Goal: Information Seeking & Learning: Get advice/opinions

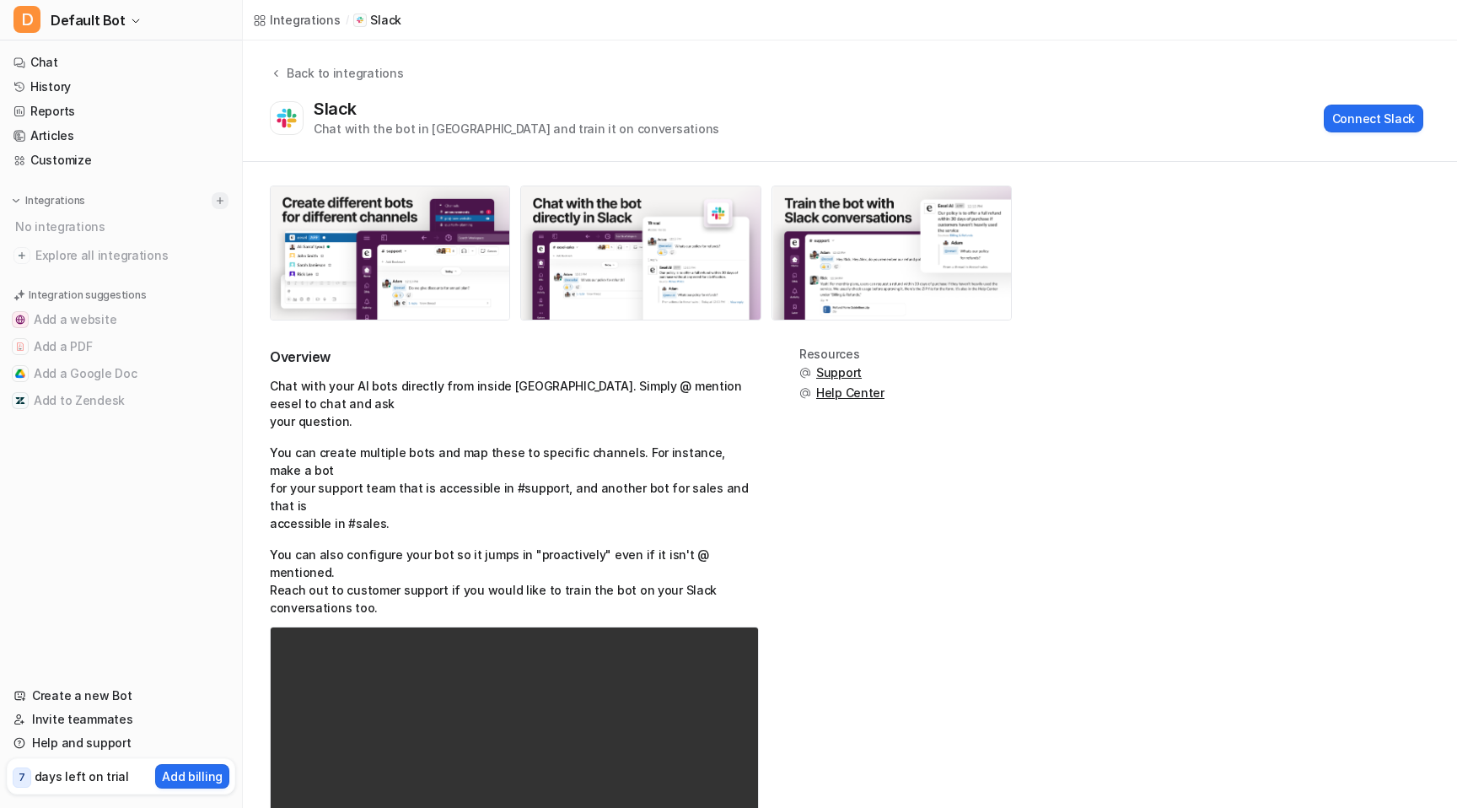
click at [223, 202] on img at bounding box center [220, 201] width 12 height 12
click at [228, 195] on div at bounding box center [220, 200] width 17 height 17
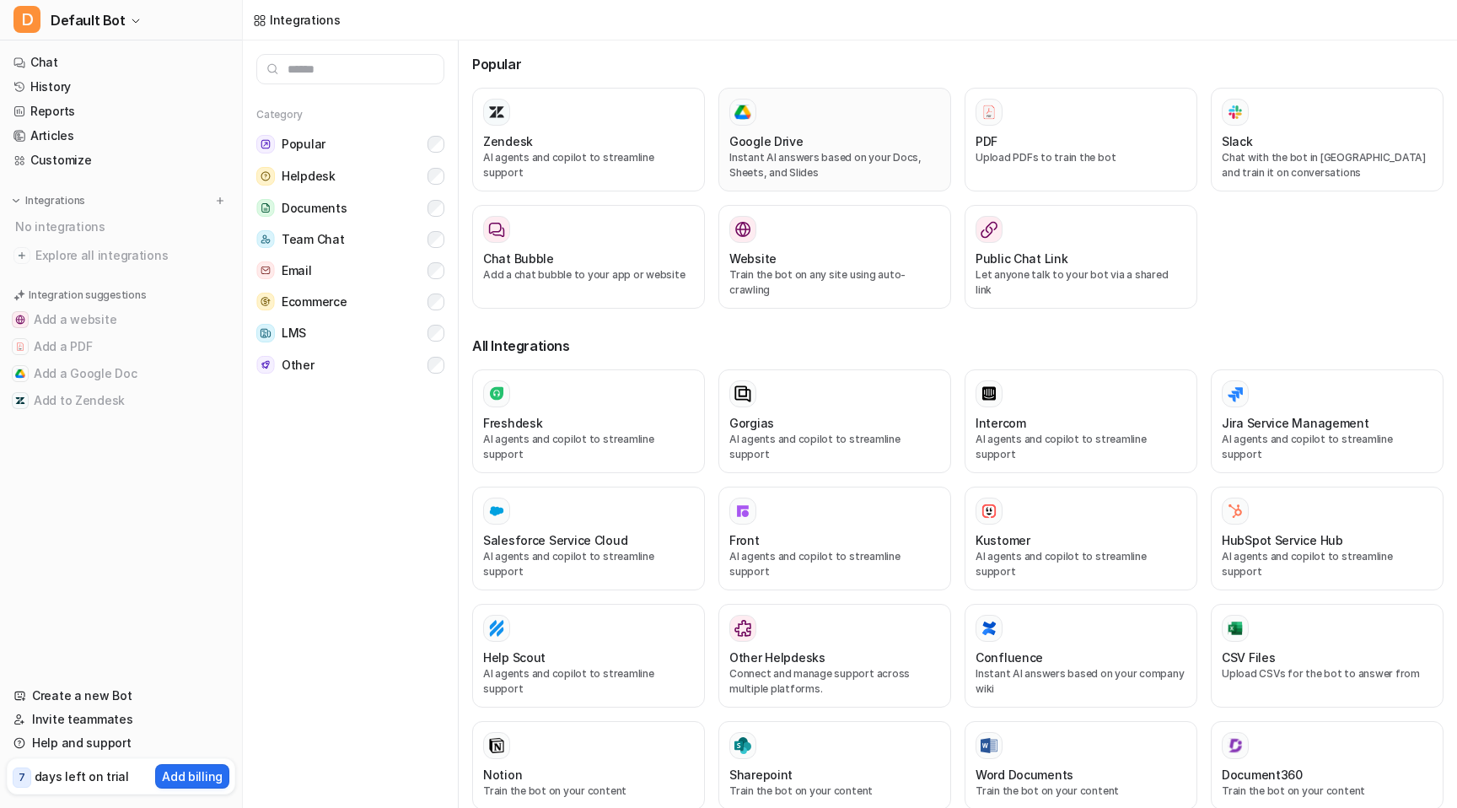
click at [788, 108] on div at bounding box center [835, 112] width 211 height 27
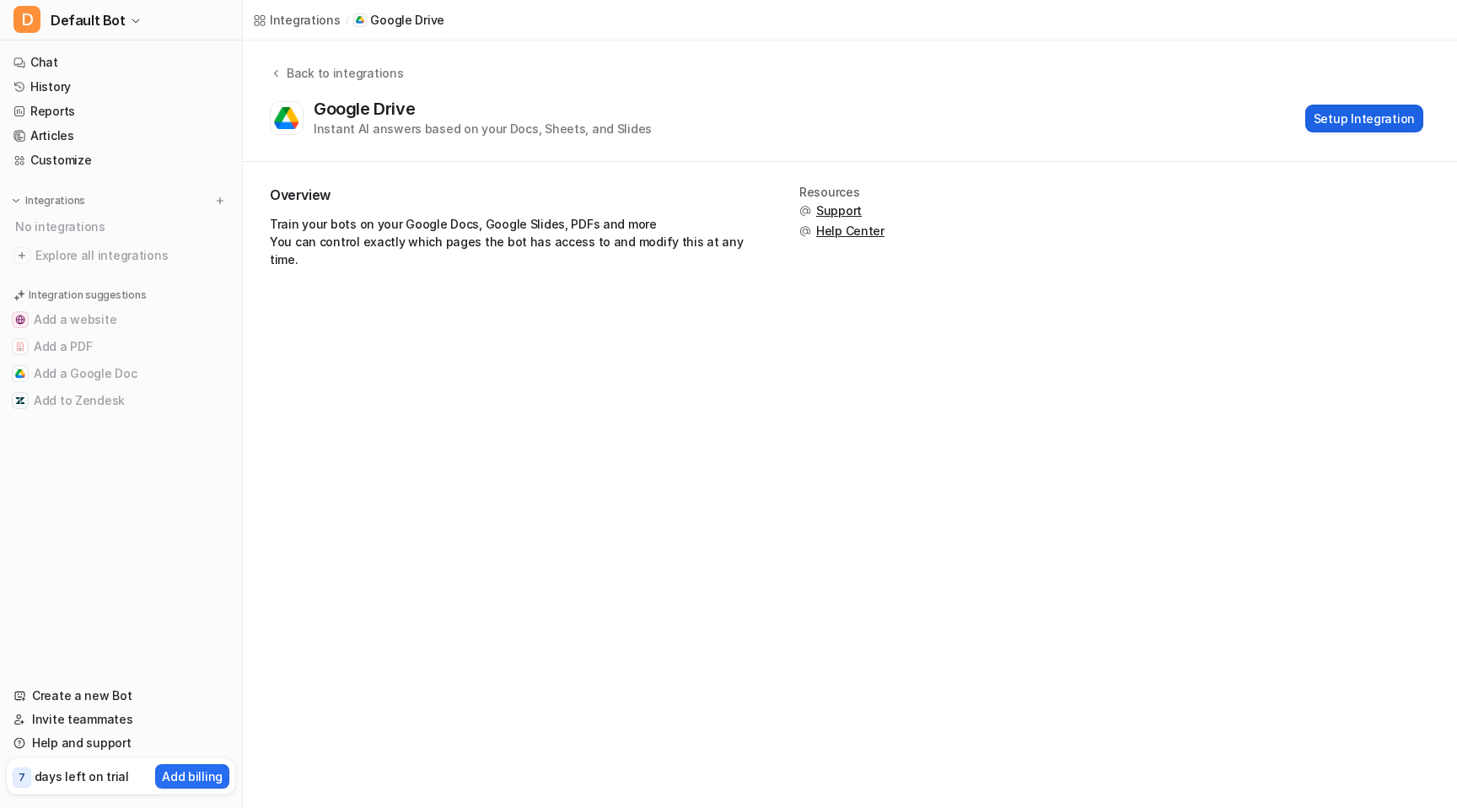
click at [1327, 128] on button "Setup Integration" at bounding box center [1365, 119] width 118 height 28
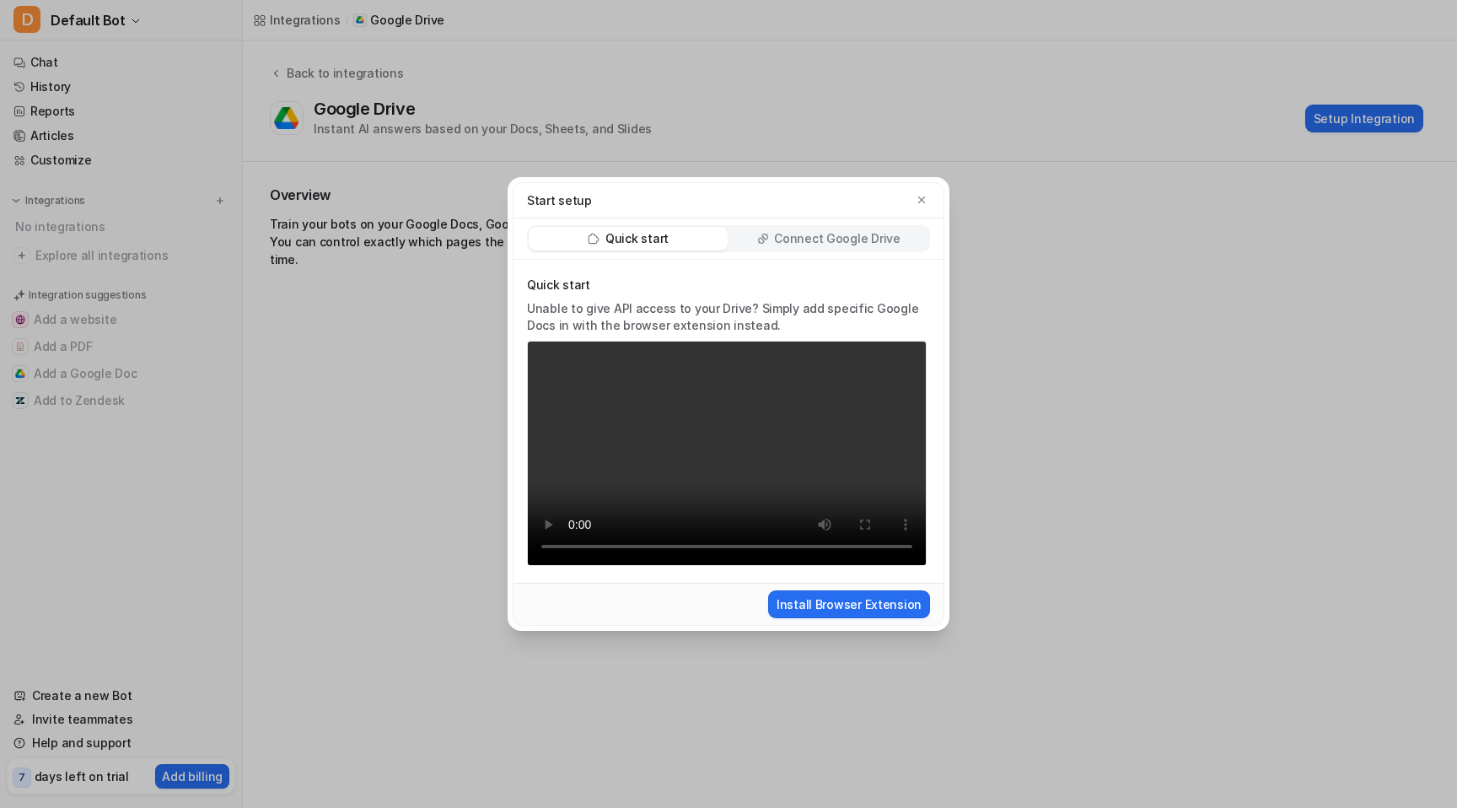
click at [764, 242] on icon at bounding box center [761, 241] width 6 height 6
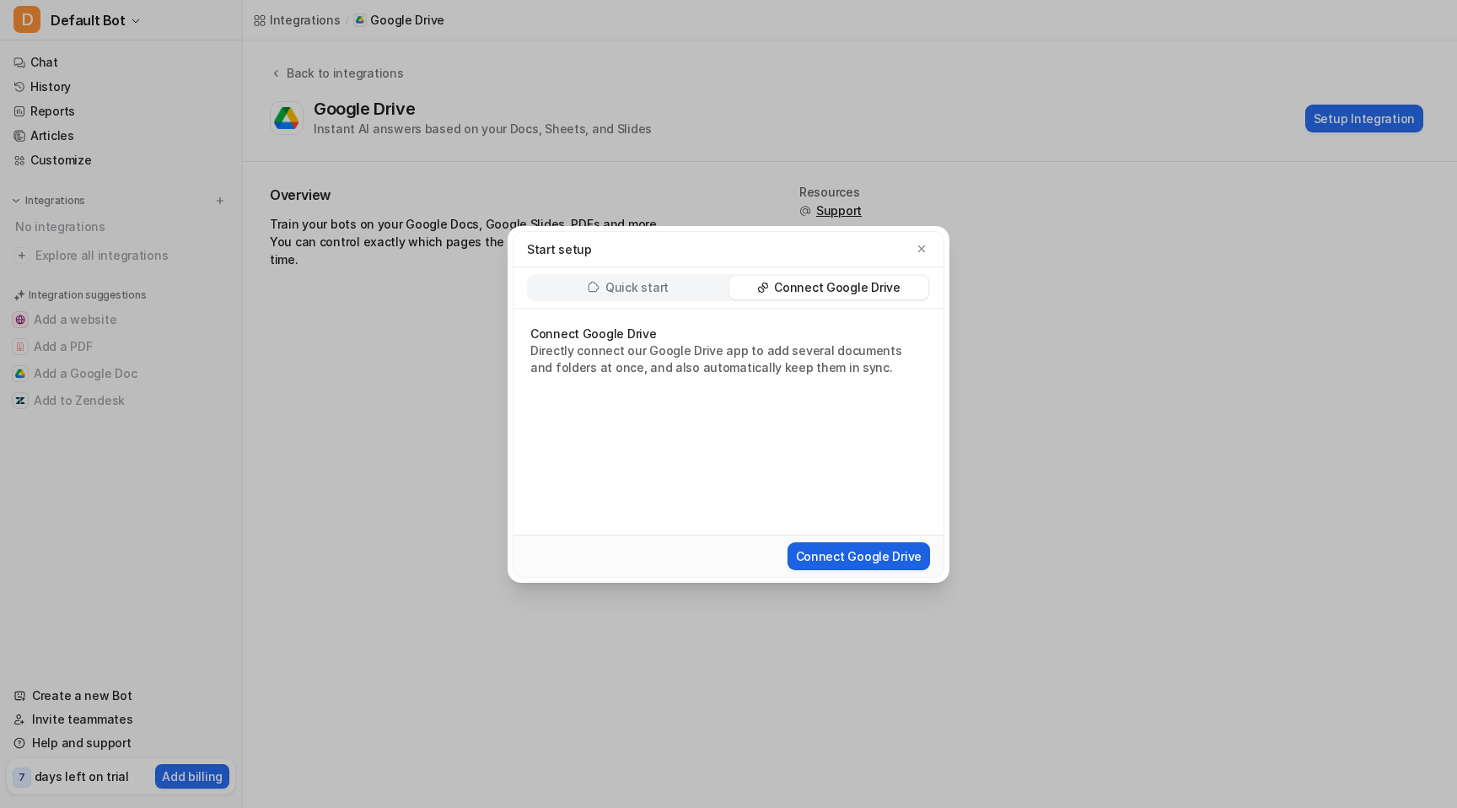
click at [827, 562] on button "Connect Google Drive" at bounding box center [859, 556] width 143 height 28
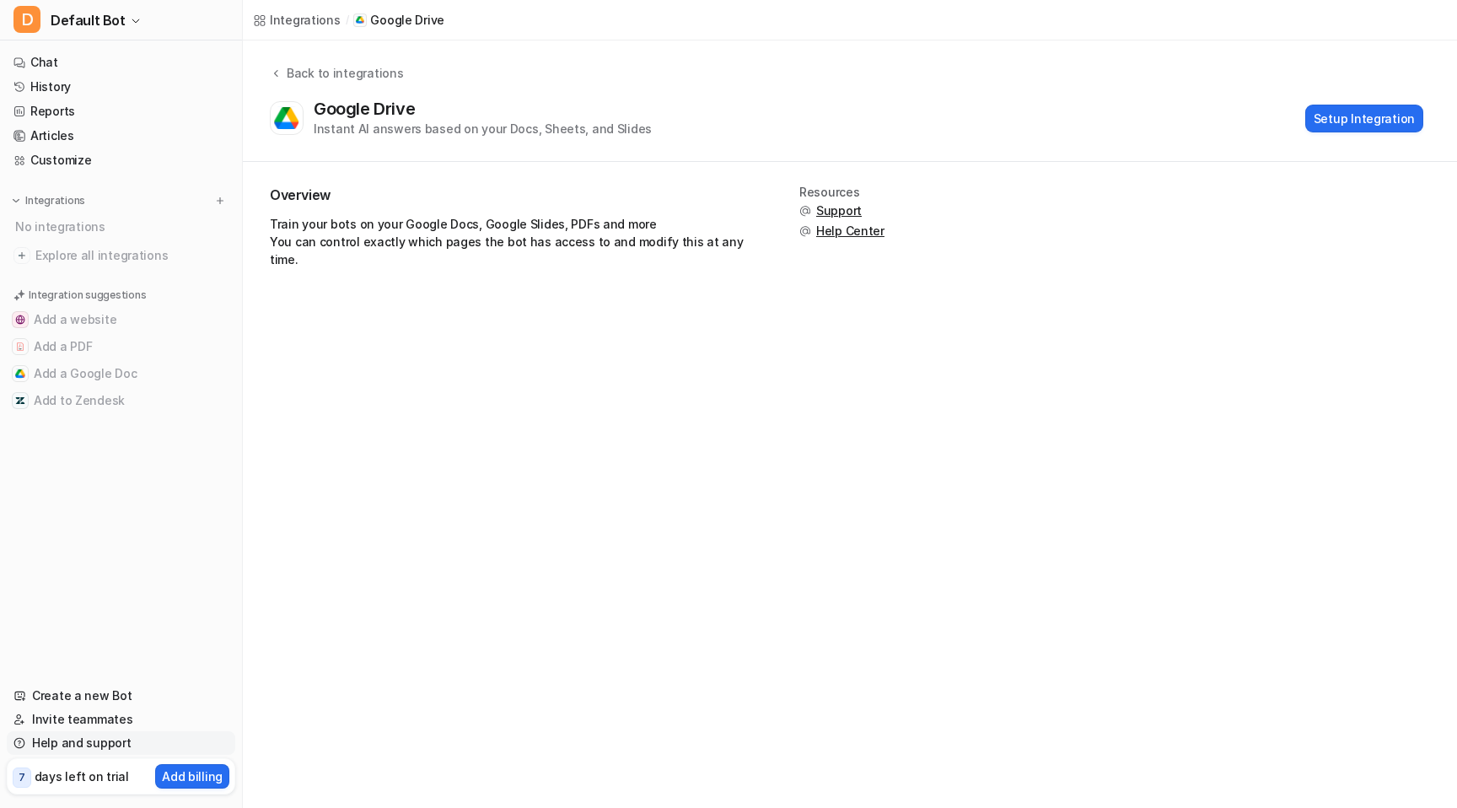
click at [94, 740] on link "Help and support" at bounding box center [121, 743] width 229 height 24
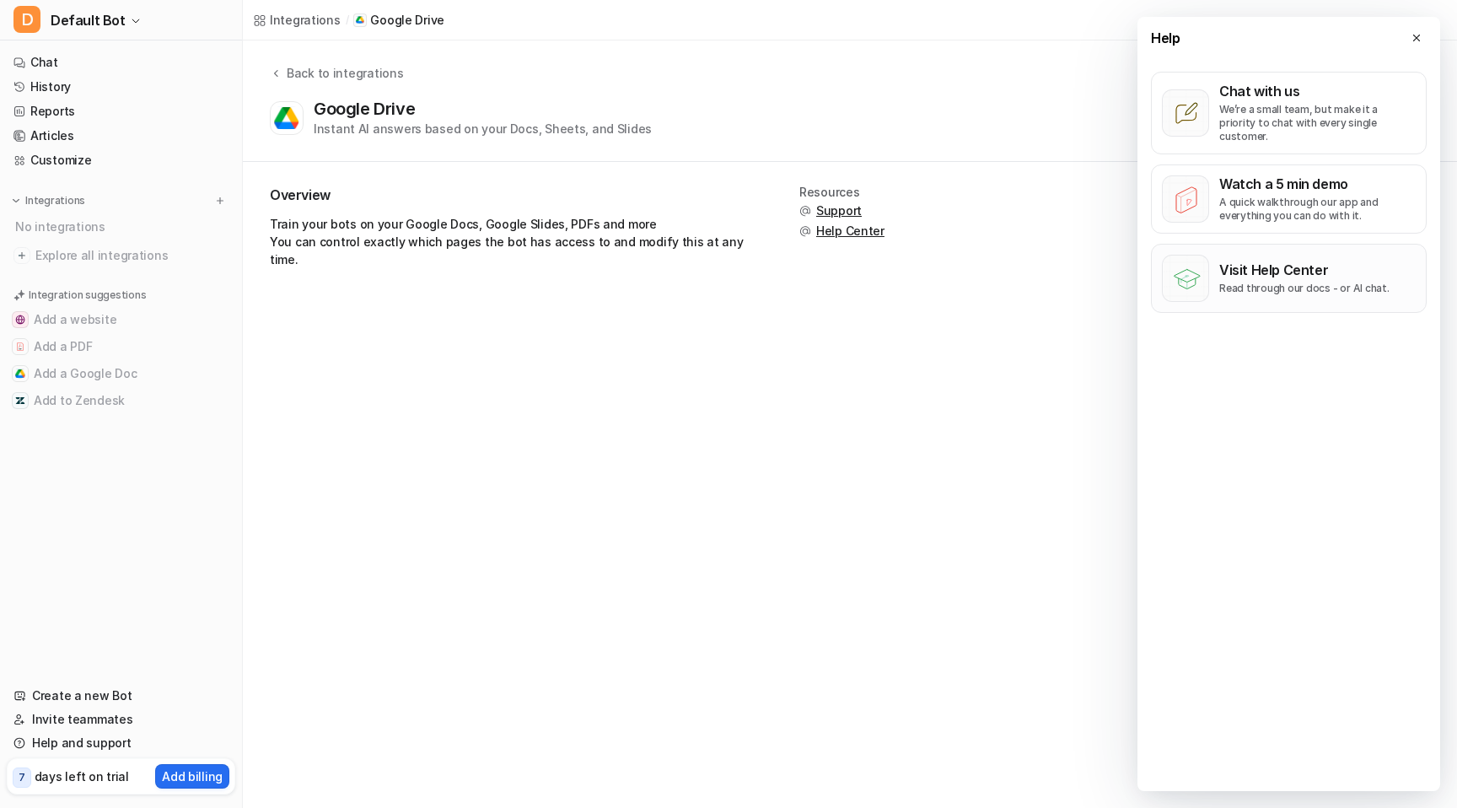
click at [1338, 281] on button "Visit Help Center Read through our docs - or AI chat." at bounding box center [1289, 278] width 276 height 69
click at [1419, 38] on icon at bounding box center [1417, 38] width 12 height 12
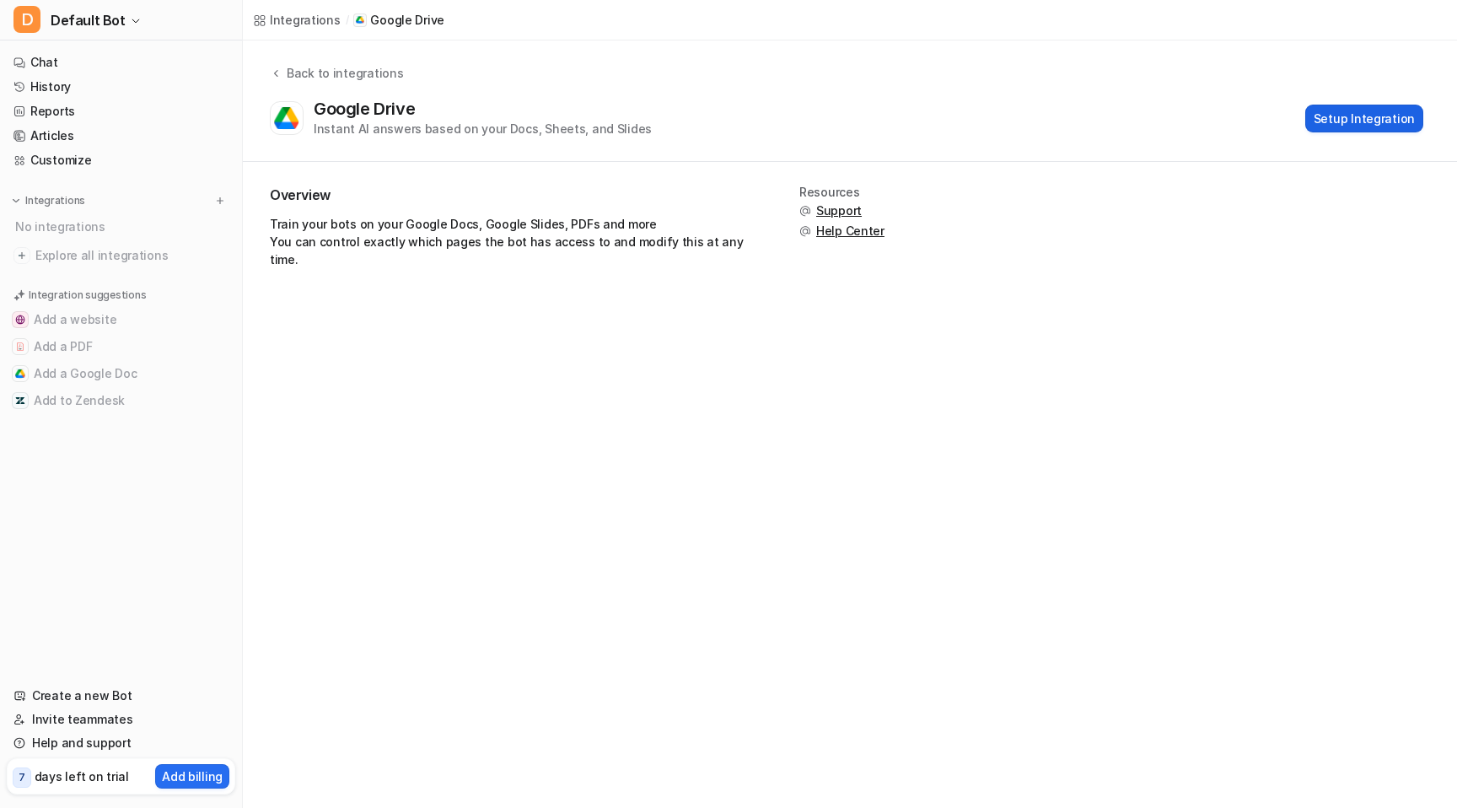
click at [1368, 120] on button "Setup Integration" at bounding box center [1365, 119] width 118 height 28
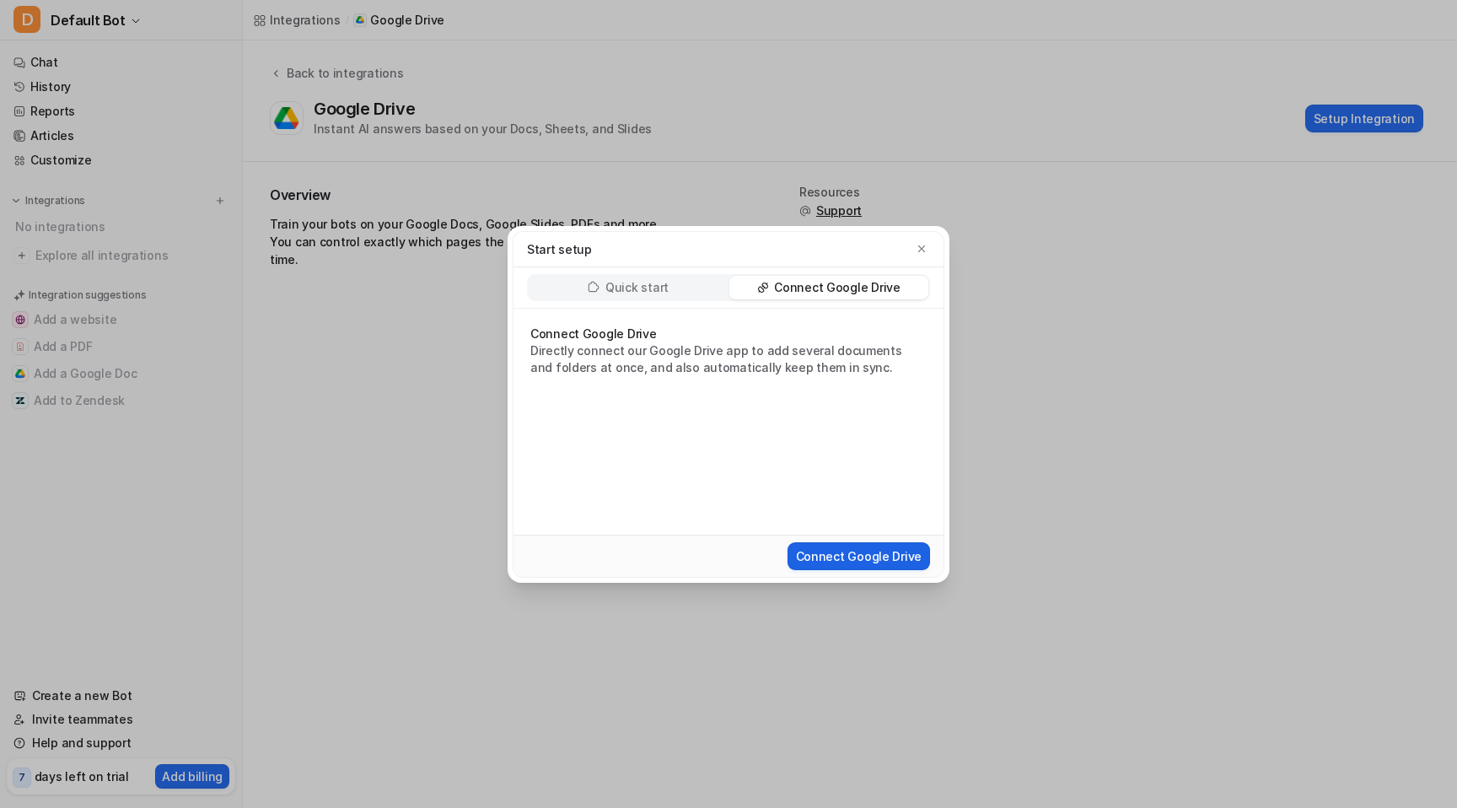
click at [848, 562] on button "Connect Google Drive" at bounding box center [859, 556] width 143 height 28
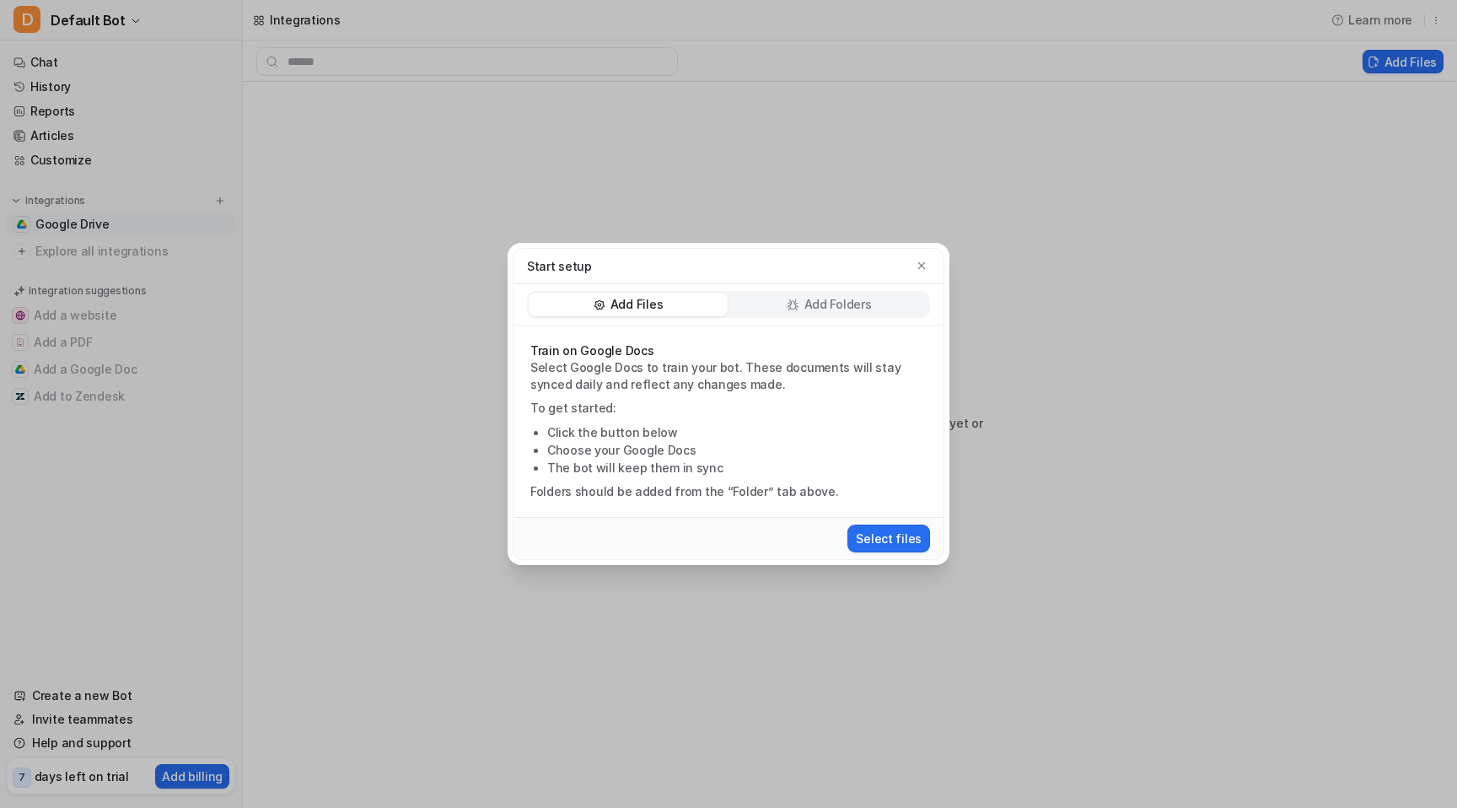
click at [827, 309] on p "Add Folders" at bounding box center [838, 304] width 67 height 17
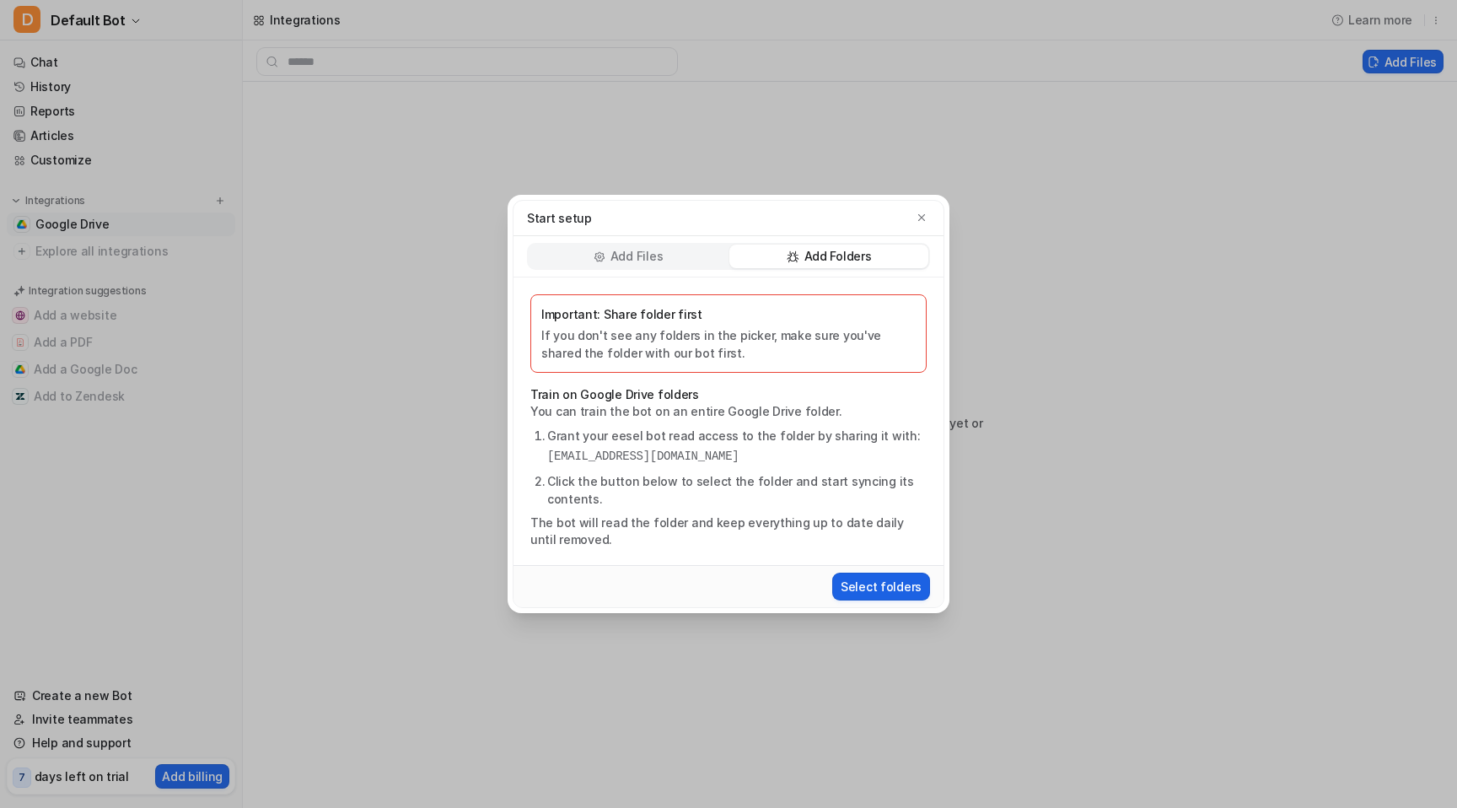
click at [855, 579] on button "Select folders" at bounding box center [881, 587] width 98 height 28
click at [856, 590] on button "Select folders" at bounding box center [881, 587] width 98 height 28
drag, startPoint x: 847, startPoint y: 459, endPoint x: 549, endPoint y: 455, distance: 297.7
click at [549, 455] on pre "[EMAIL_ADDRESS][DOMAIN_NAME]" at bounding box center [737, 457] width 380 height 18
copy pre "[EMAIL_ADDRESS][DOMAIN_NAME]"
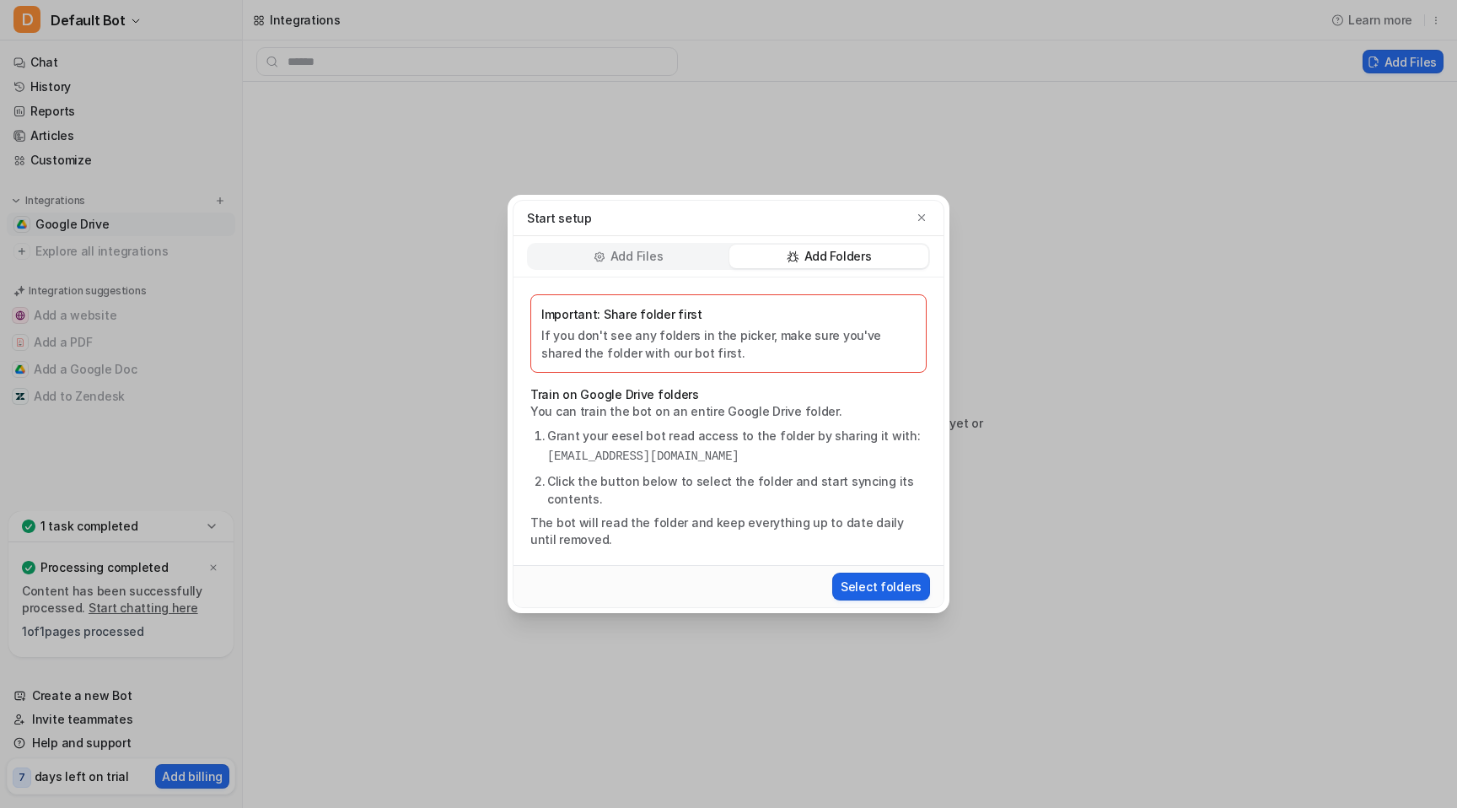
click at [880, 581] on button "Select folders" at bounding box center [881, 587] width 98 height 28
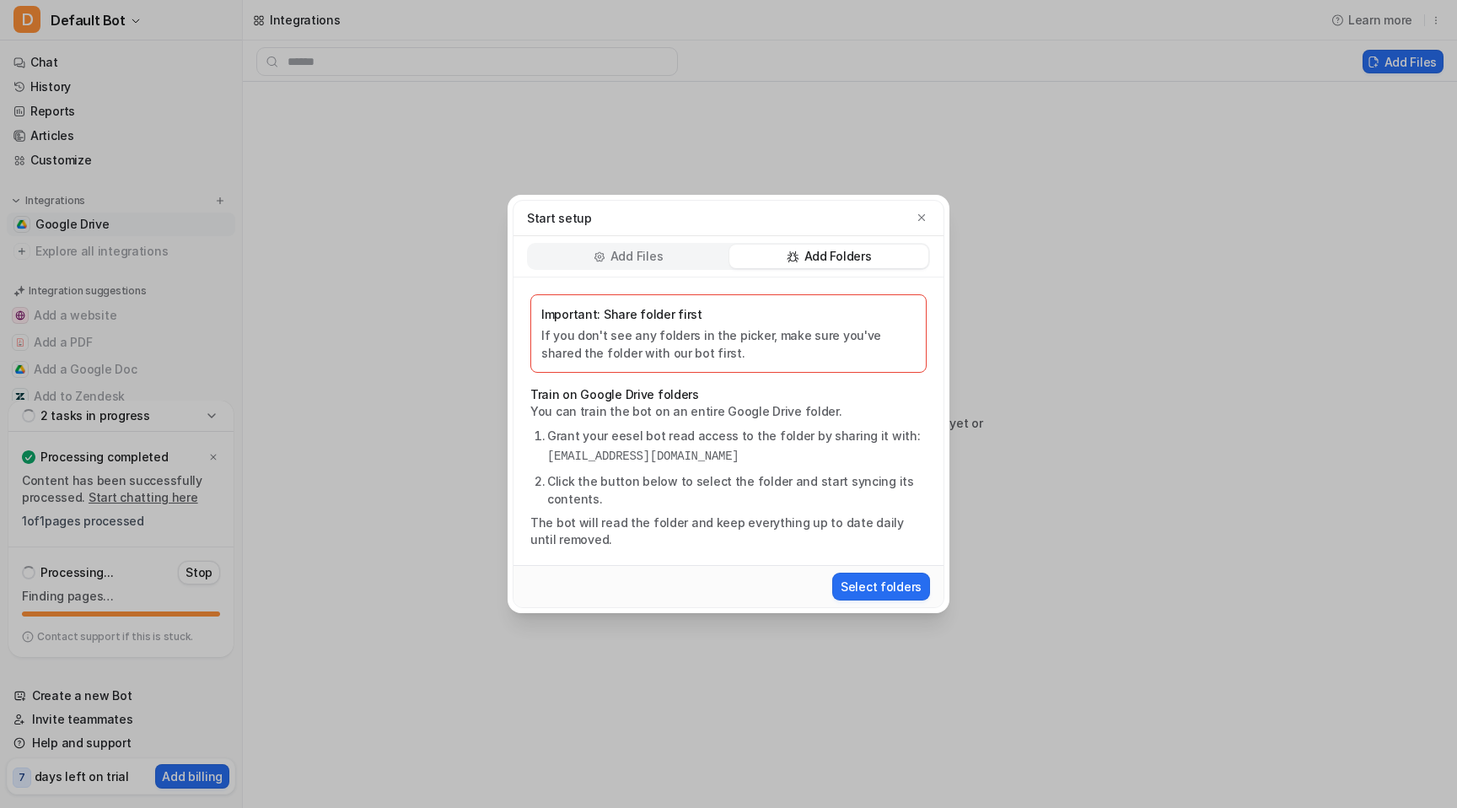
click at [999, 174] on div "Start setup Add Files Add Folders Important: Share folder first If you don't se…" at bounding box center [728, 404] width 1457 height 808
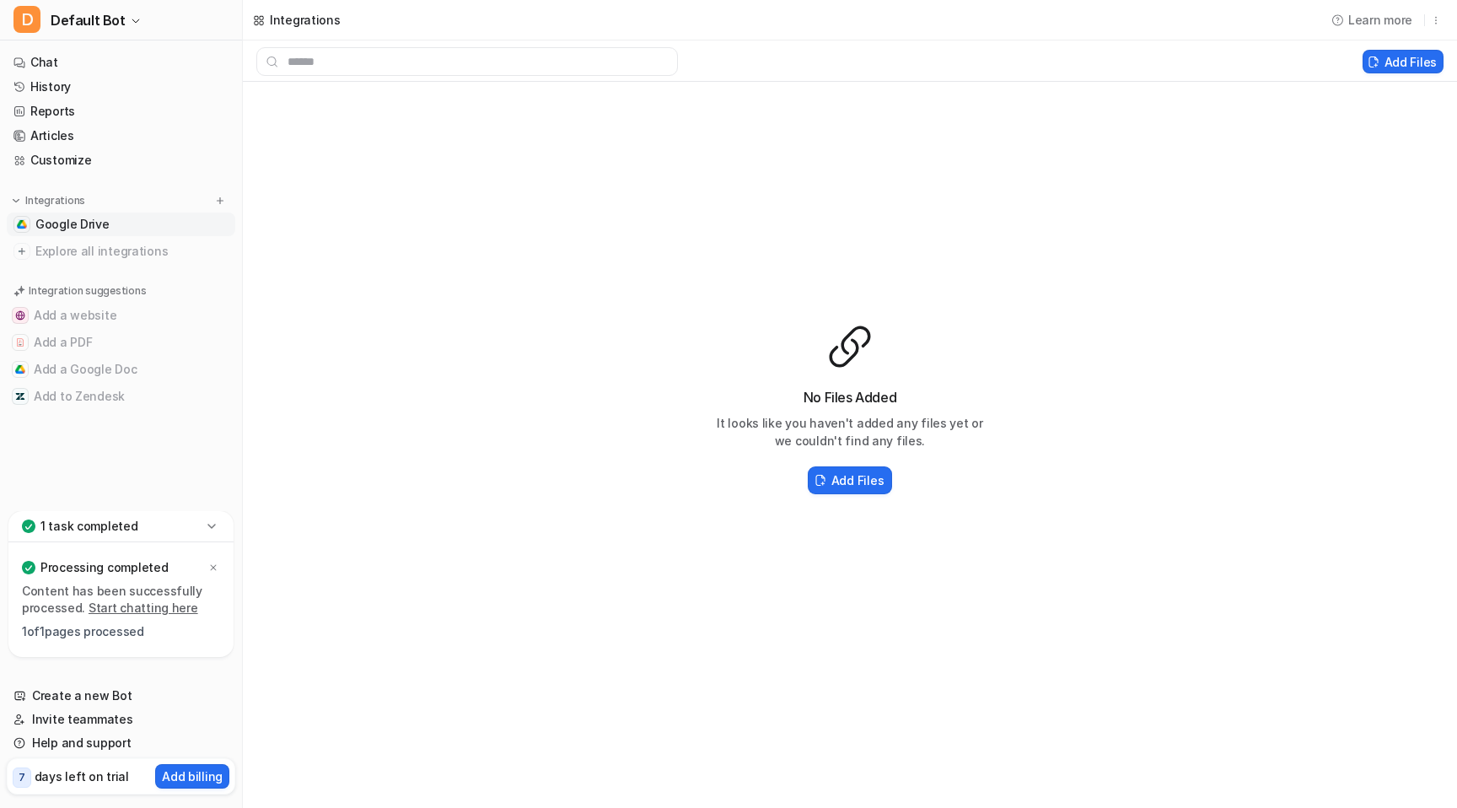
click at [153, 523] on div "1 task completed" at bounding box center [120, 526] width 225 height 31
click at [153, 640] on div "1 task completed" at bounding box center [120, 641] width 225 height 31
click at [114, 611] on link "Start chatting here" at bounding box center [144, 607] width 110 height 14
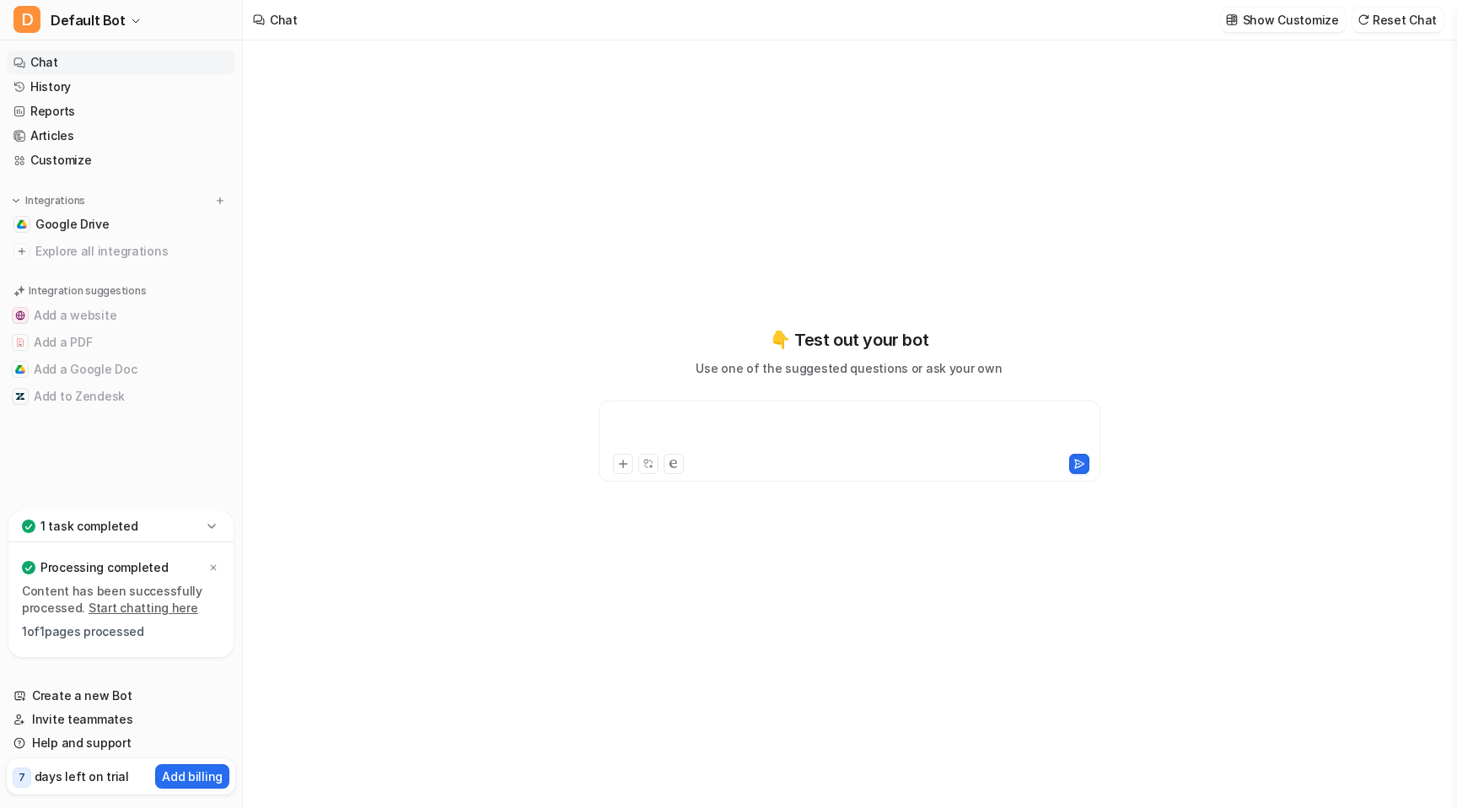
click at [804, 430] on div at bounding box center [849, 431] width 493 height 39
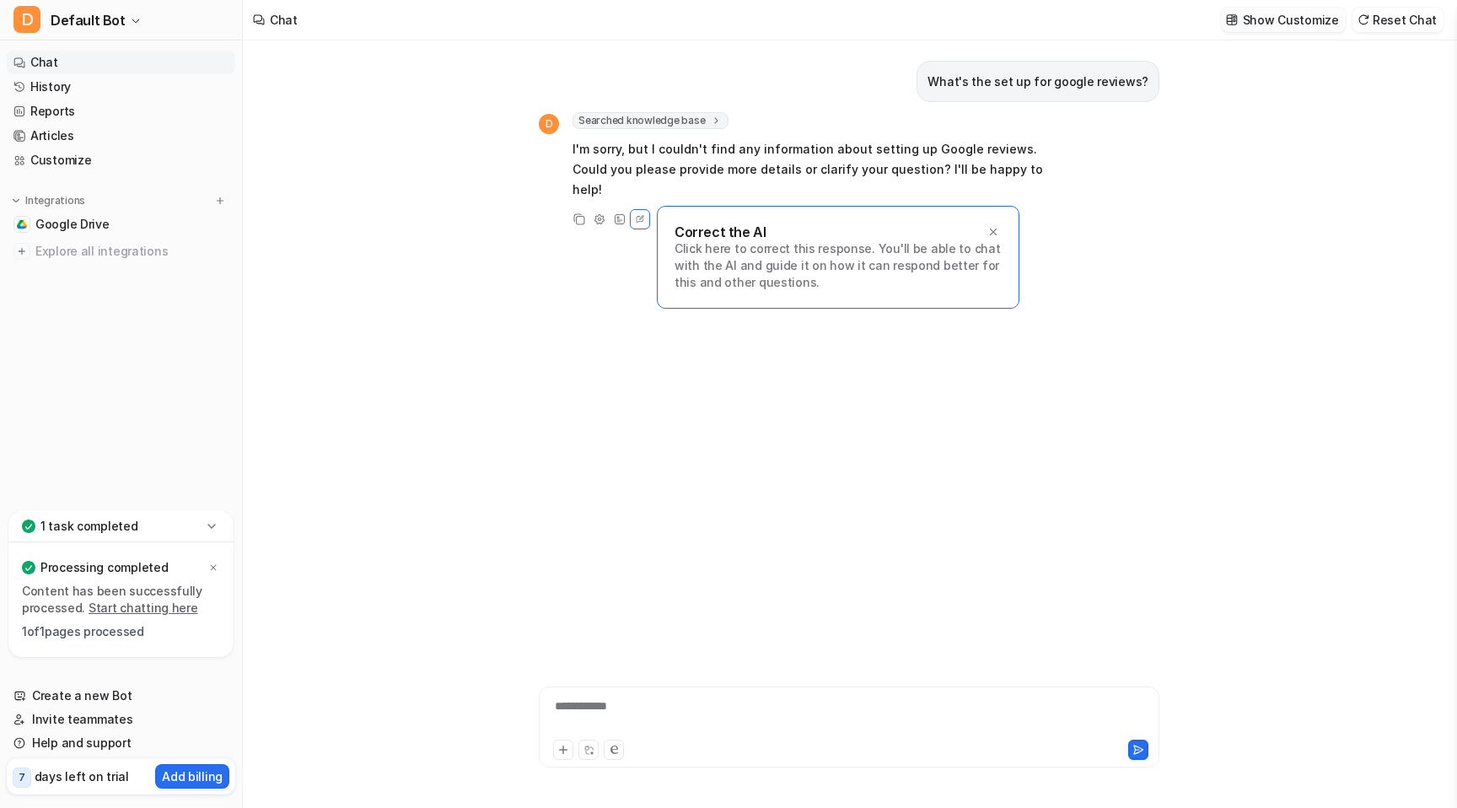
click at [1299, 23] on p "Show Customize" at bounding box center [1291, 20] width 96 height 18
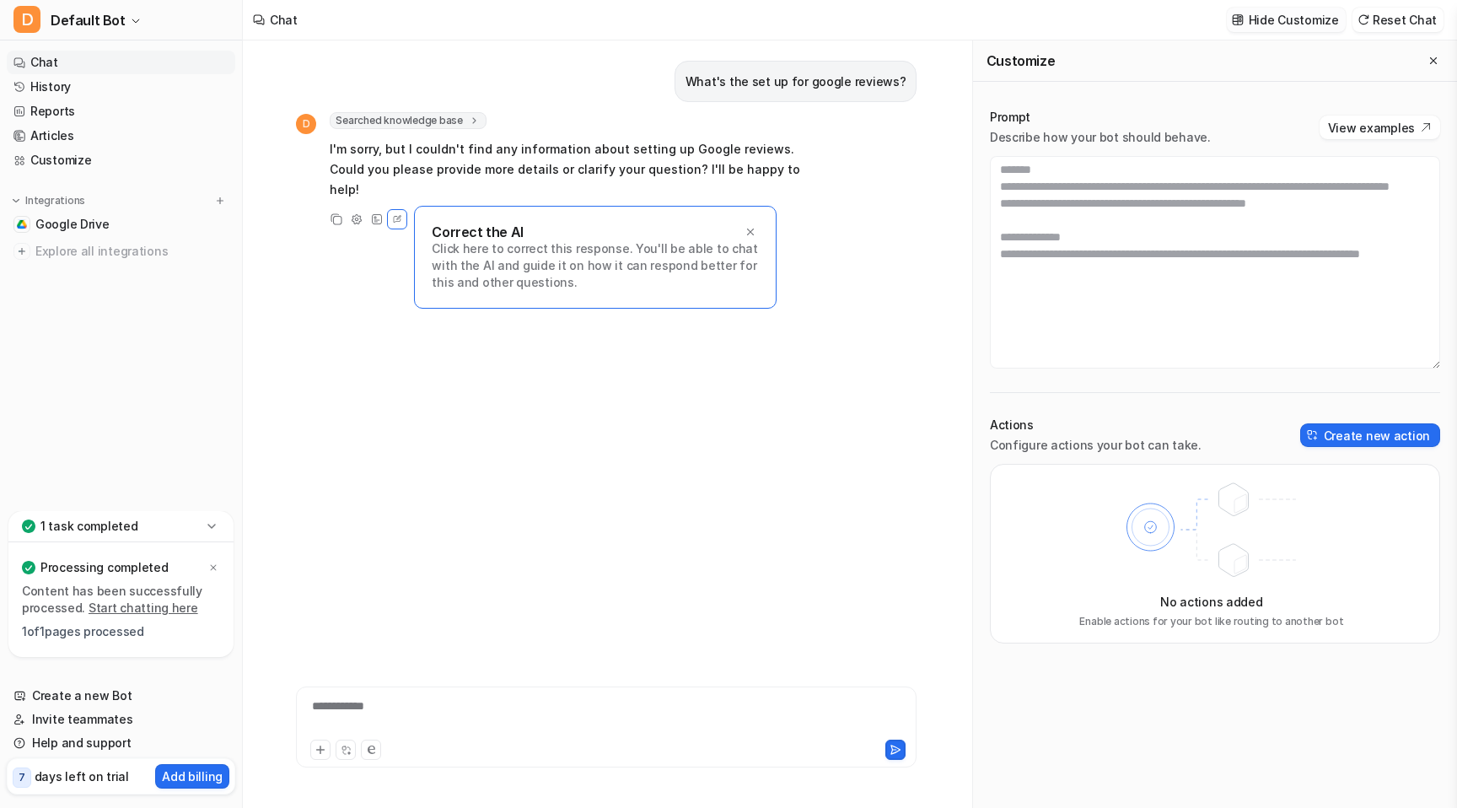
click at [1299, 22] on p "Hide Customize" at bounding box center [1294, 20] width 90 height 18
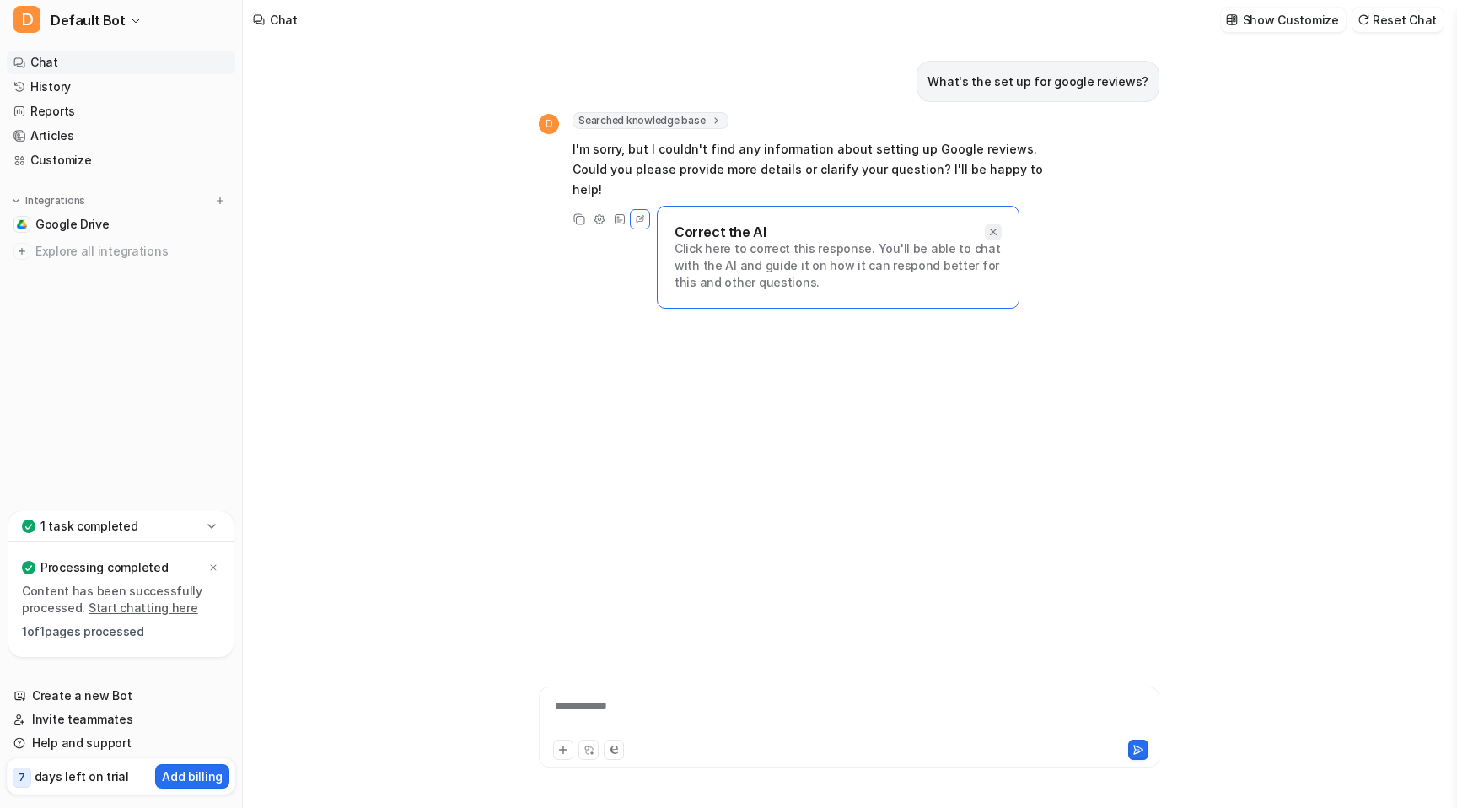
click at [990, 226] on icon at bounding box center [994, 232] width 12 height 12
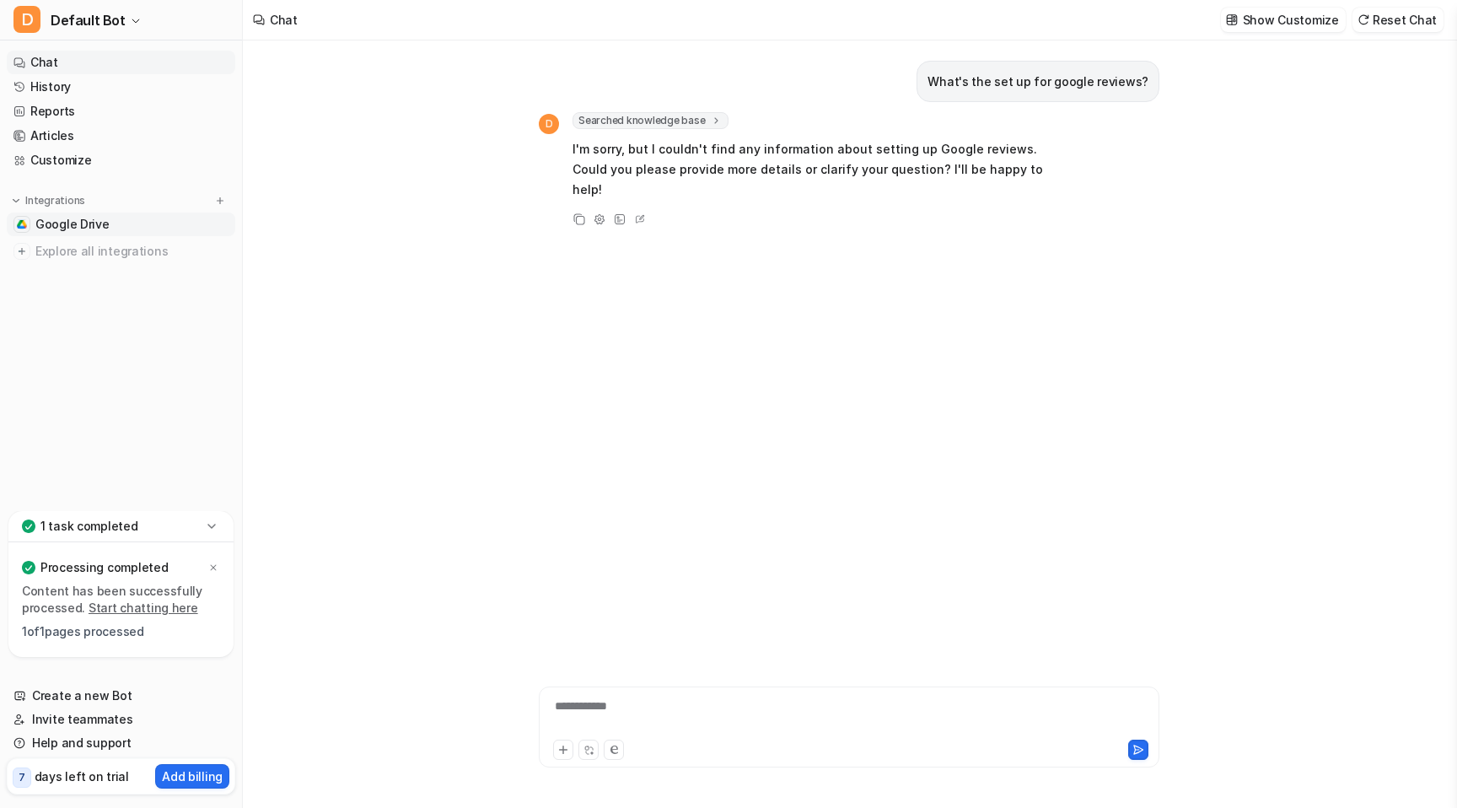
click at [77, 221] on span "Google Drive" at bounding box center [72, 224] width 74 height 17
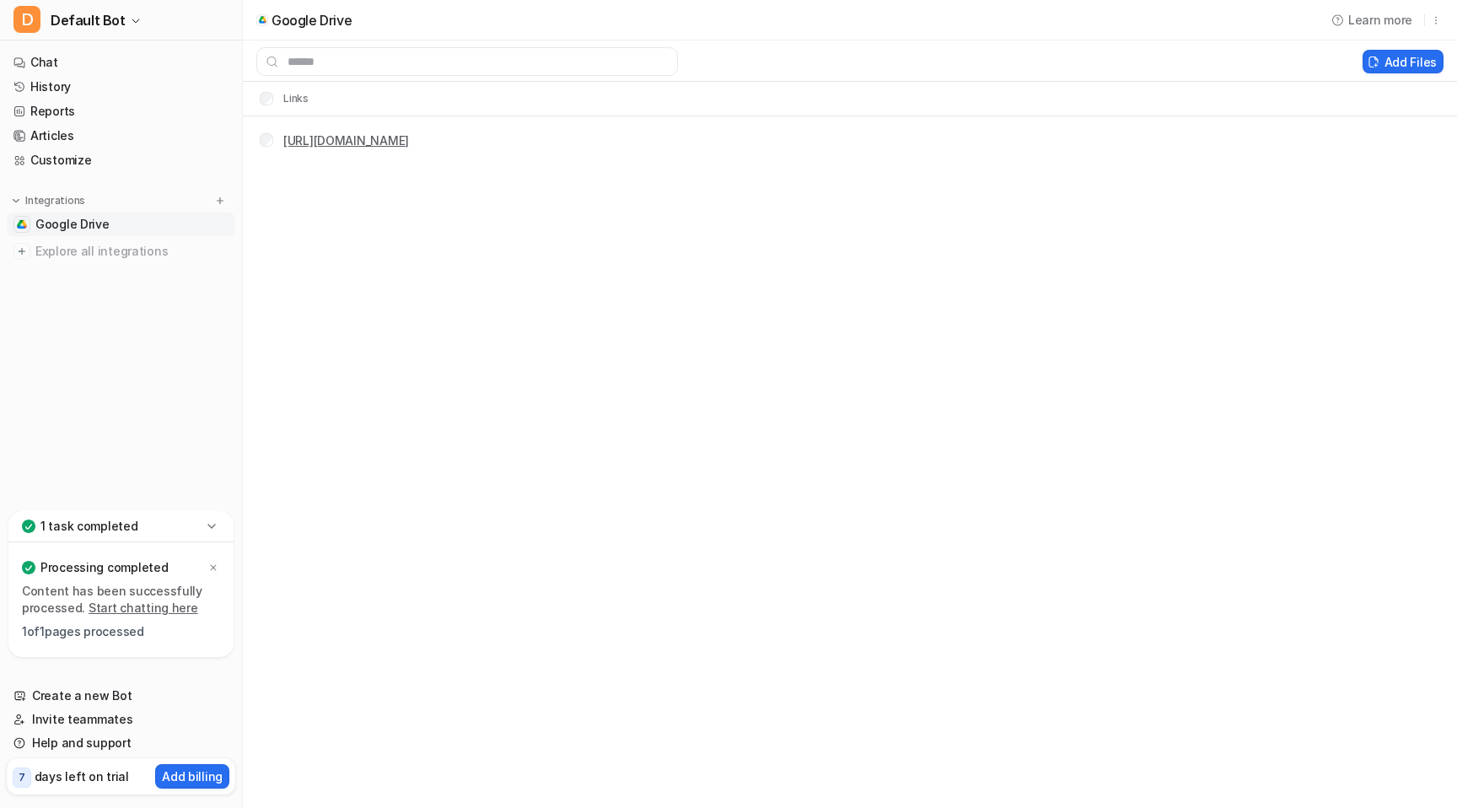
click at [307, 140] on link "[URL][DOMAIN_NAME]" at bounding box center [346, 140] width 126 height 14
click at [149, 521] on div "1 task completed" at bounding box center [120, 526] width 225 height 31
click at [158, 636] on div "1 task completed" at bounding box center [120, 641] width 225 height 31
click at [88, 66] on link "Chat" at bounding box center [121, 63] width 229 height 24
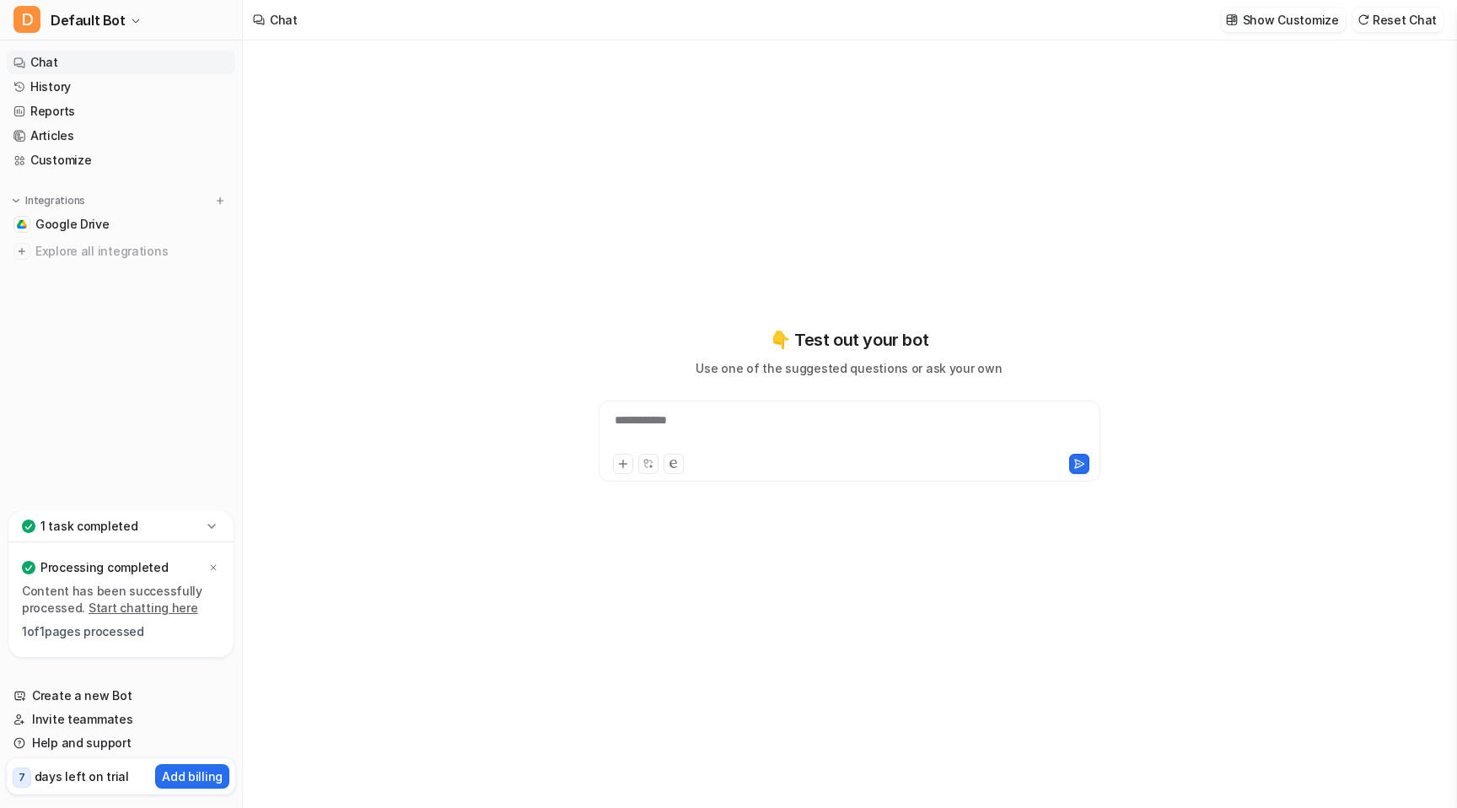
click at [82, 640] on div "Content has been successfully processed. Start chatting here 1 of 1 pages proce…" at bounding box center [121, 613] width 198 height 61
click at [126, 542] on div "Processing completed Content has been successfully processed. Start chatting he…" at bounding box center [120, 599] width 225 height 115
click at [141, 532] on div "1 task completed" at bounding box center [120, 526] width 225 height 31
click at [91, 58] on link "Chat" at bounding box center [121, 63] width 229 height 24
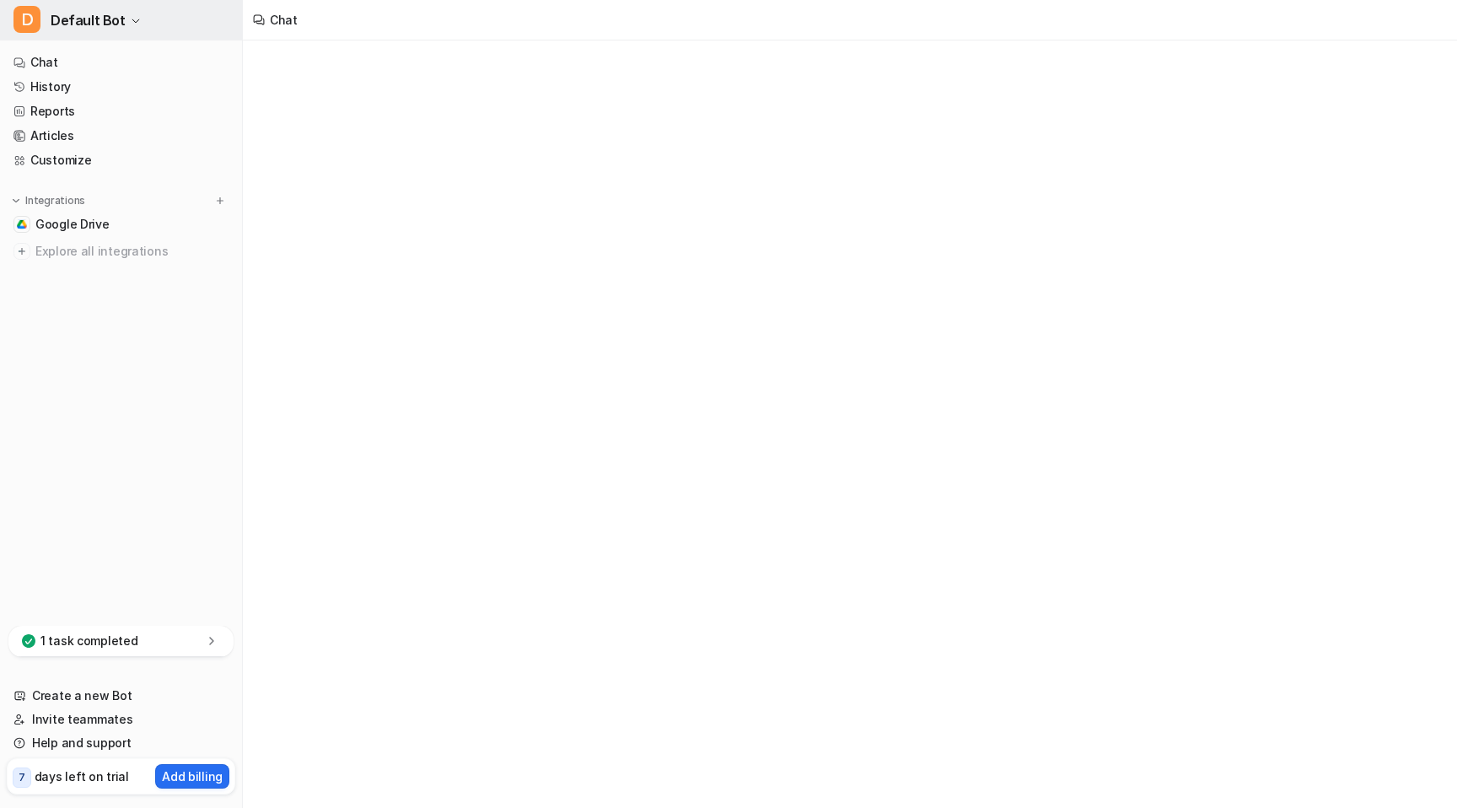
click at [120, 15] on button "D Default Bot" at bounding box center [121, 20] width 242 height 40
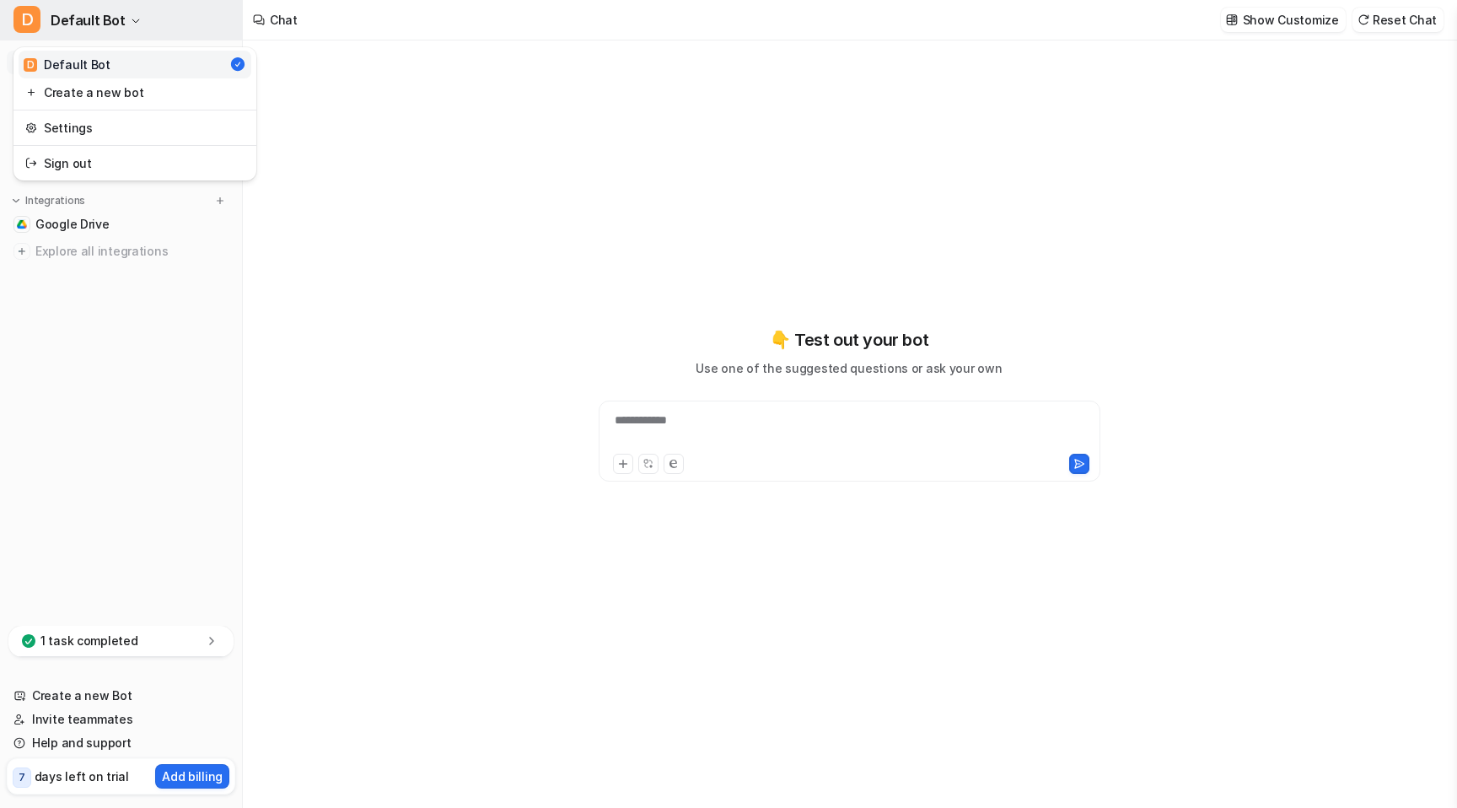
click at [123, 20] on button "D Default Bot" at bounding box center [121, 20] width 242 height 40
click at [164, 229] on link "Google Drive" at bounding box center [121, 225] width 229 height 24
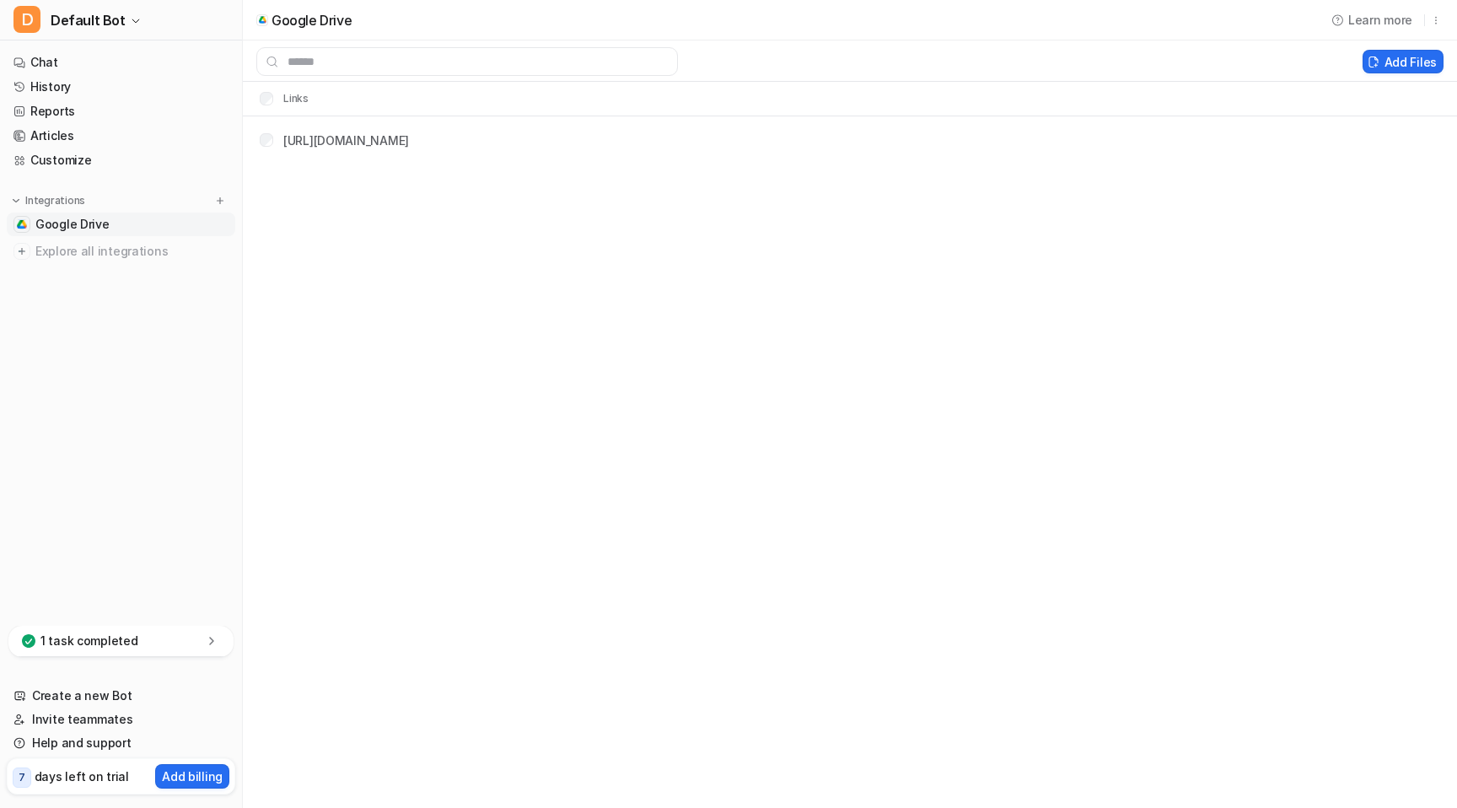
click at [273, 100] on th "Links" at bounding box center [277, 99] width 63 height 20
click at [1374, 48] on div "Add Files" at bounding box center [850, 61] width 1214 height 29
click at [1376, 57] on icon at bounding box center [1374, 62] width 12 height 13
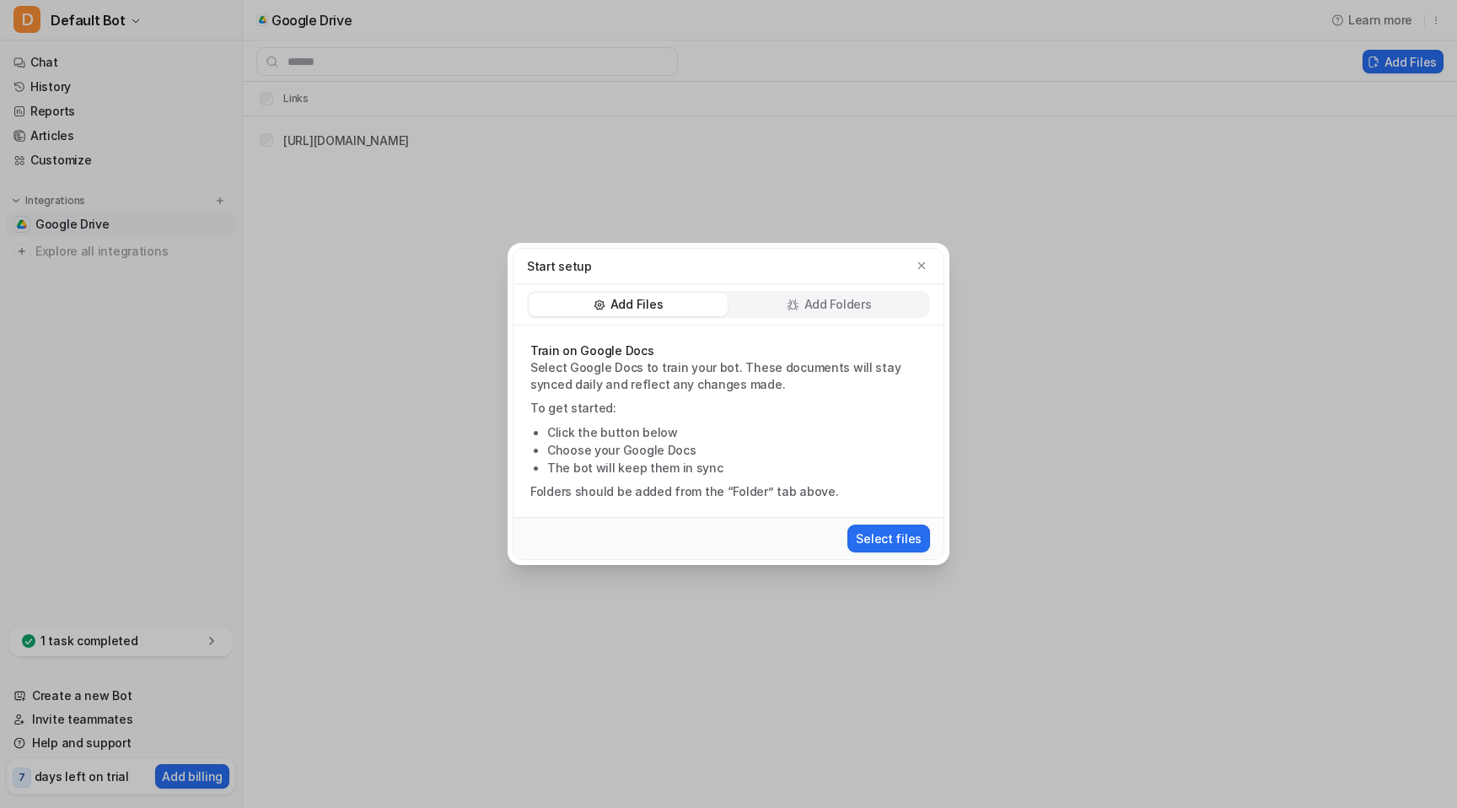
click at [828, 299] on p "Add Folders" at bounding box center [838, 304] width 67 height 17
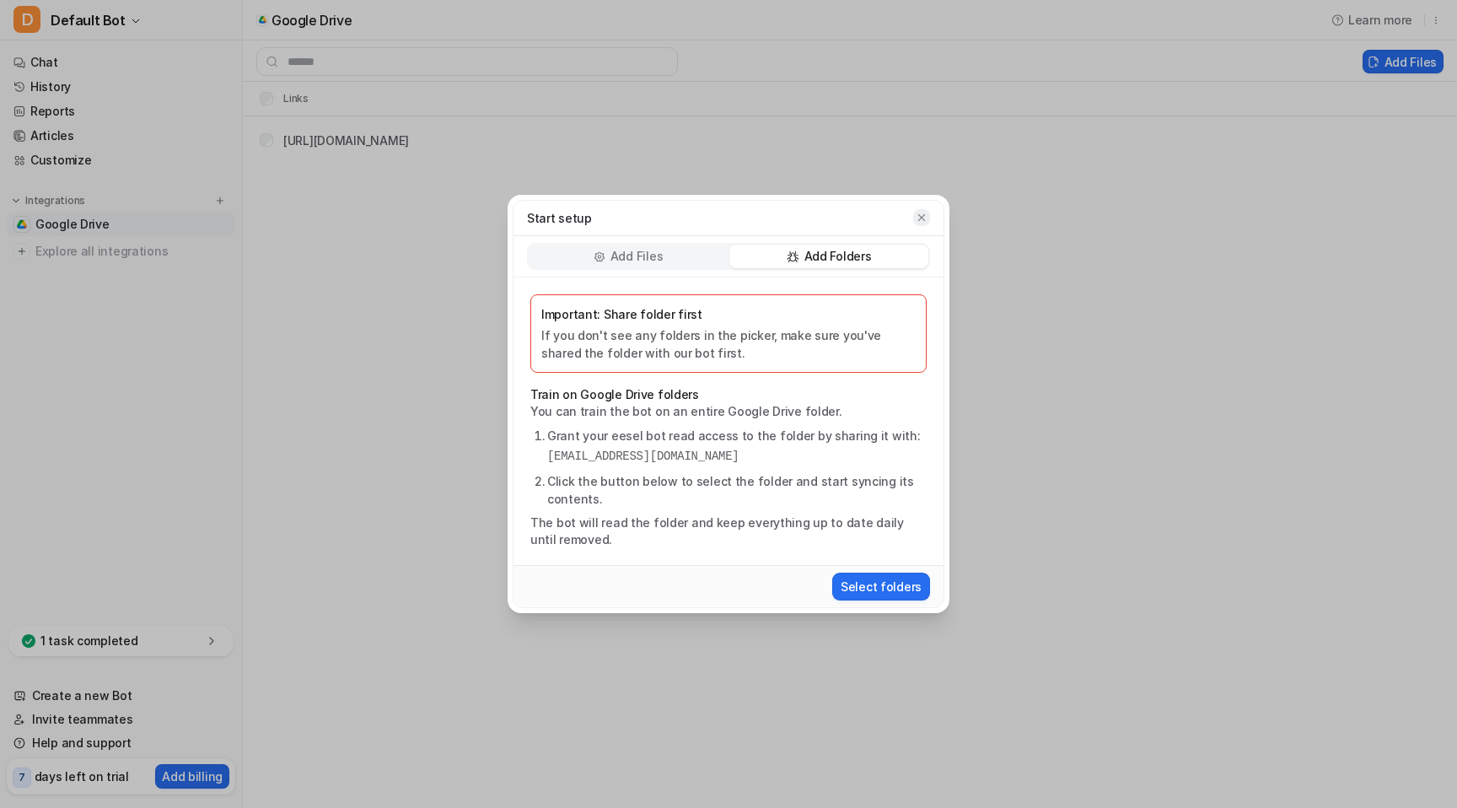
click at [922, 221] on icon "button" at bounding box center [922, 218] width 12 height 12
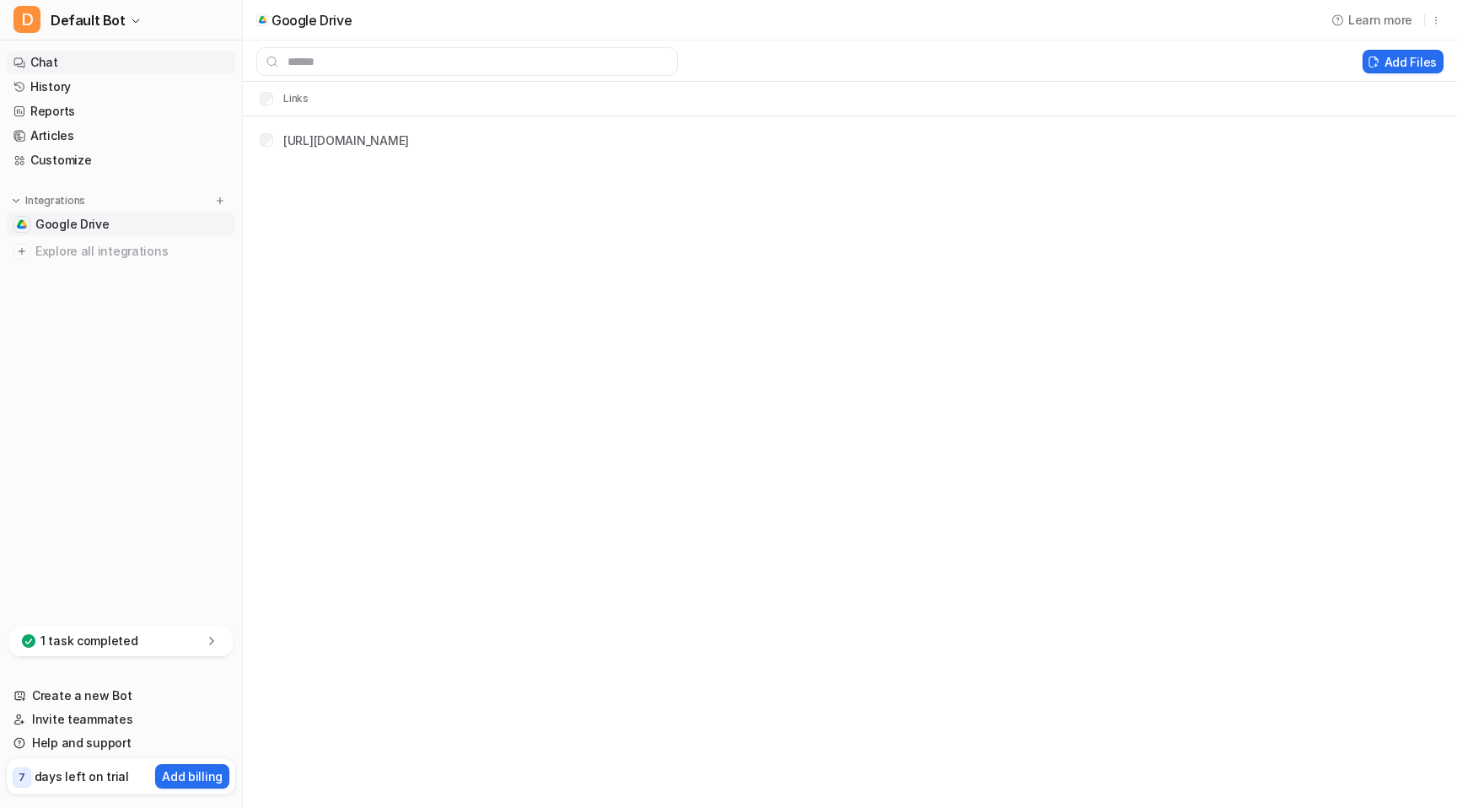
click at [94, 65] on link "Chat" at bounding box center [121, 63] width 229 height 24
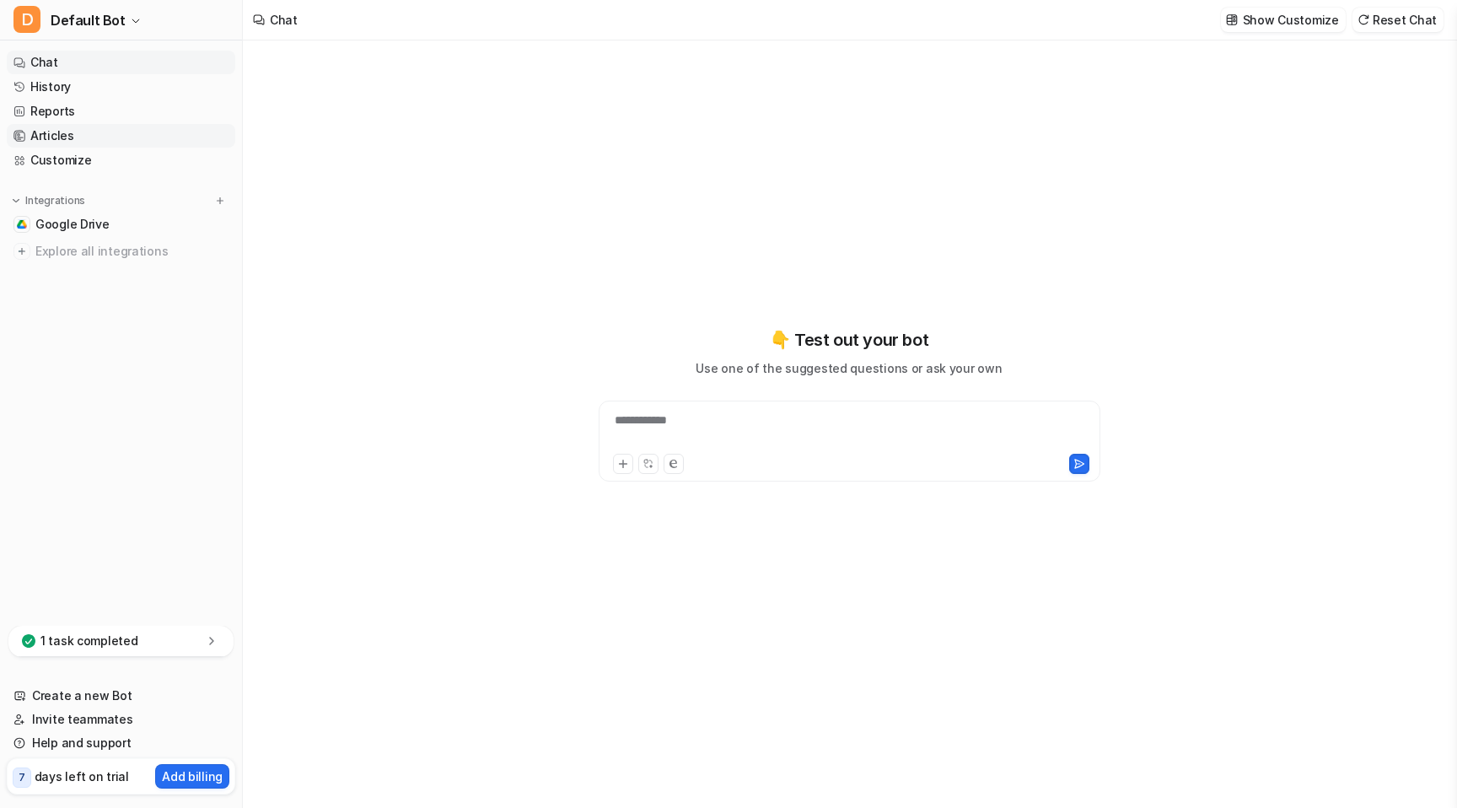
click at [78, 131] on link "Articles" at bounding box center [121, 136] width 229 height 24
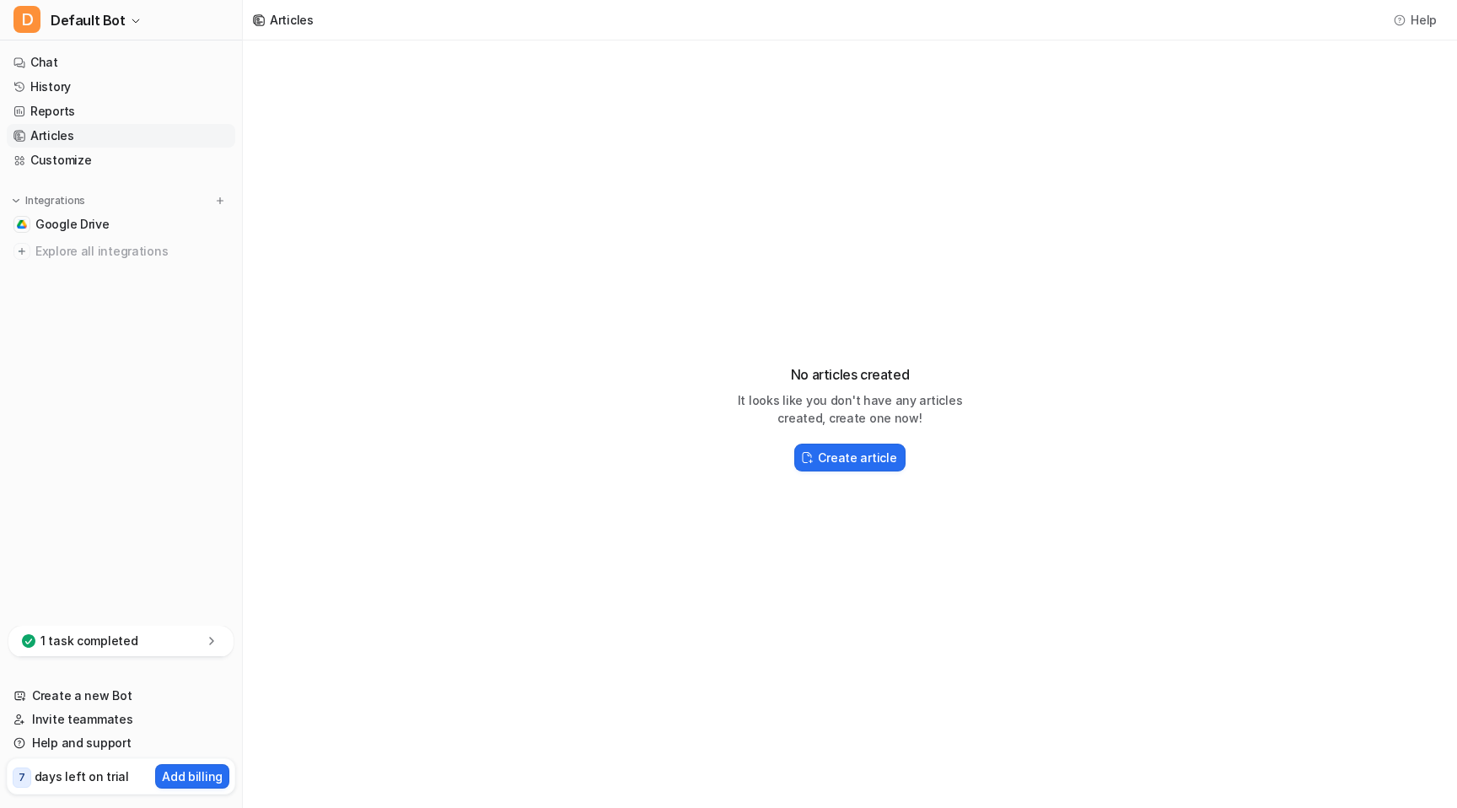
click at [109, 143] on link "Articles" at bounding box center [121, 136] width 229 height 24
click at [98, 103] on link "Reports" at bounding box center [121, 112] width 229 height 24
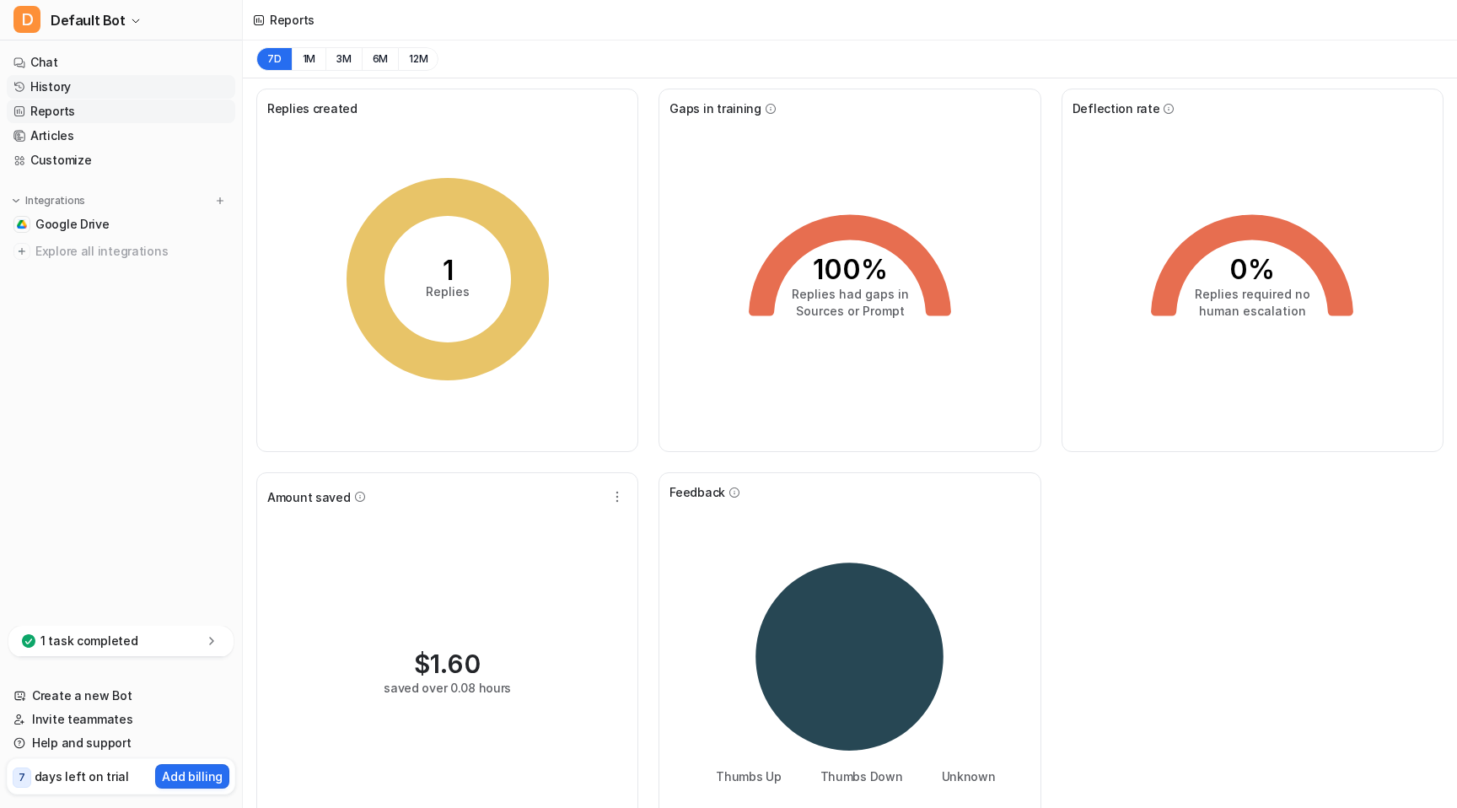
click at [106, 87] on link "History" at bounding box center [121, 87] width 229 height 24
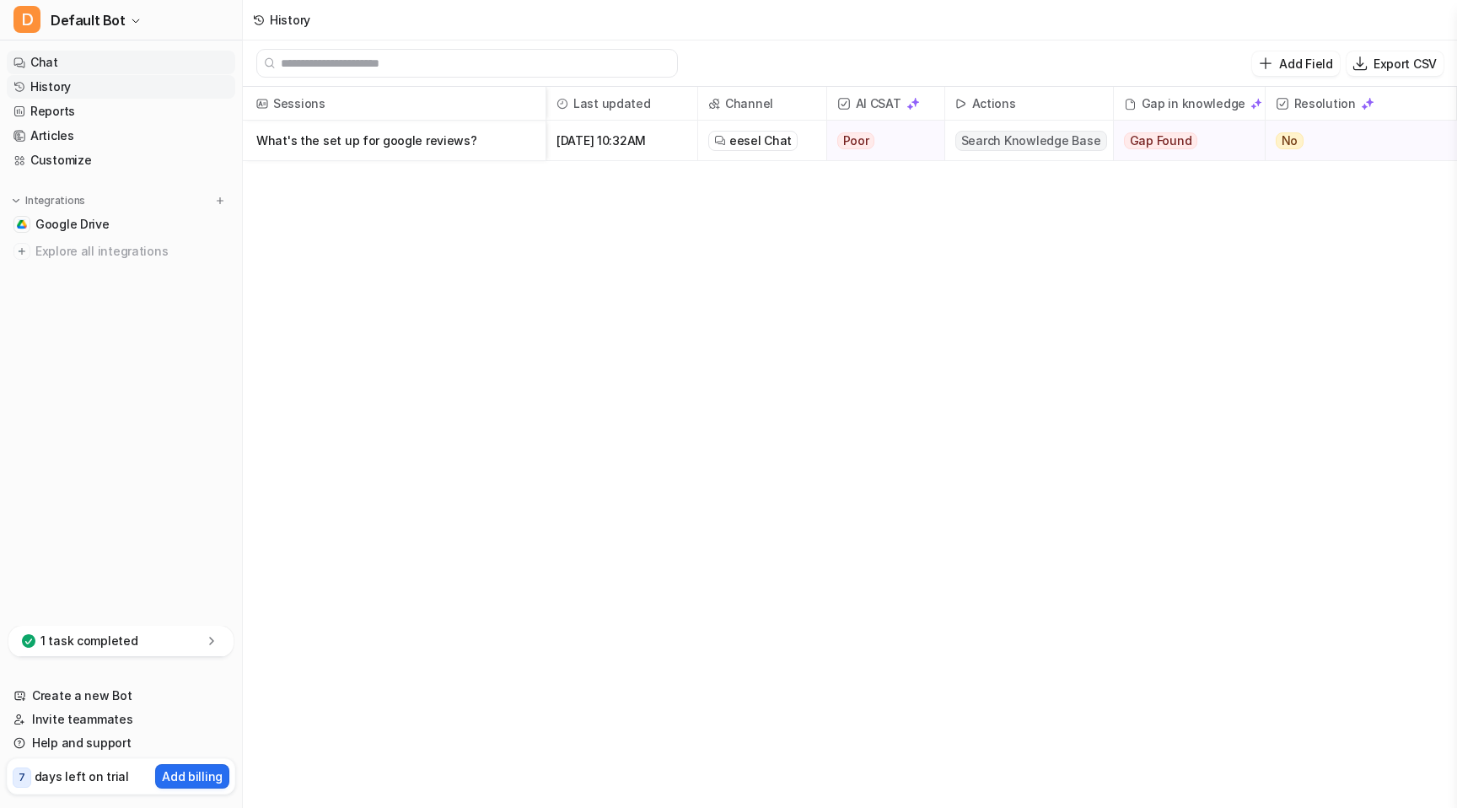
click at [116, 63] on link "Chat" at bounding box center [121, 63] width 229 height 24
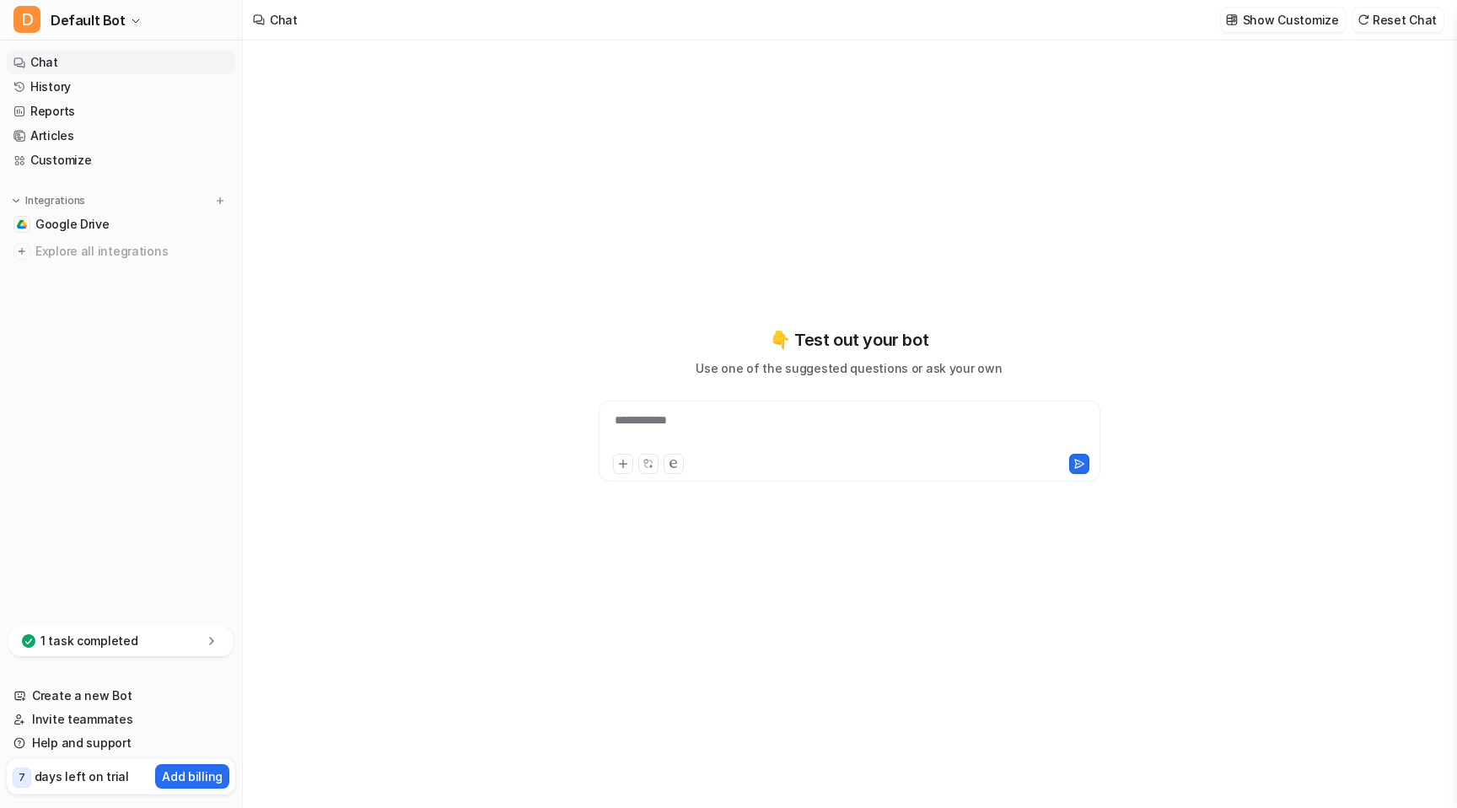
click at [744, 413] on div "**********" at bounding box center [849, 431] width 493 height 39
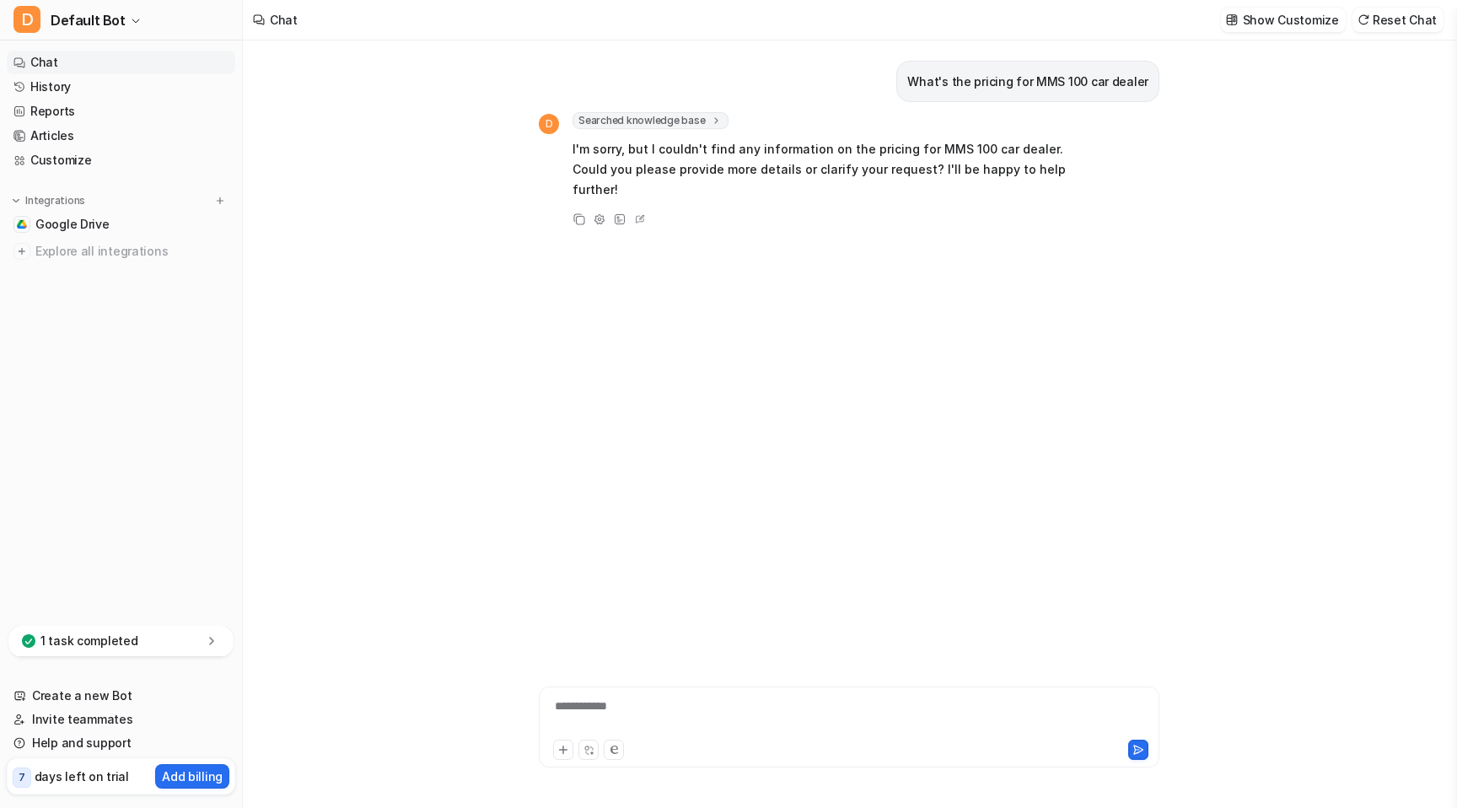
click at [687, 119] on span "Searched knowledge base" at bounding box center [651, 120] width 156 height 17
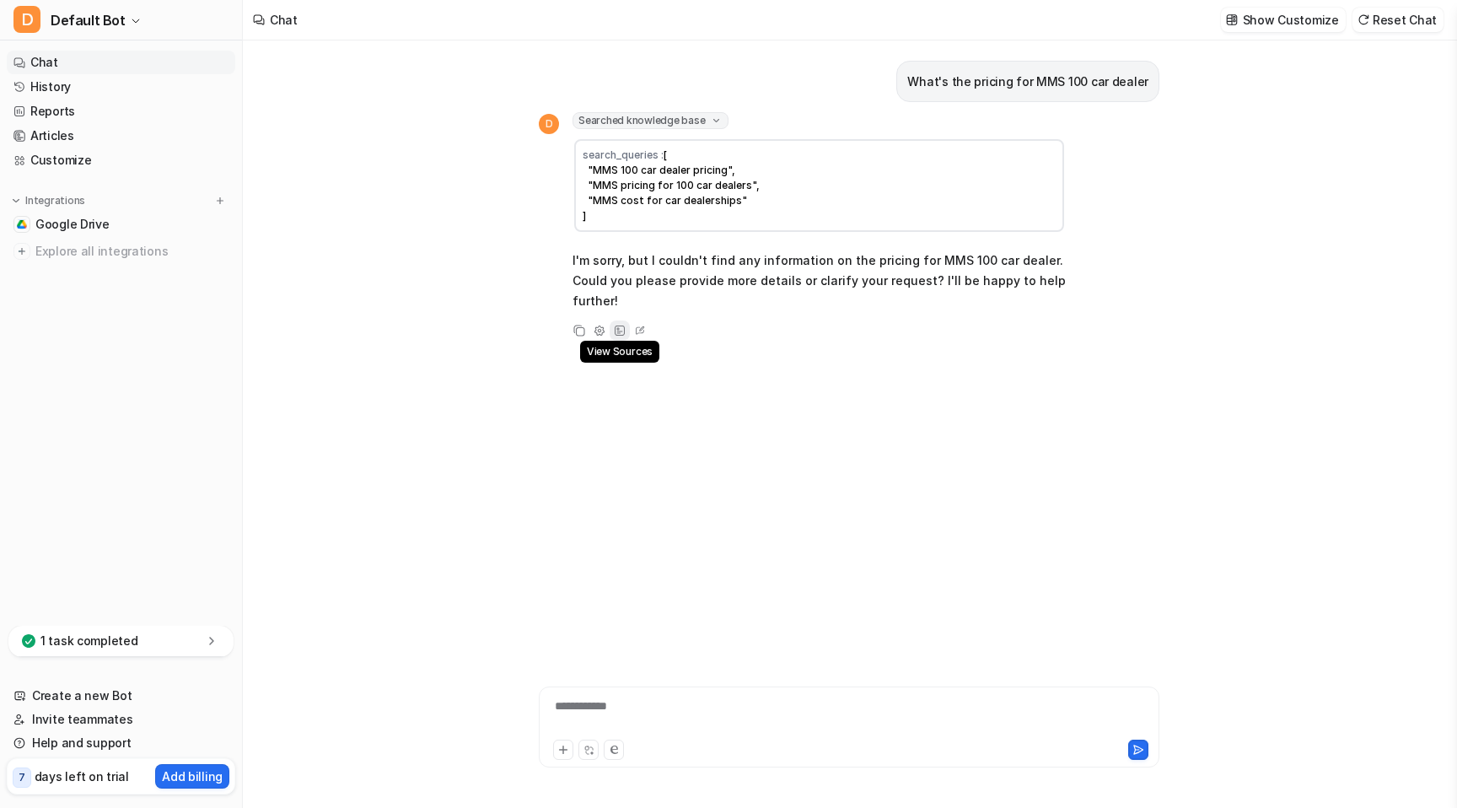
click at [623, 334] on icon at bounding box center [620, 331] width 12 height 12
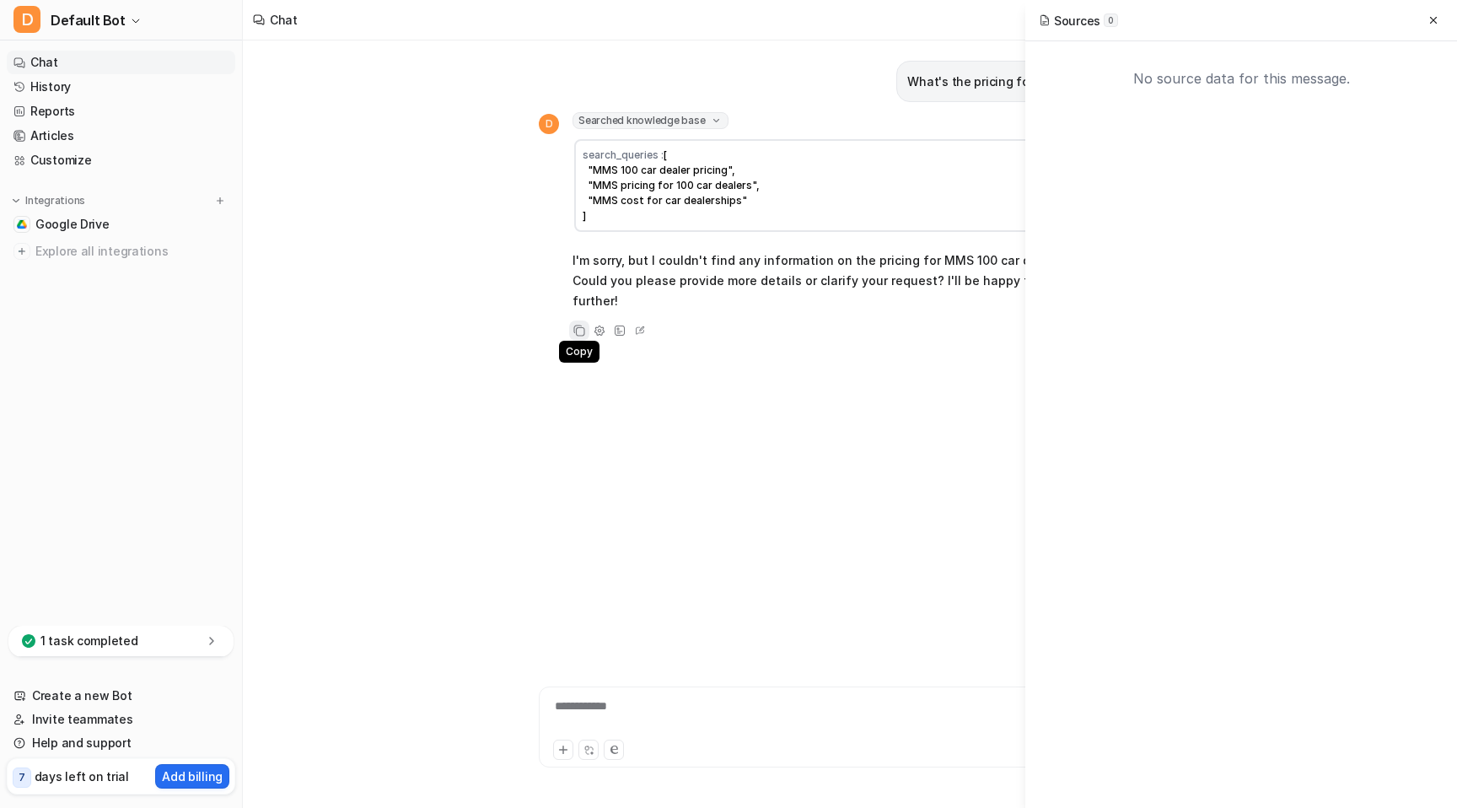
click at [585, 327] on div "Copy" at bounding box center [579, 330] width 20 height 20
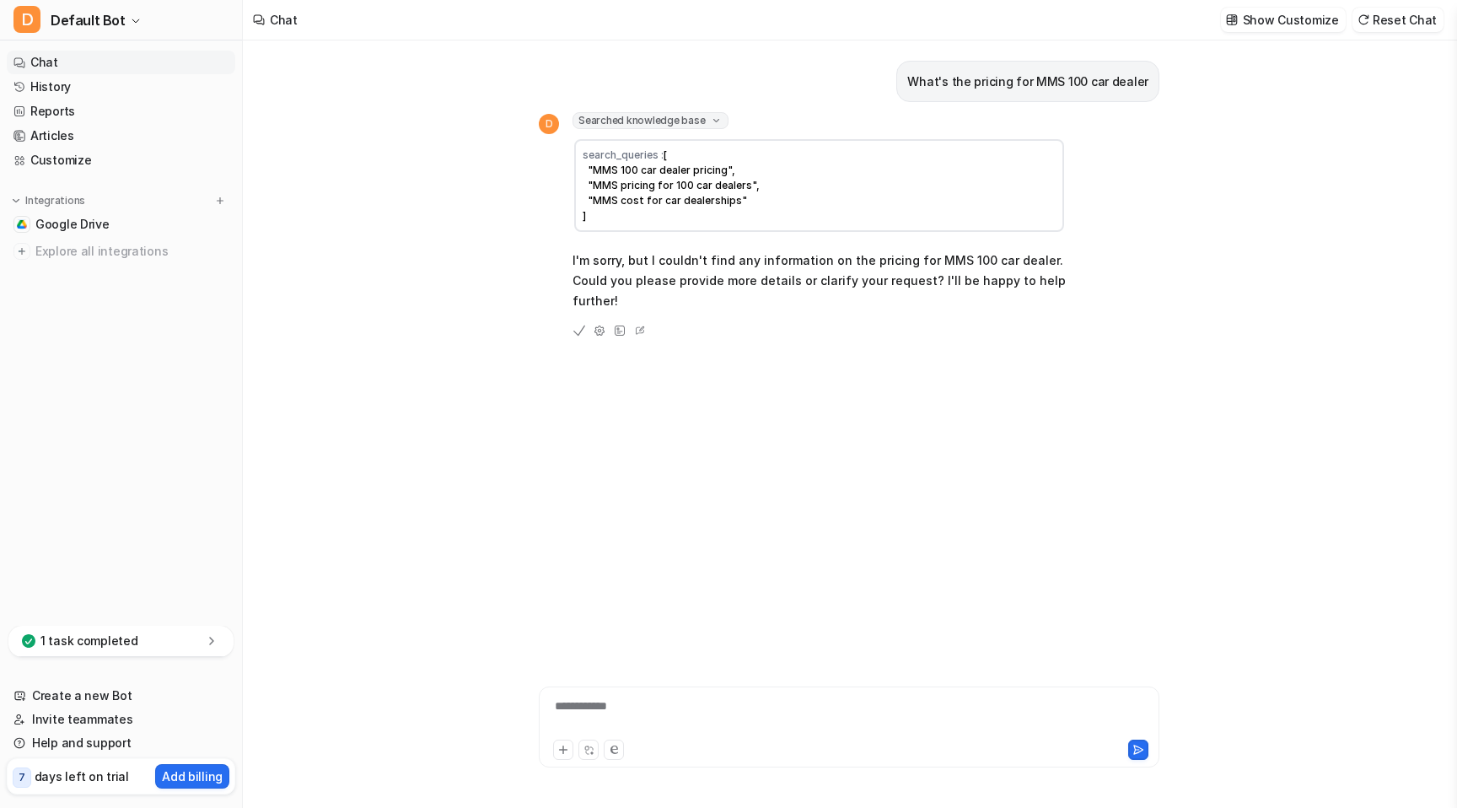
click at [572, 331] on icon at bounding box center [579, 330] width 17 height 17
click at [577, 331] on icon at bounding box center [579, 330] width 17 height 17
click at [578, 326] on icon at bounding box center [579, 330] width 17 height 17
click at [581, 327] on icon at bounding box center [579, 330] width 17 height 17
click at [600, 327] on icon at bounding box center [600, 331] width 12 height 12
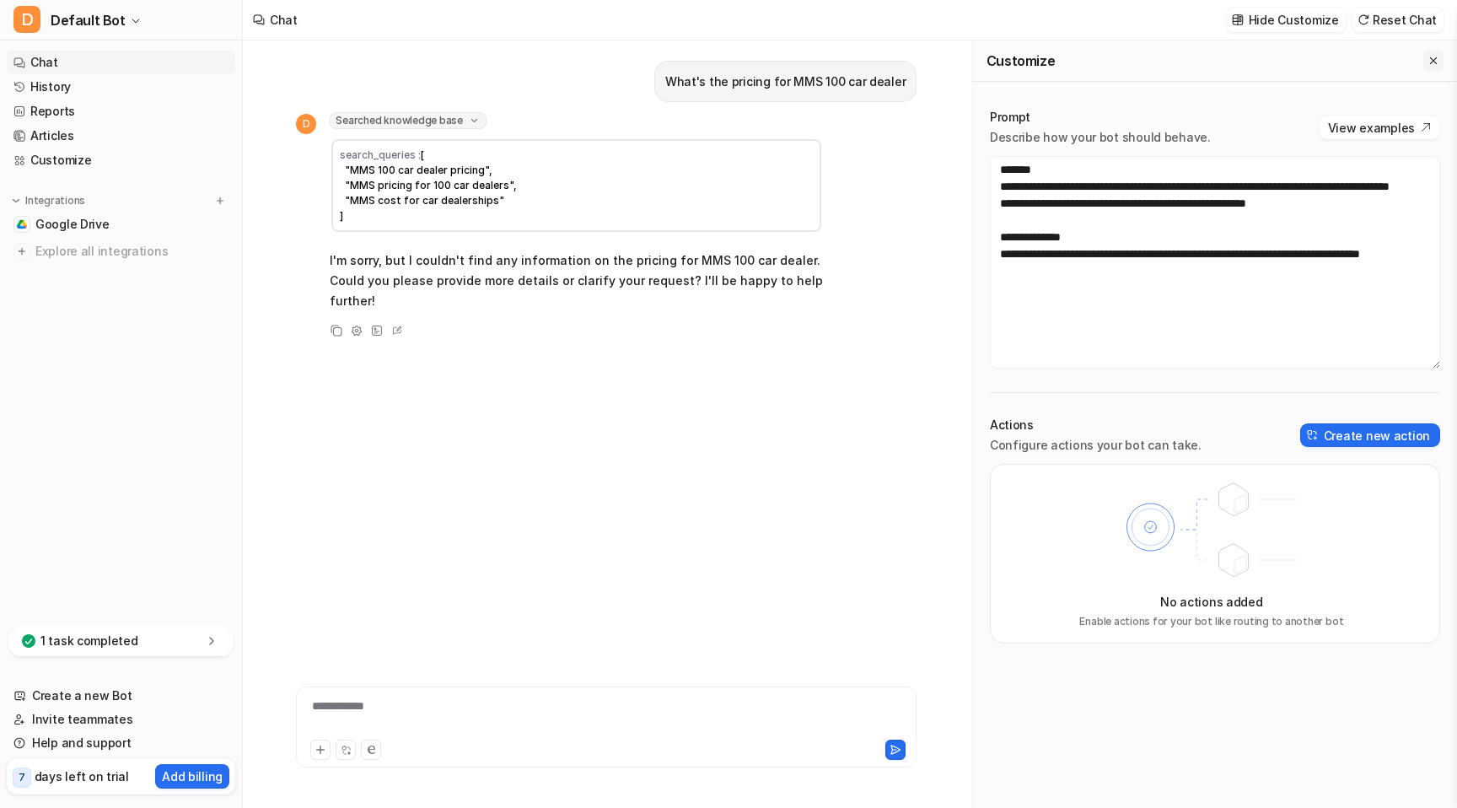
click at [1435, 53] on button "Close flyout" at bounding box center [1434, 61] width 20 height 20
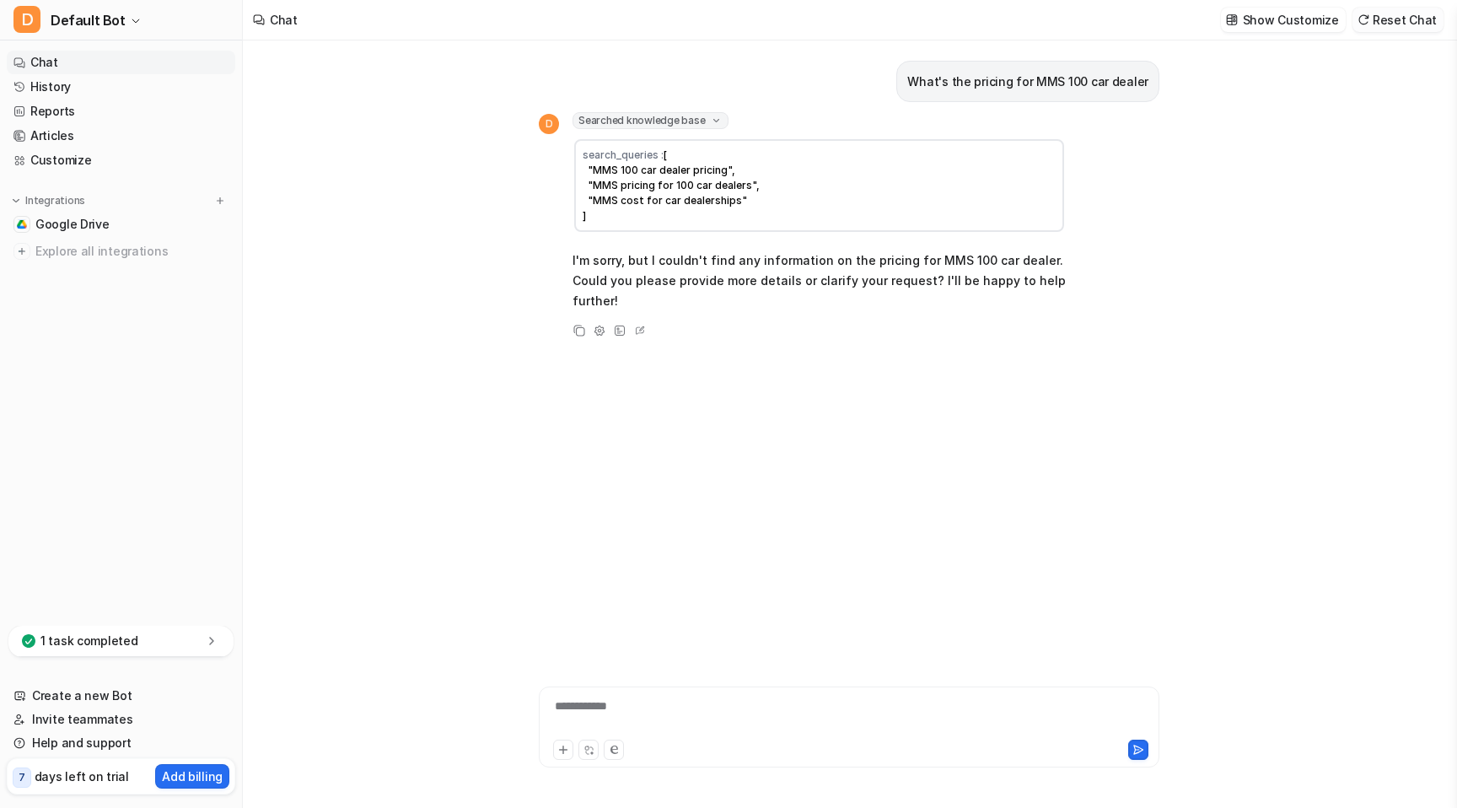
click at [1411, 16] on button "Reset Chat" at bounding box center [1398, 20] width 91 height 24
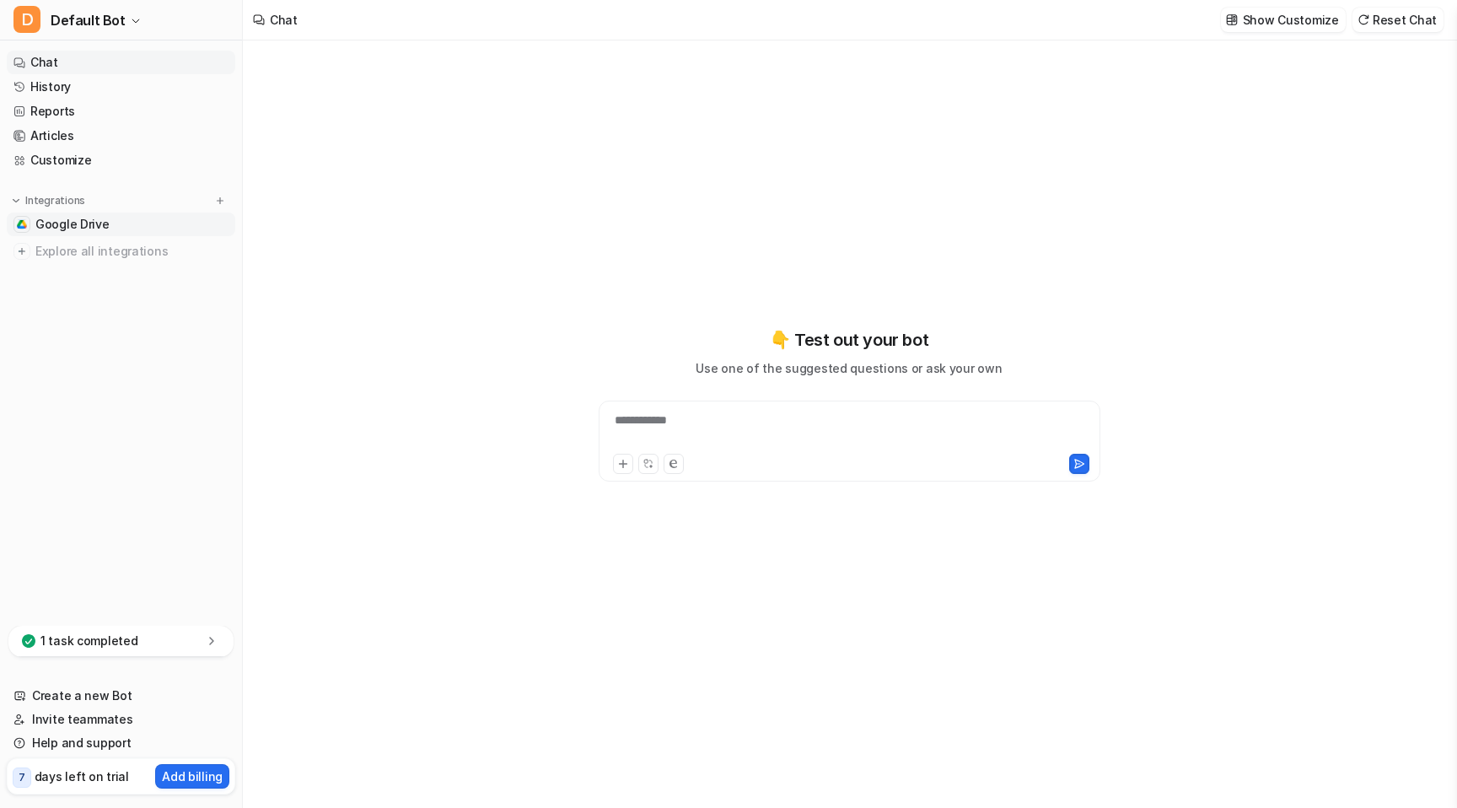
click at [94, 232] on span "Google Drive" at bounding box center [72, 224] width 74 height 17
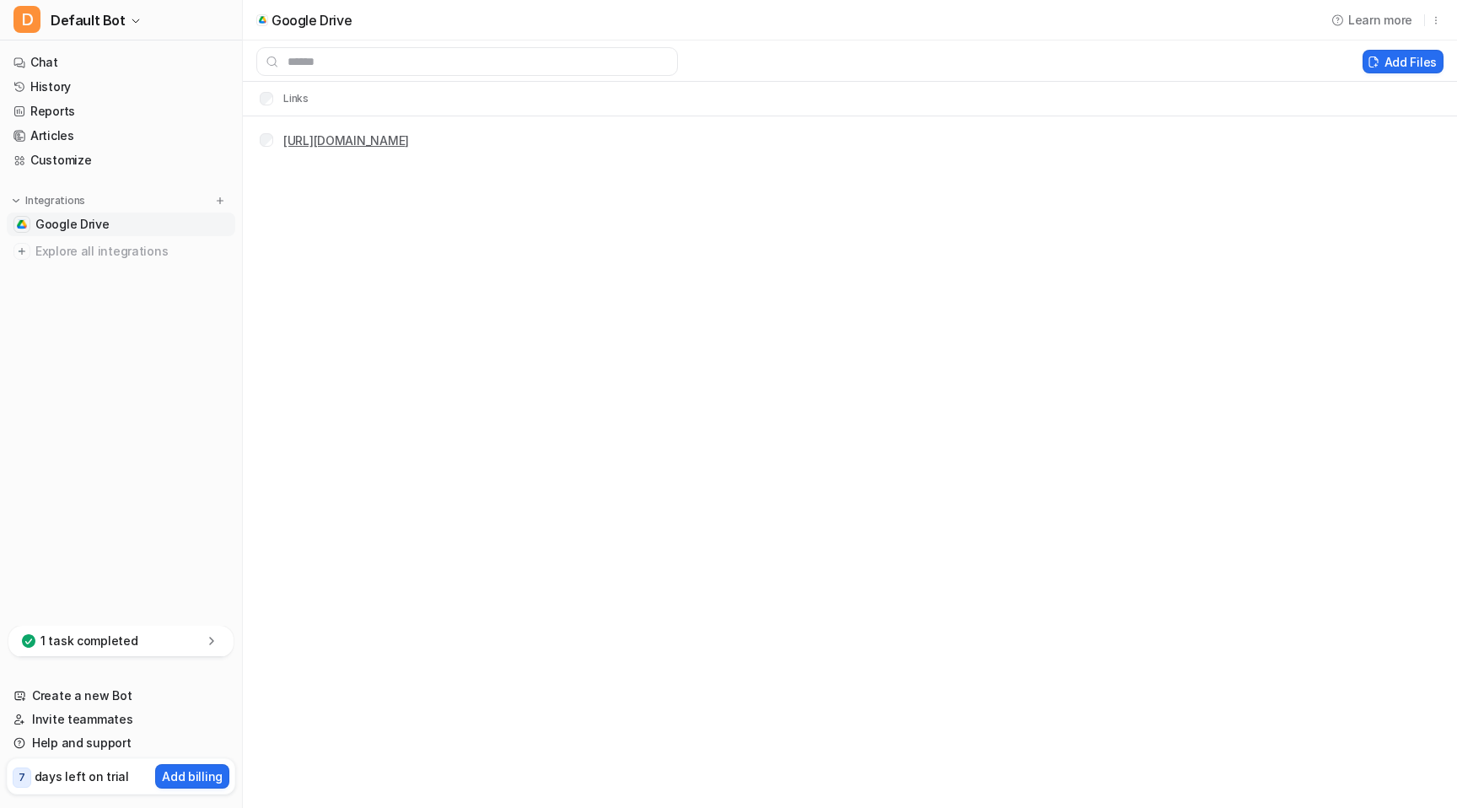
click at [409, 136] on link "[URL][DOMAIN_NAME]" at bounding box center [346, 140] width 126 height 14
click at [1414, 60] on button "Add Files" at bounding box center [1403, 62] width 81 height 24
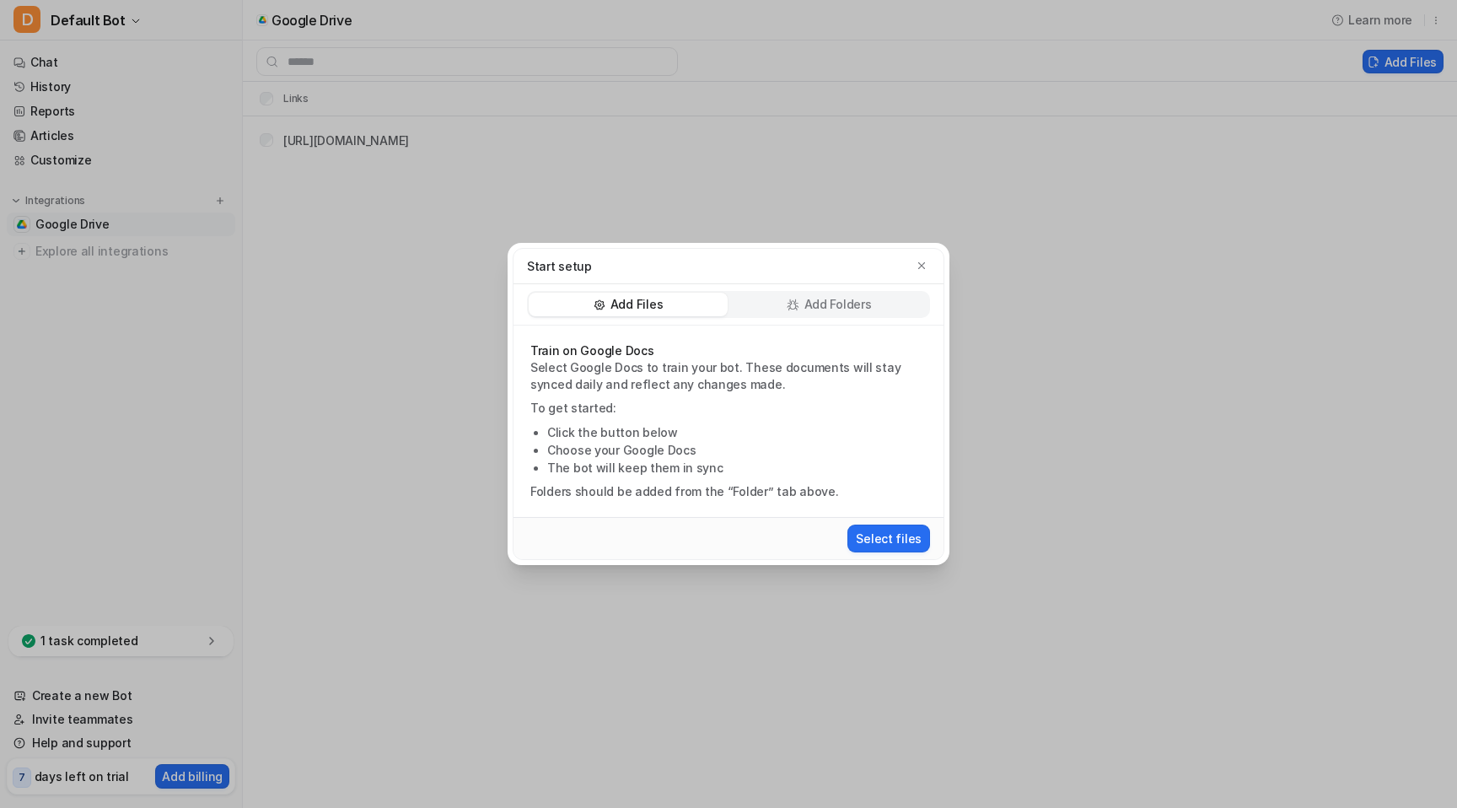
click at [817, 301] on p "Add Folders" at bounding box center [838, 304] width 67 height 17
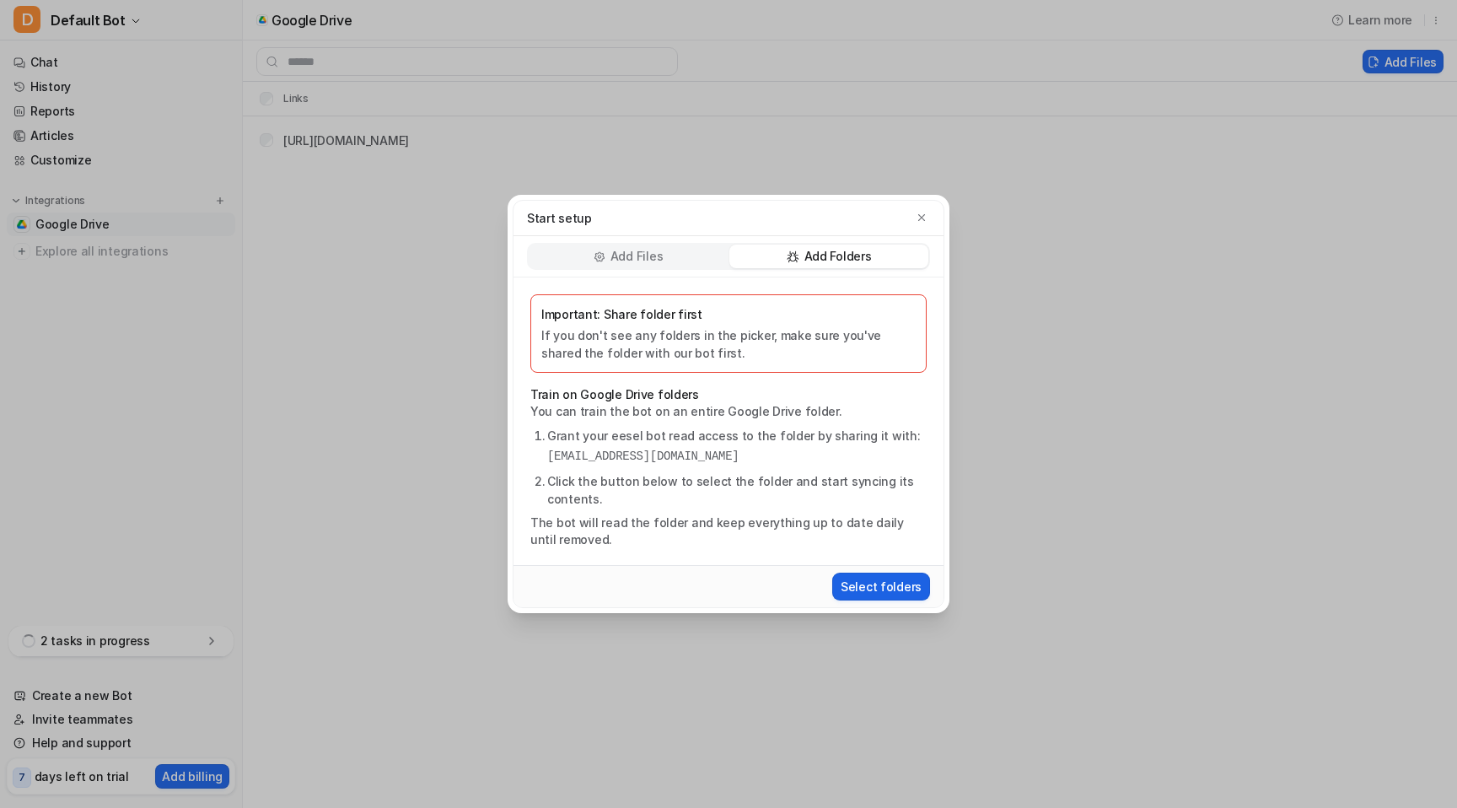
click at [895, 584] on button "Select folders" at bounding box center [881, 587] width 98 height 28
click at [924, 221] on icon "button" at bounding box center [922, 218] width 12 height 12
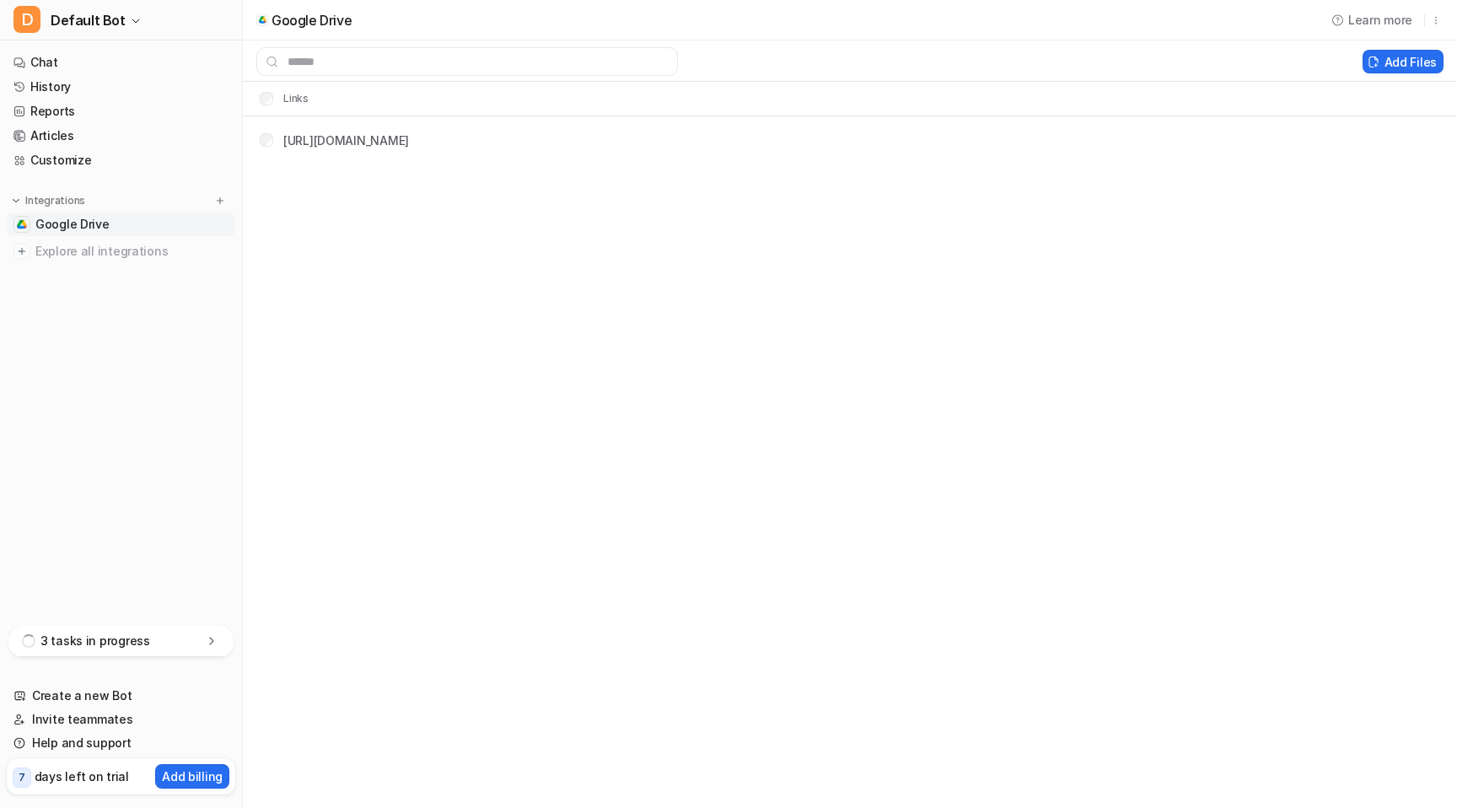
click at [164, 632] on div "3 tasks in progress" at bounding box center [120, 641] width 225 height 31
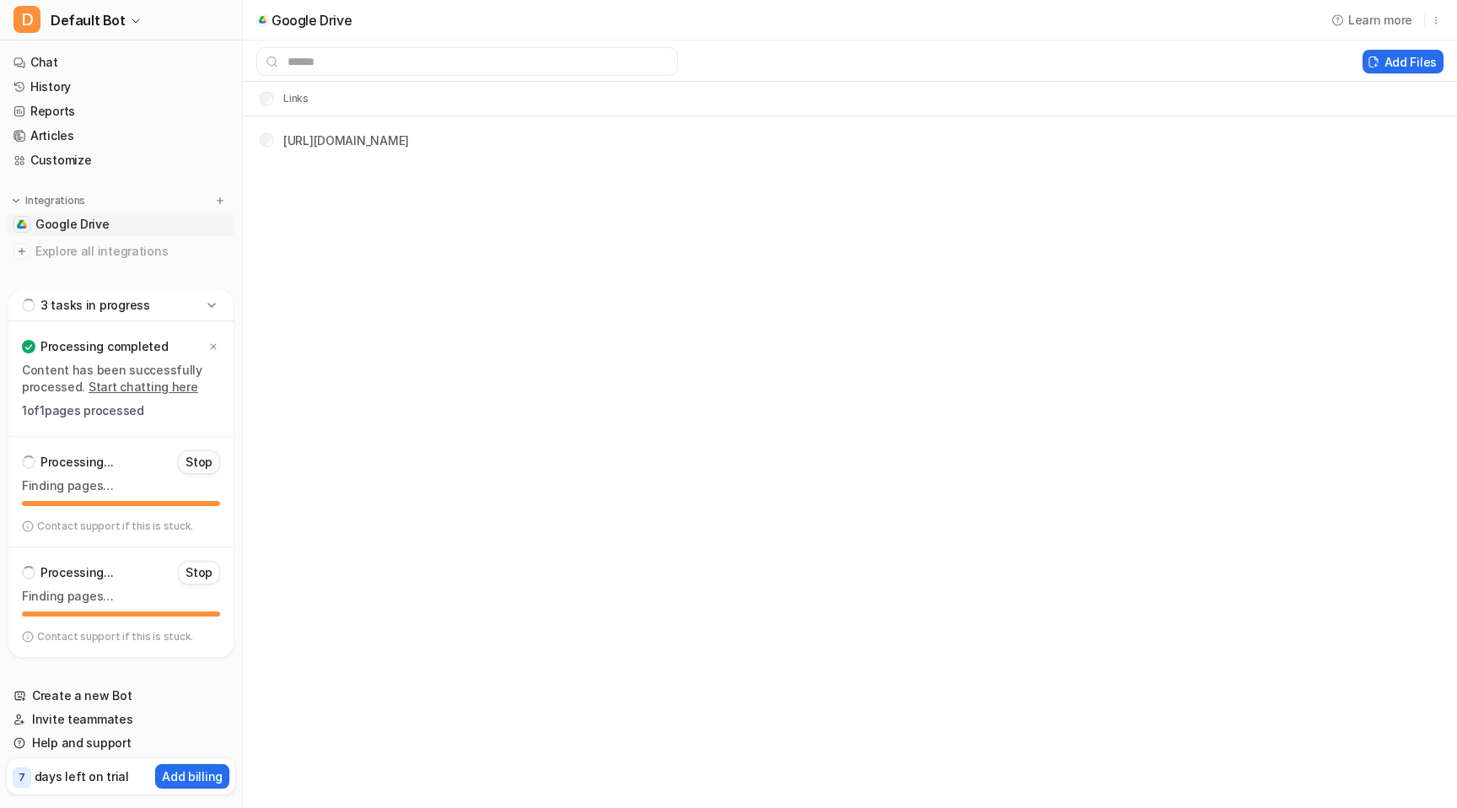
click at [203, 461] on p "Stop" at bounding box center [199, 462] width 27 height 17
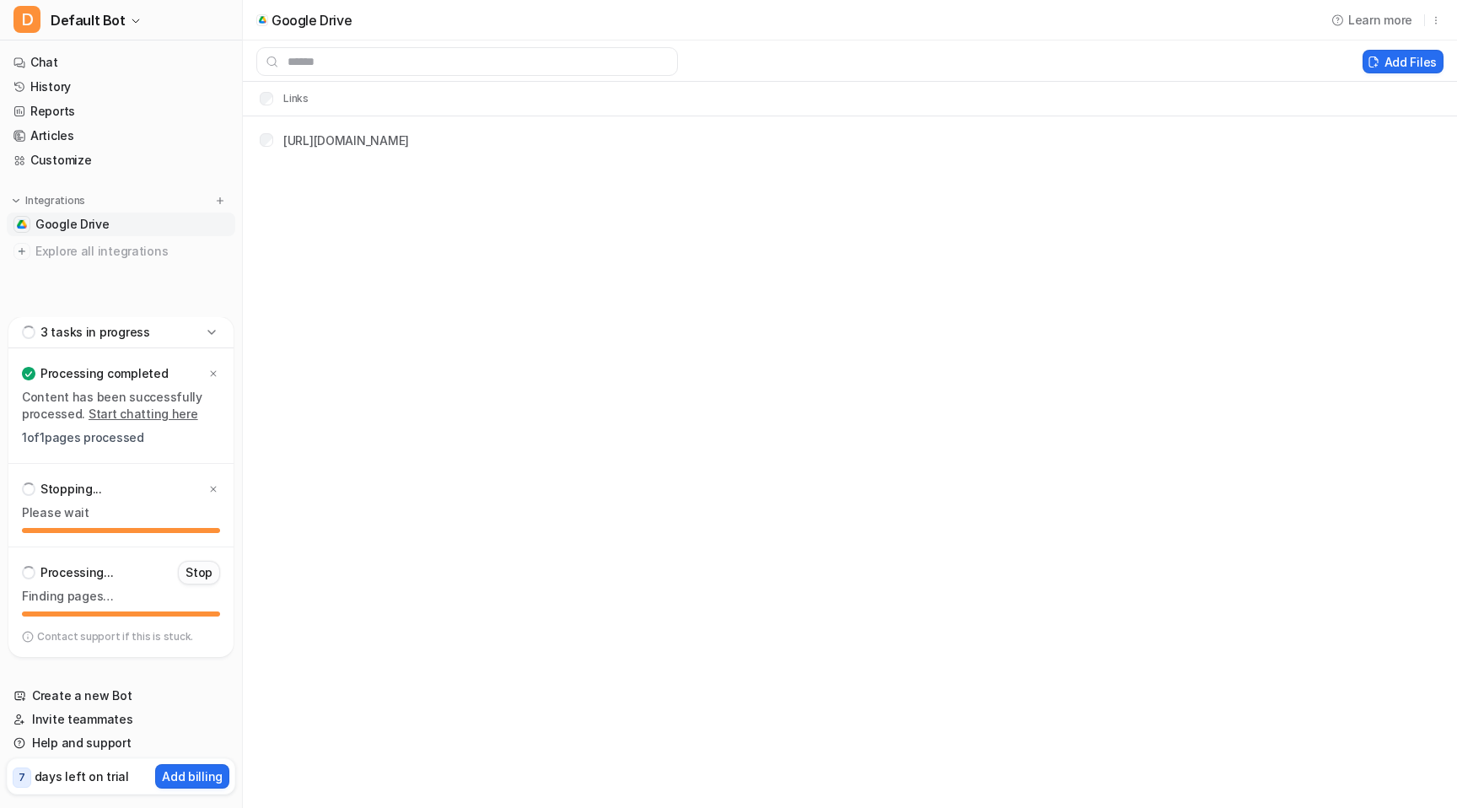
click at [202, 568] on p "Stop" at bounding box center [199, 572] width 27 height 17
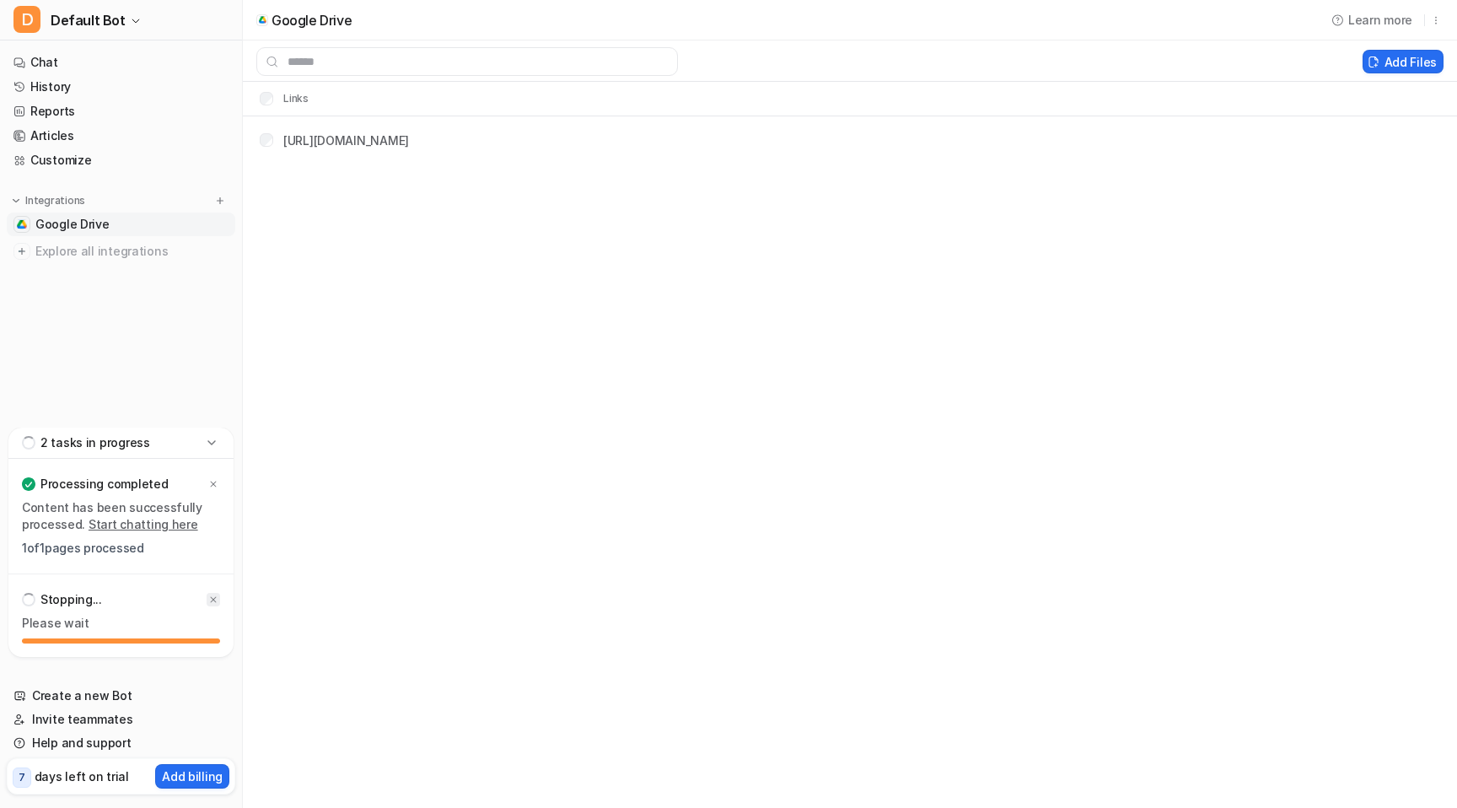
click at [213, 596] on icon at bounding box center [213, 600] width 10 height 10
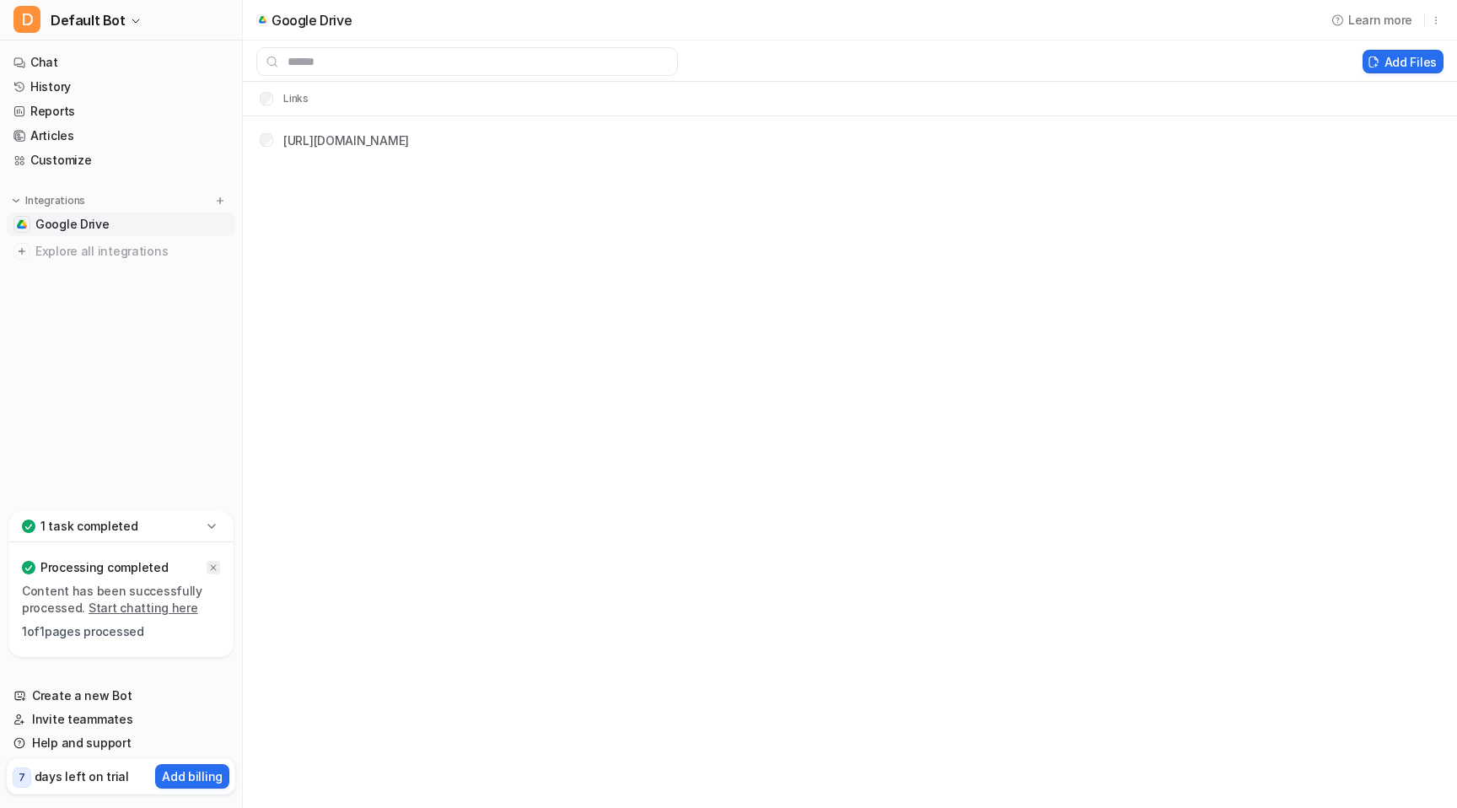
click at [209, 567] on icon at bounding box center [213, 568] width 10 height 10
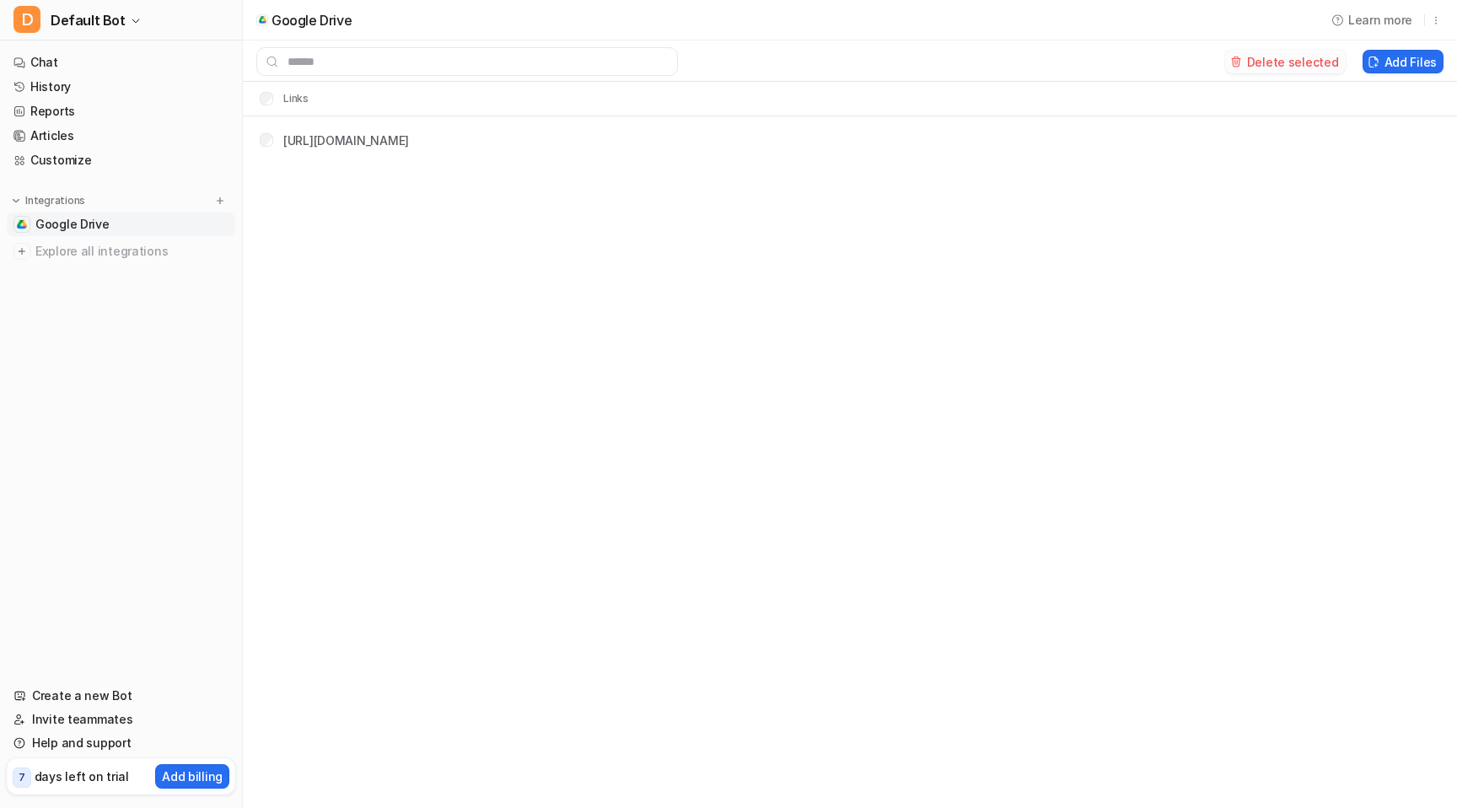
click at [1296, 67] on button "Delete selected" at bounding box center [1285, 62] width 121 height 24
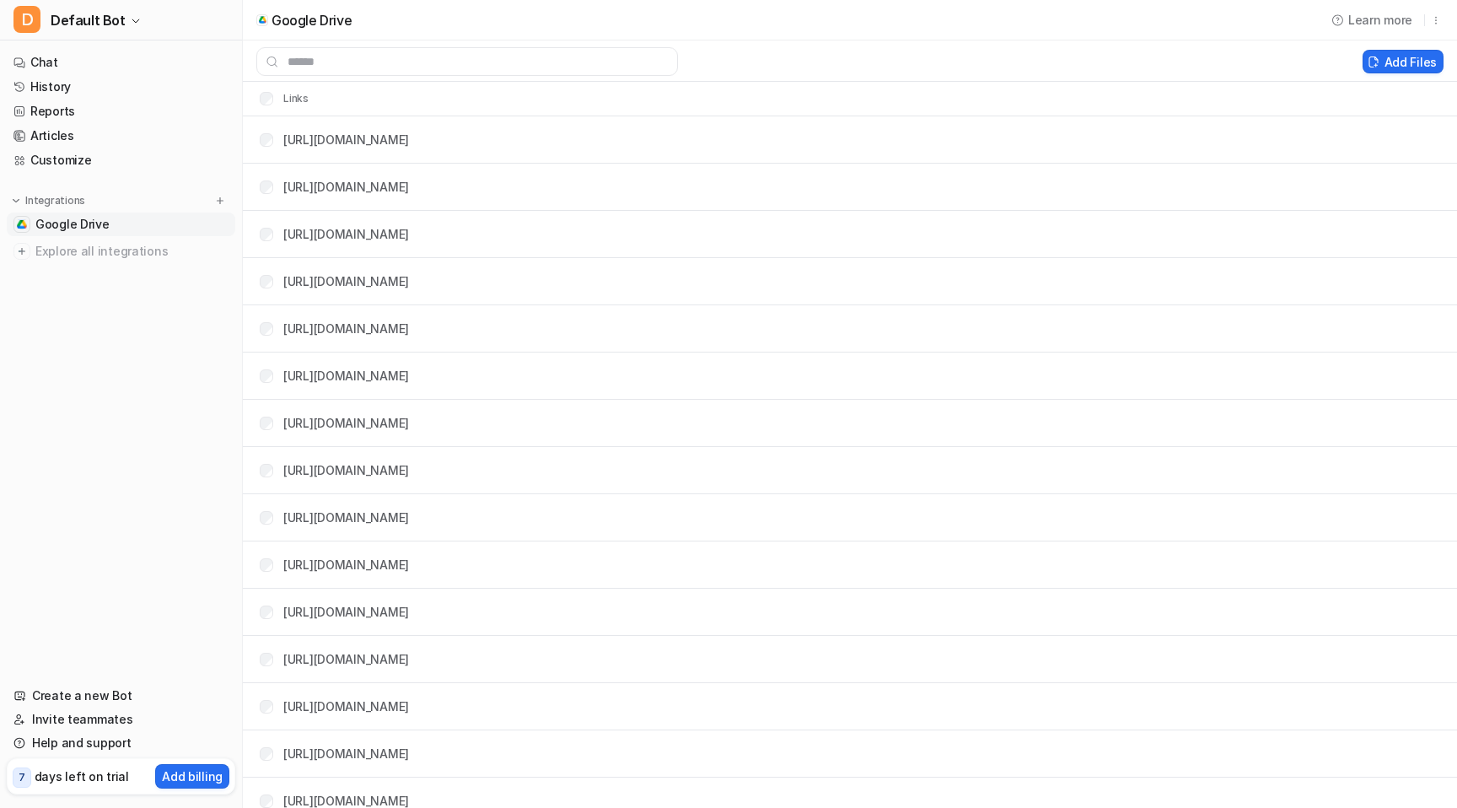
click at [137, 227] on link "Google Drive" at bounding box center [121, 225] width 229 height 24
click at [100, 216] on span "Google Drive" at bounding box center [72, 224] width 74 height 17
click at [83, 197] on button "Integrations" at bounding box center [48, 200] width 83 height 17
click at [81, 207] on button "Integrations" at bounding box center [48, 200] width 83 height 17
click at [63, 215] on link "Google Drive" at bounding box center [121, 225] width 229 height 24
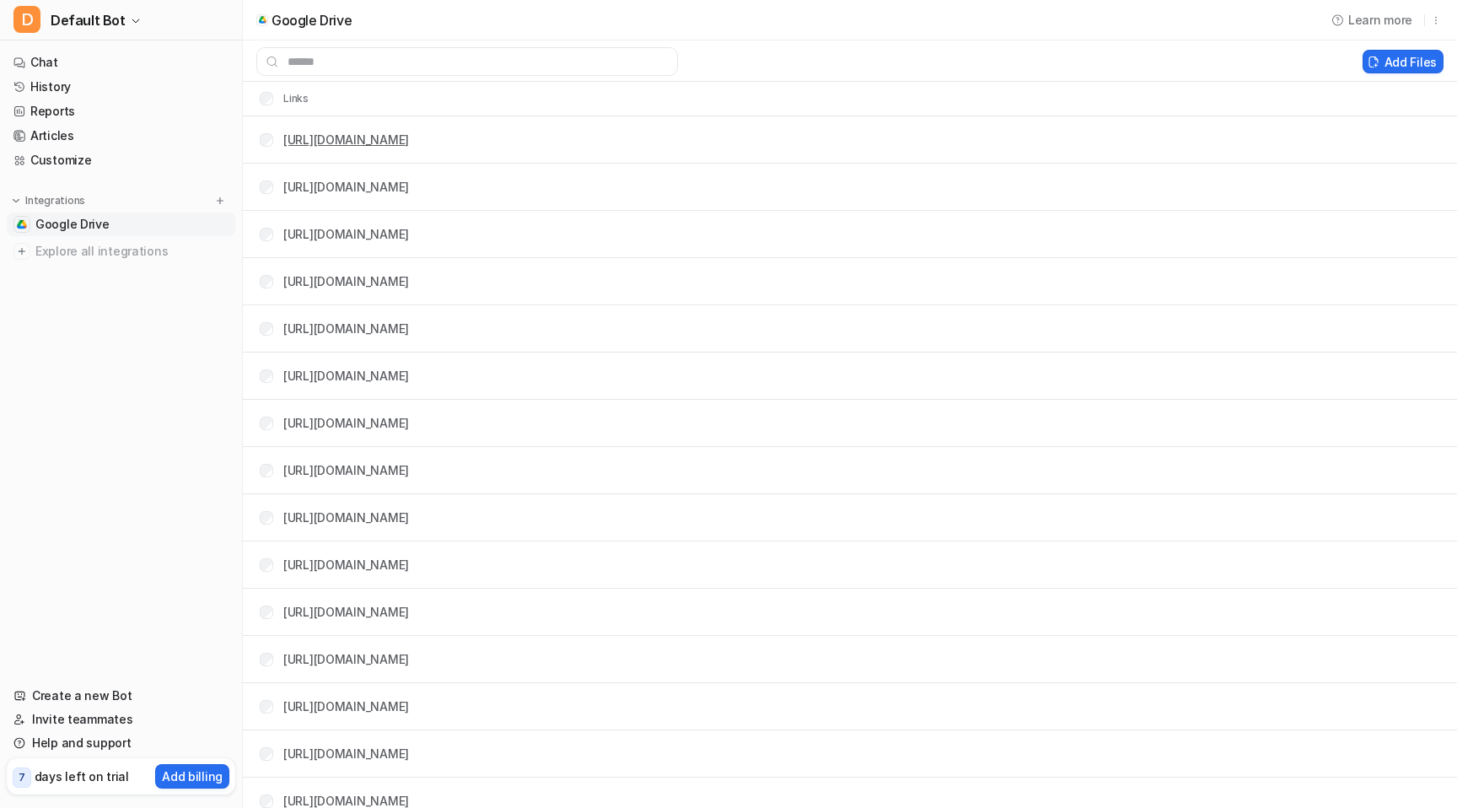
click at [344, 142] on link "[URL][DOMAIN_NAME]" at bounding box center [346, 139] width 126 height 14
click at [409, 188] on link "[URL][DOMAIN_NAME]" at bounding box center [346, 187] width 126 height 14
click at [1307, 71] on button "Delete selected" at bounding box center [1285, 62] width 121 height 24
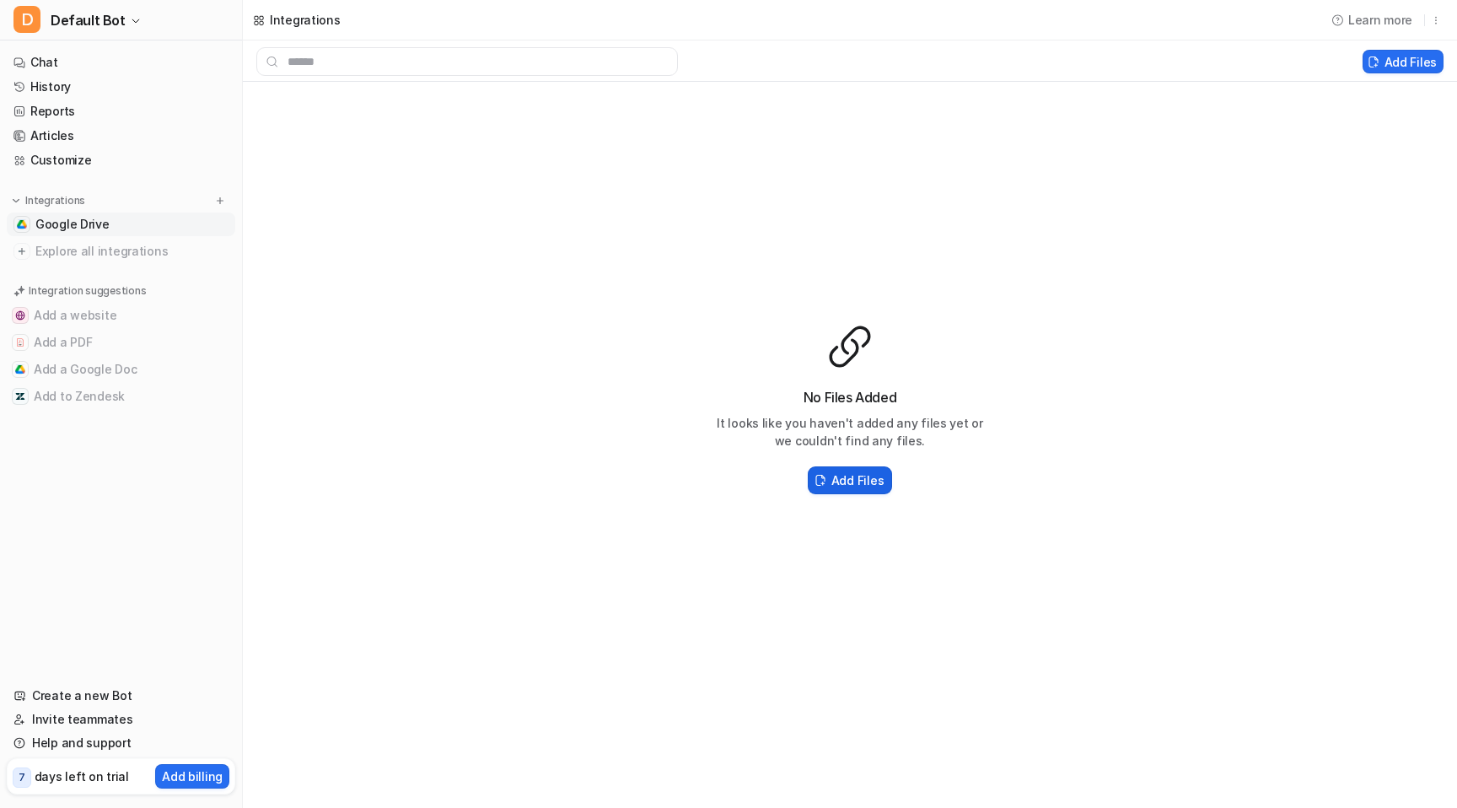
click at [867, 483] on h2 "Add Files" at bounding box center [858, 480] width 52 height 18
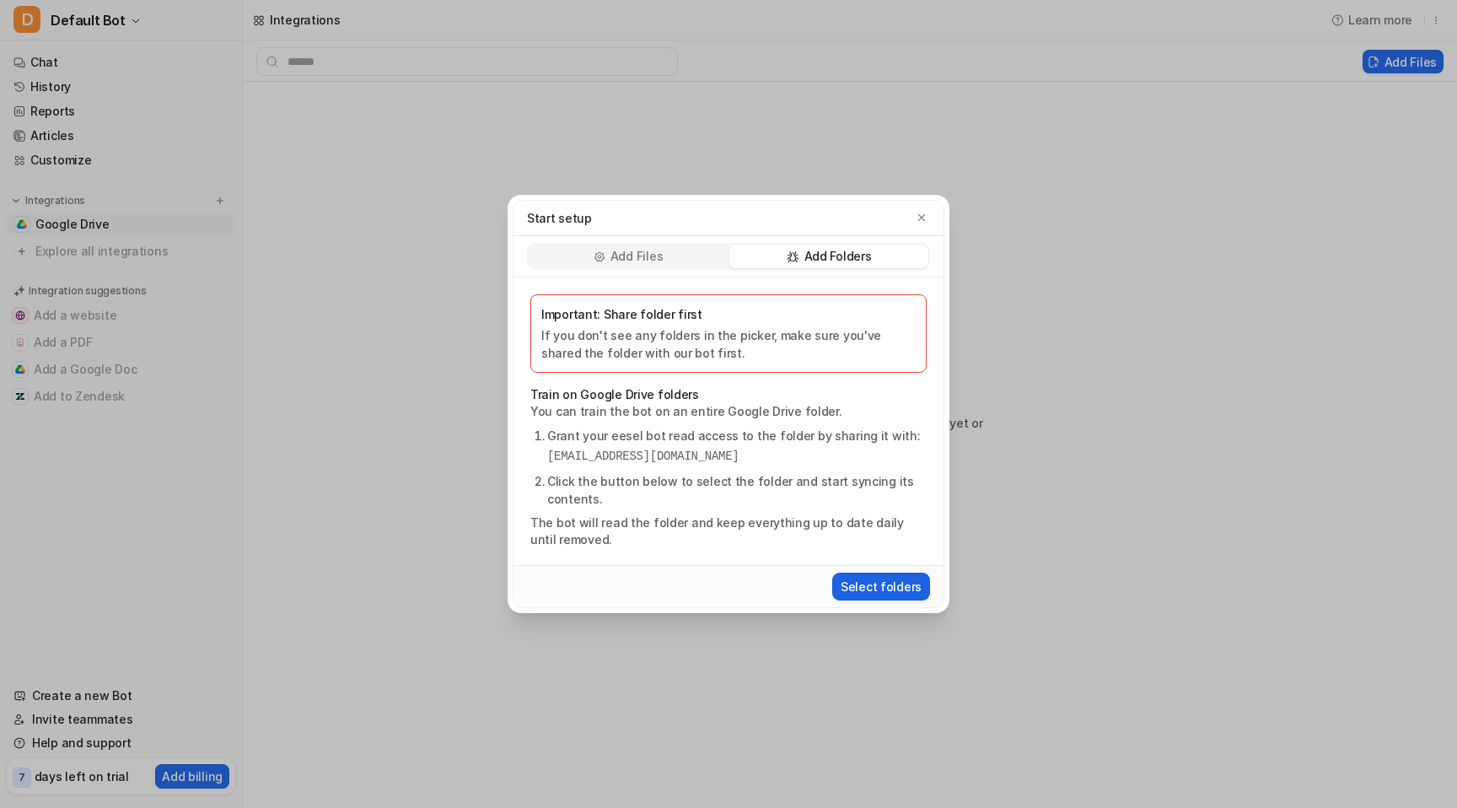
click at [885, 584] on button "Select folders" at bounding box center [881, 587] width 98 height 28
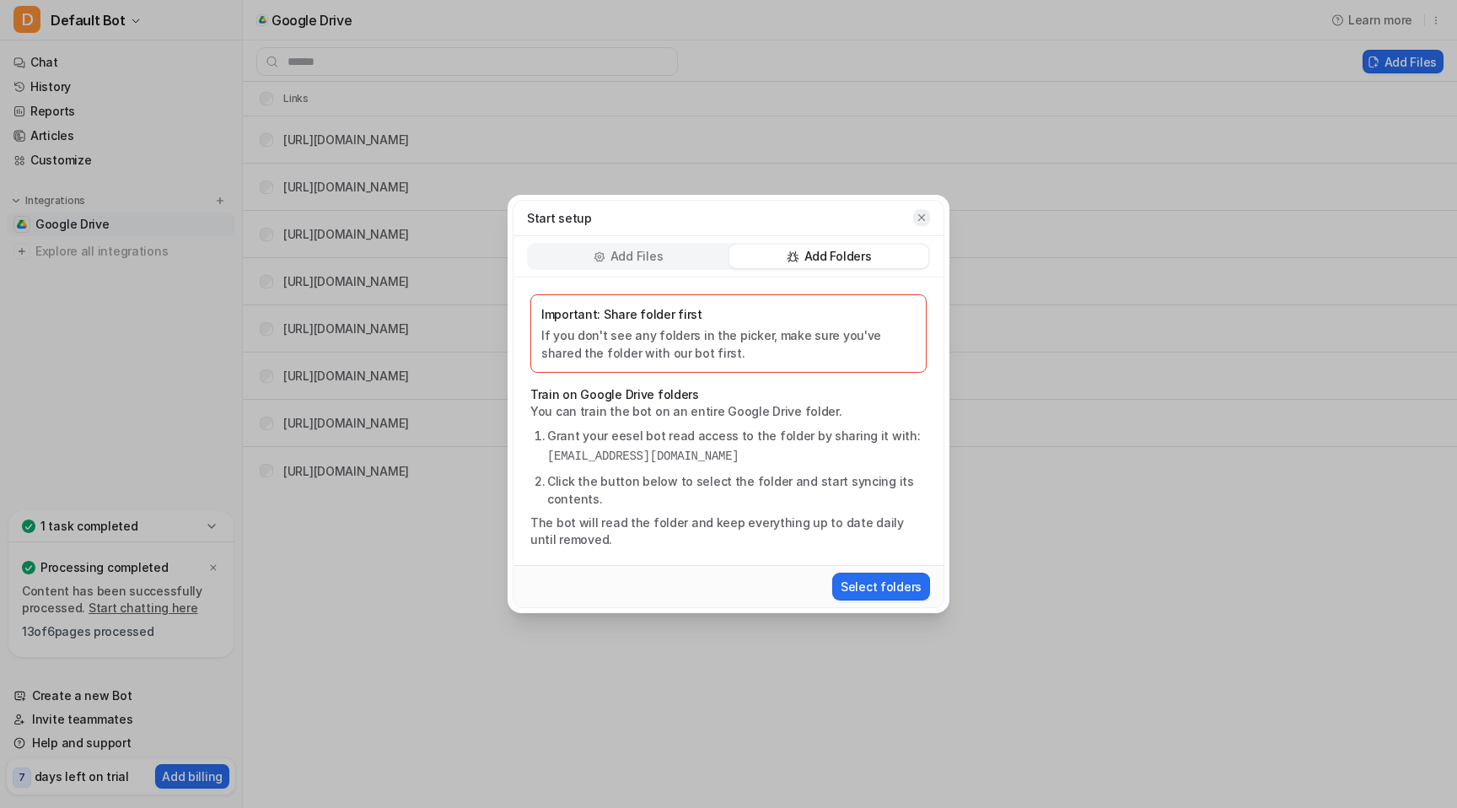
click at [924, 214] on icon "button" at bounding box center [921, 217] width 7 height 7
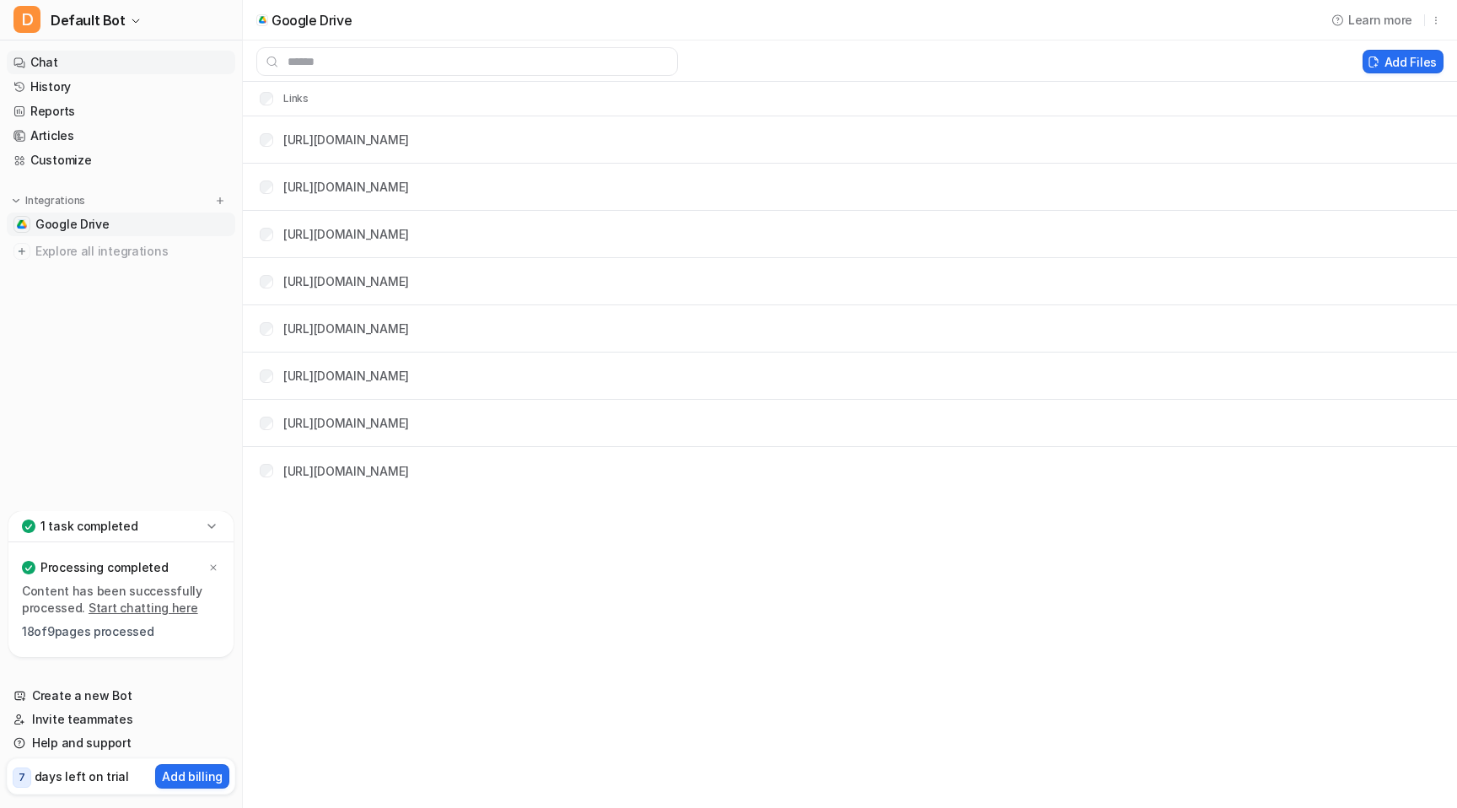
click at [137, 60] on link "Chat" at bounding box center [121, 63] width 229 height 24
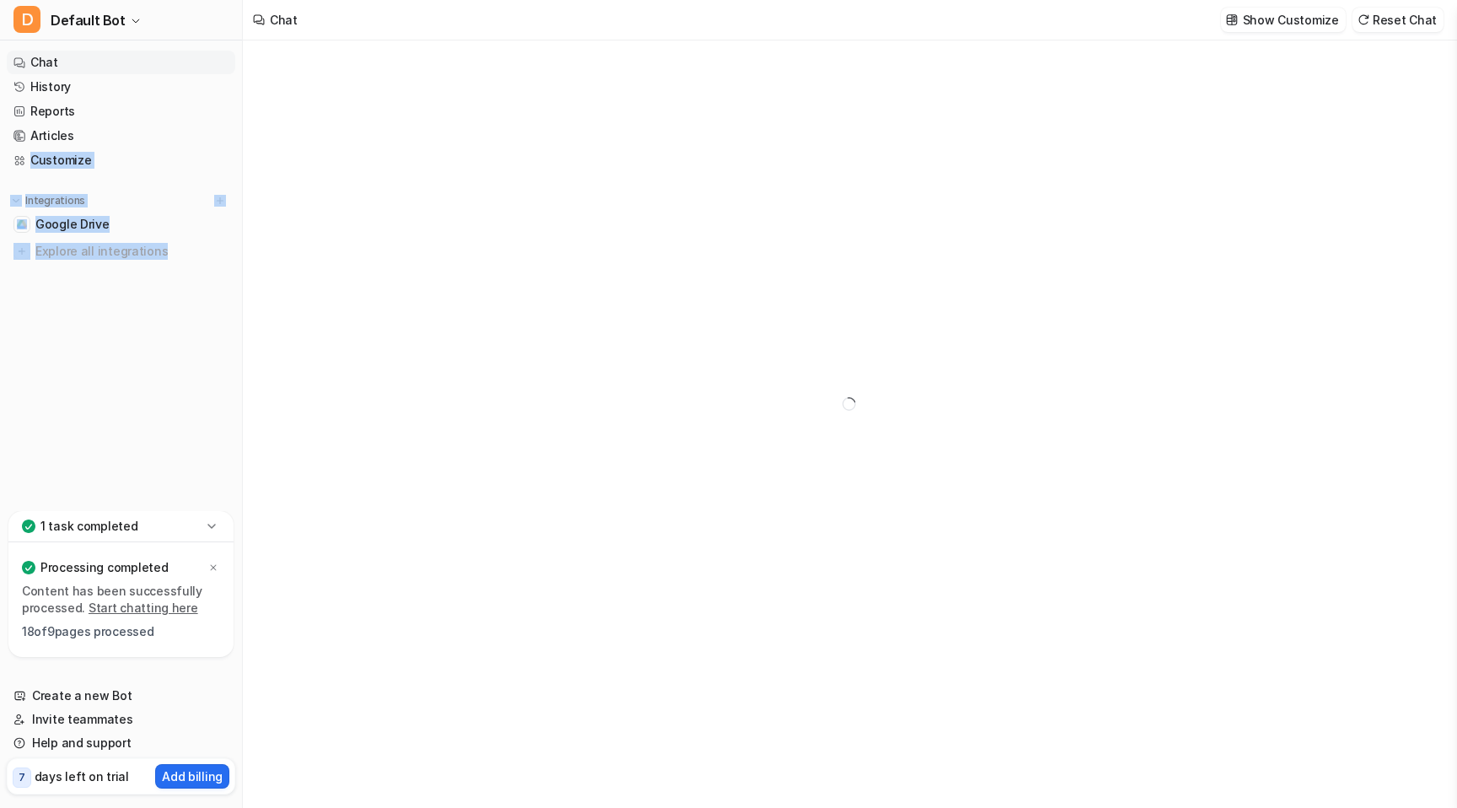
click at [0, 156] on nav "Chat History Reports Articles Customize Integrations Google Drive Explore all i…" at bounding box center [121, 277] width 242 height 467
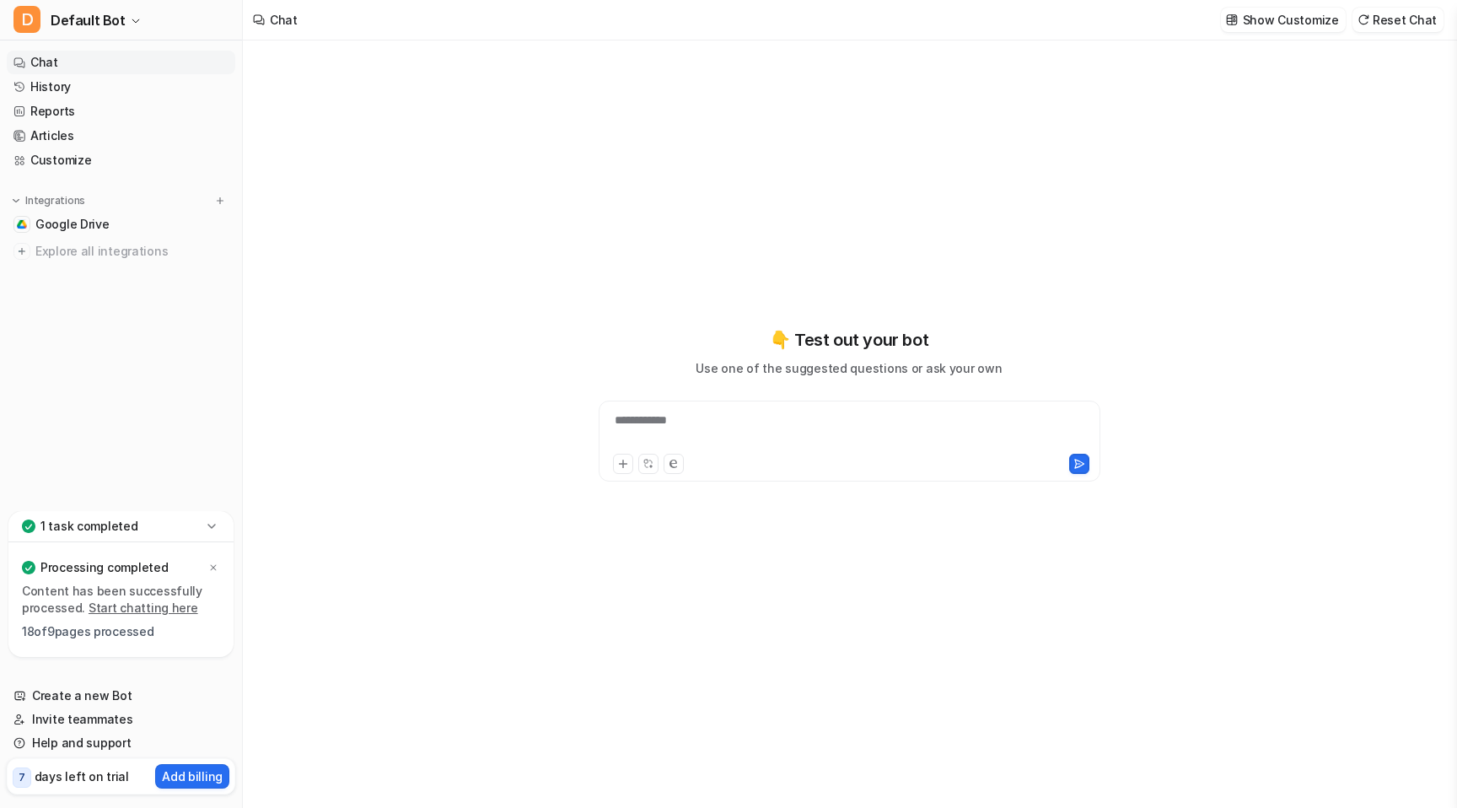
click at [743, 452] on div at bounding box center [849, 462] width 493 height 24
click at [764, 424] on div "**********" at bounding box center [849, 431] width 493 height 39
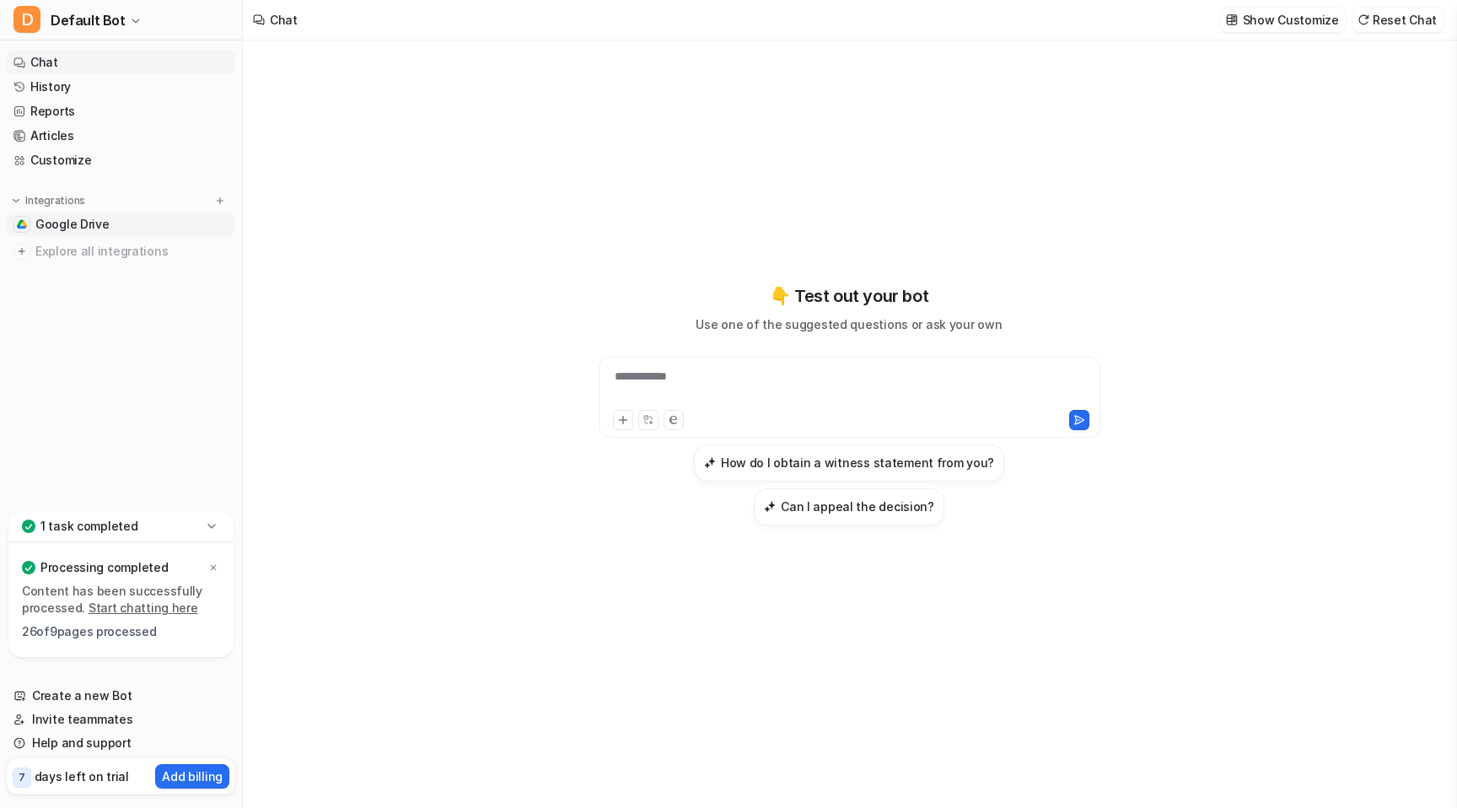
click at [86, 216] on span "Google Drive" at bounding box center [72, 224] width 74 height 17
click at [88, 219] on span "Google Drive" at bounding box center [72, 224] width 74 height 17
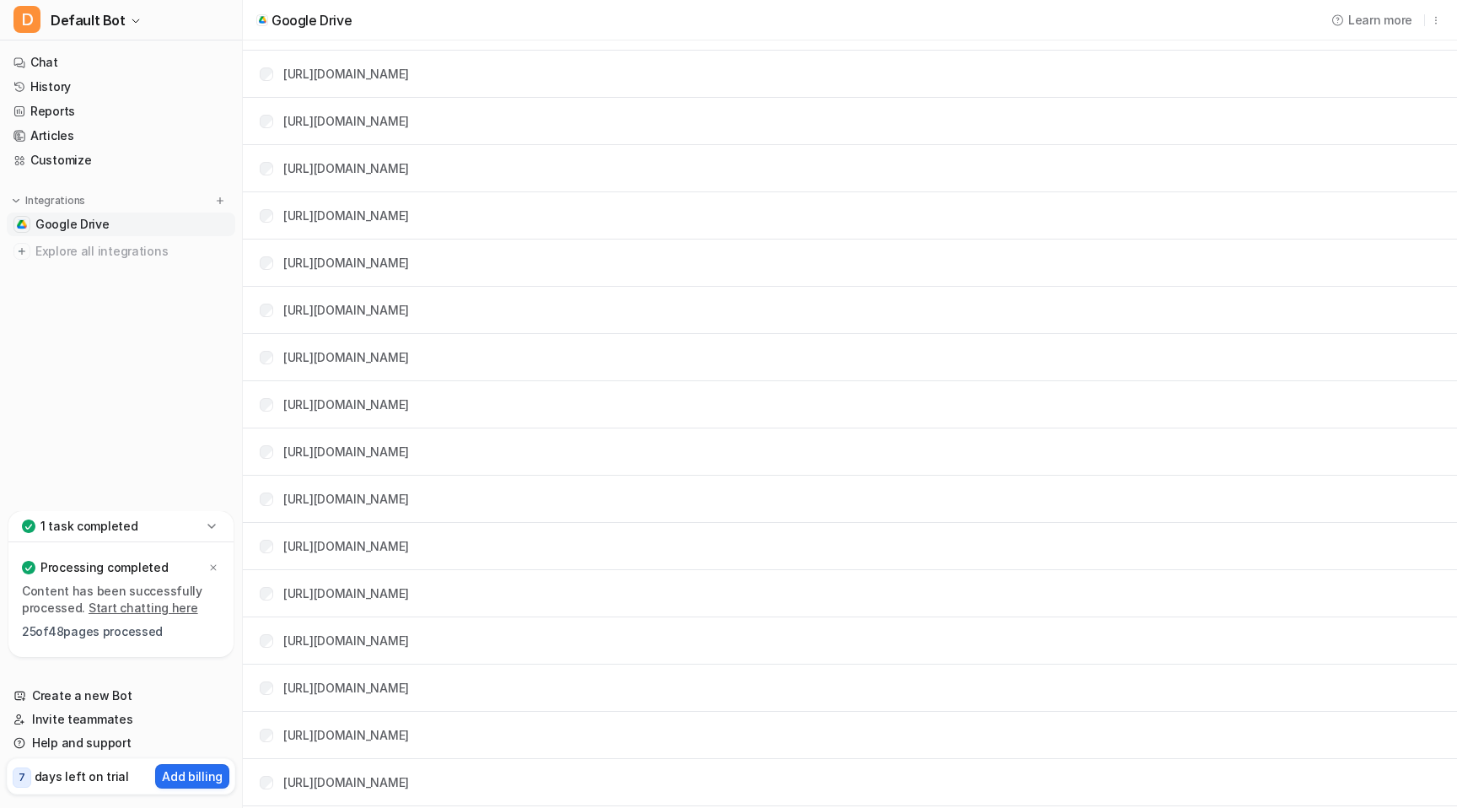
scroll to position [914, 0]
click at [158, 530] on div "1 task completed" at bounding box center [120, 526] width 225 height 31
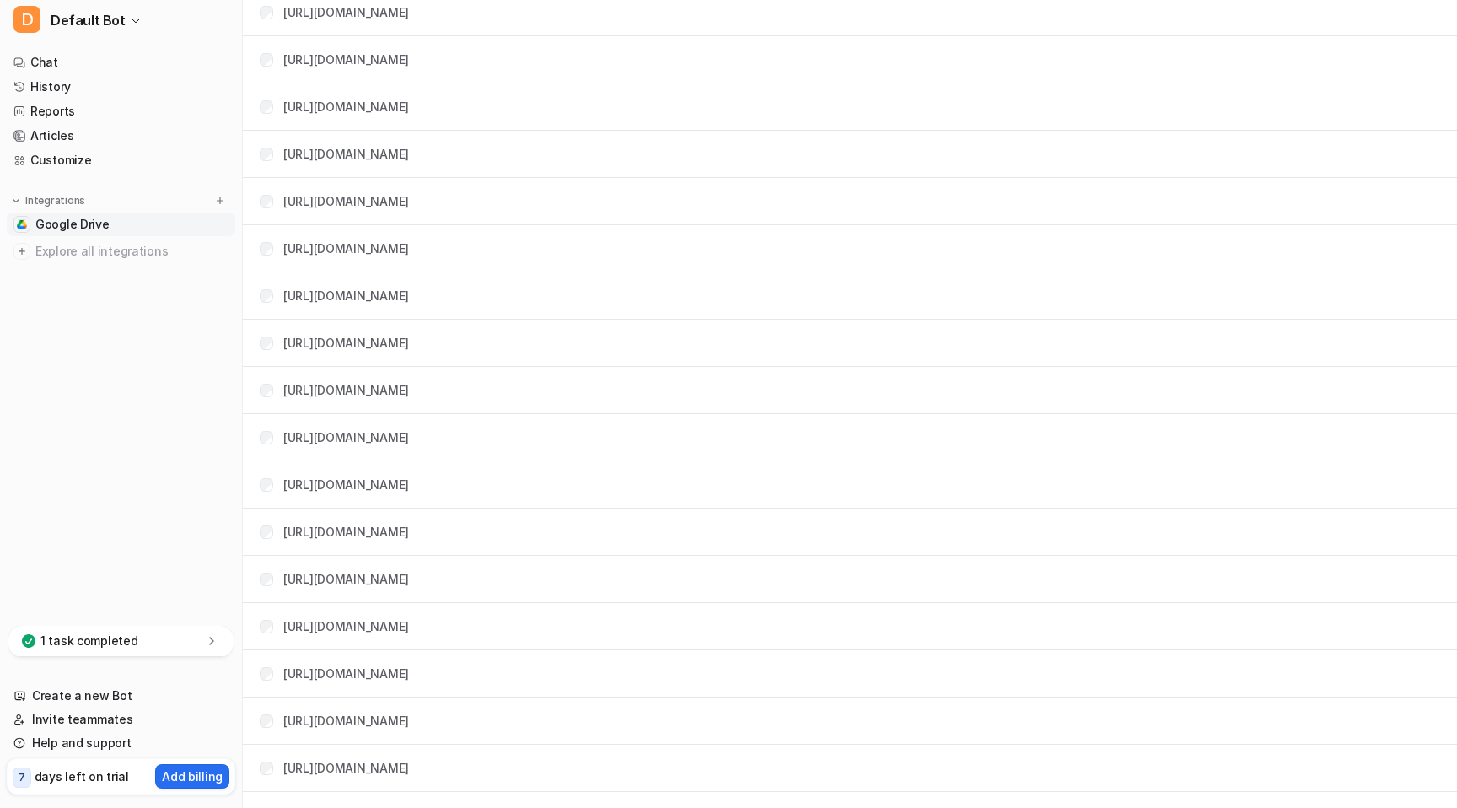
scroll to position [702, 0]
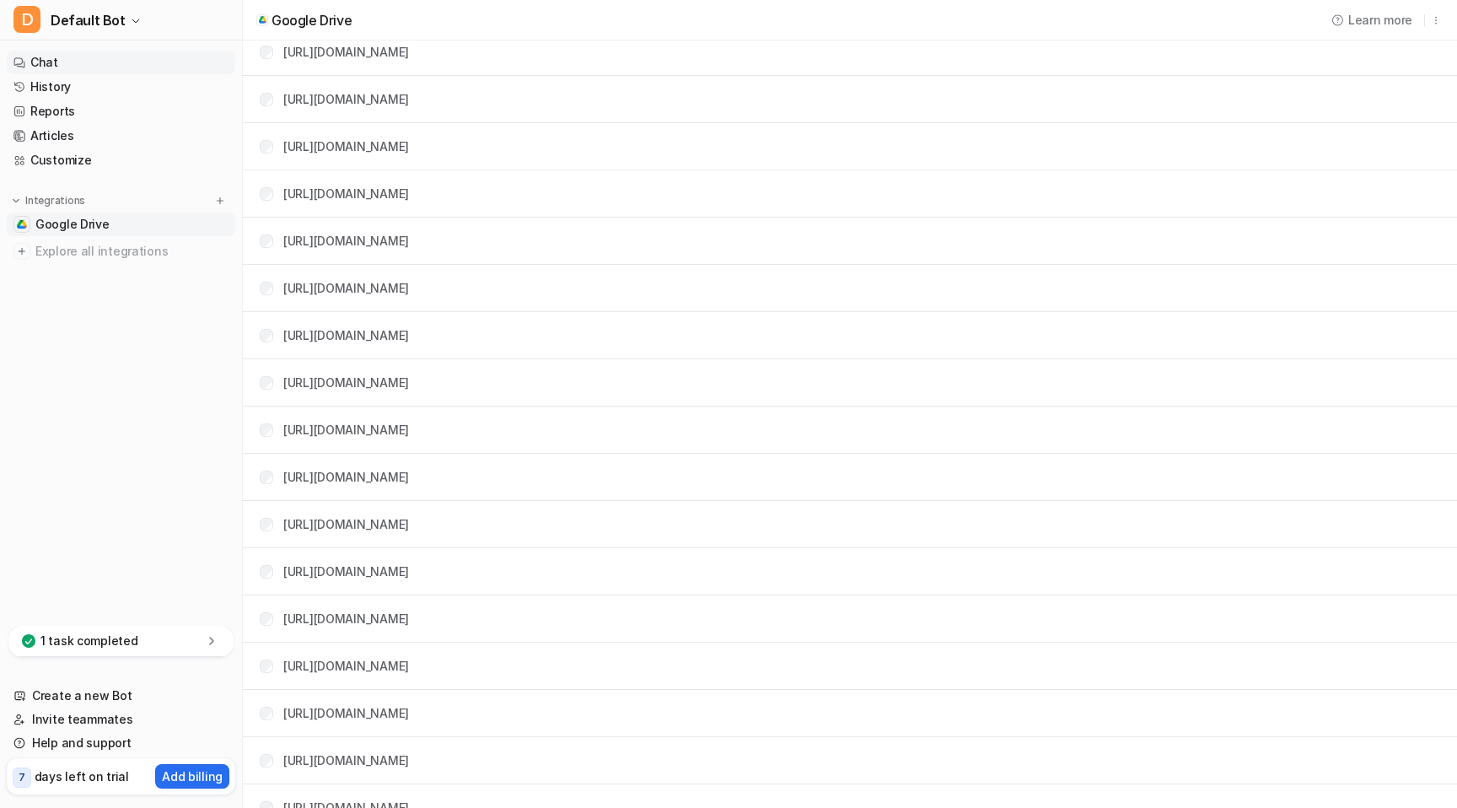
click at [114, 66] on link "Chat" at bounding box center [121, 63] width 229 height 24
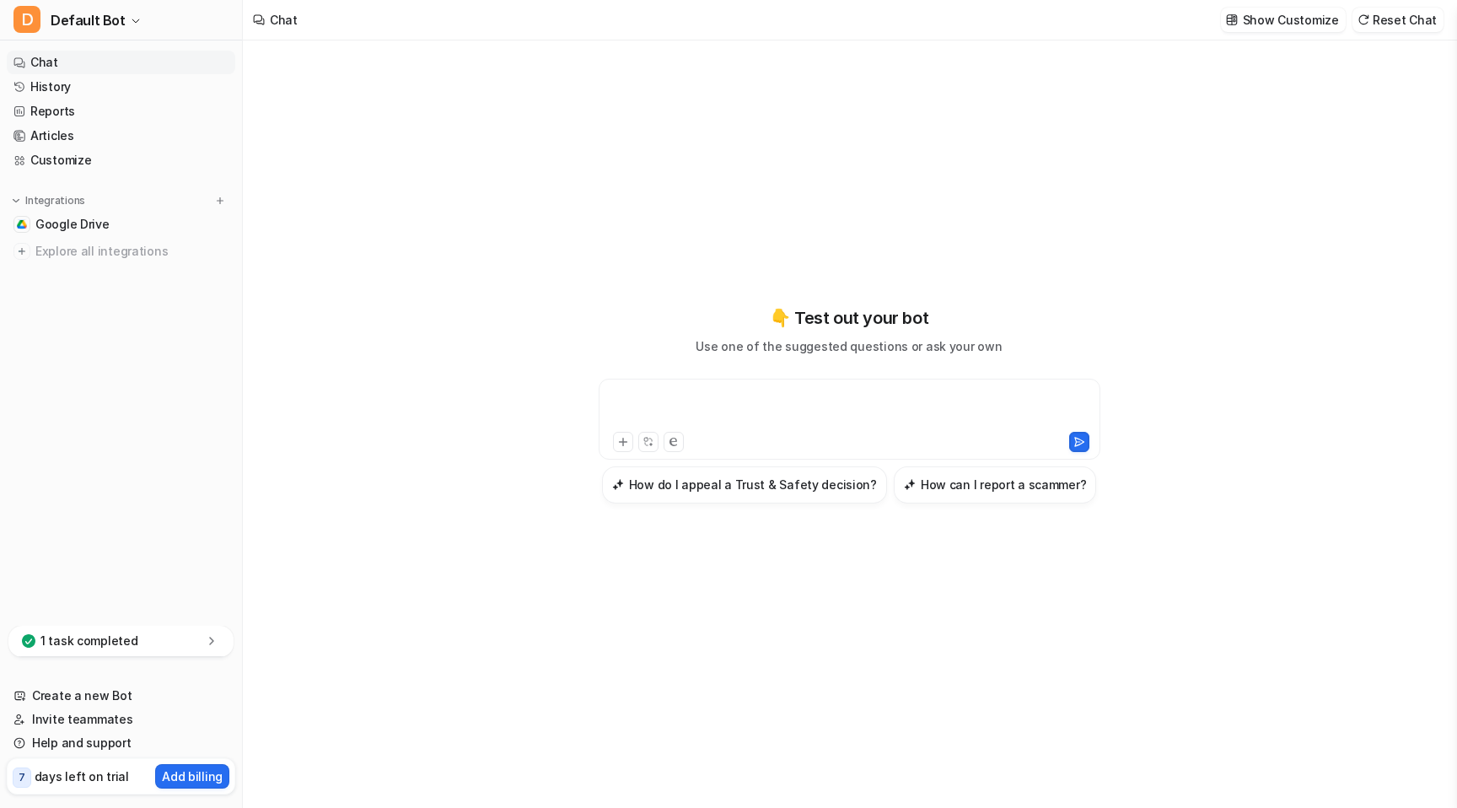
click at [841, 419] on div at bounding box center [849, 409] width 493 height 39
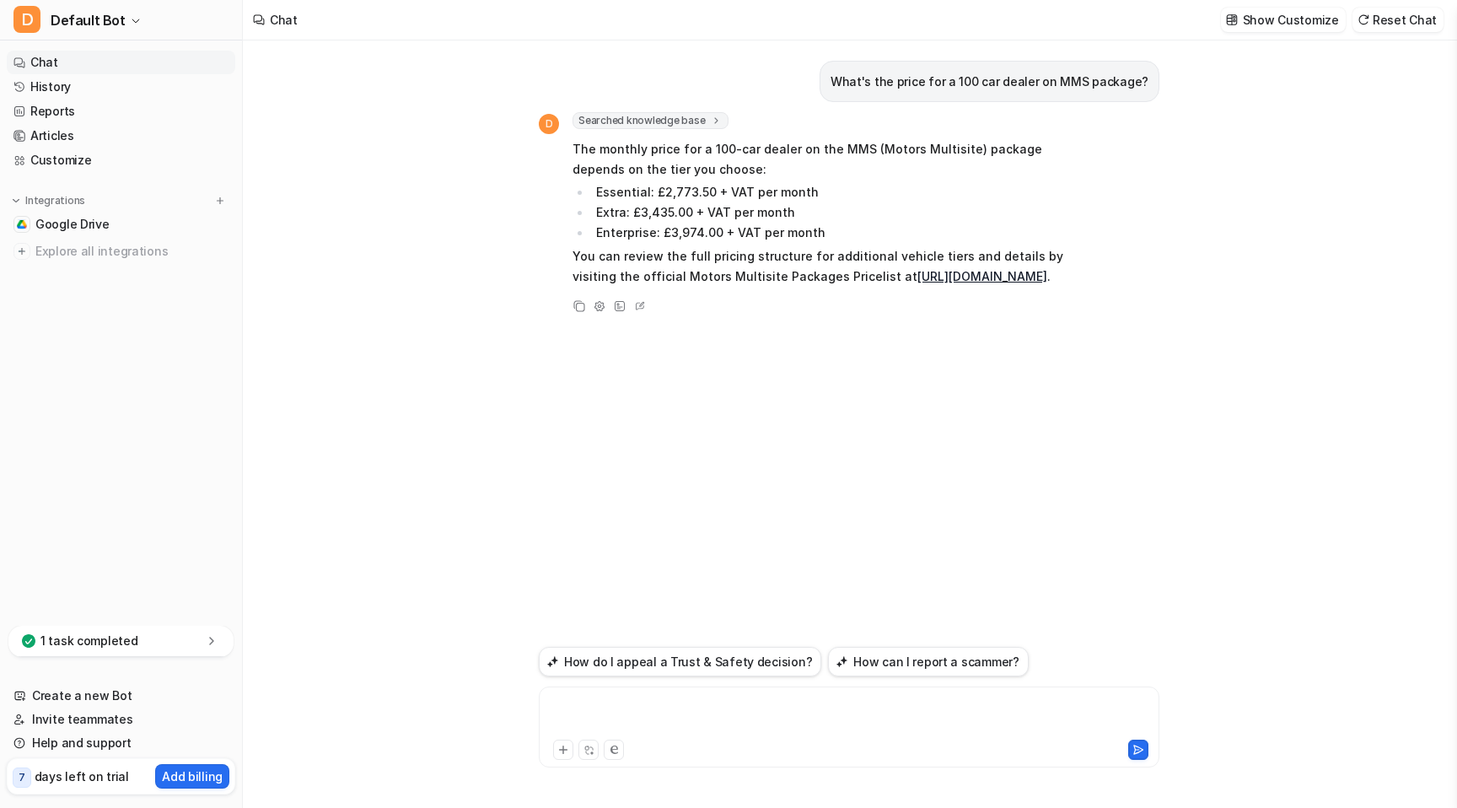
click at [944, 719] on div at bounding box center [849, 716] width 612 height 39
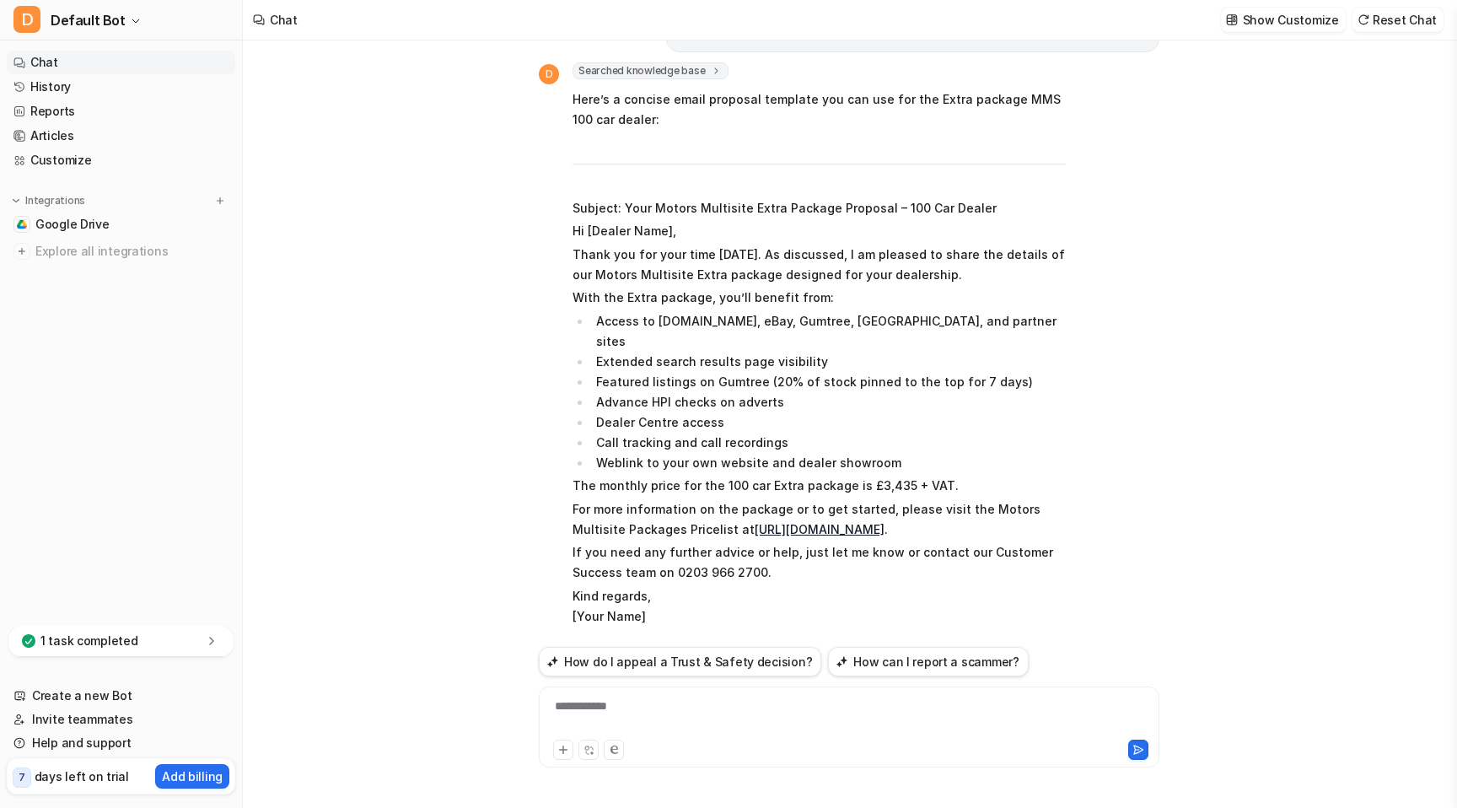
scroll to position [330, 0]
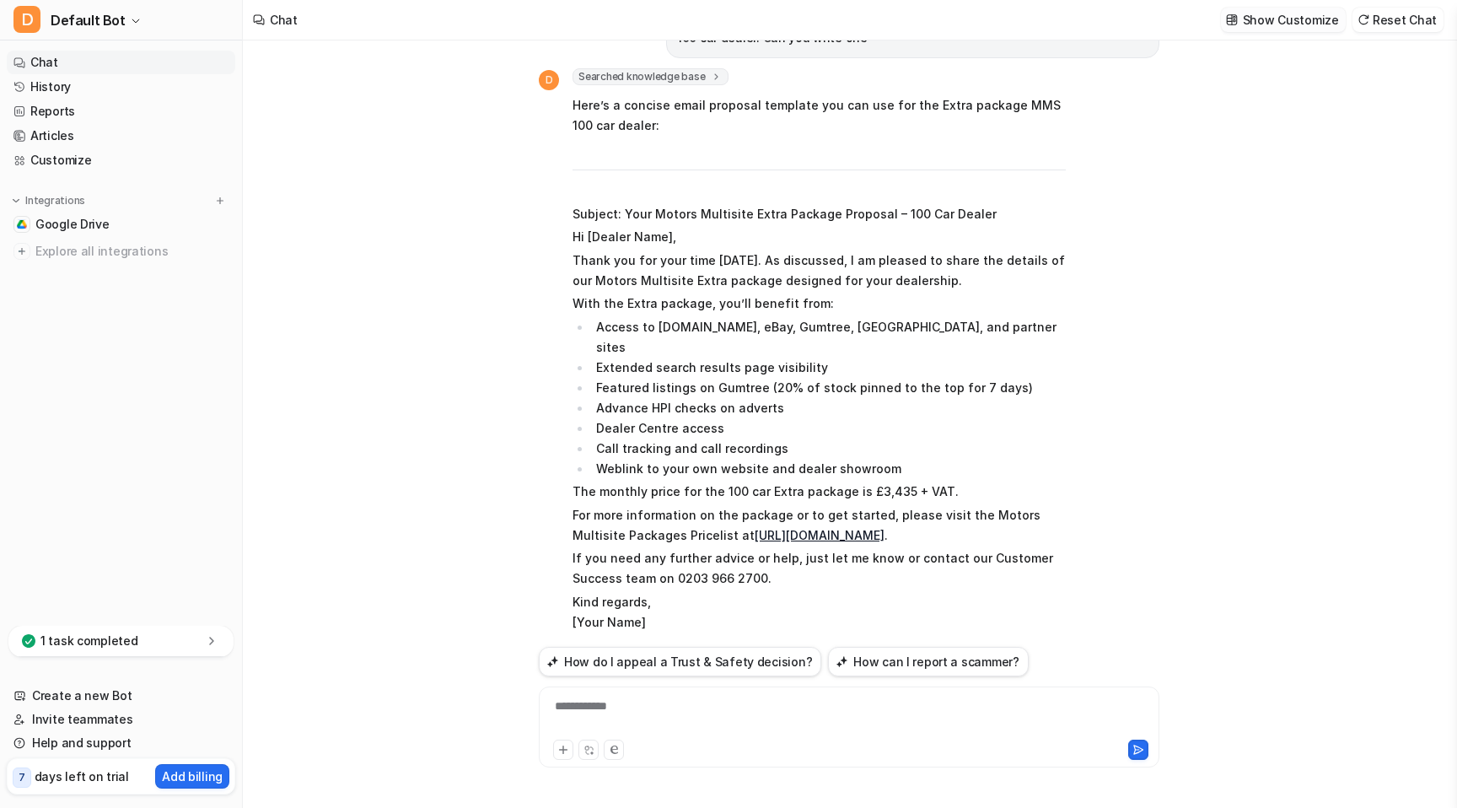
click at [1274, 18] on p "Show Customize" at bounding box center [1291, 20] width 96 height 18
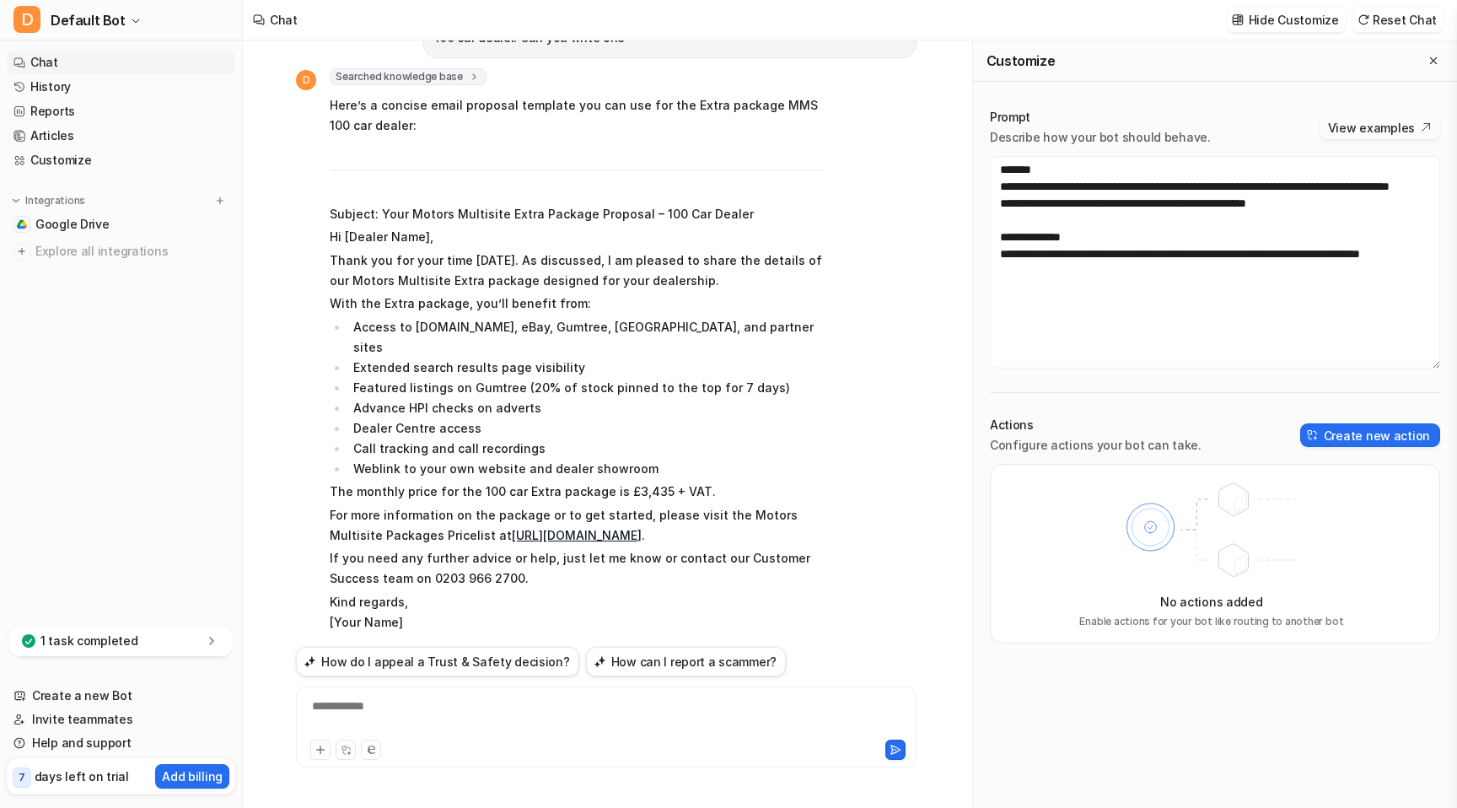
click at [1374, 128] on button "View examples" at bounding box center [1380, 128] width 121 height 24
click at [1437, 57] on icon "Close flyout" at bounding box center [1434, 61] width 12 height 12
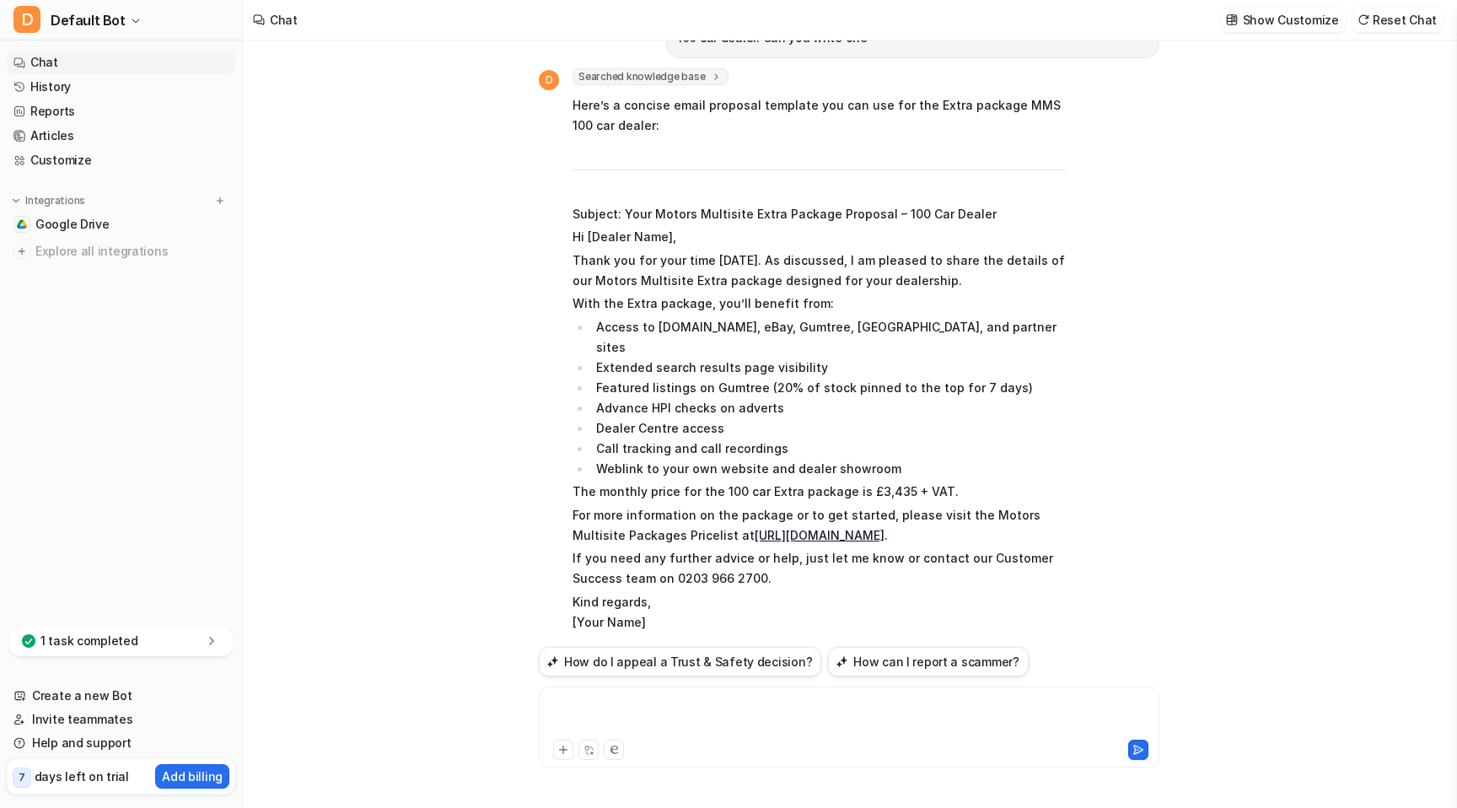
click at [722, 714] on div at bounding box center [849, 716] width 612 height 39
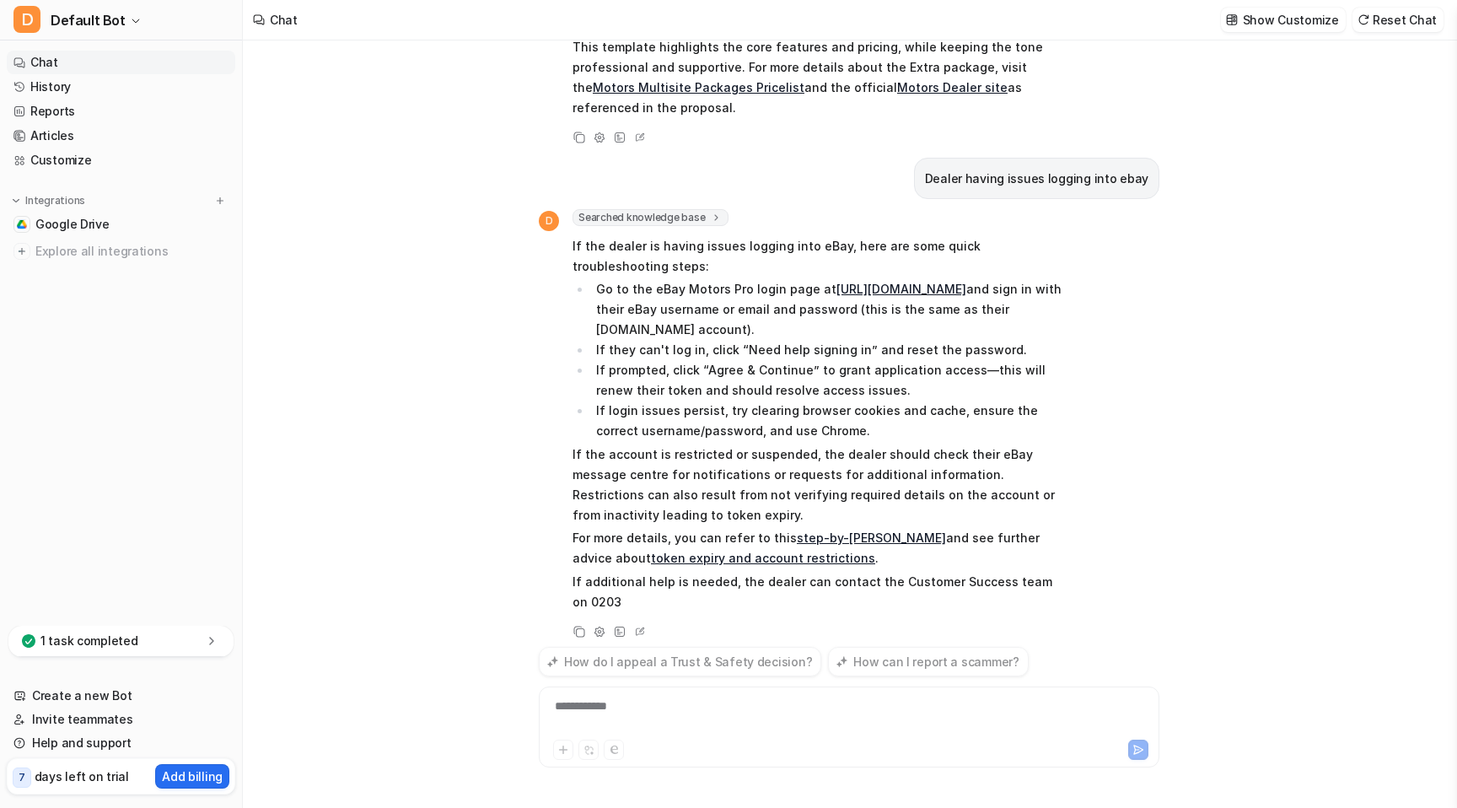
scroll to position [1014, 0]
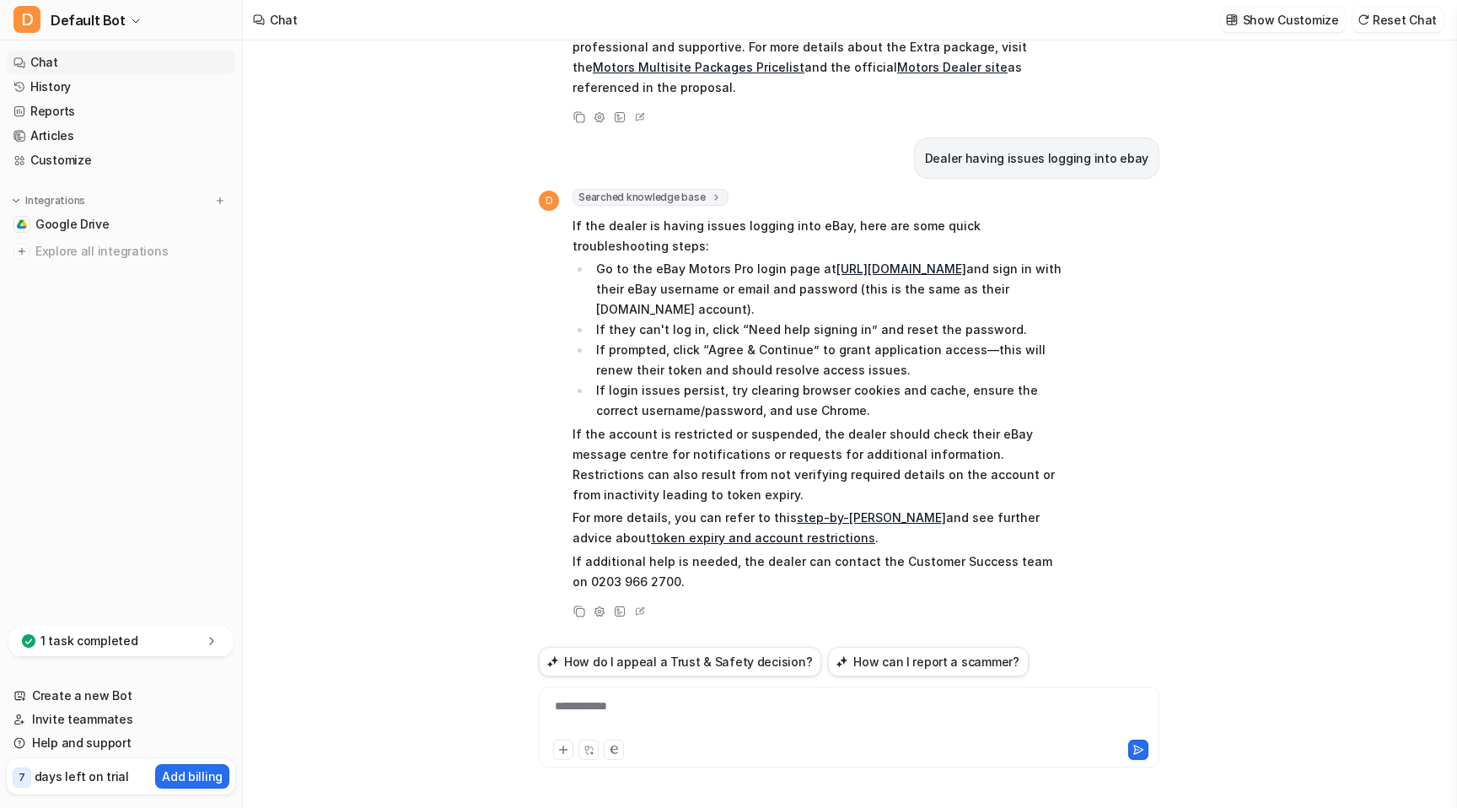
click at [849, 518] on link "step-by-[PERSON_NAME]" at bounding box center [871, 517] width 149 height 14
click at [675, 539] on link "token expiry and account restrictions" at bounding box center [763, 537] width 224 height 14
click at [796, 722] on div "**********" at bounding box center [849, 716] width 612 height 39
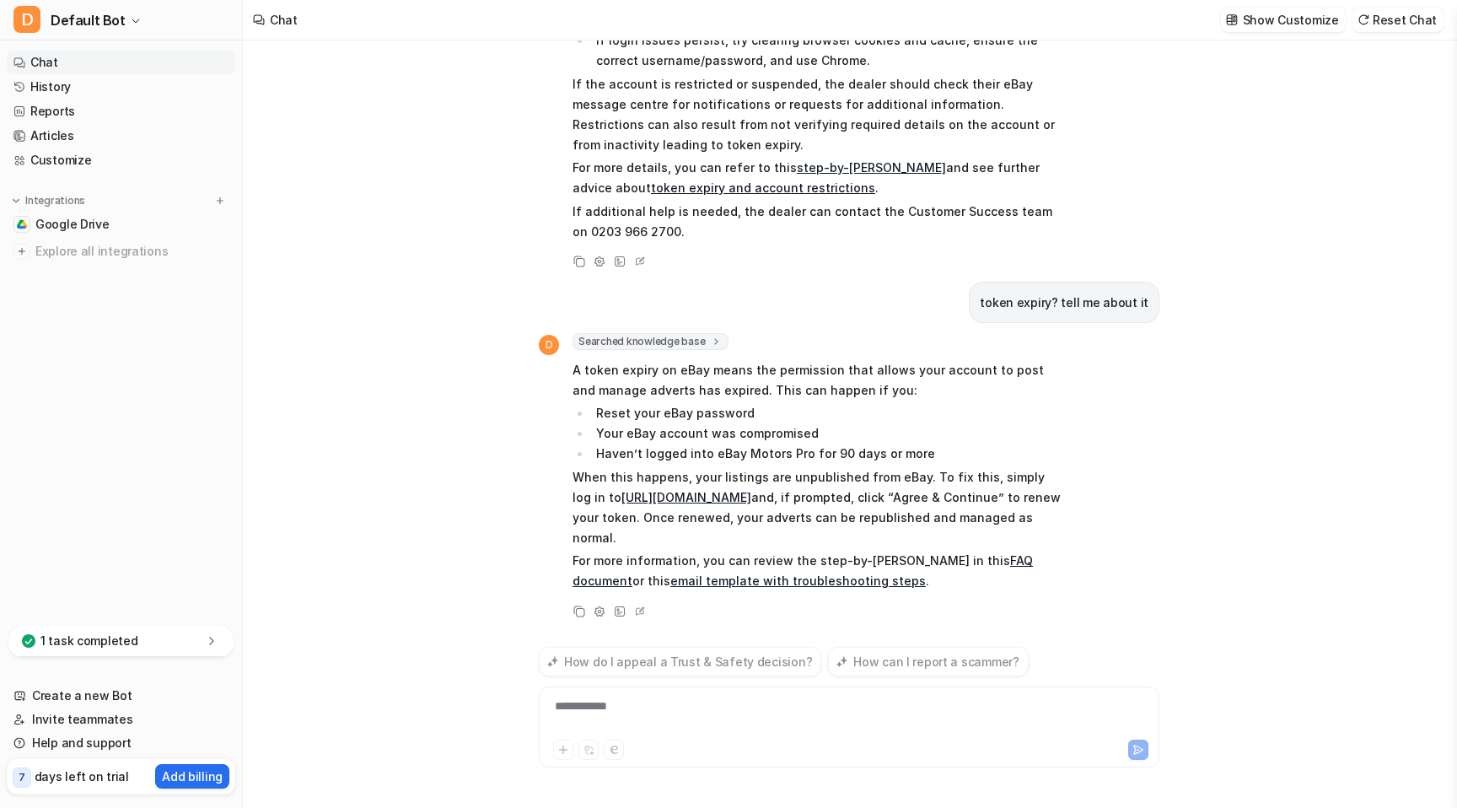
scroll to position [1363, 0]
click at [1012, 563] on link "FAQ document" at bounding box center [803, 571] width 460 height 35
click at [769, 587] on link "email template with troubleshooting steps" at bounding box center [798, 581] width 256 height 14
click at [1306, 30] on button "Show Customize" at bounding box center [1283, 20] width 125 height 24
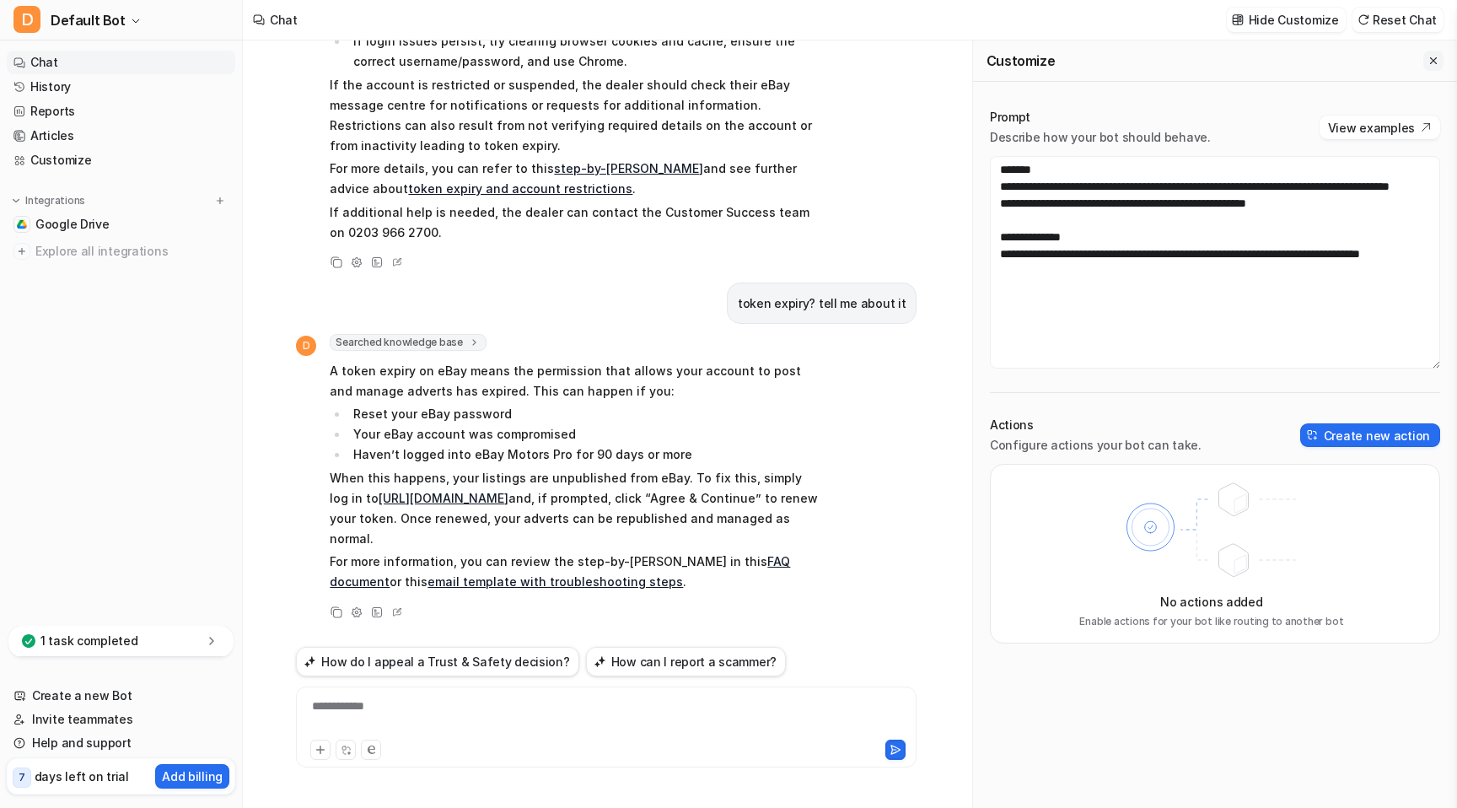
click at [1436, 58] on icon "Close flyout" at bounding box center [1434, 61] width 12 height 12
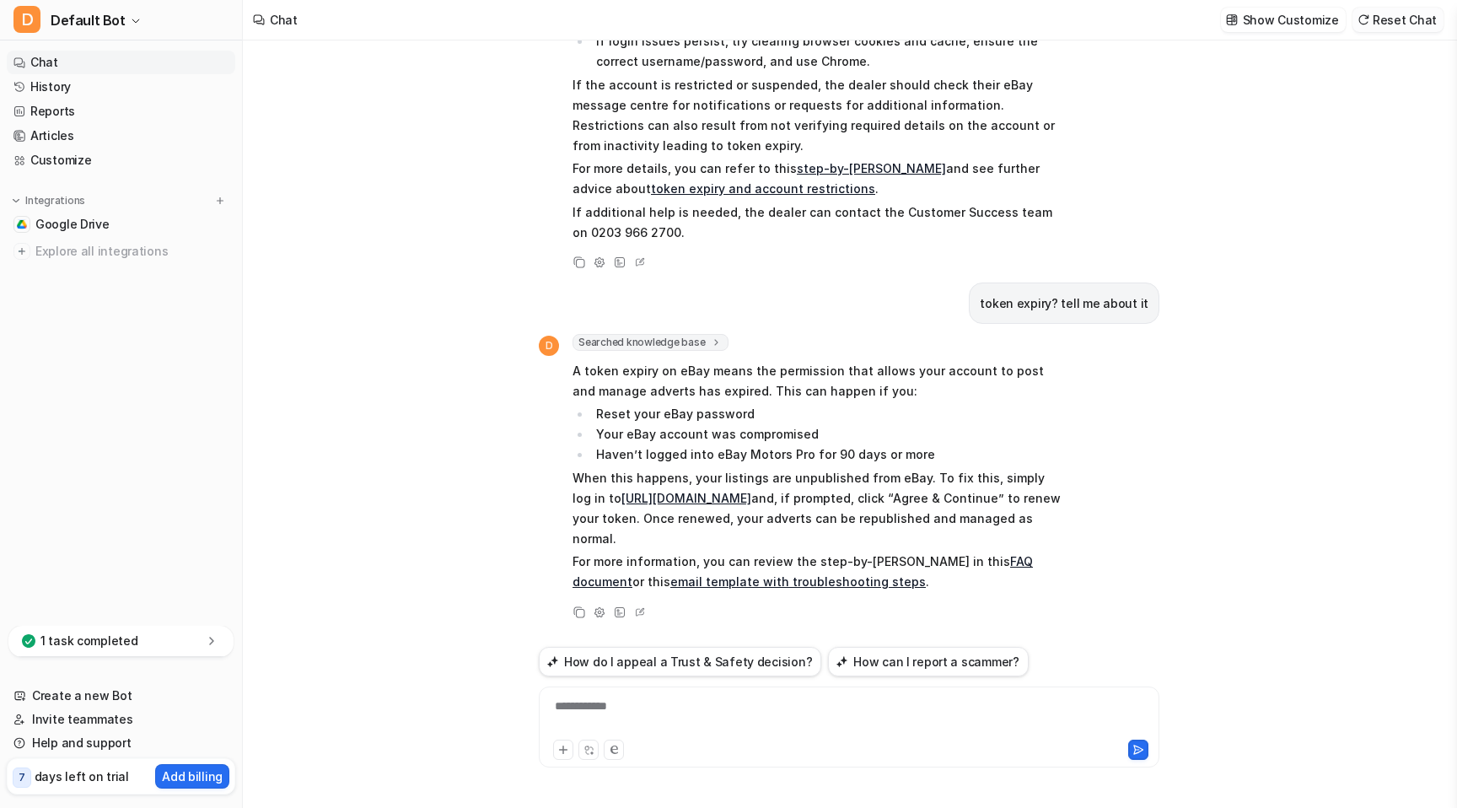
click at [1396, 17] on button "Reset Chat" at bounding box center [1398, 20] width 91 height 24
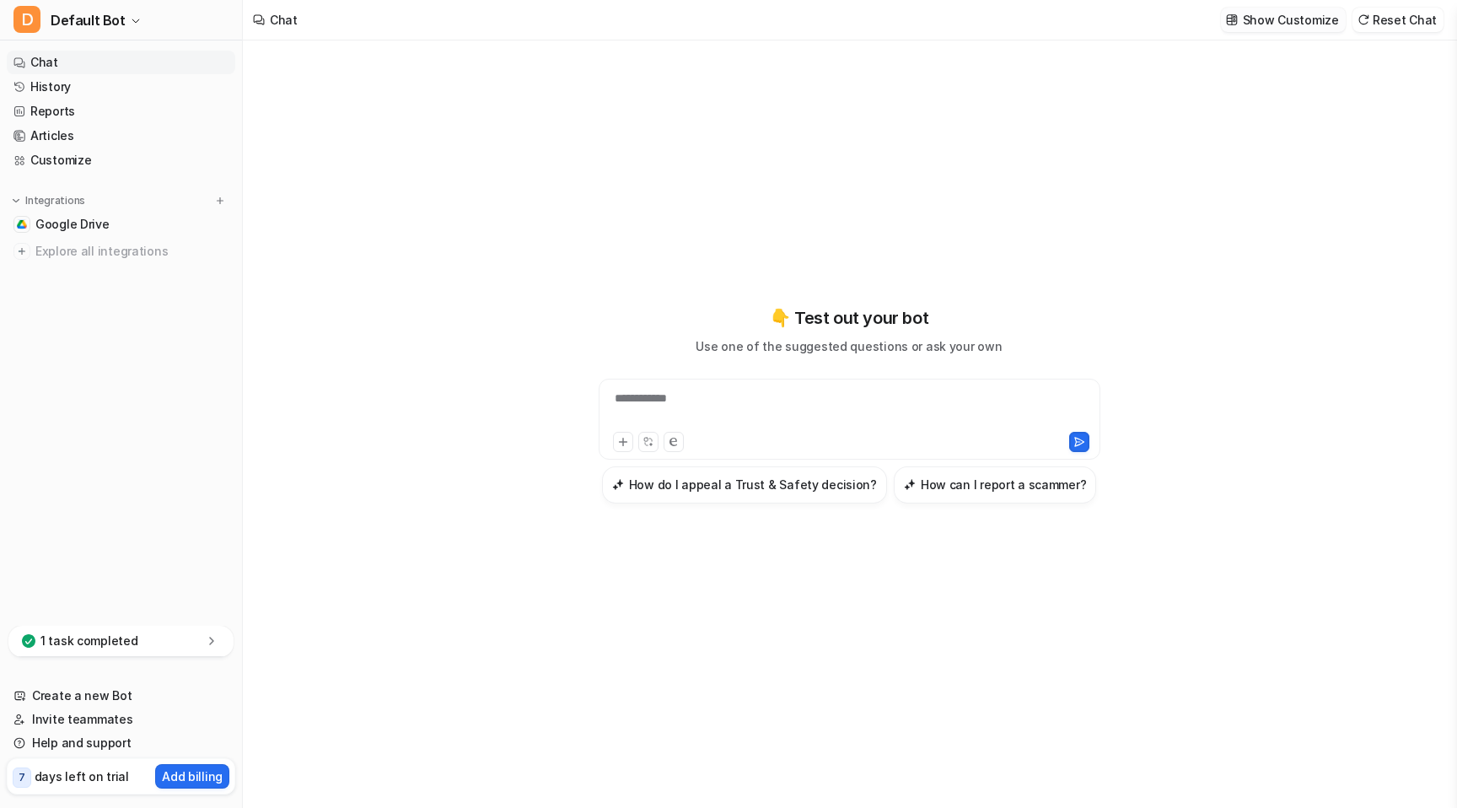
click at [1258, 24] on p "Show Customize" at bounding box center [1291, 20] width 96 height 18
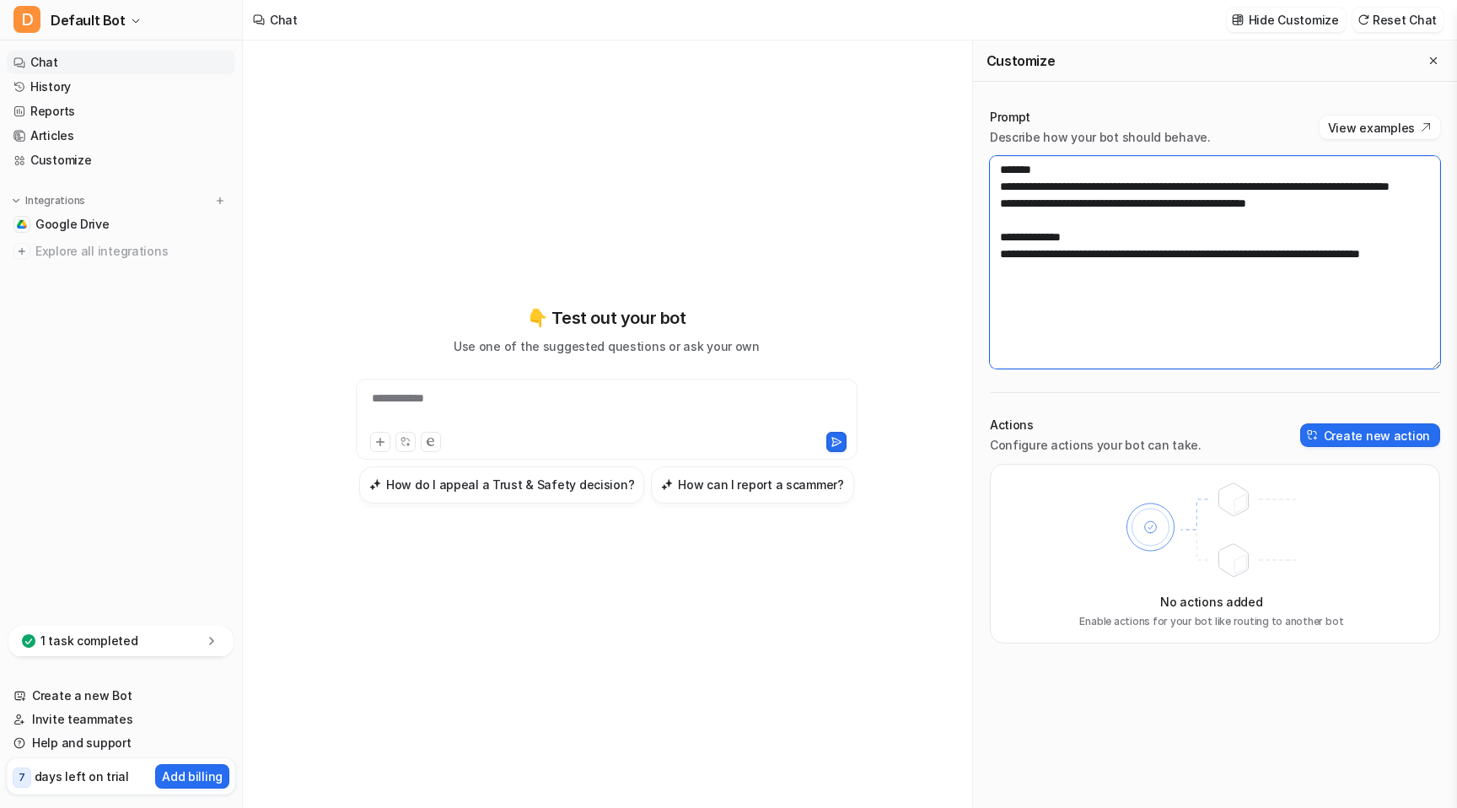
click at [1165, 310] on textarea "**********" at bounding box center [1215, 262] width 450 height 213
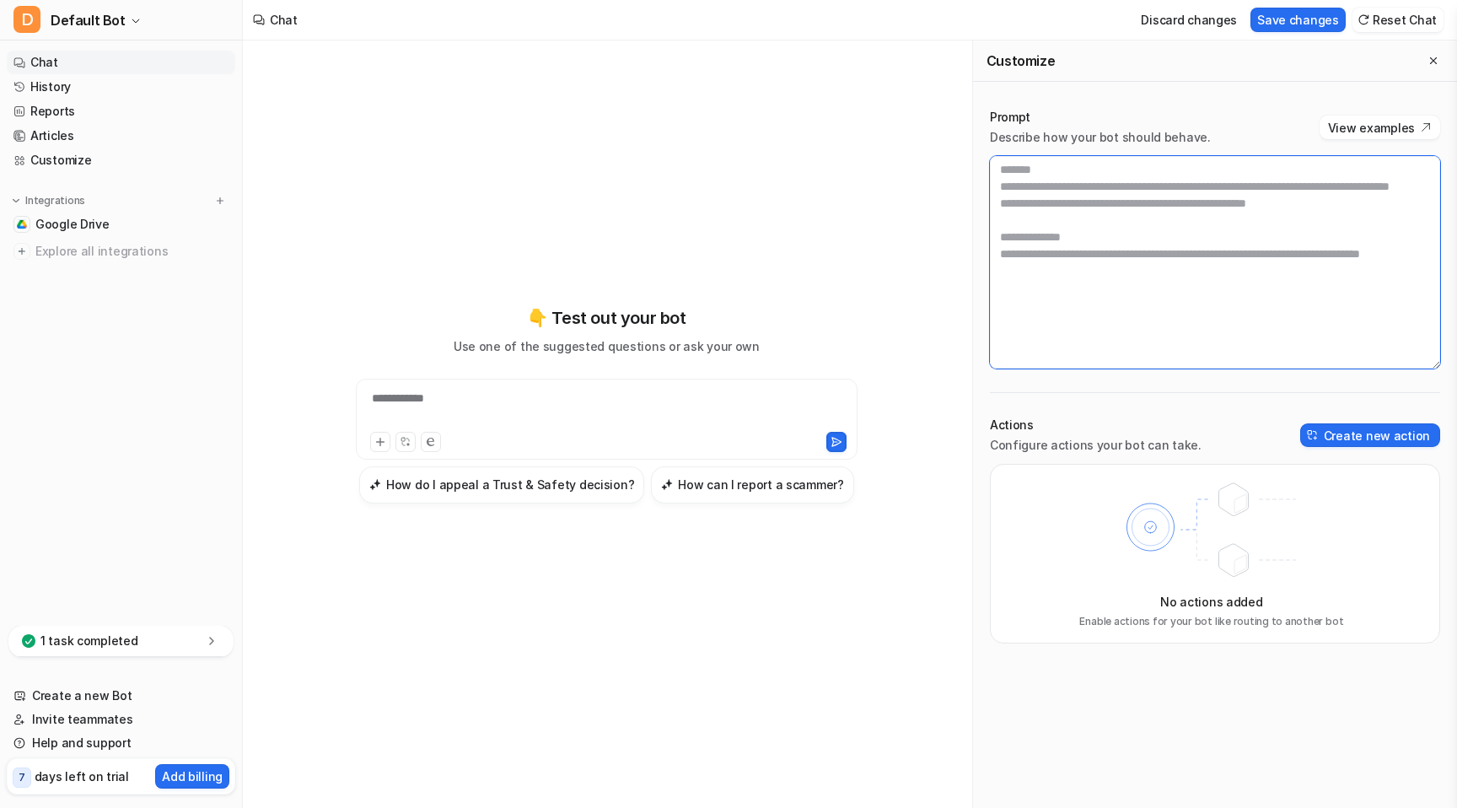
paste textarea "**********"
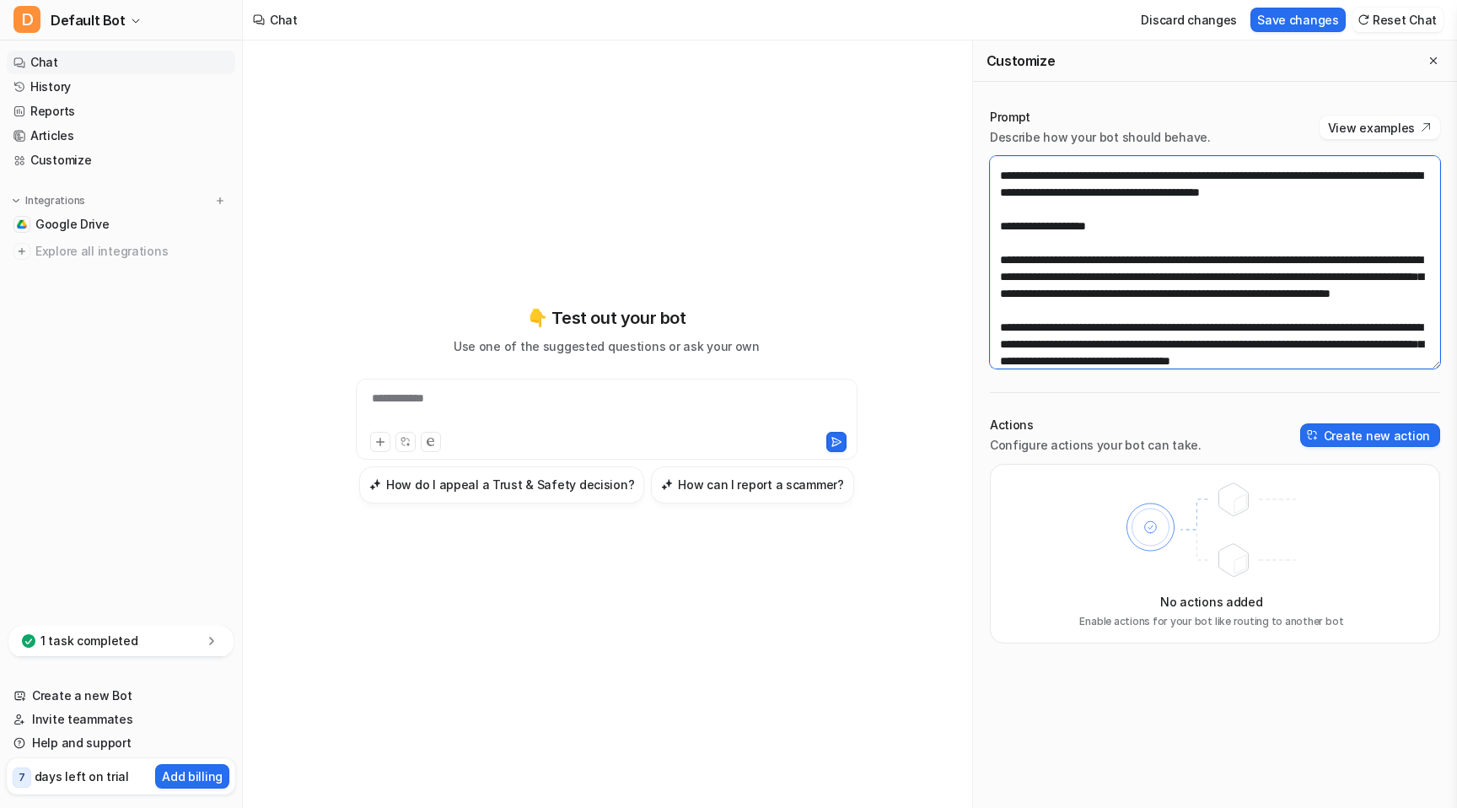
scroll to position [102, 0]
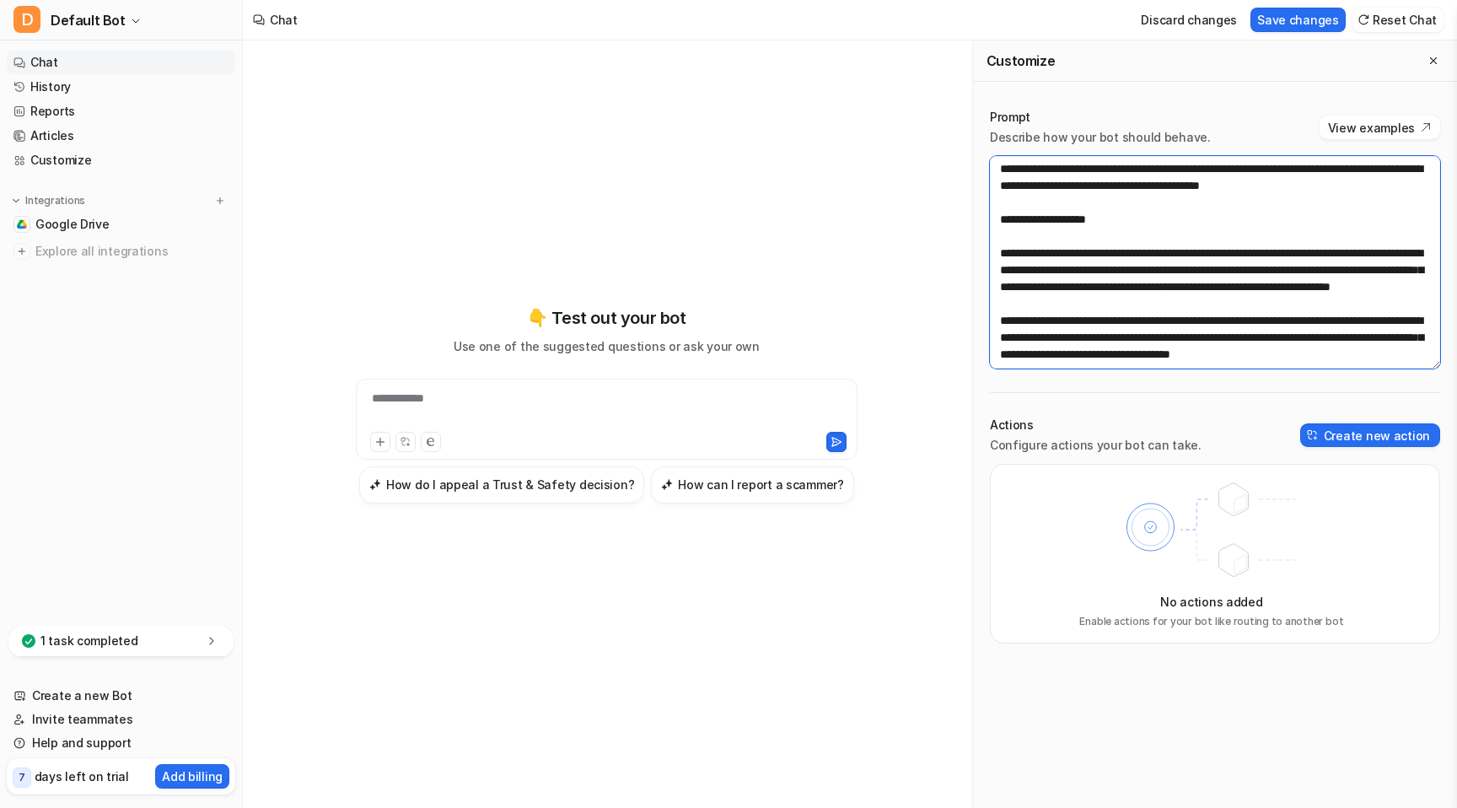
click at [998, 277] on textarea at bounding box center [1215, 262] width 450 height 213
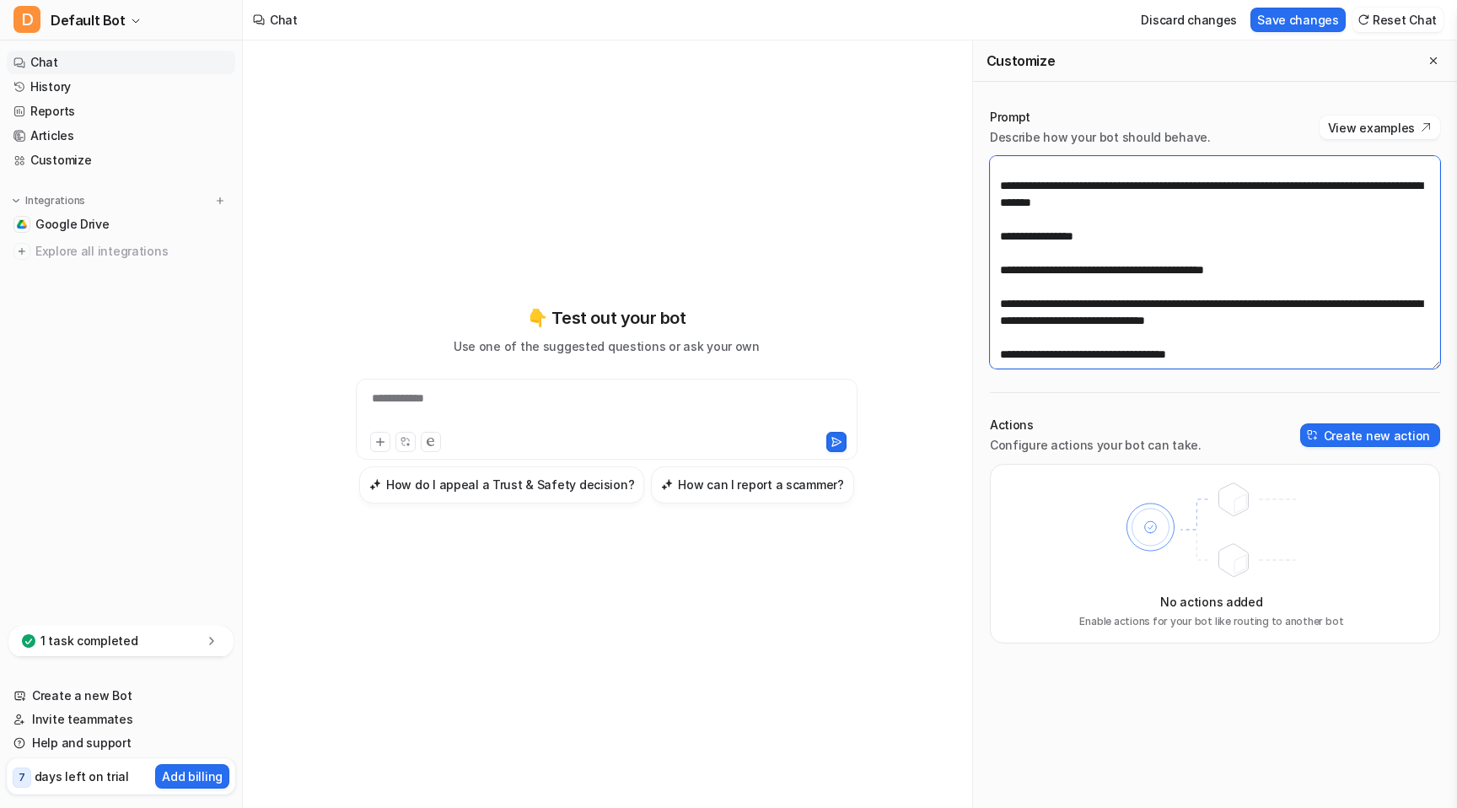
scroll to position [562, 0]
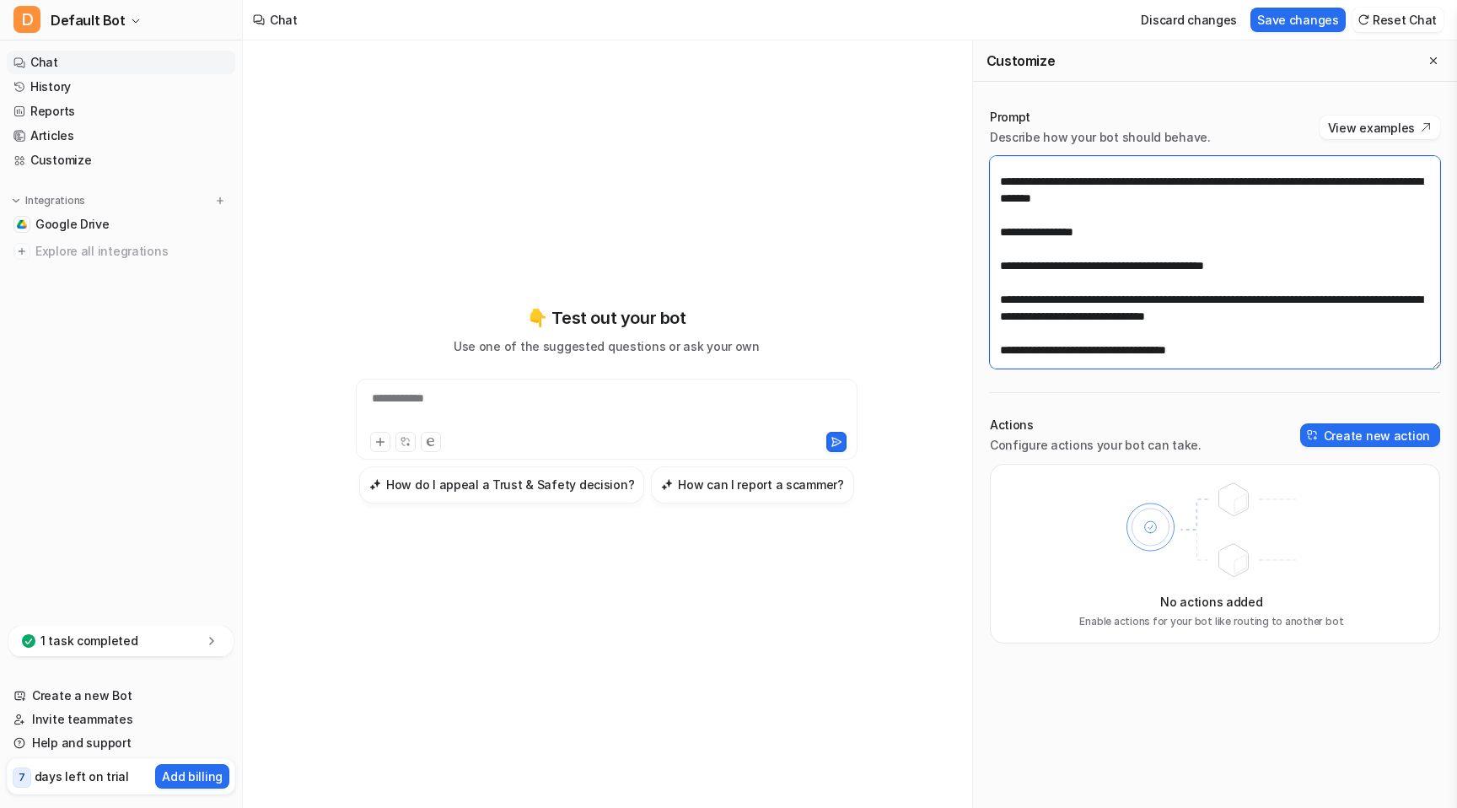
click at [1012, 272] on textarea at bounding box center [1215, 262] width 450 height 213
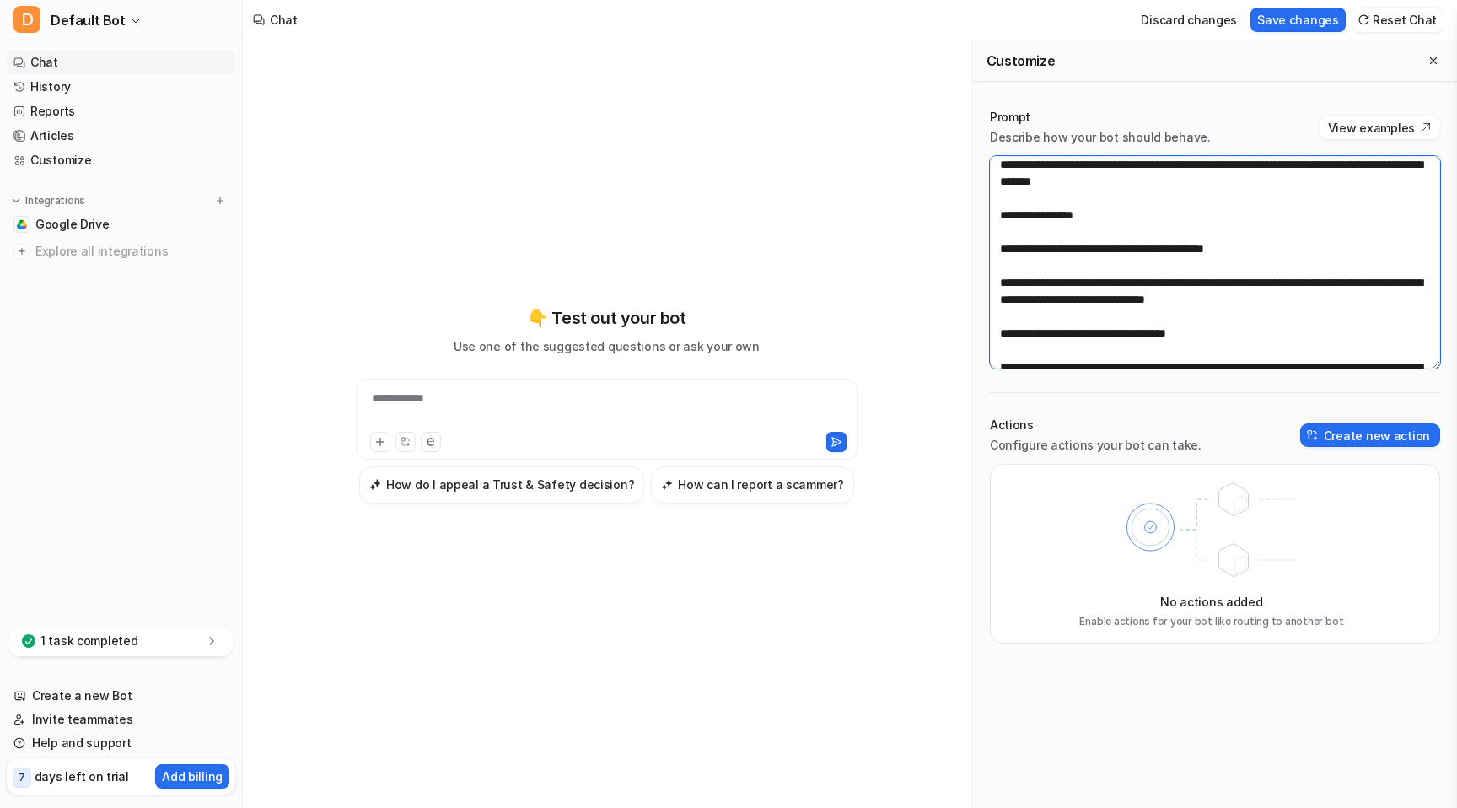
click at [999, 331] on textarea at bounding box center [1215, 262] width 450 height 213
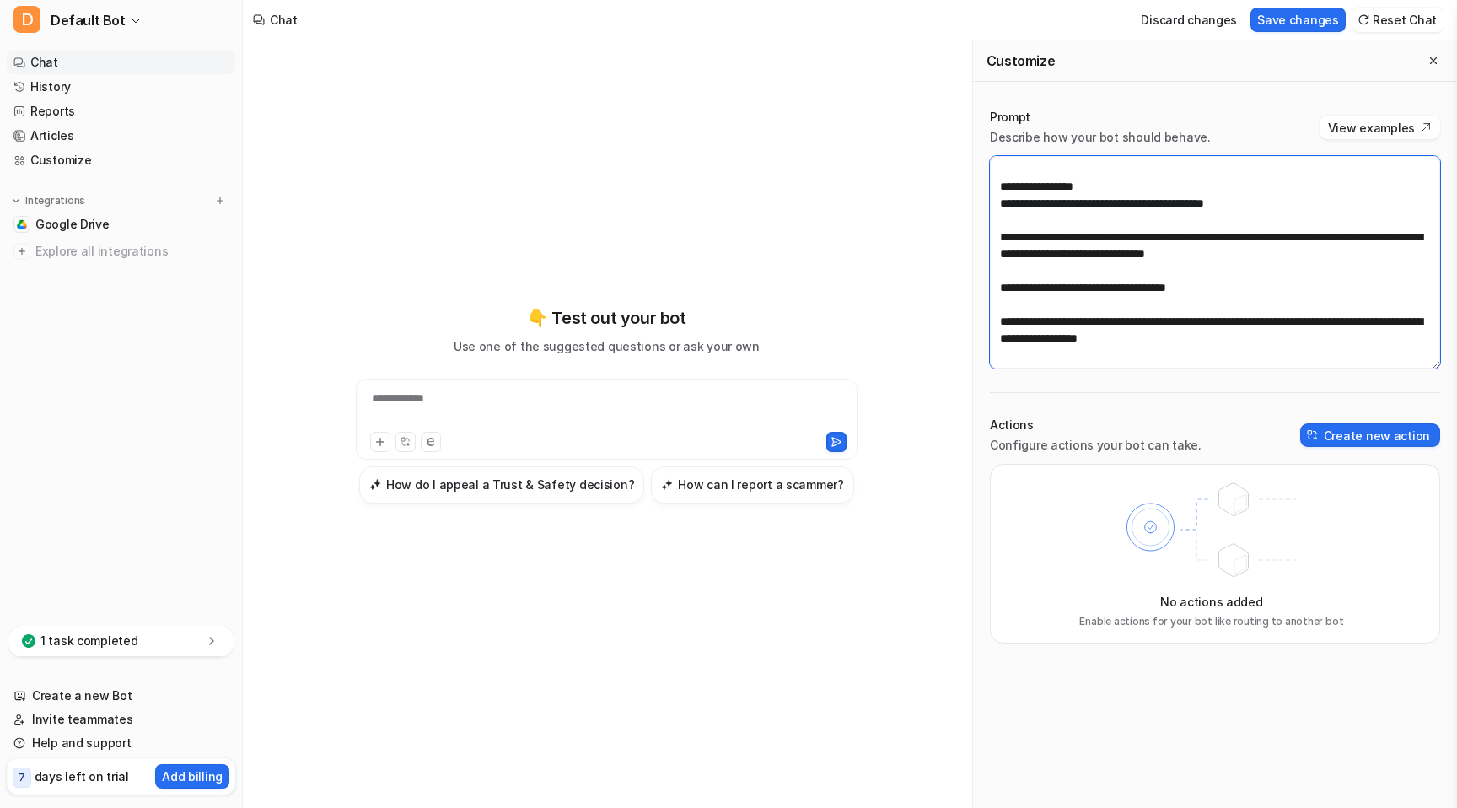
scroll to position [624, 0]
click at [1025, 293] on textarea at bounding box center [1215, 262] width 450 height 213
click at [1015, 326] on textarea at bounding box center [1215, 262] width 450 height 213
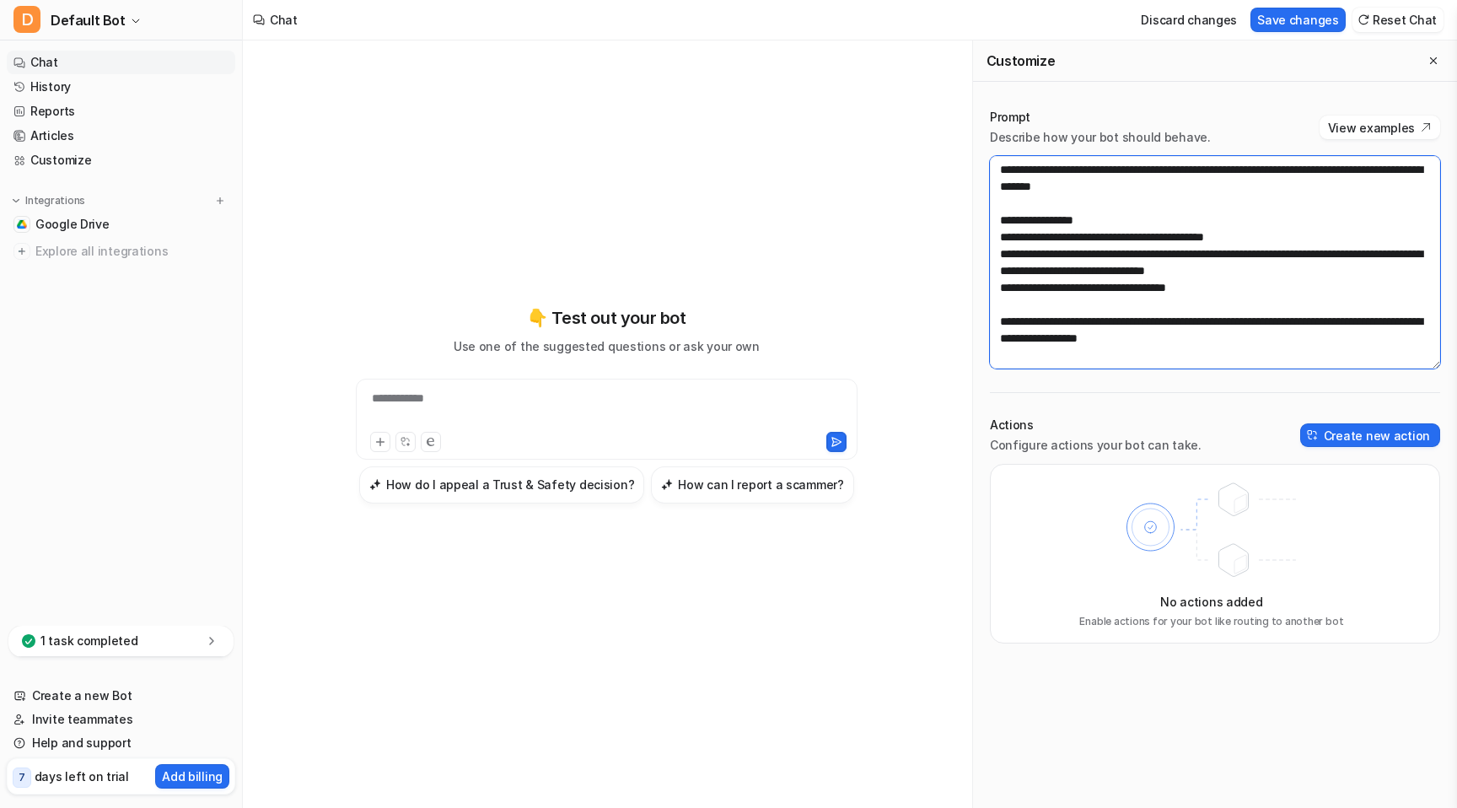
scroll to position [658, 0]
click at [1019, 315] on textarea at bounding box center [1215, 262] width 450 height 213
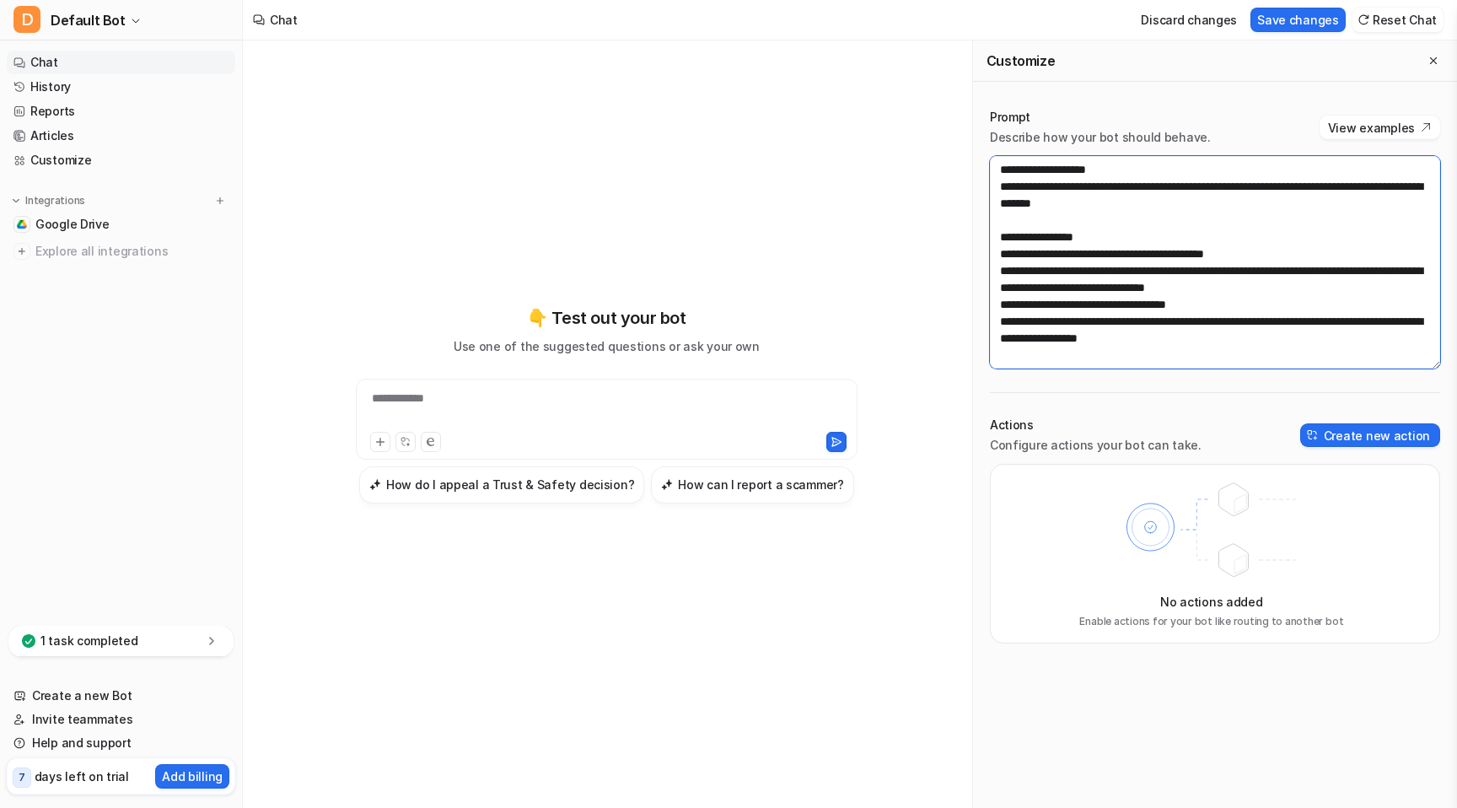
scroll to position [641, 0]
click at [999, 260] on textarea at bounding box center [1215, 262] width 450 height 213
click at [995, 310] on textarea at bounding box center [1215, 262] width 450 height 213
click at [999, 264] on textarea at bounding box center [1215, 262] width 450 height 213
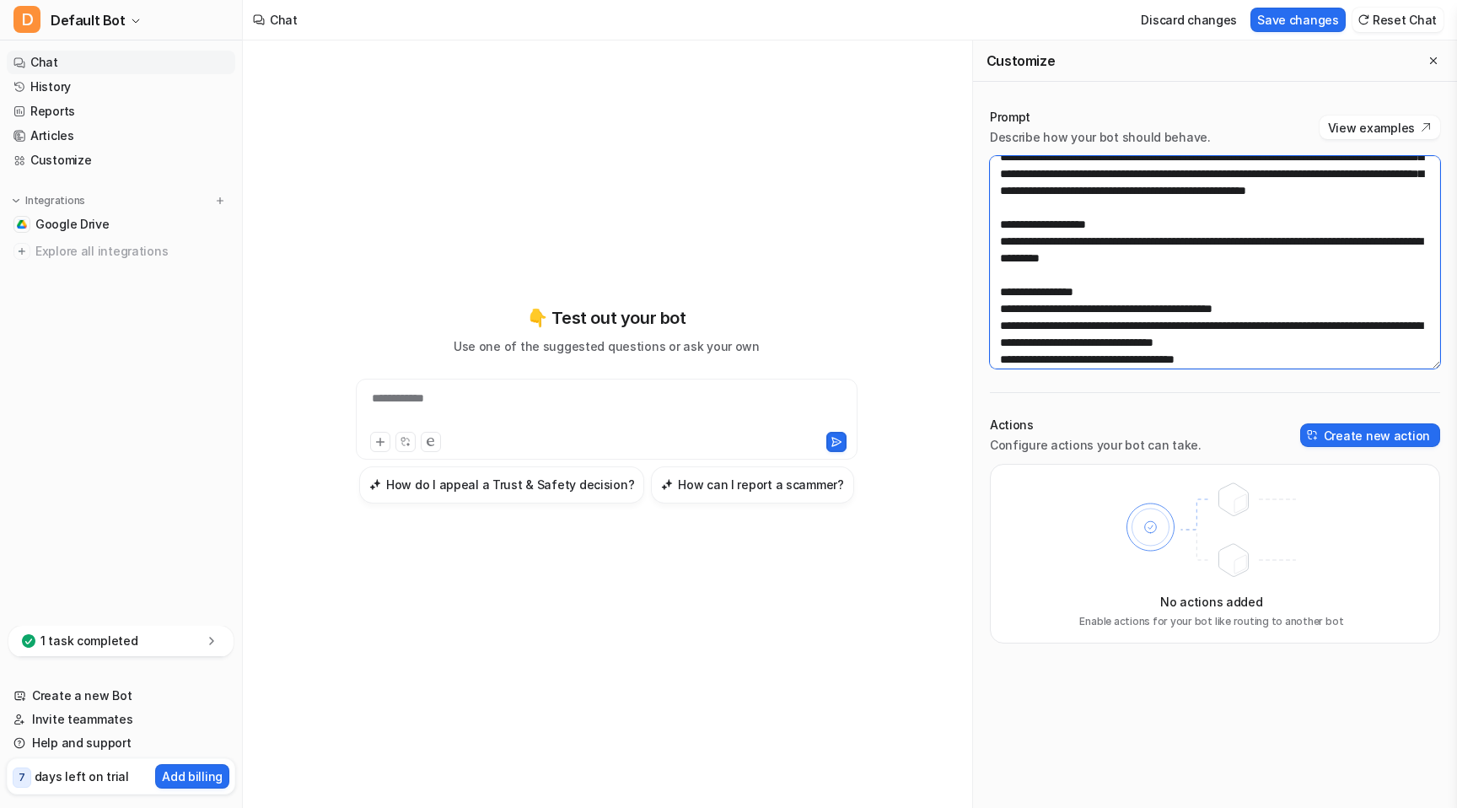
scroll to position [476, 0]
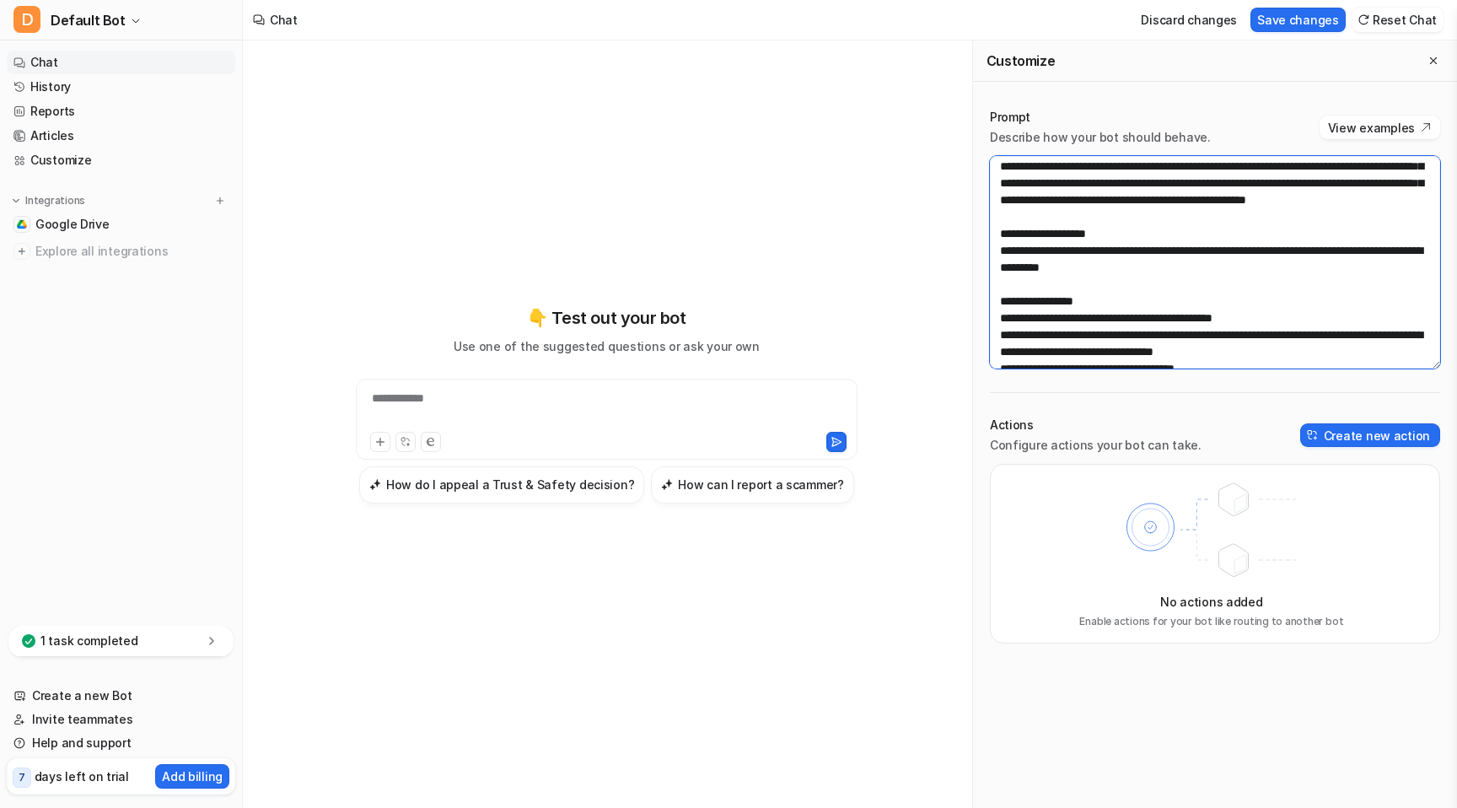
click at [999, 233] on textarea at bounding box center [1215, 262] width 450 height 213
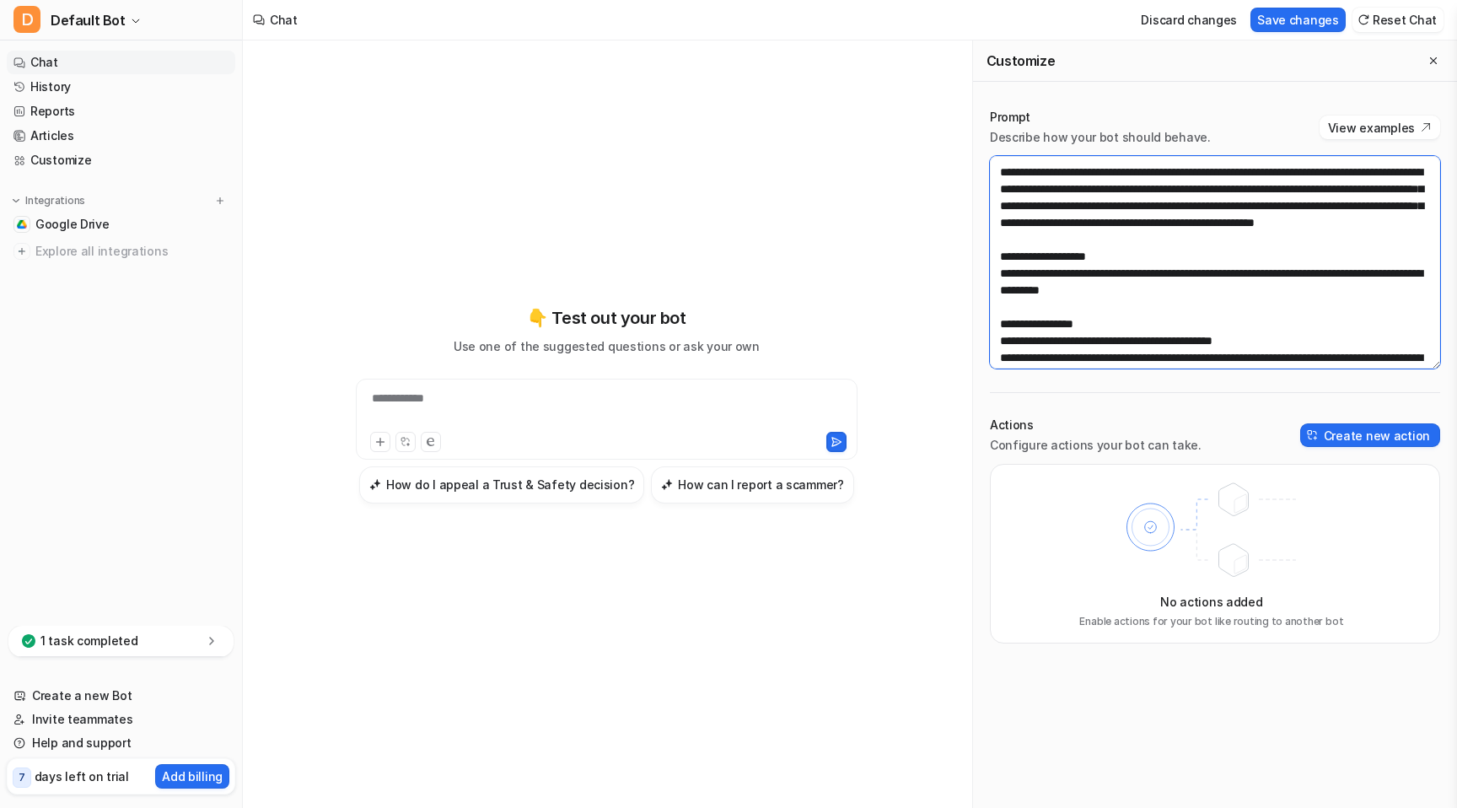
click at [1003, 207] on textarea at bounding box center [1215, 262] width 450 height 213
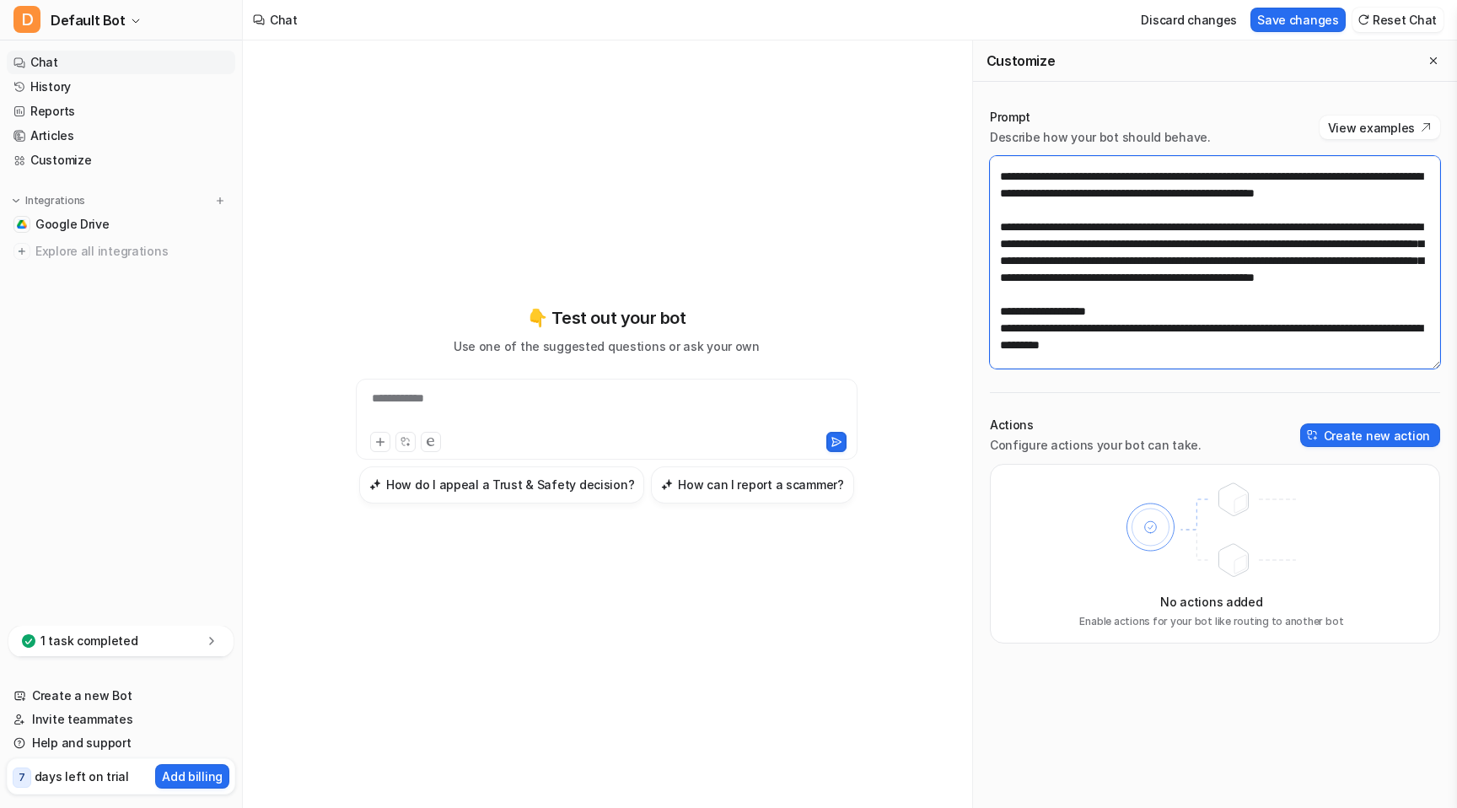
scroll to position [392, 0]
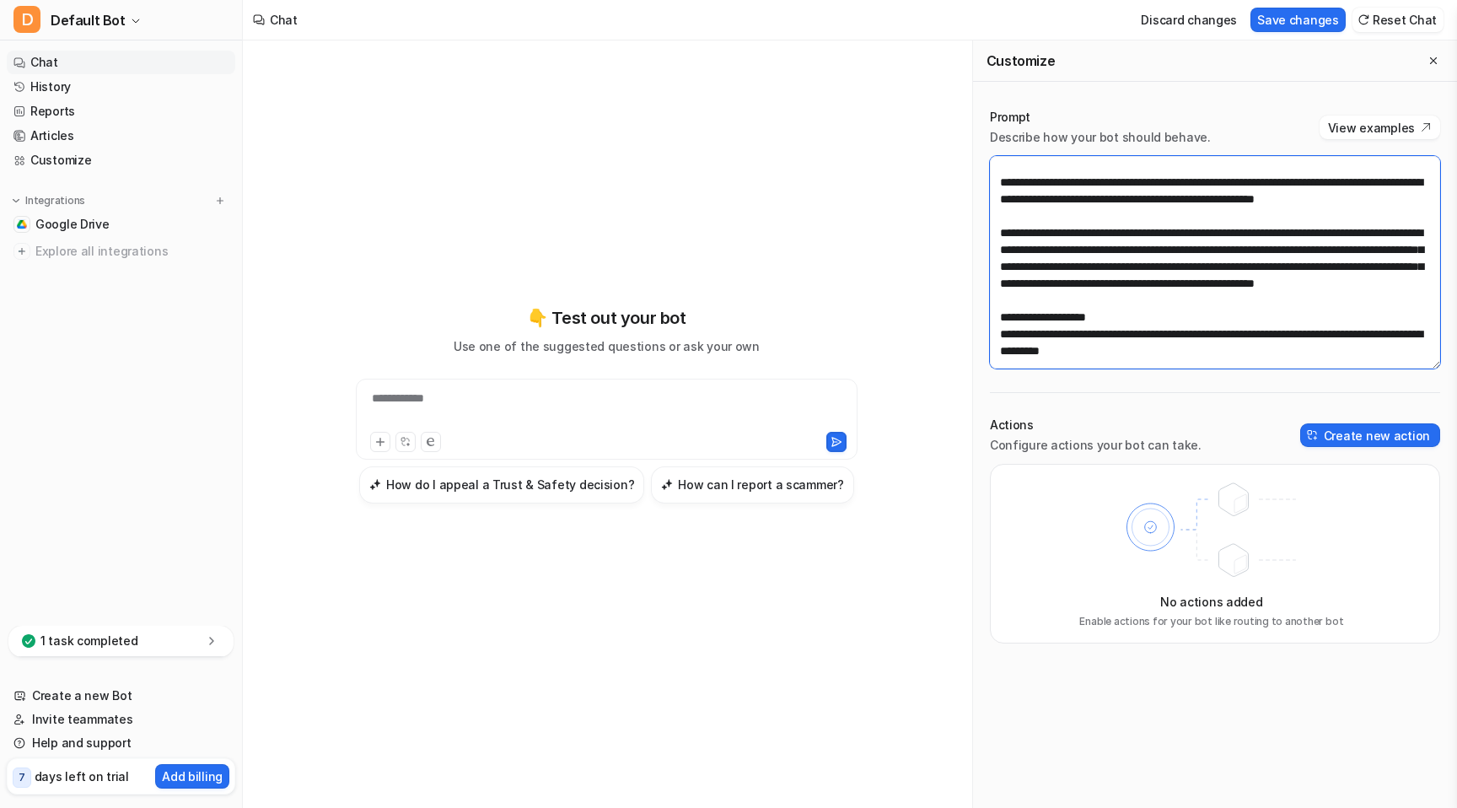
click at [997, 211] on textarea at bounding box center [1215, 262] width 450 height 213
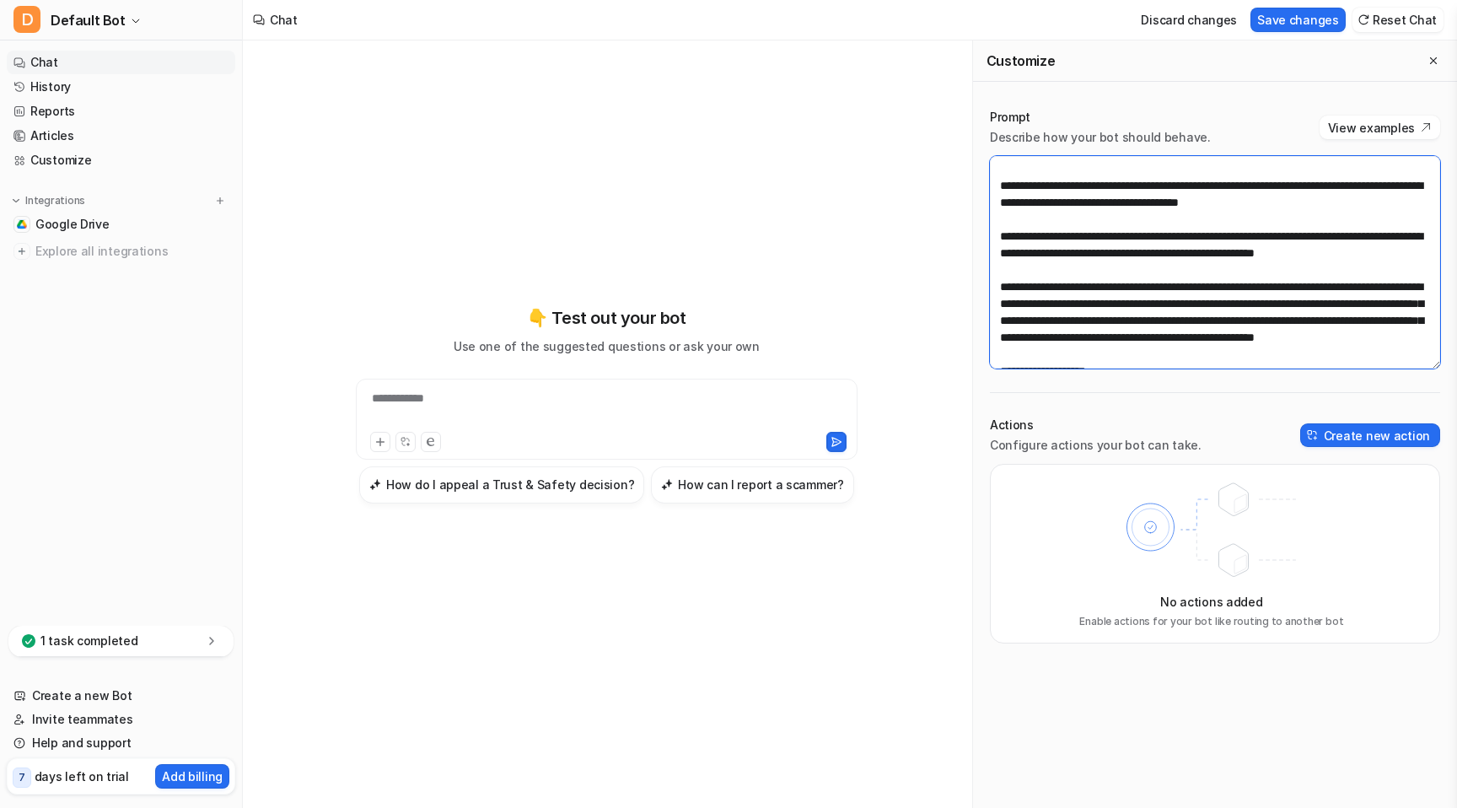
scroll to position [321, 0]
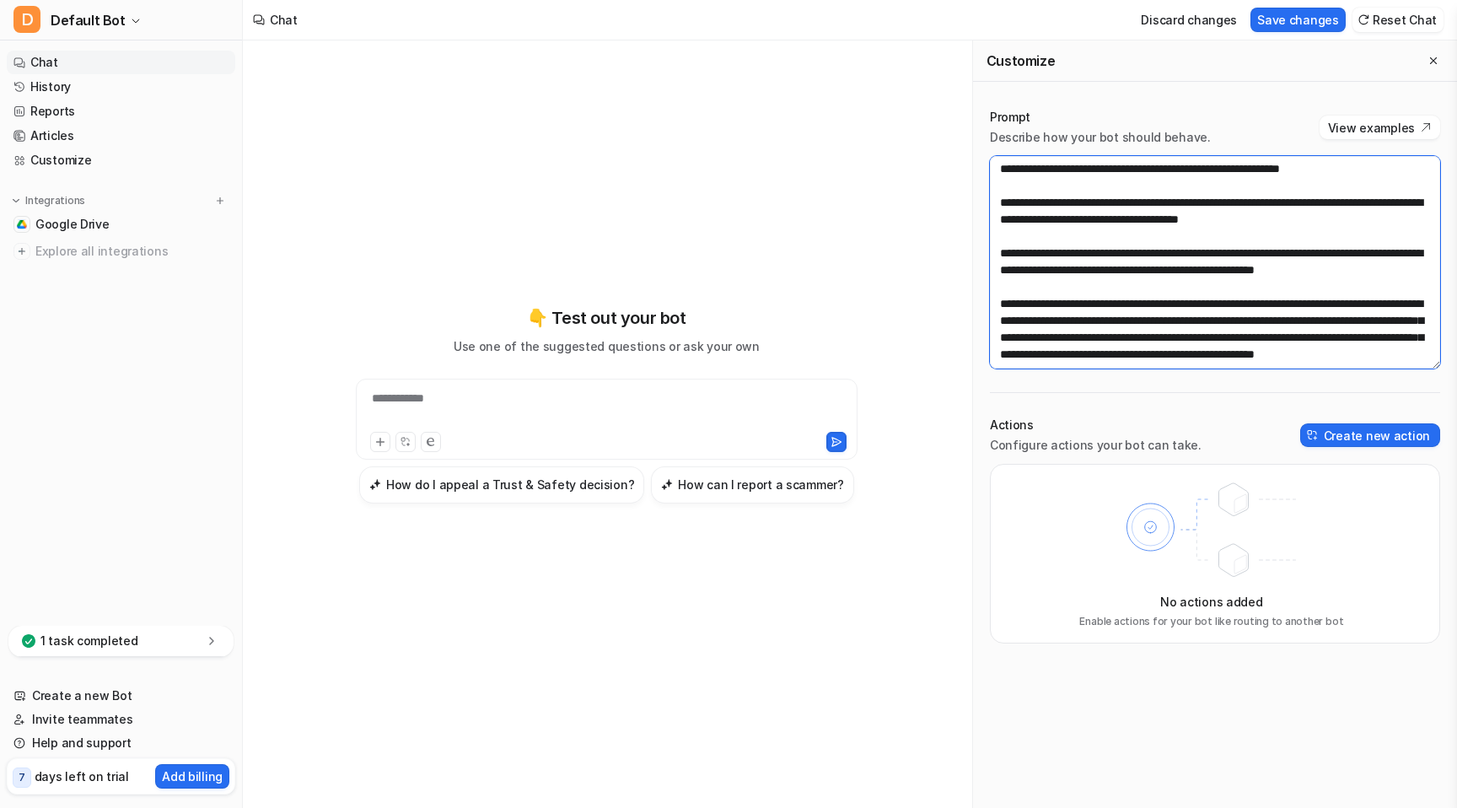
click at [1004, 218] on textarea at bounding box center [1215, 262] width 450 height 213
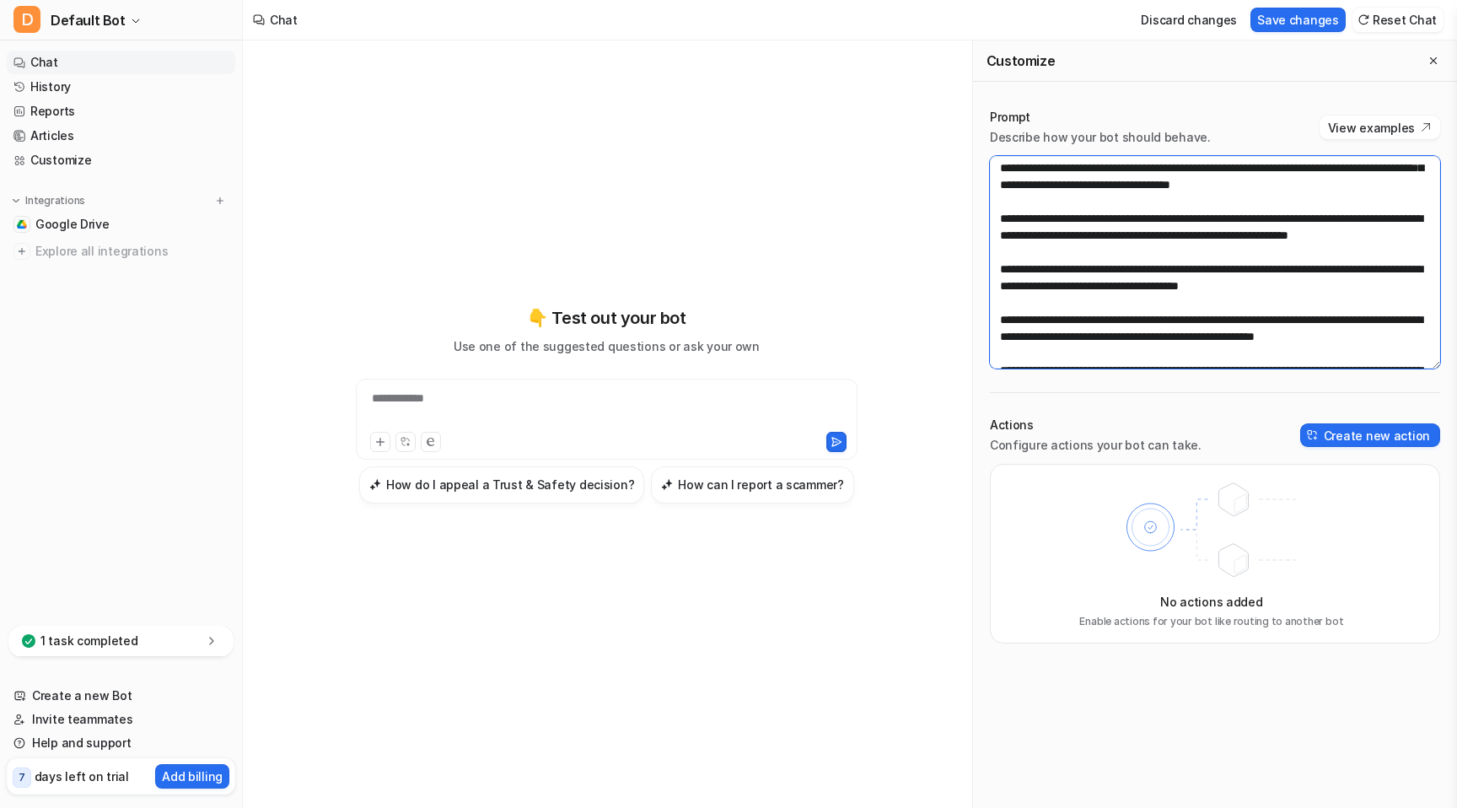
scroll to position [246, 0]
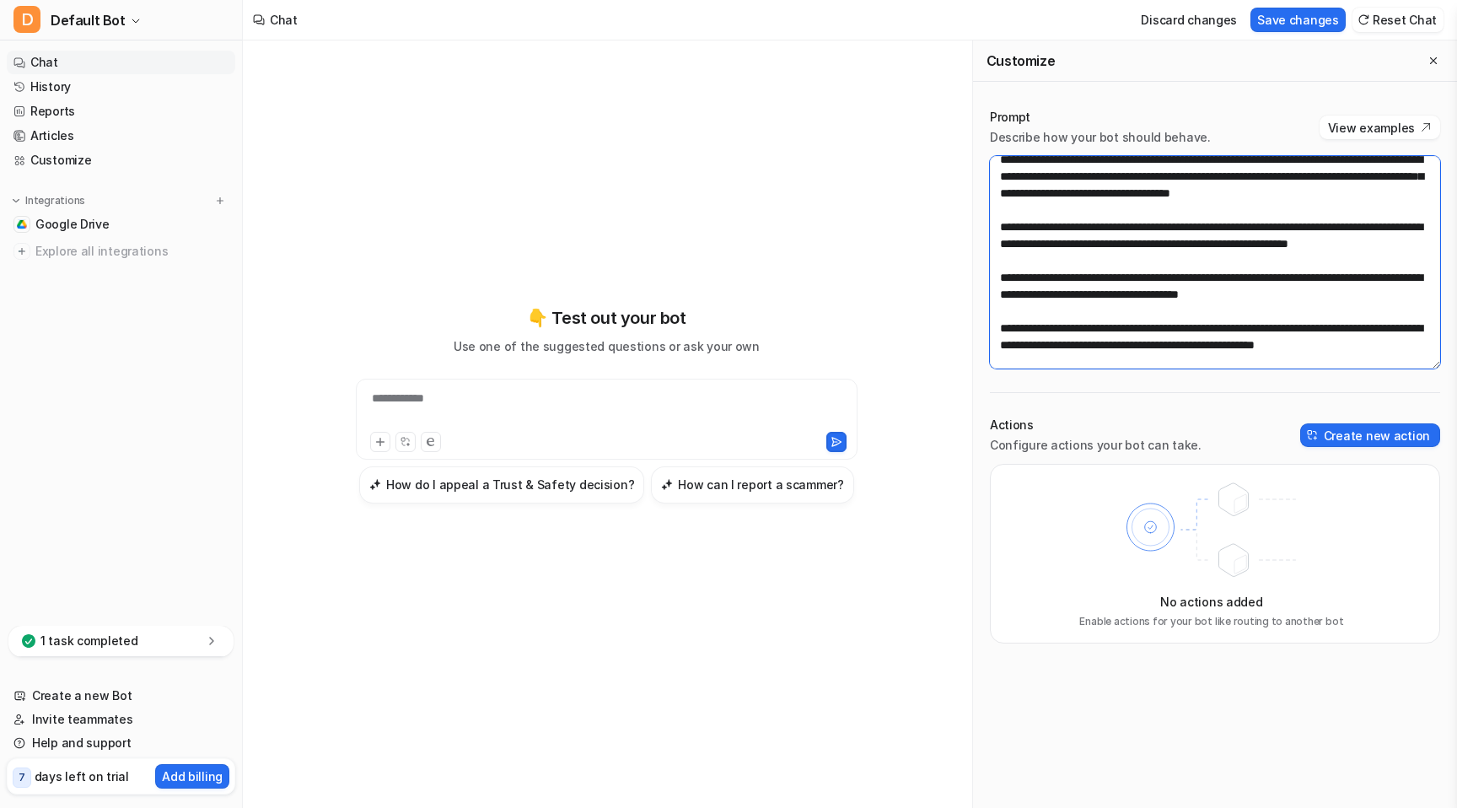
click at [1000, 213] on textarea at bounding box center [1215, 262] width 450 height 213
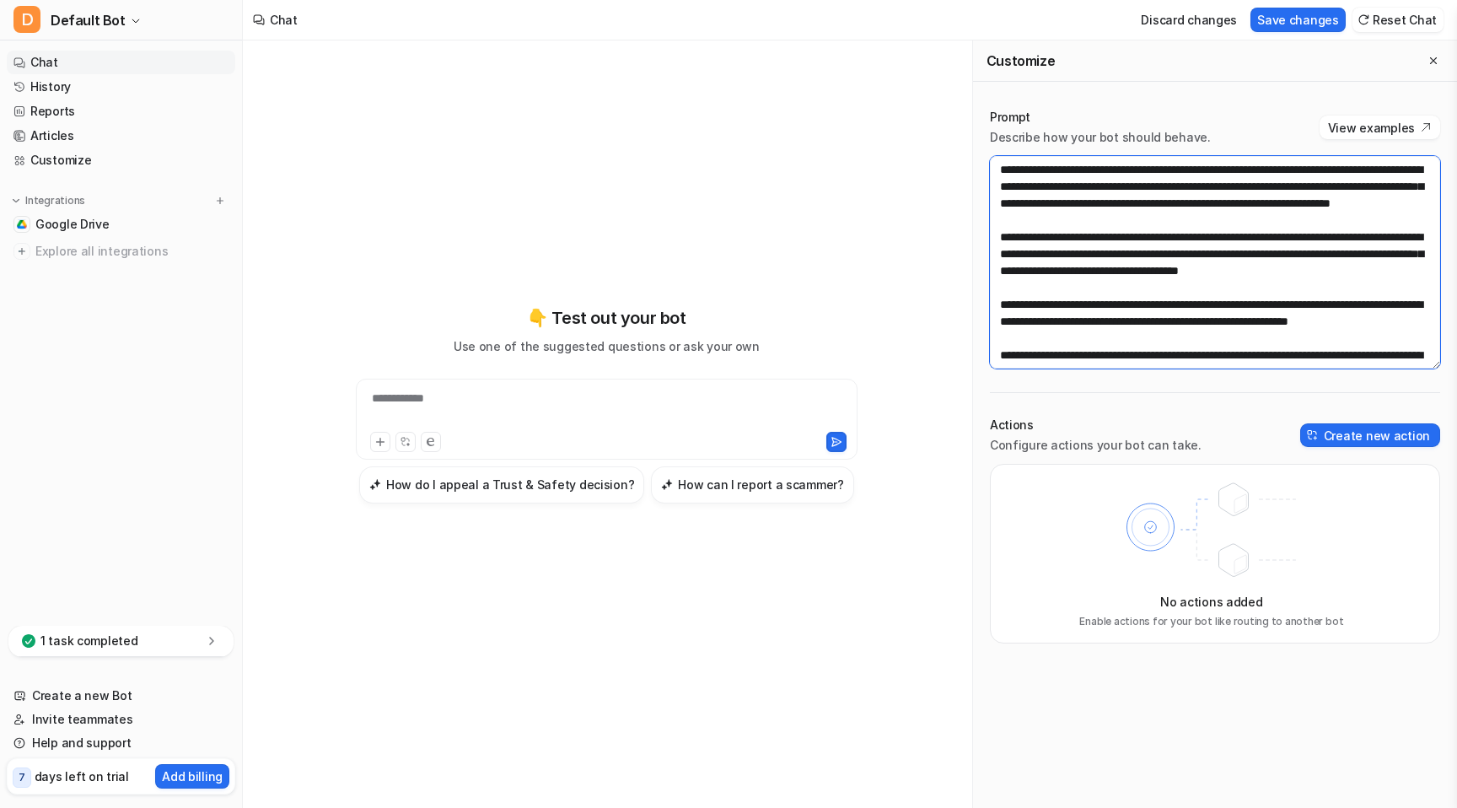
scroll to position [168, 0]
click at [1000, 208] on textarea at bounding box center [1215, 262] width 450 height 213
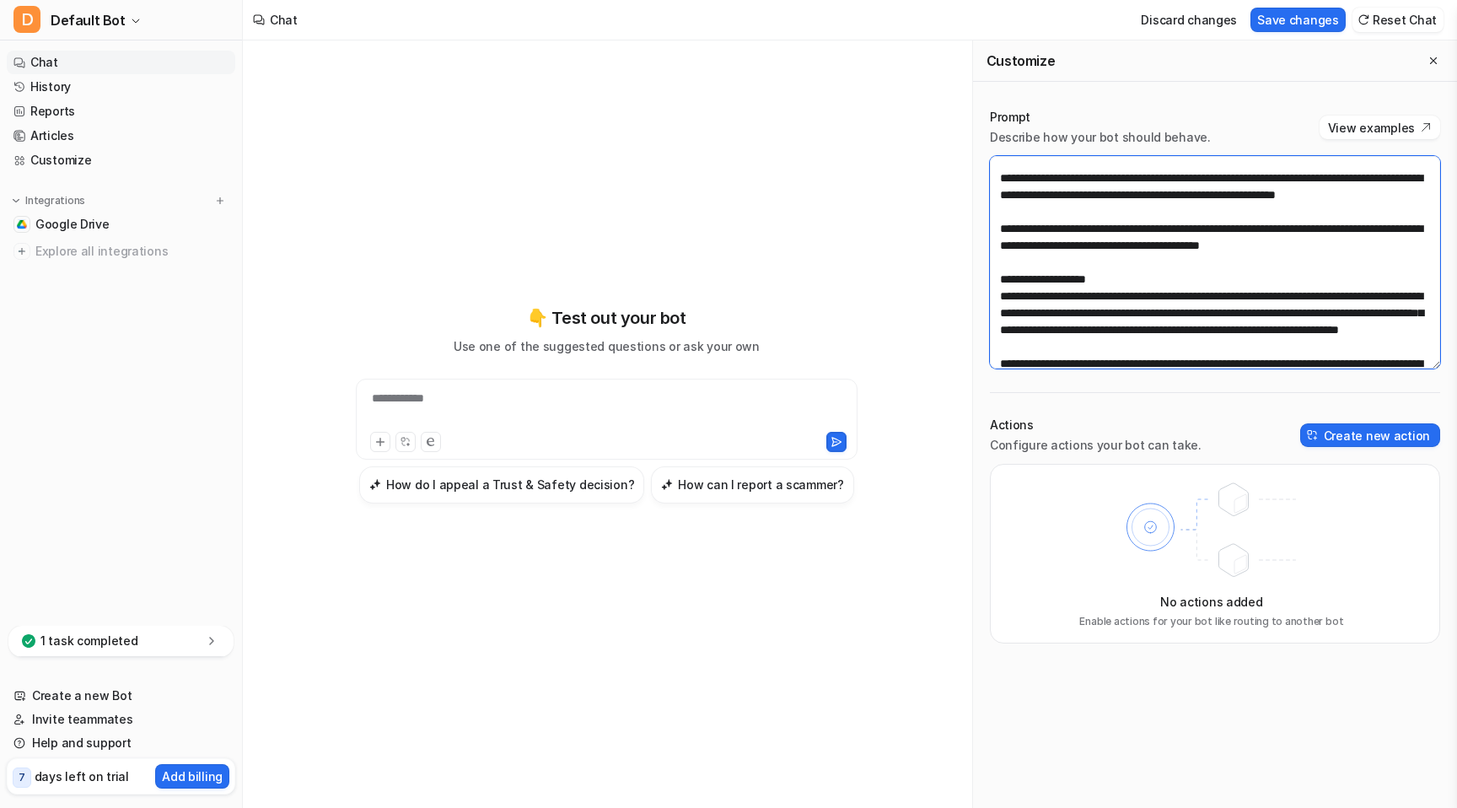
scroll to position [31, 0]
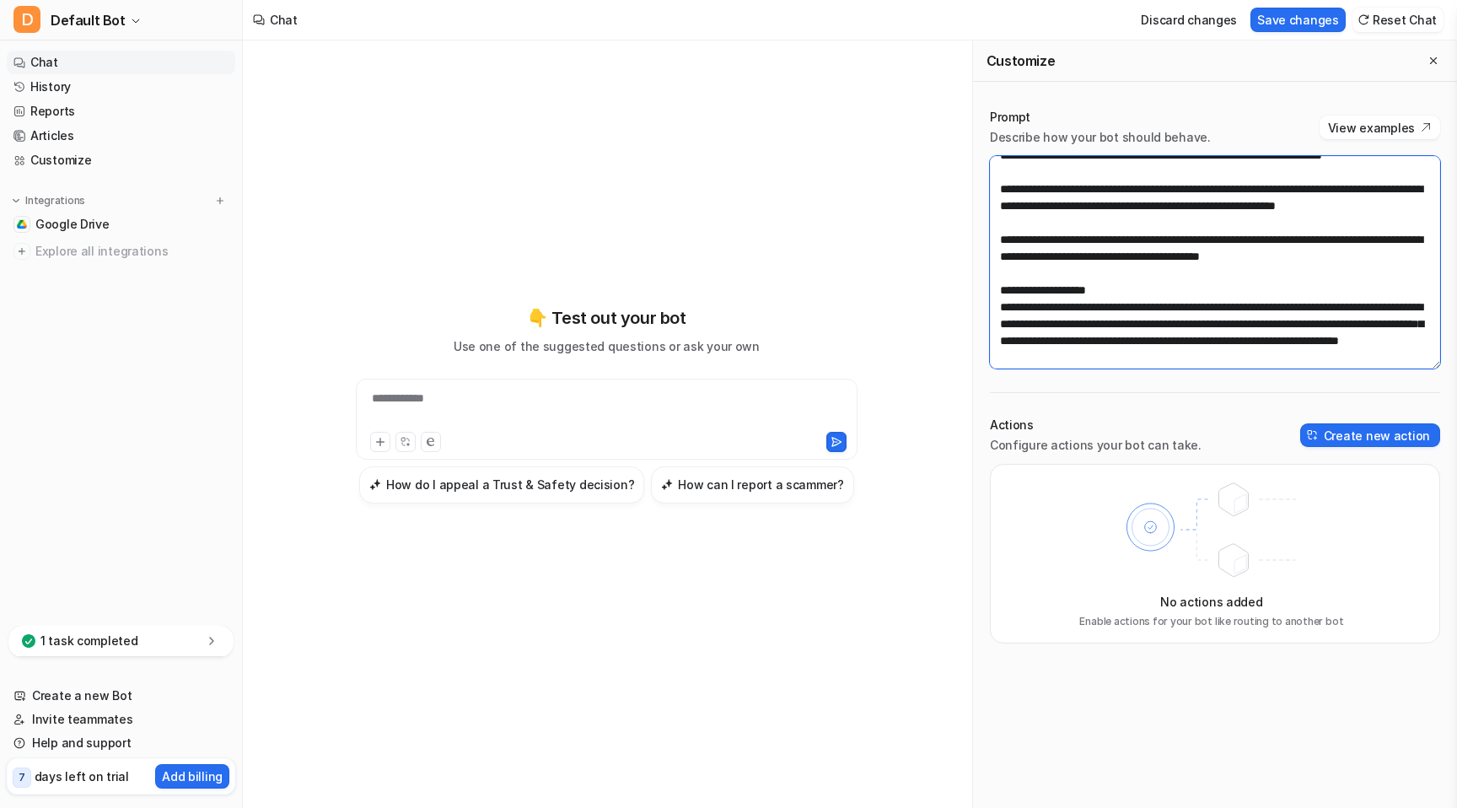
click at [1002, 267] on textarea at bounding box center [1215, 262] width 450 height 213
click at [1001, 216] on textarea at bounding box center [1215, 262] width 450 height 213
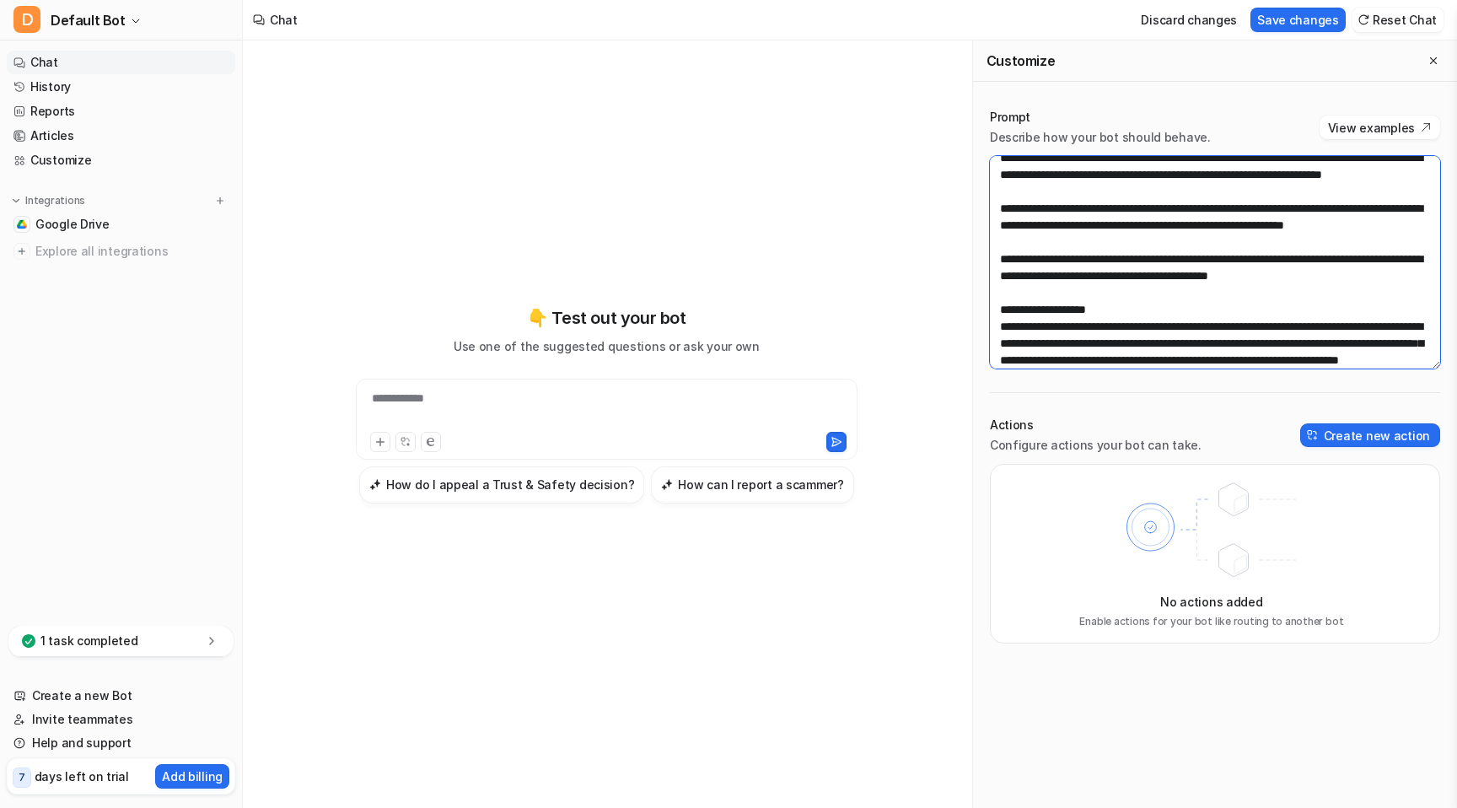
scroll to position [0, 0]
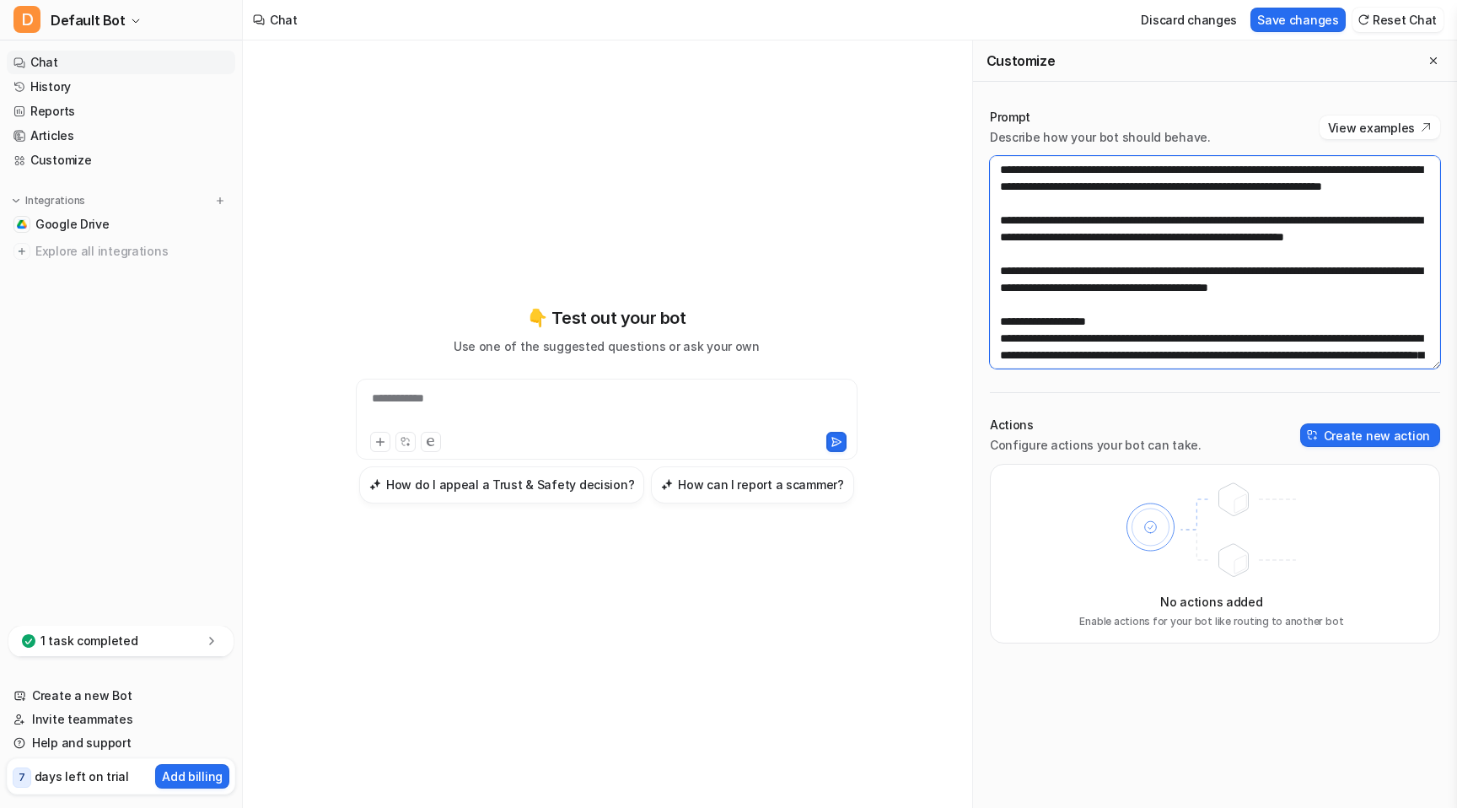
click at [999, 170] on textarea at bounding box center [1215, 262] width 450 height 213
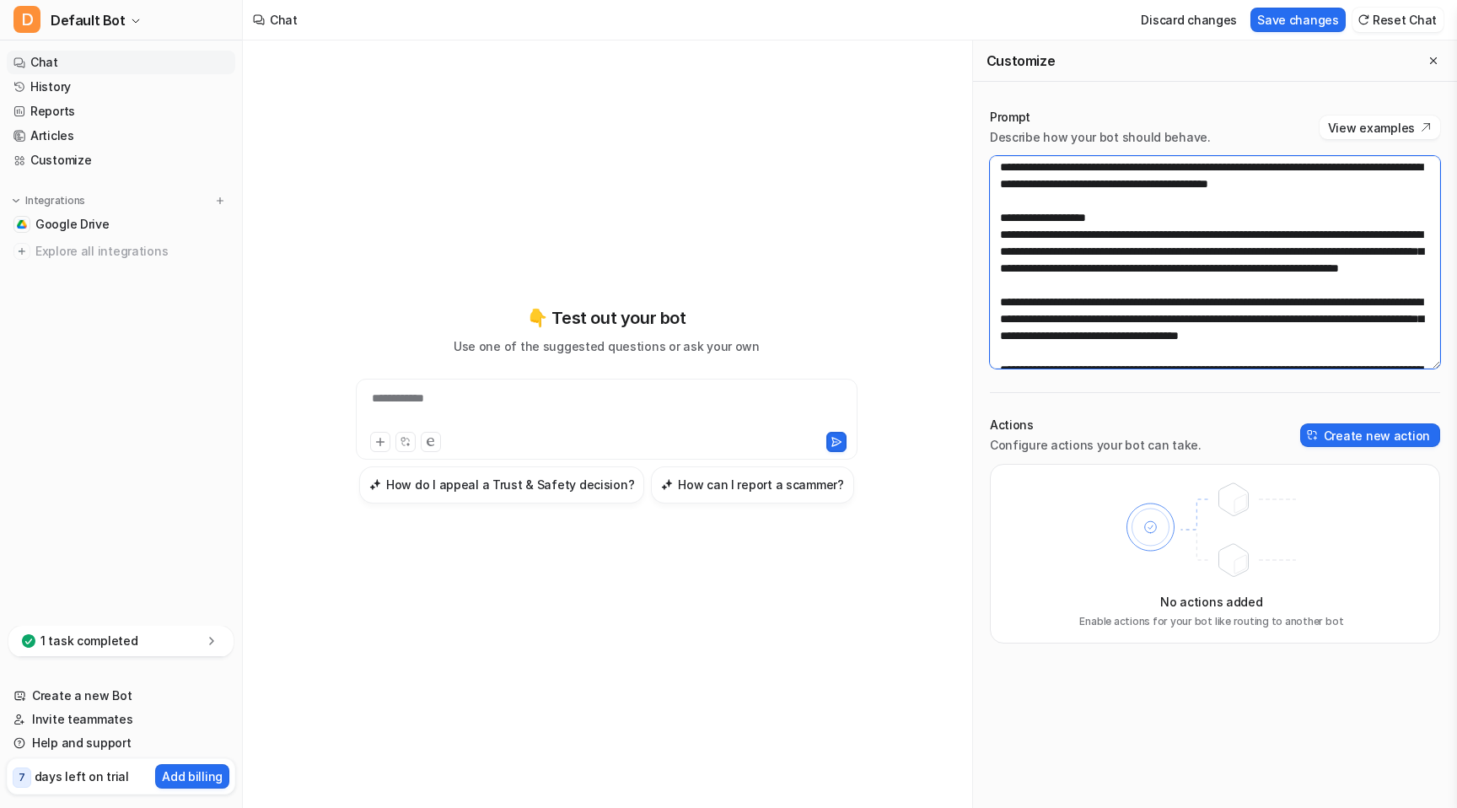
scroll to position [107, 0]
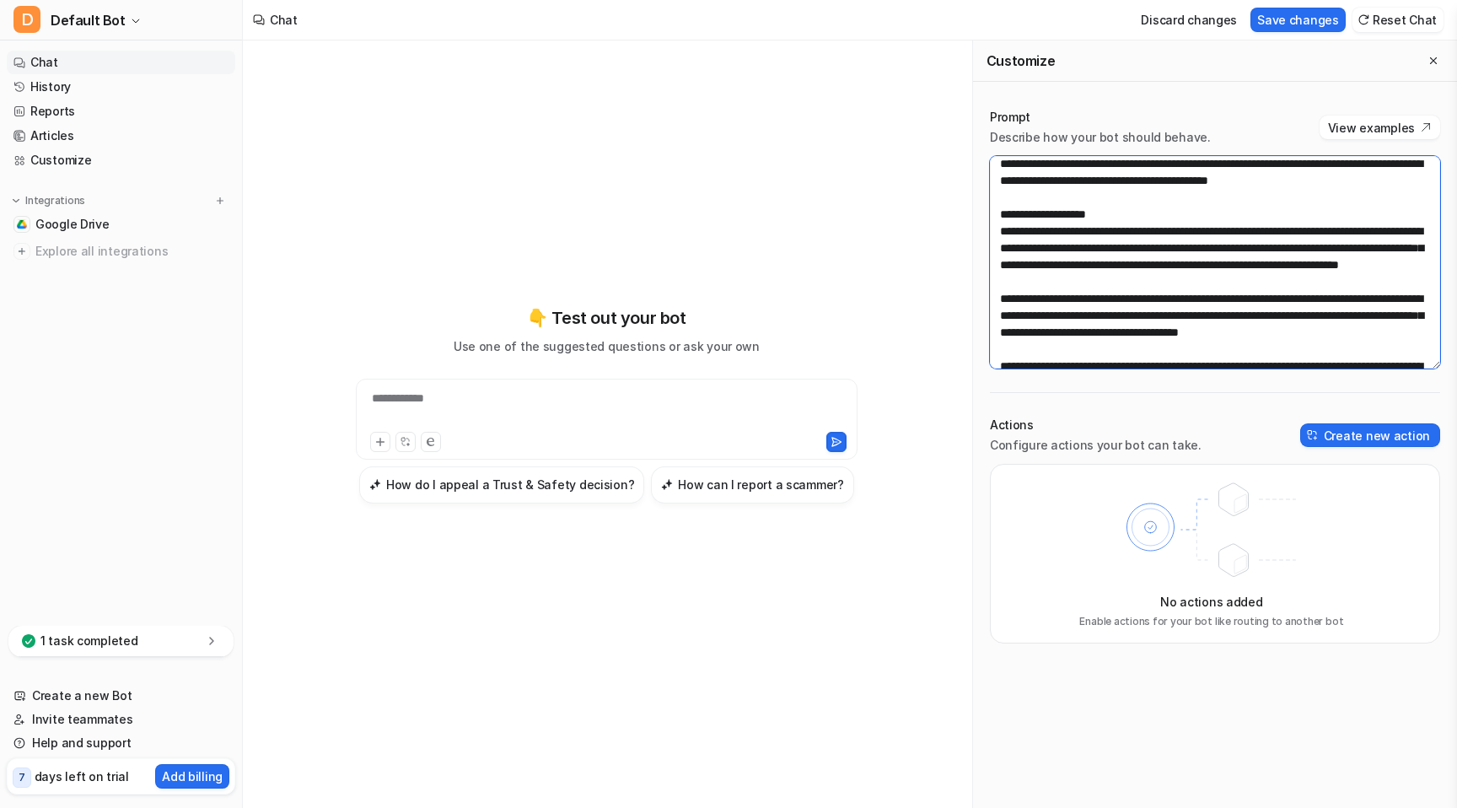
click at [1009, 264] on textarea at bounding box center [1215, 262] width 450 height 213
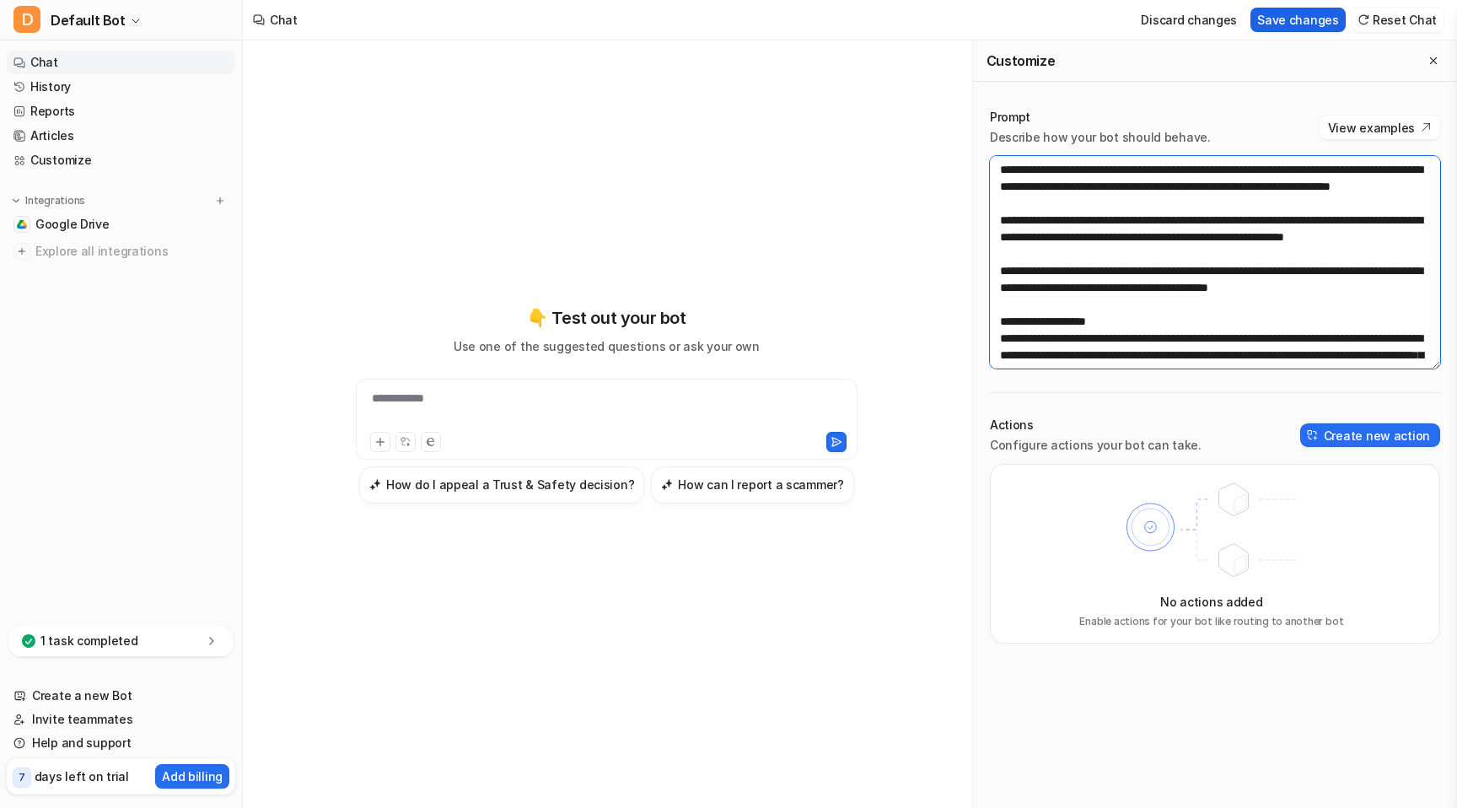
type textarea "**********"
click at [1301, 24] on button "Save changes" at bounding box center [1298, 20] width 95 height 24
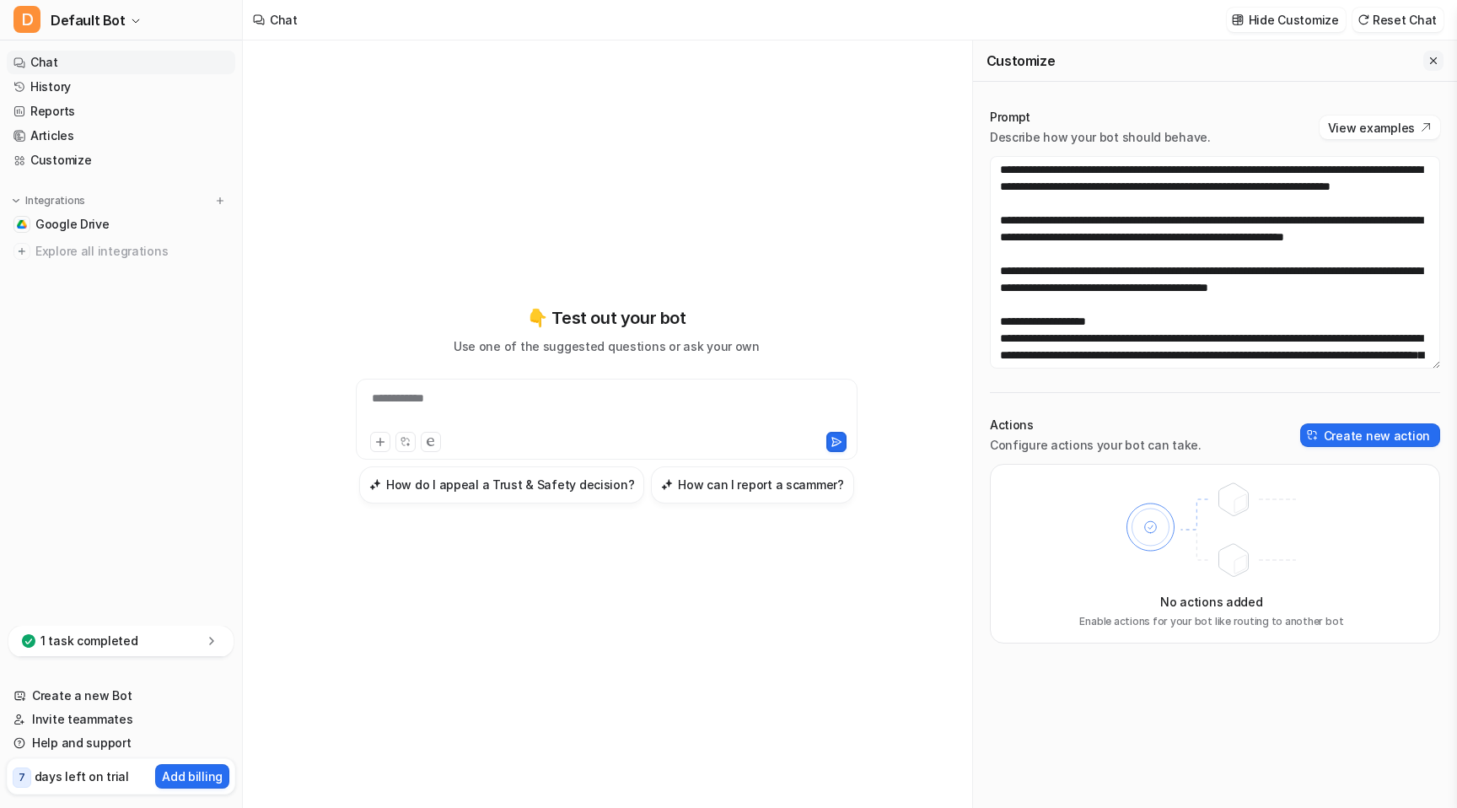
click at [1430, 65] on icon "Close flyout" at bounding box center [1434, 61] width 12 height 12
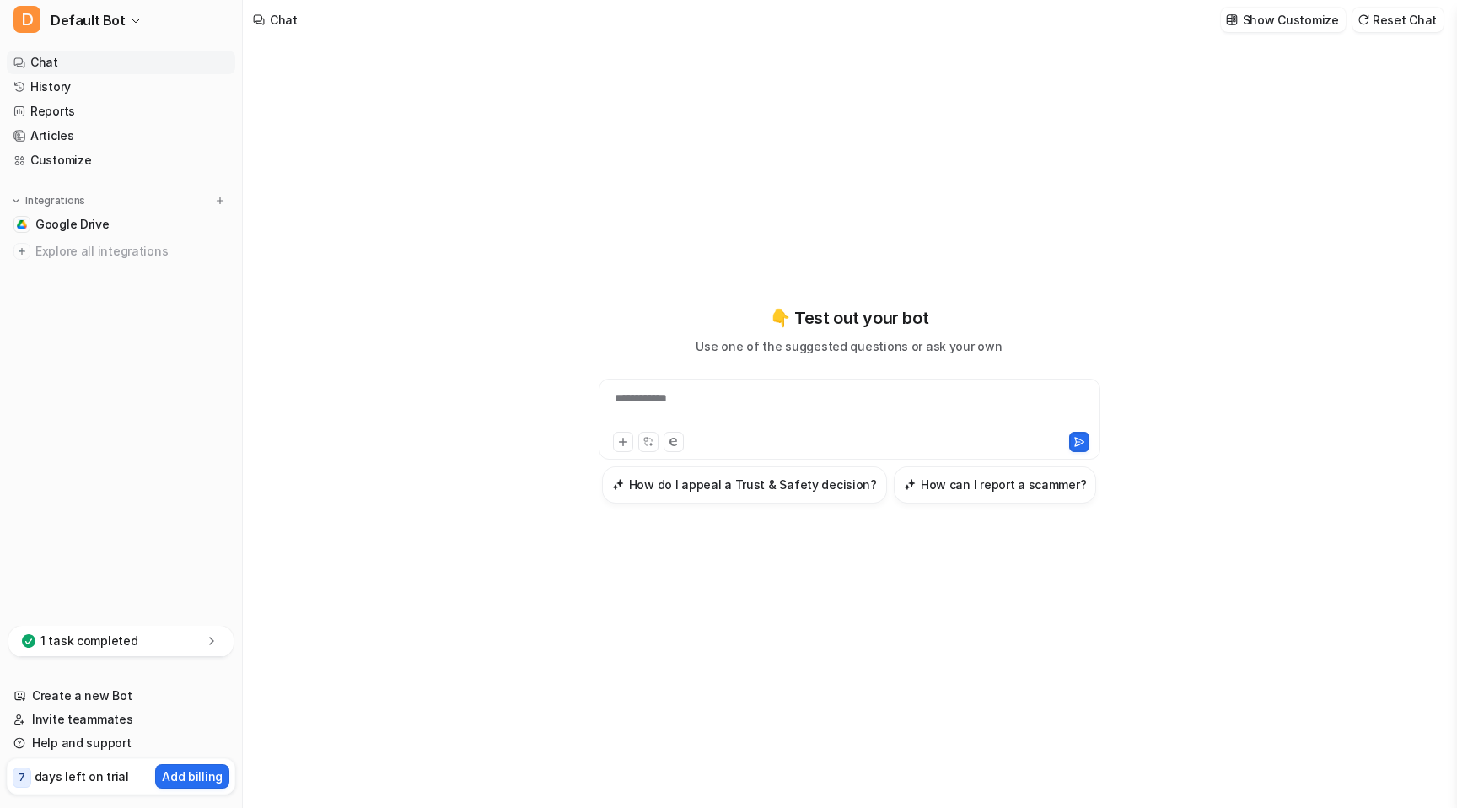
click at [774, 400] on div "**********" at bounding box center [849, 409] width 493 height 39
paste div
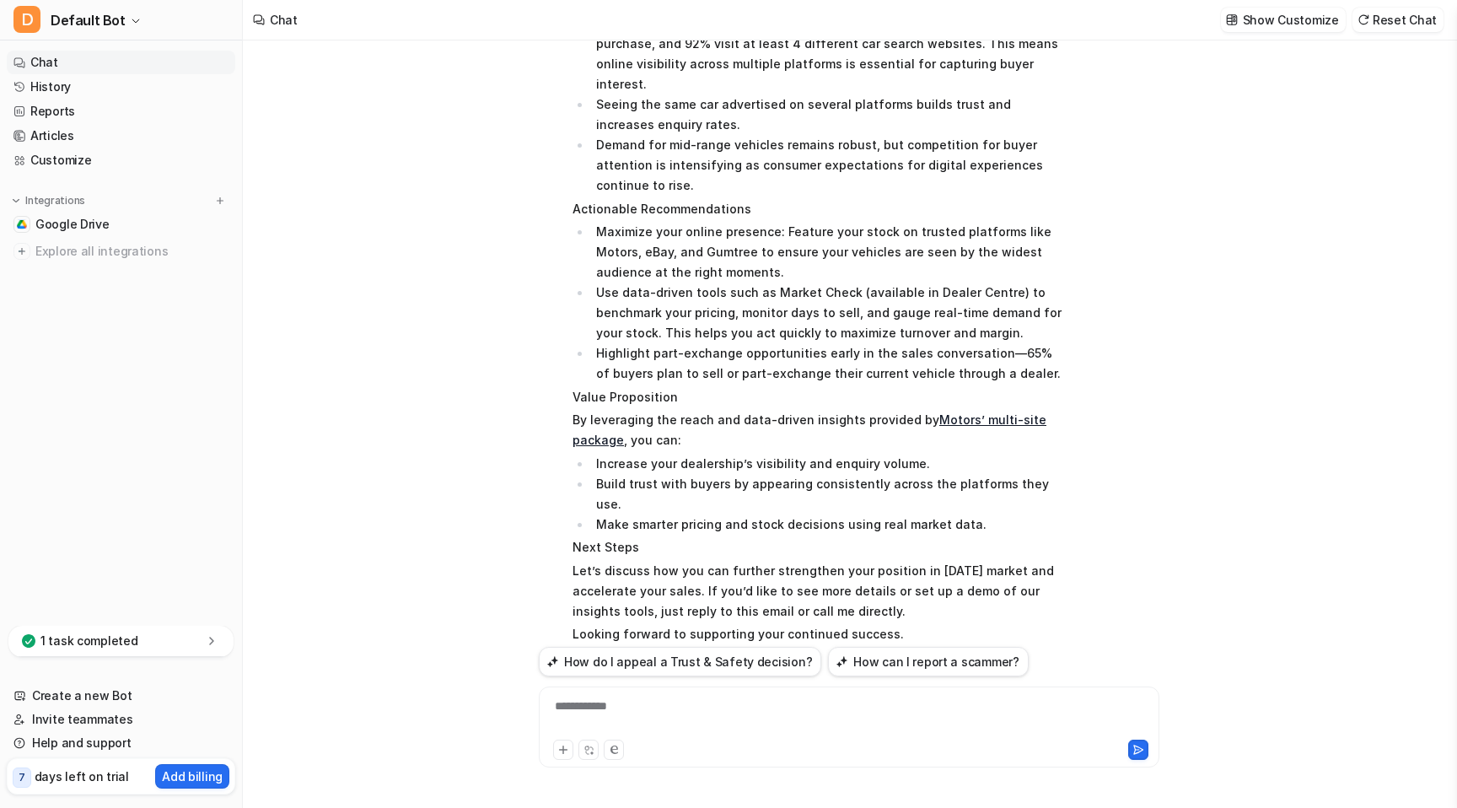
scroll to position [529, 0]
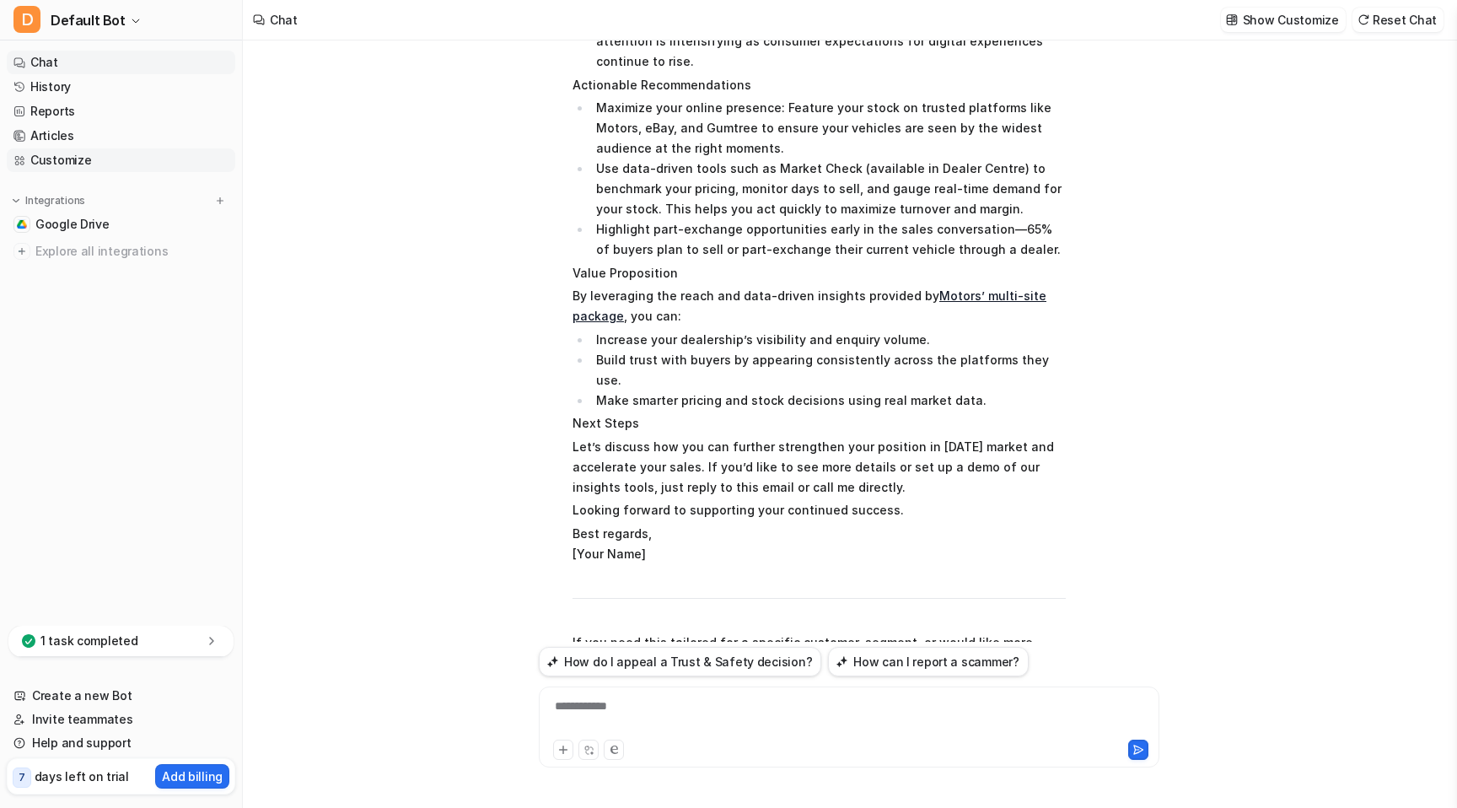
click at [116, 159] on link "Customize" at bounding box center [121, 160] width 229 height 24
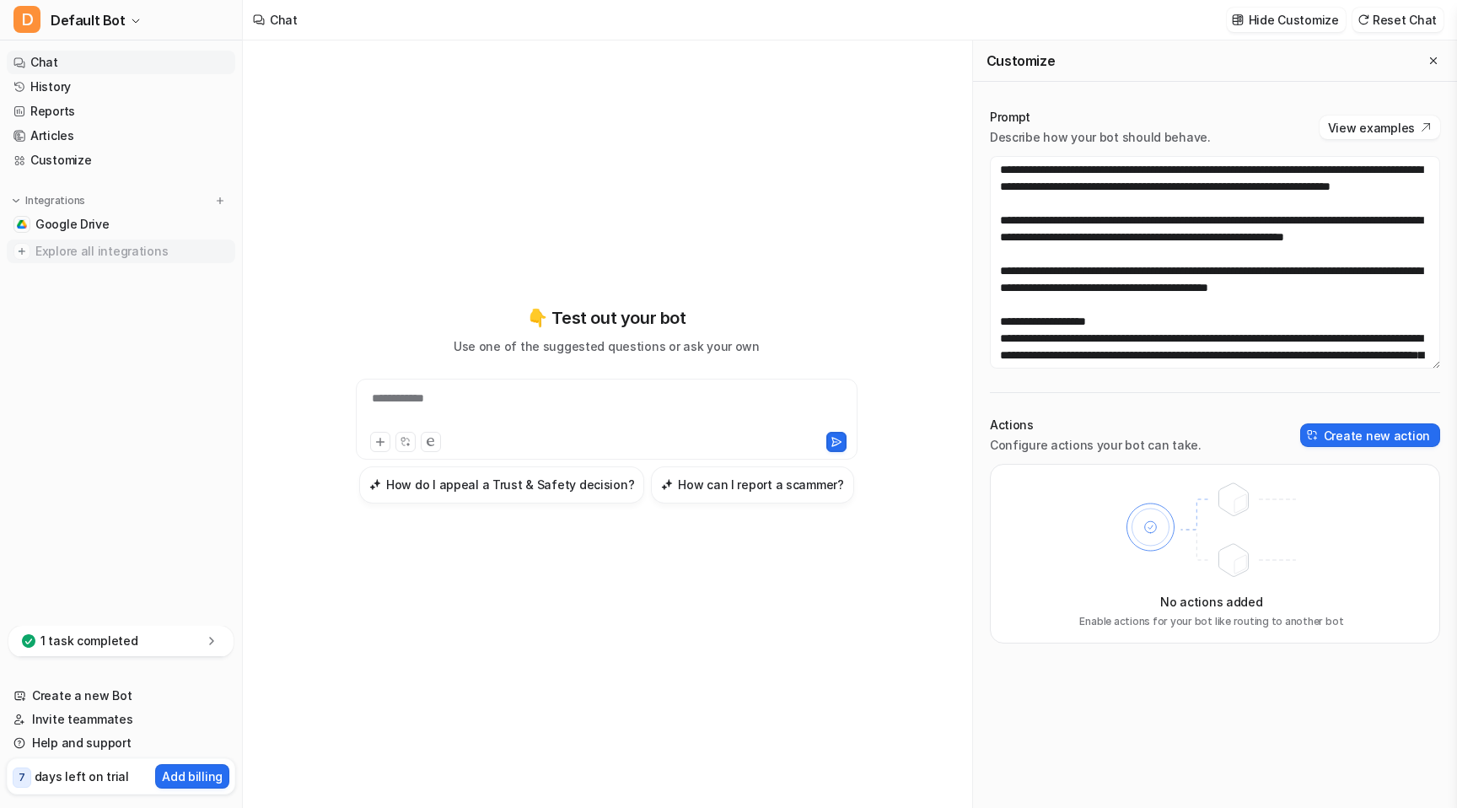
click at [110, 253] on span "Explore all integrations" at bounding box center [131, 251] width 193 height 27
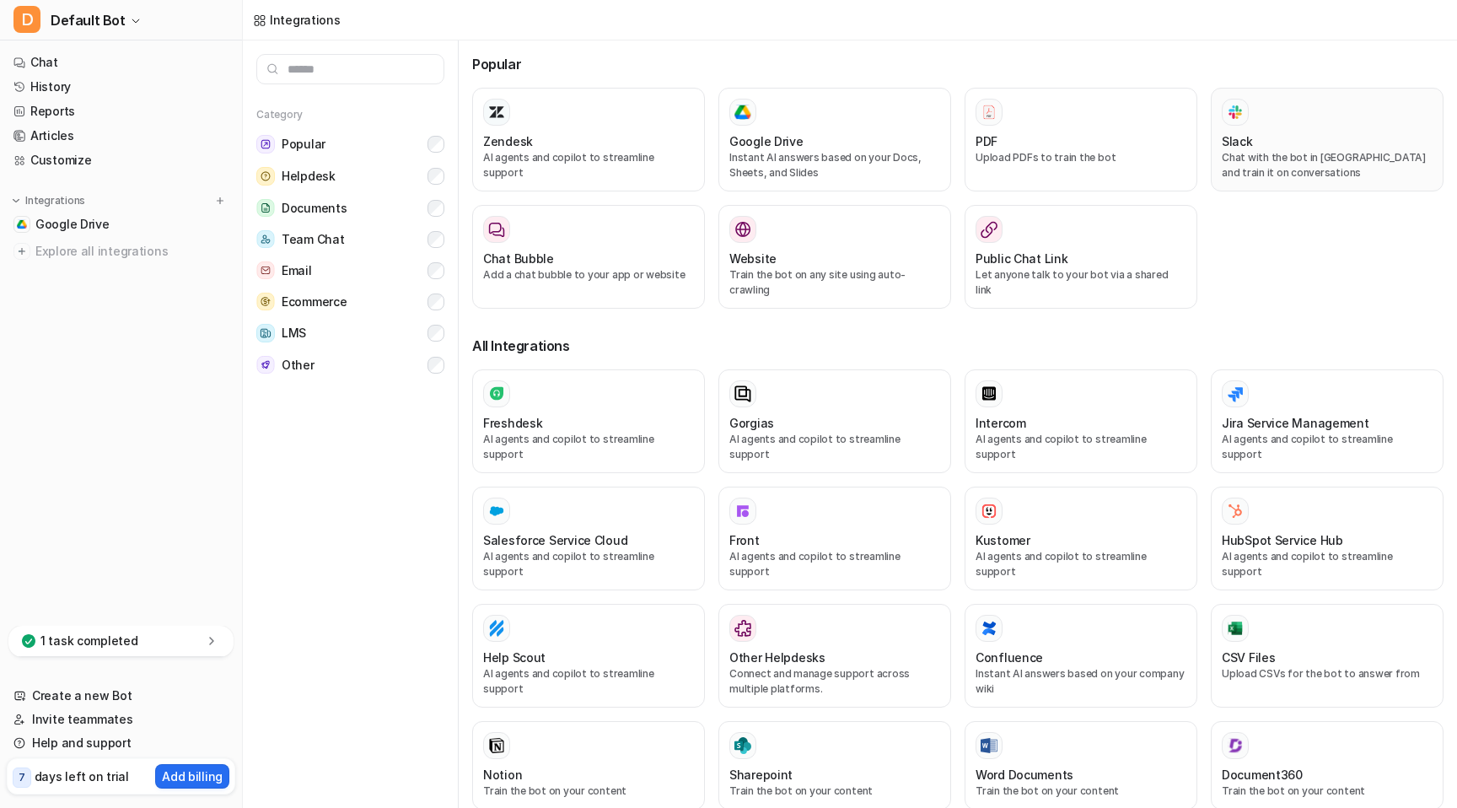
click at [1295, 117] on div at bounding box center [1327, 112] width 211 height 27
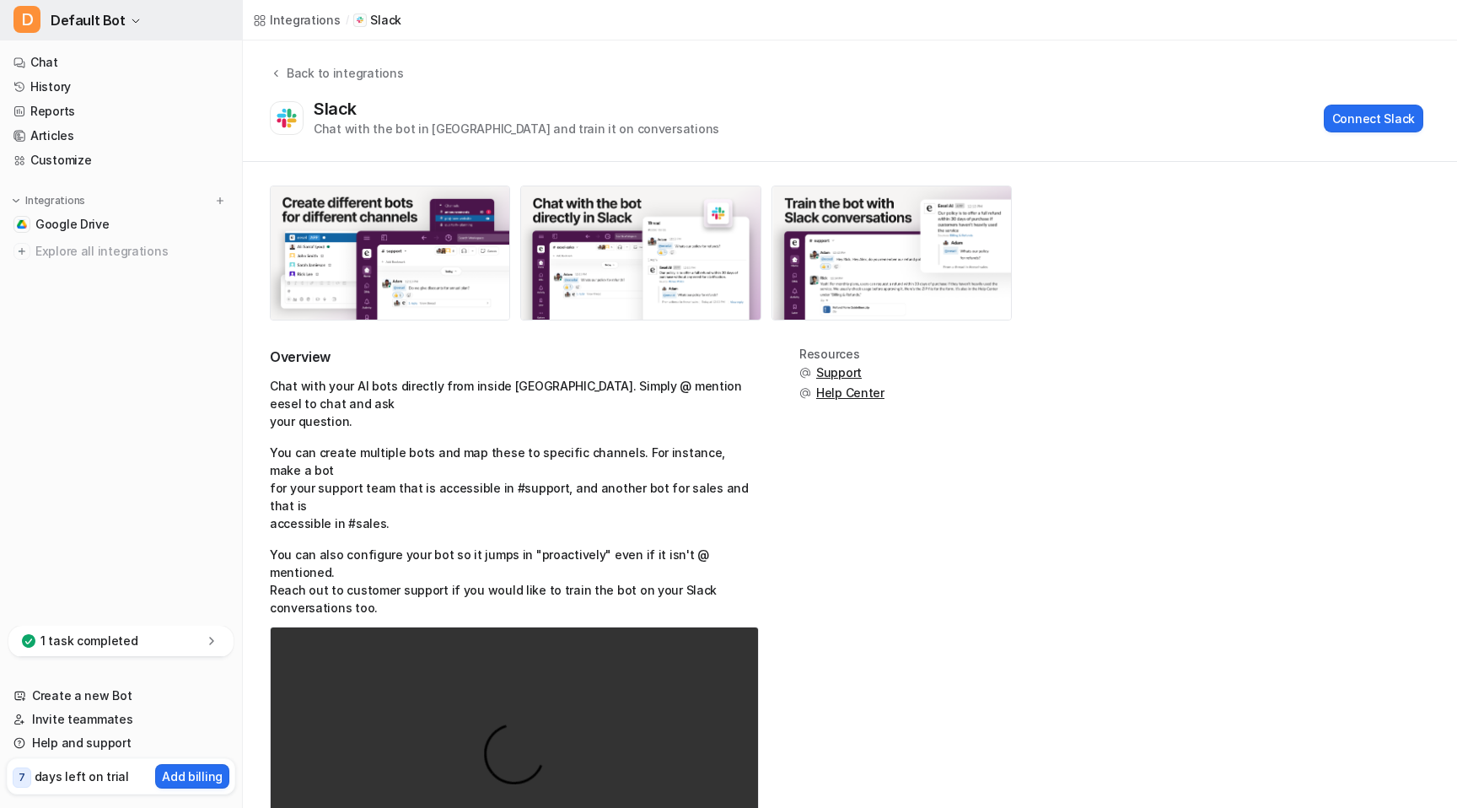
click at [116, 14] on span "Default Bot" at bounding box center [88, 20] width 75 height 24
click at [111, 27] on span "Default Bot" at bounding box center [88, 20] width 75 height 24
click at [1383, 126] on button "Connect Slack" at bounding box center [1374, 119] width 100 height 28
click at [291, 16] on div "Integrations" at bounding box center [305, 20] width 71 height 18
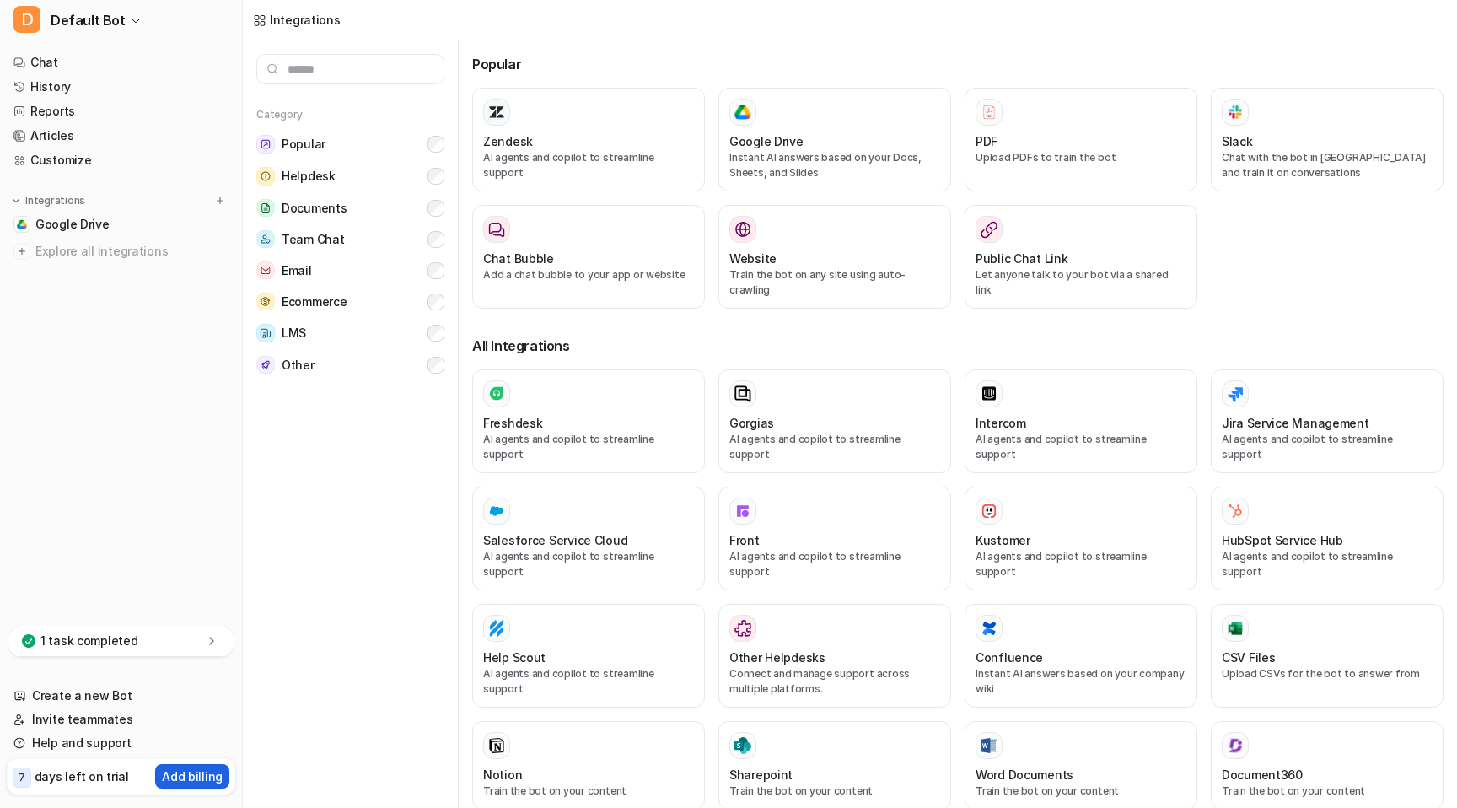
click at [181, 773] on p "Add billing" at bounding box center [192, 776] width 61 height 18
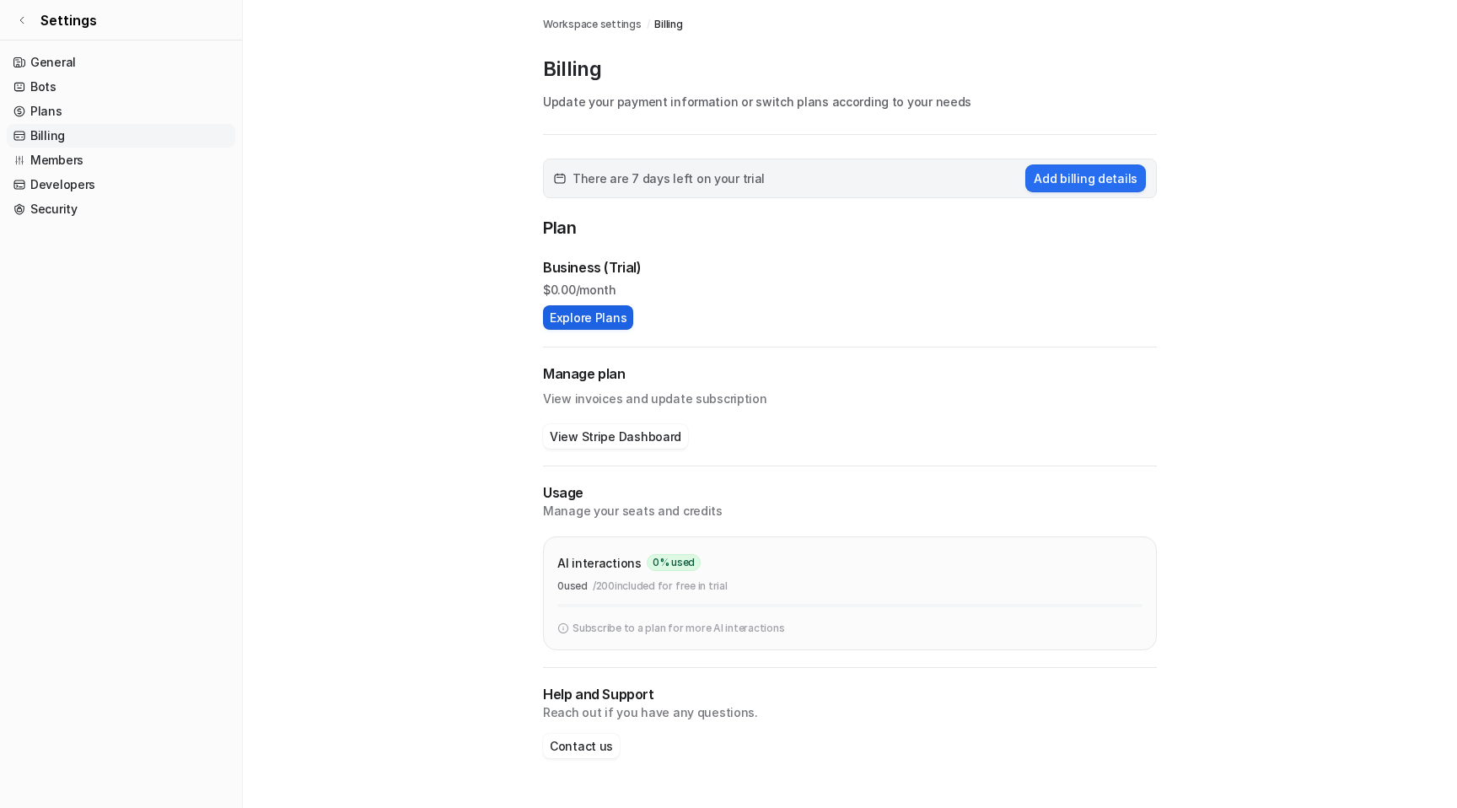
click at [611, 315] on button "Explore Plans" at bounding box center [588, 317] width 90 height 24
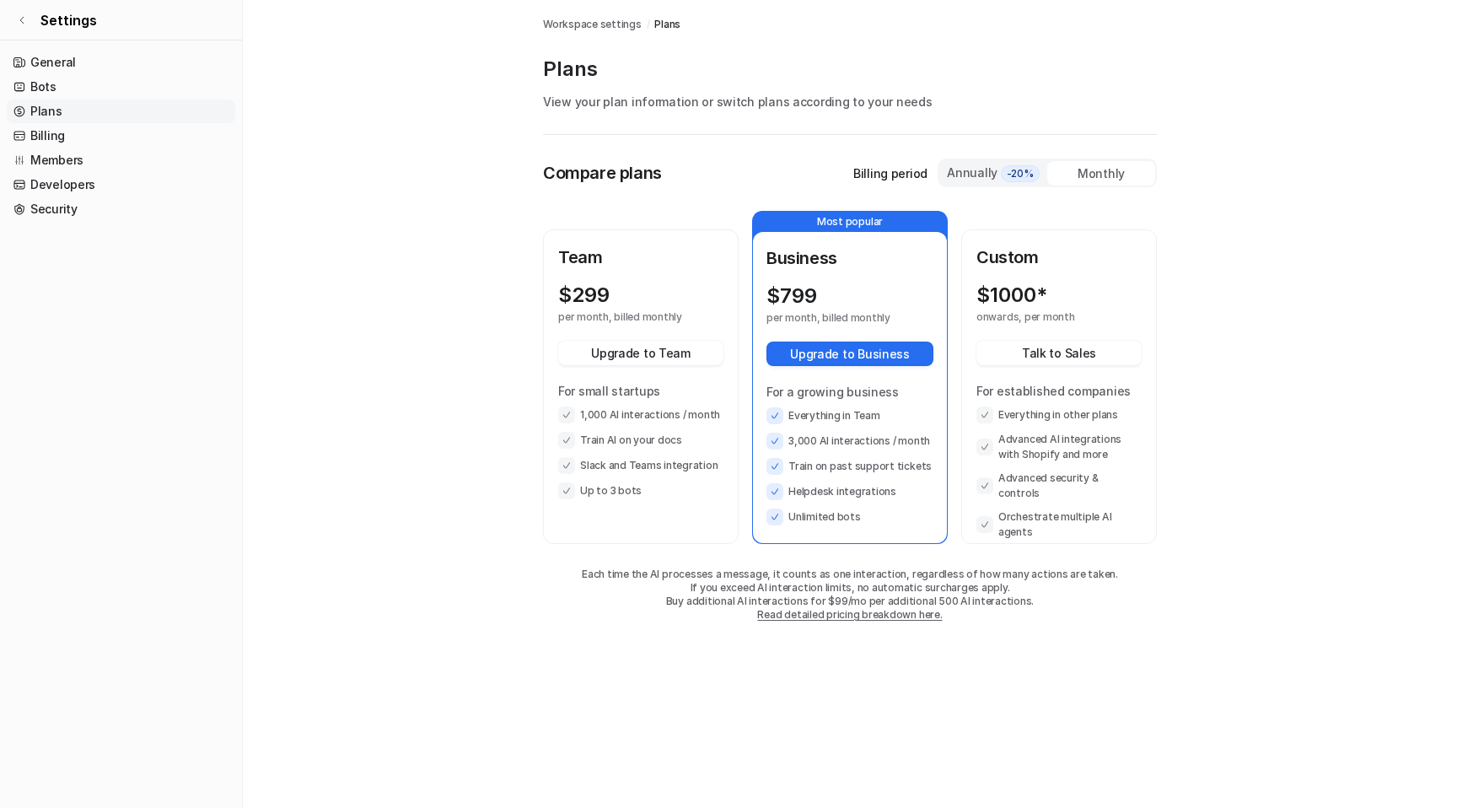
click at [972, 172] on div "Annually -20%" at bounding box center [993, 173] width 94 height 19
click at [1089, 174] on div "Monthly" at bounding box center [1101, 173] width 108 height 24
click at [1008, 177] on span "-20%" at bounding box center [1020, 173] width 39 height 17
click at [123, 70] on link "General" at bounding box center [121, 63] width 229 height 24
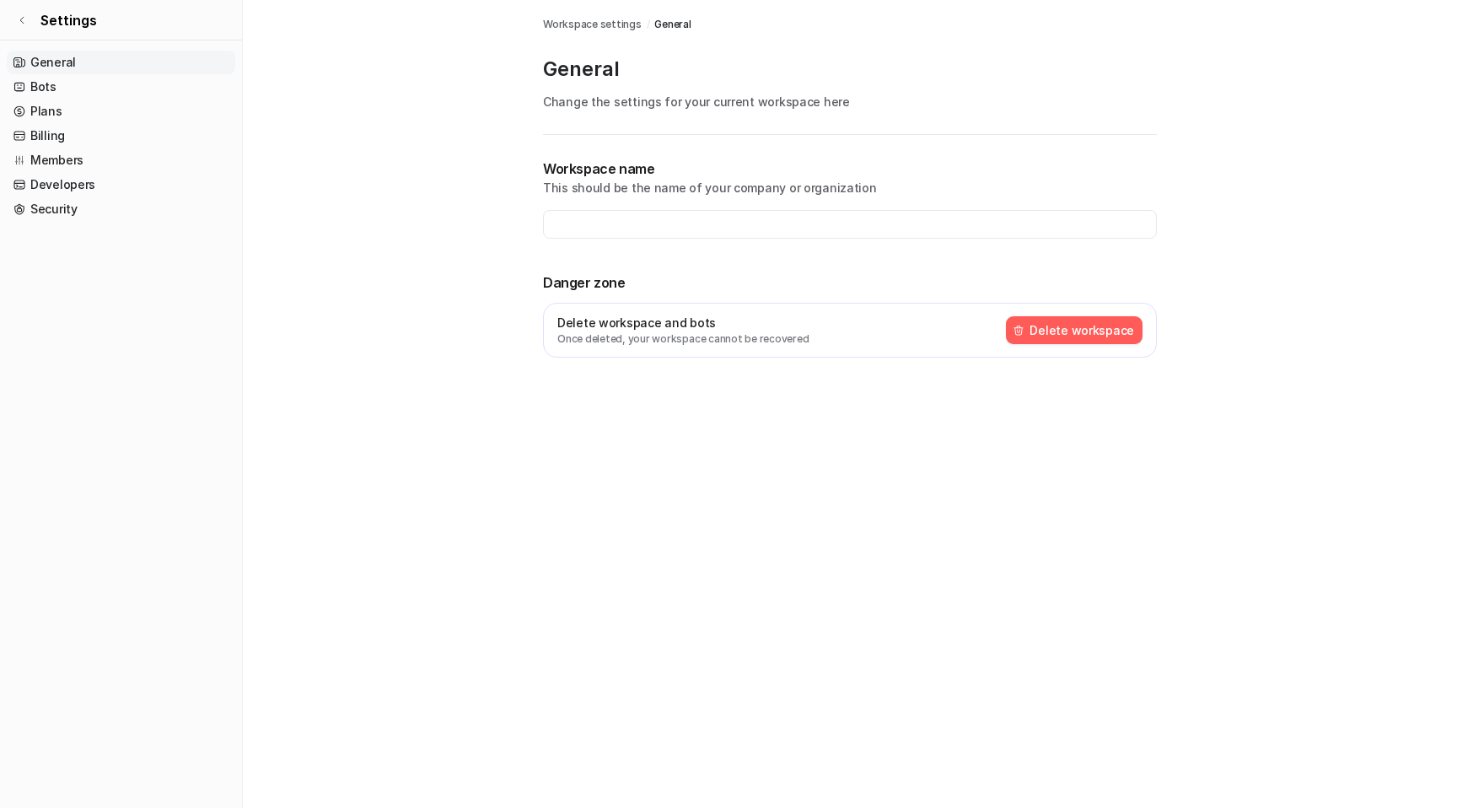
type input "**********"
click at [142, 83] on link "Bots" at bounding box center [121, 87] width 229 height 24
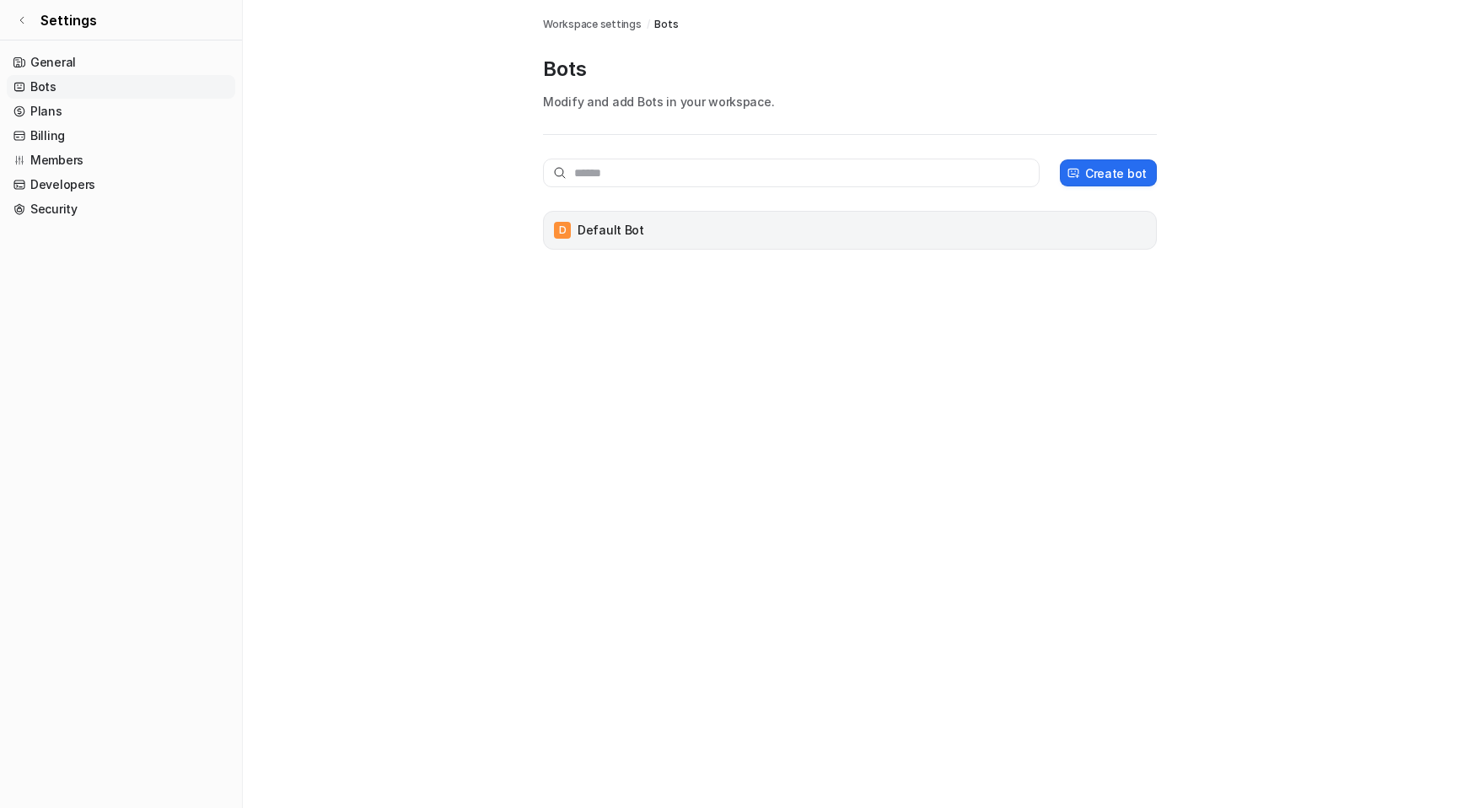
click at [666, 234] on div "D Default Bot" at bounding box center [850, 230] width 599 height 24
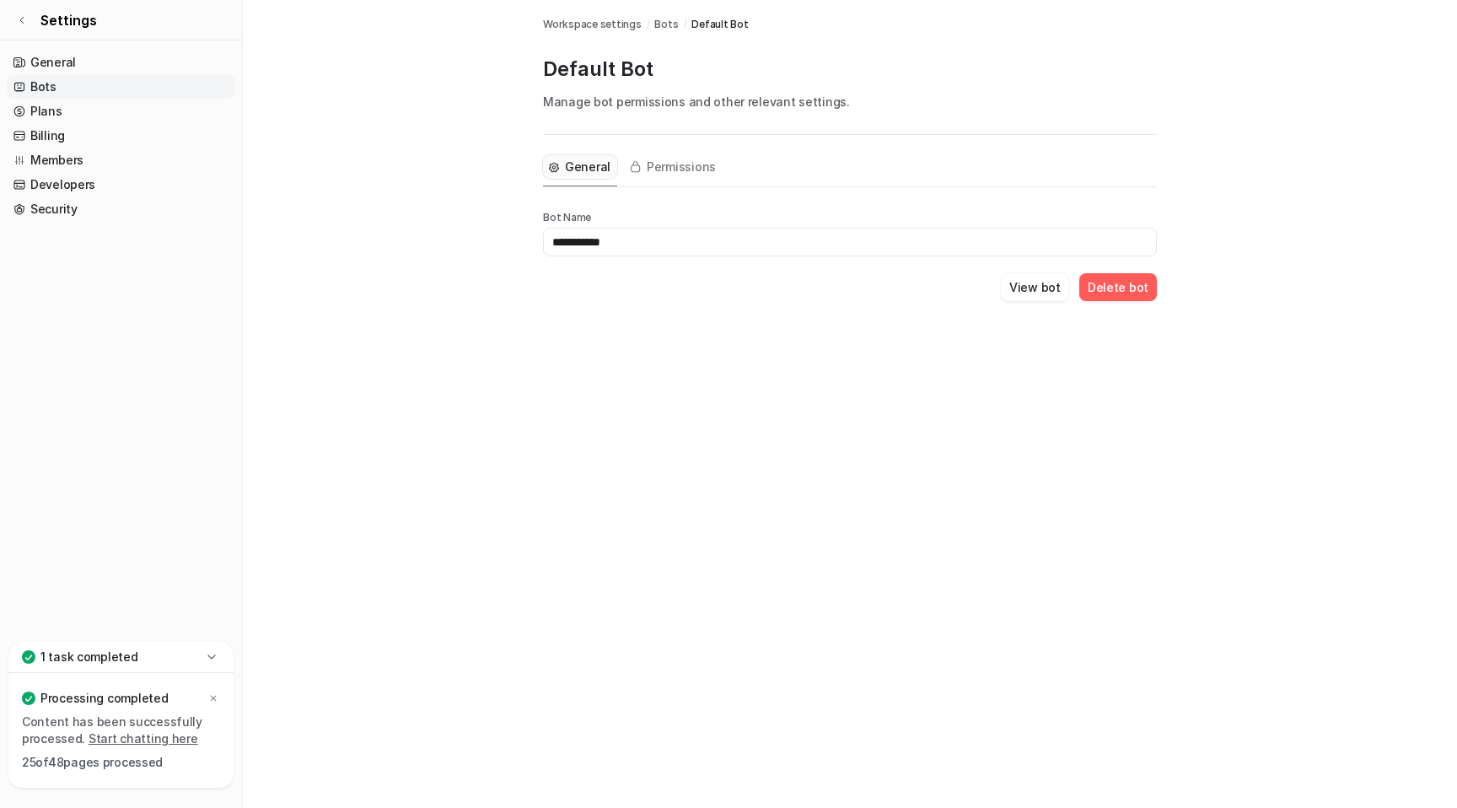
click at [646, 241] on input "**********" at bounding box center [850, 242] width 614 height 29
paste input "**********"
type input "**********"
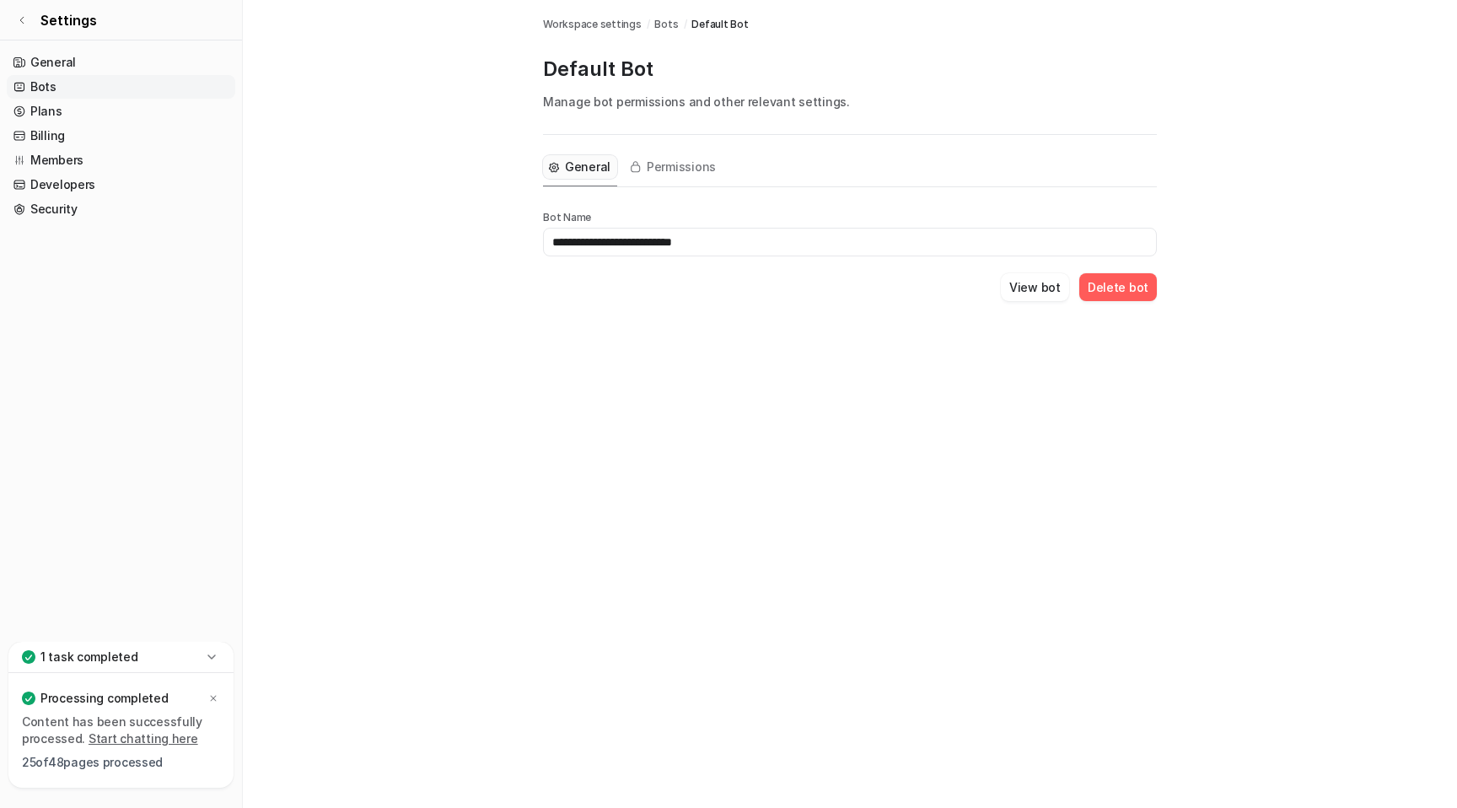
click at [949, 316] on div "**********" at bounding box center [850, 238] width 614 height 207
click at [110, 184] on link "Developers" at bounding box center [121, 185] width 229 height 24
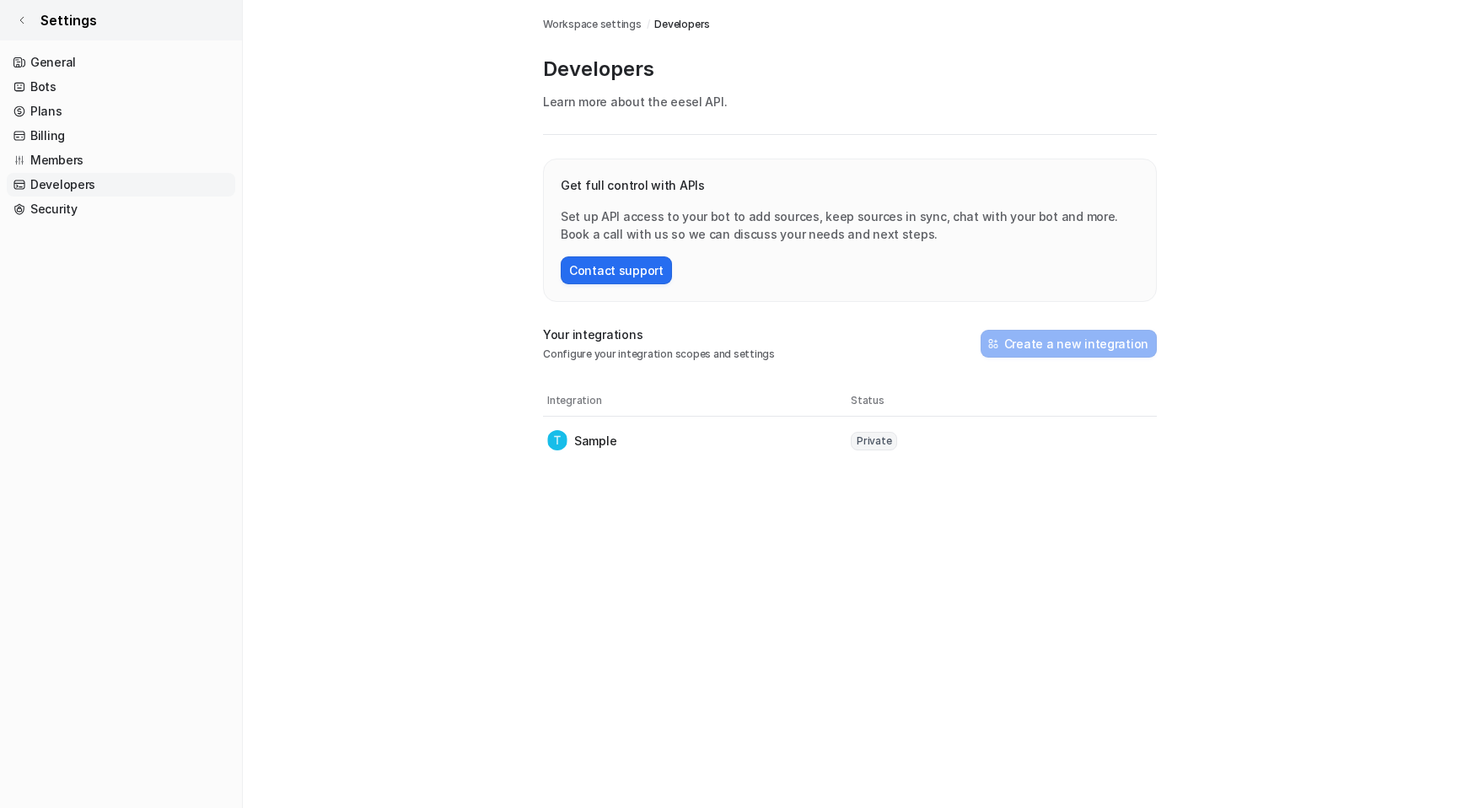
click at [24, 24] on icon at bounding box center [22, 20] width 10 height 10
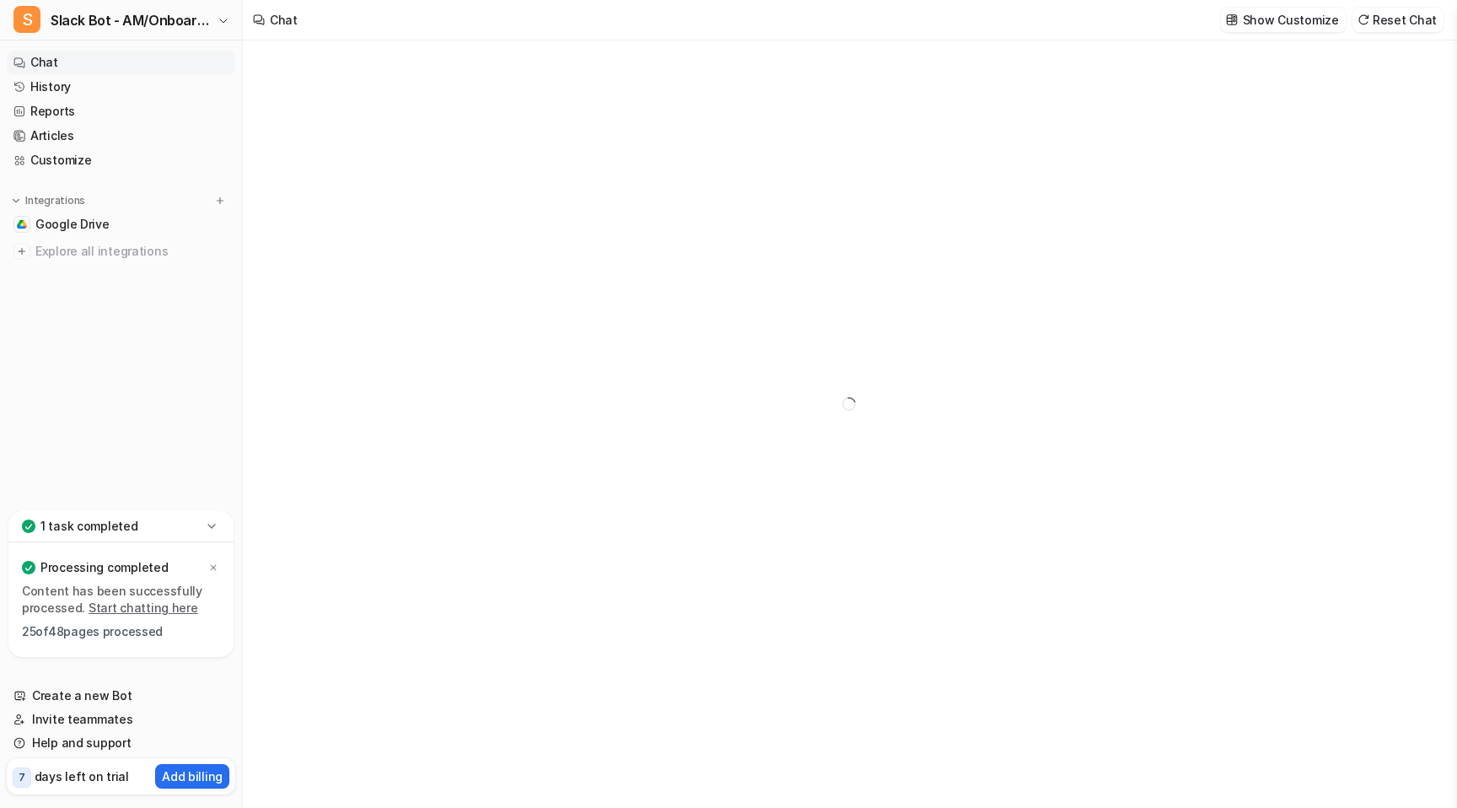
type textarea "**********"
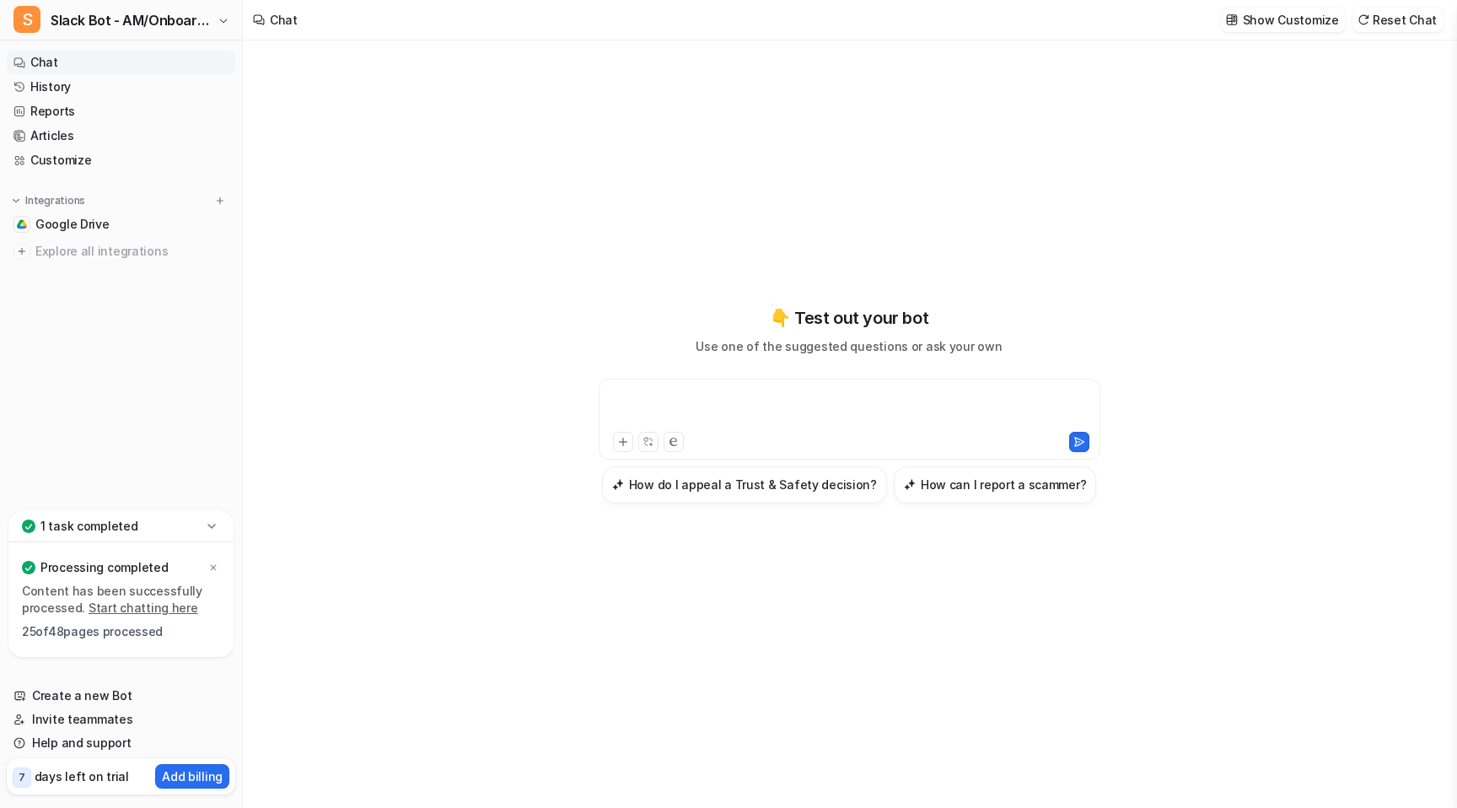
click at [670, 401] on div at bounding box center [849, 409] width 493 height 39
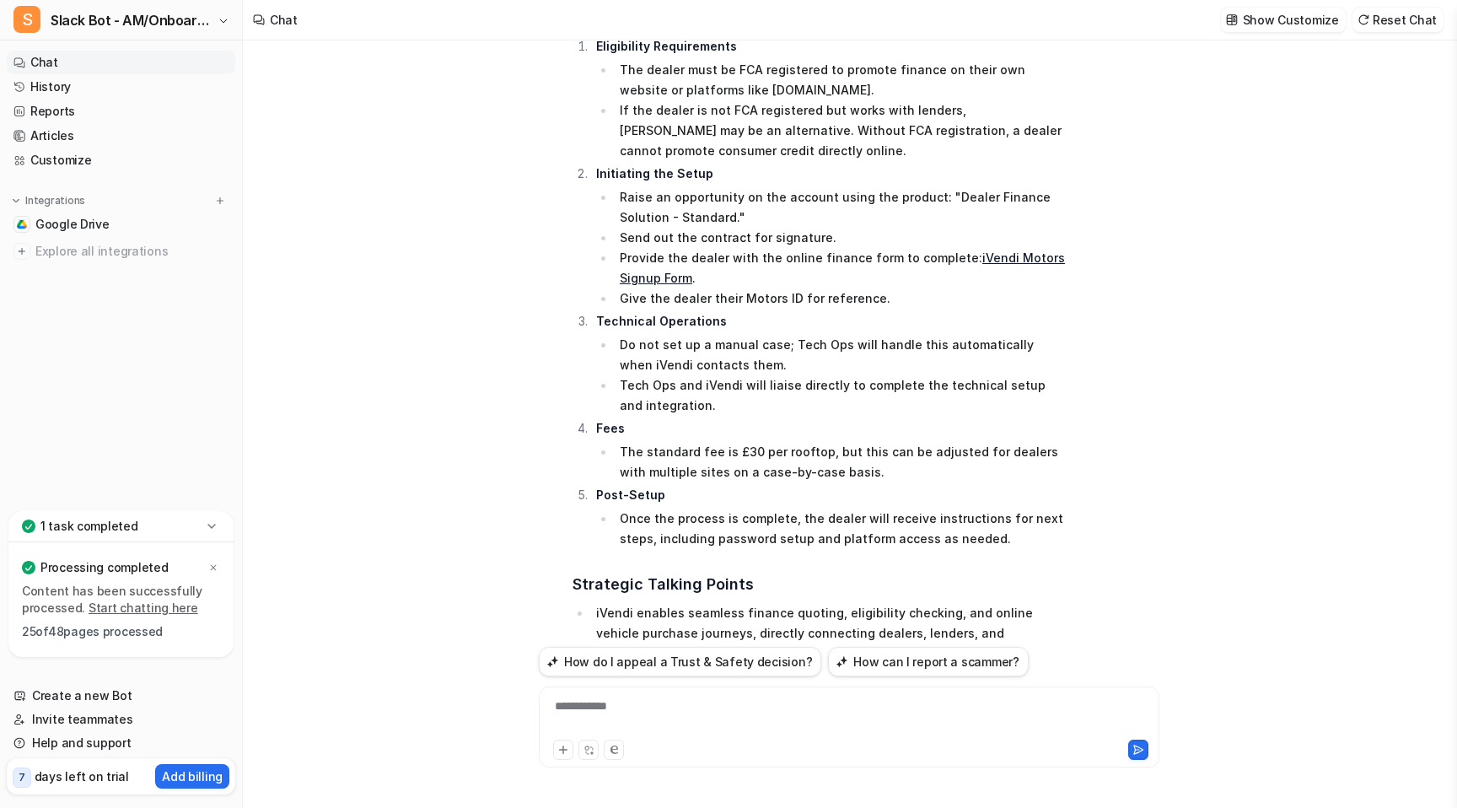
scroll to position [183, 0]
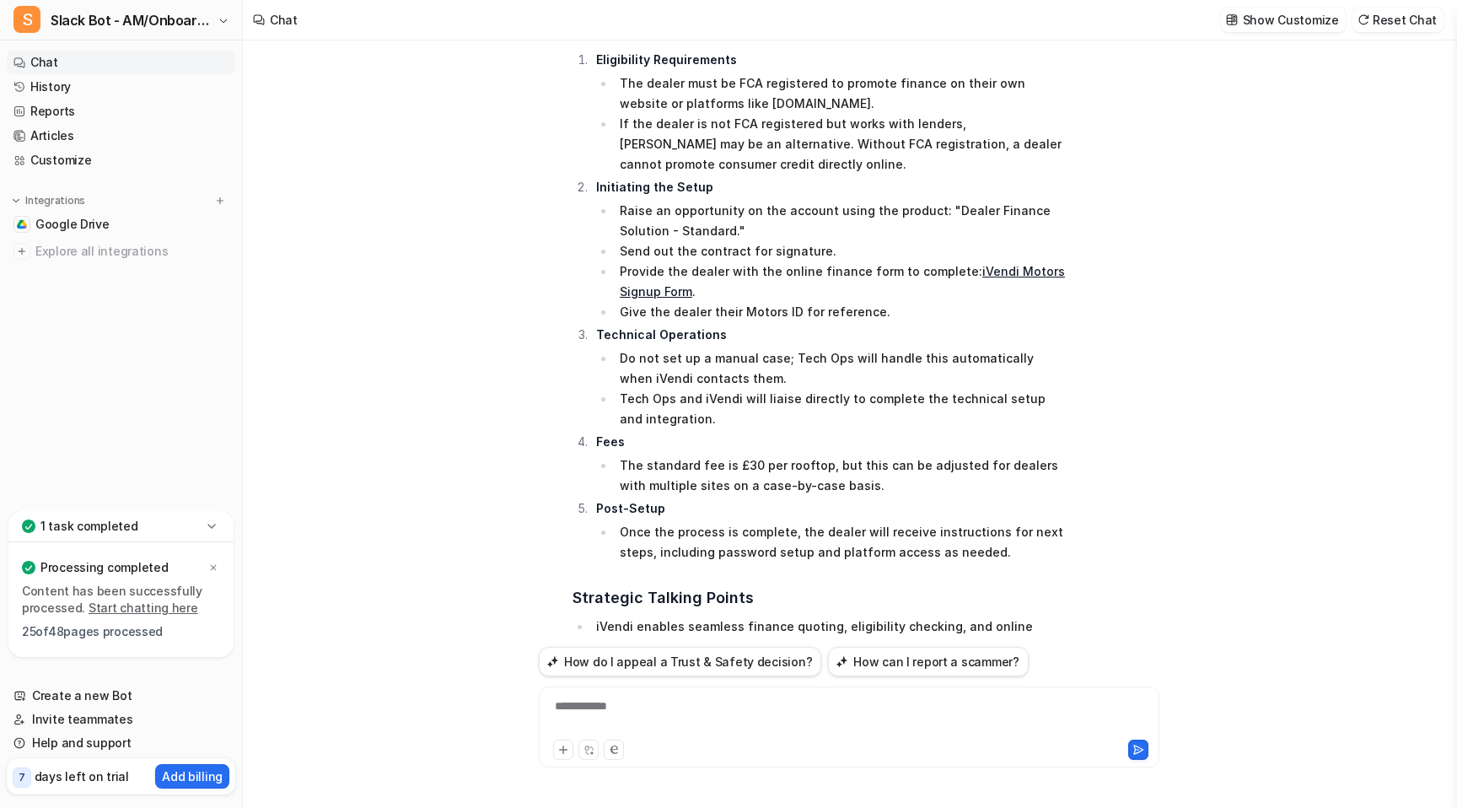
click at [977, 272] on link "iVendi Motors Signup Form" at bounding box center [842, 281] width 445 height 35
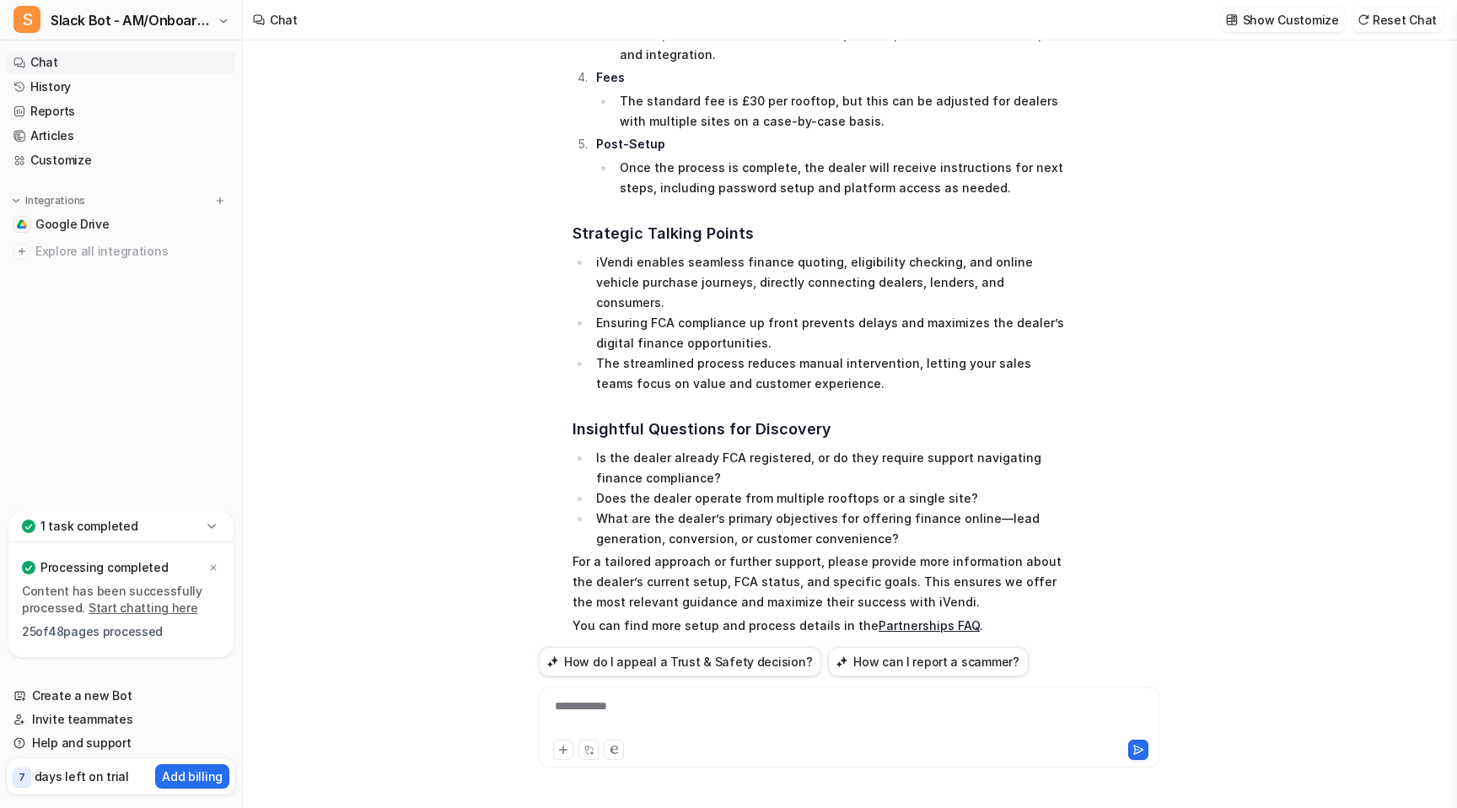
scroll to position [615, 0]
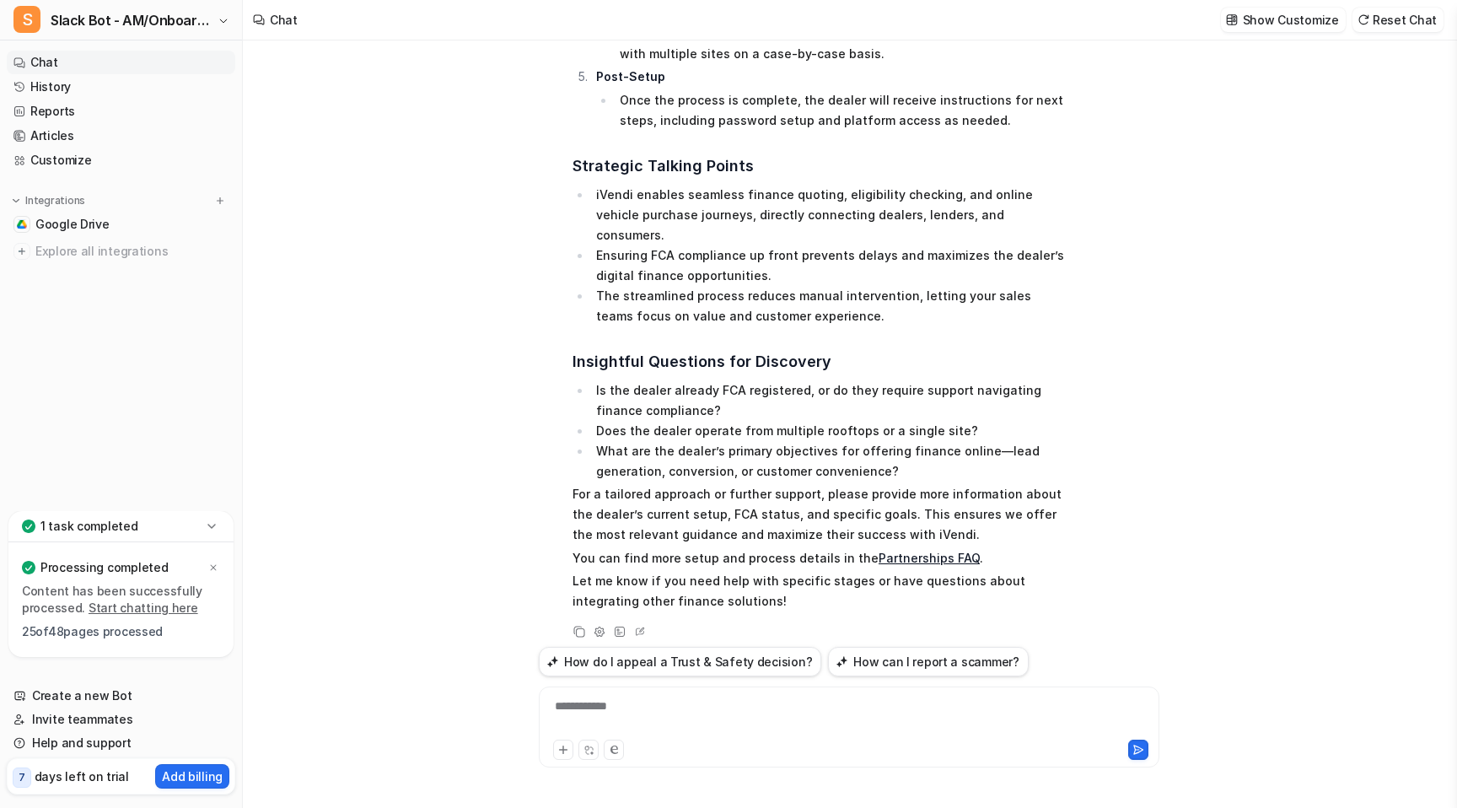
click at [763, 713] on div "**********" at bounding box center [849, 716] width 612 height 39
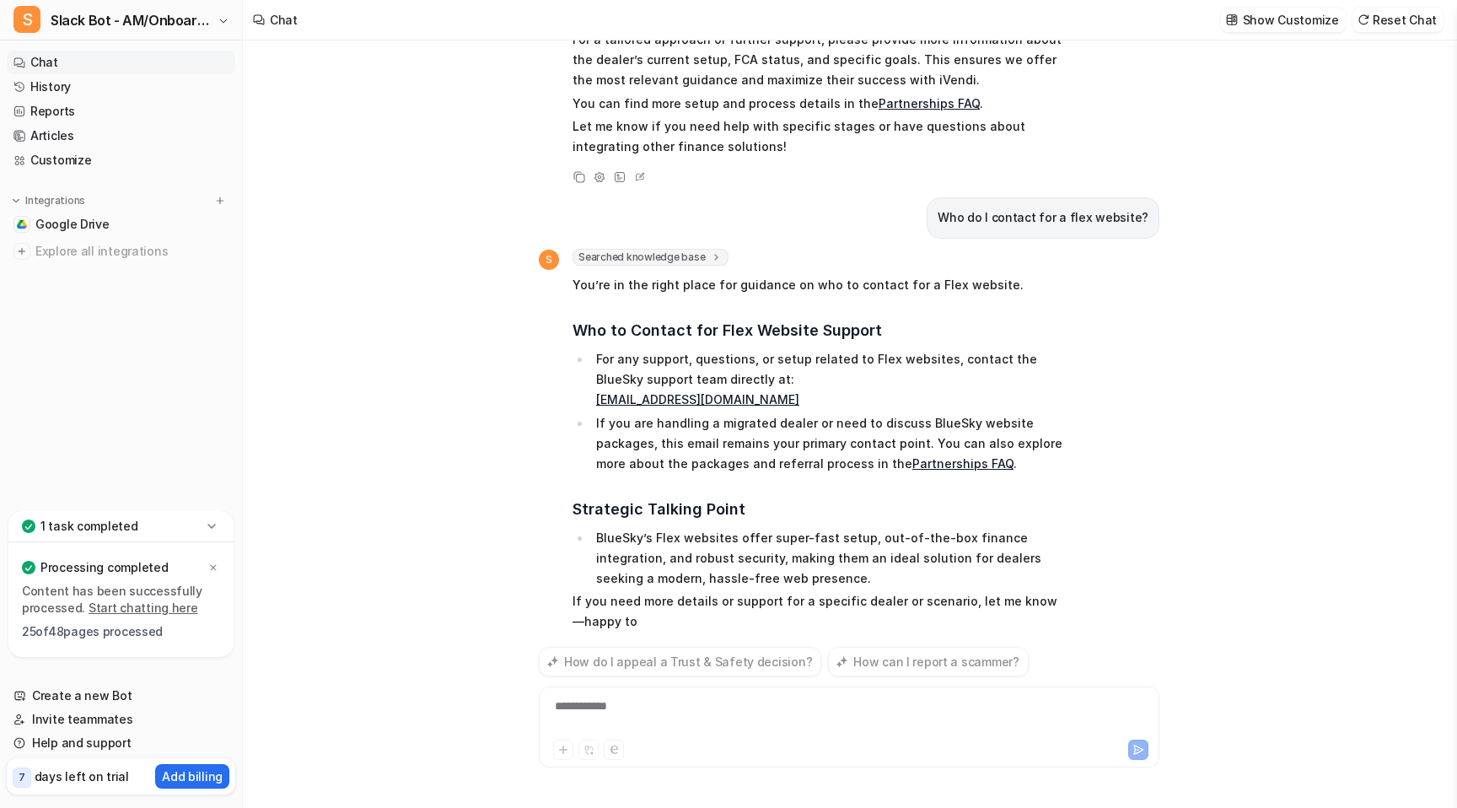
scroll to position [1090, 0]
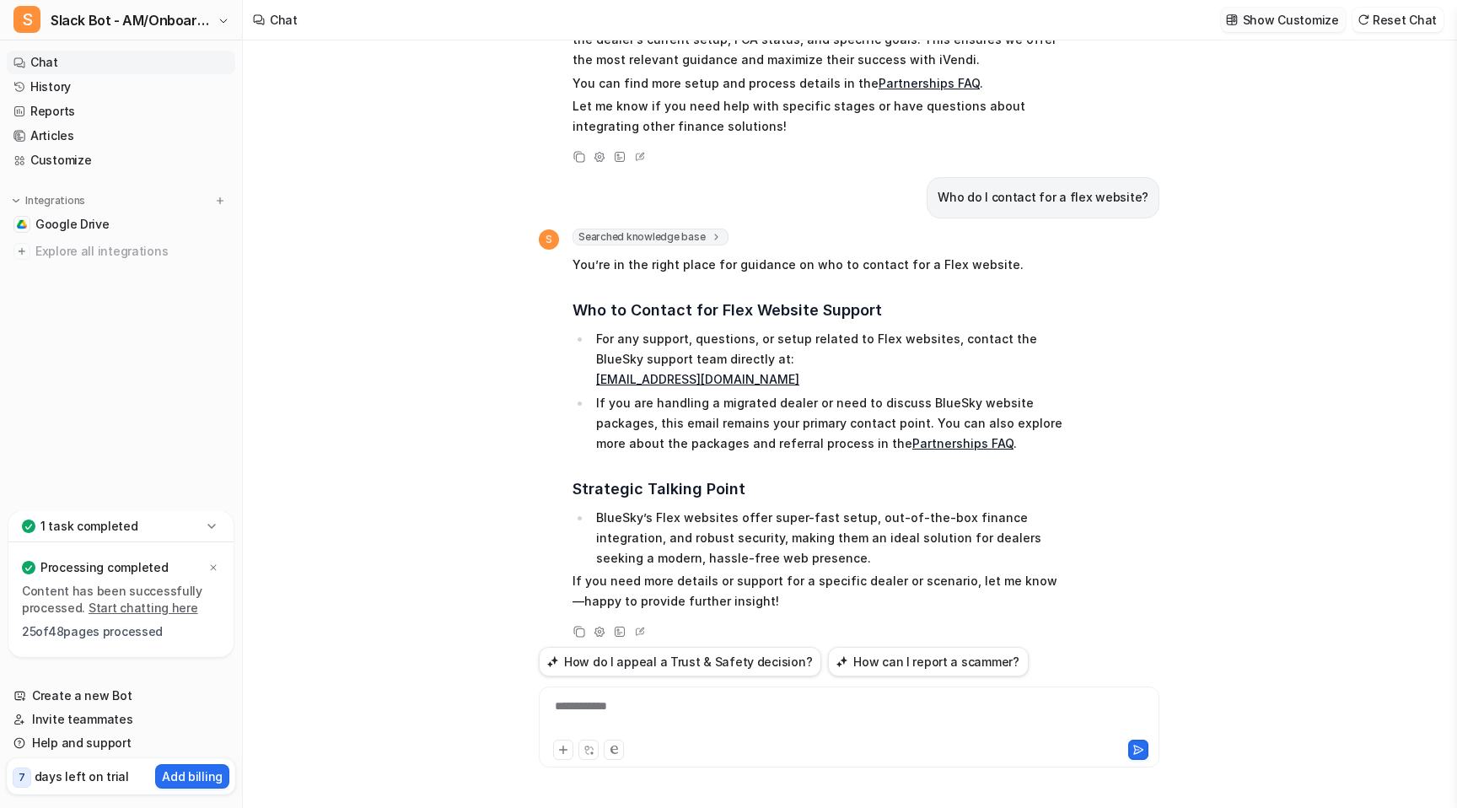
click at [1295, 25] on p "Show Customize" at bounding box center [1291, 20] width 96 height 18
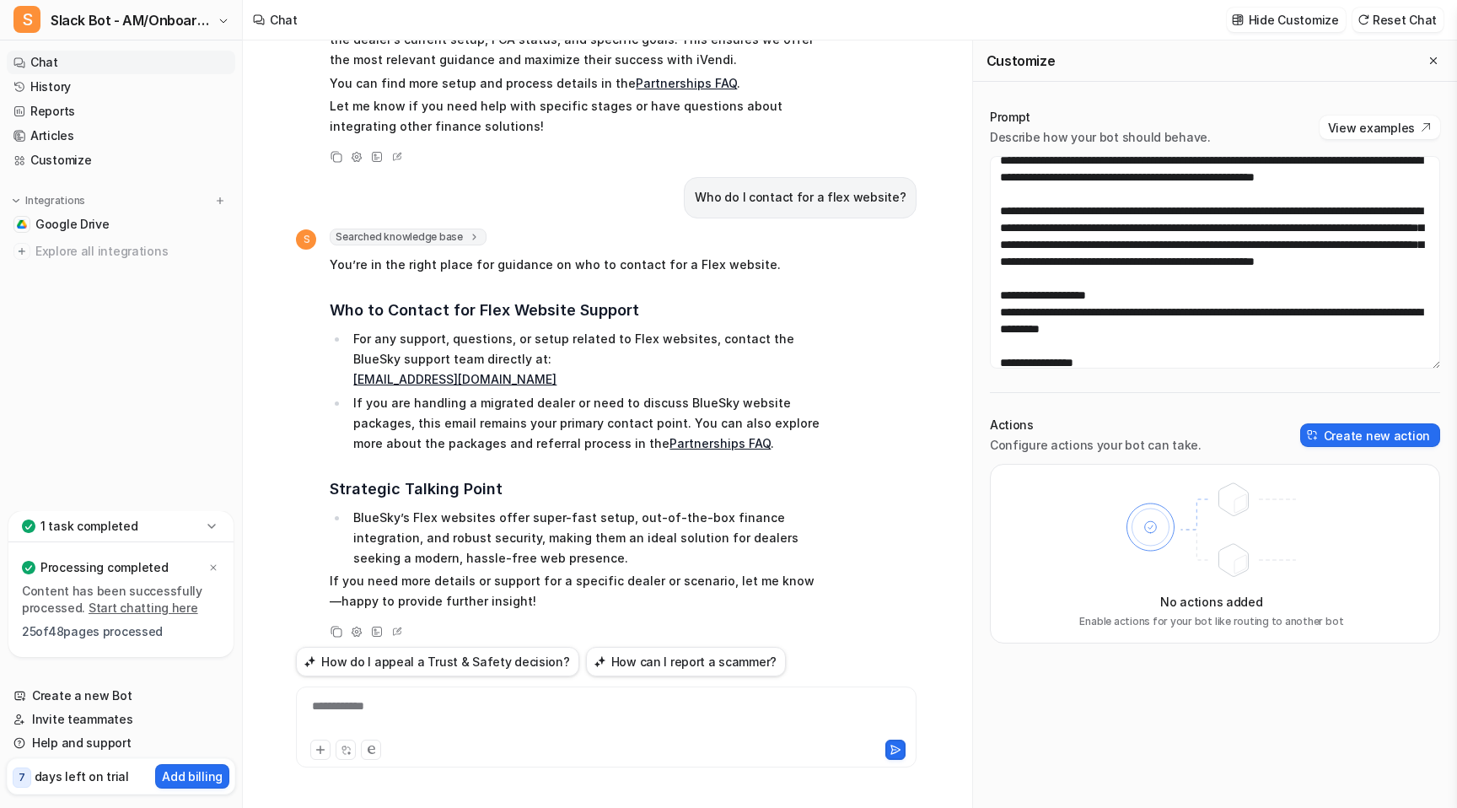
scroll to position [416, 0]
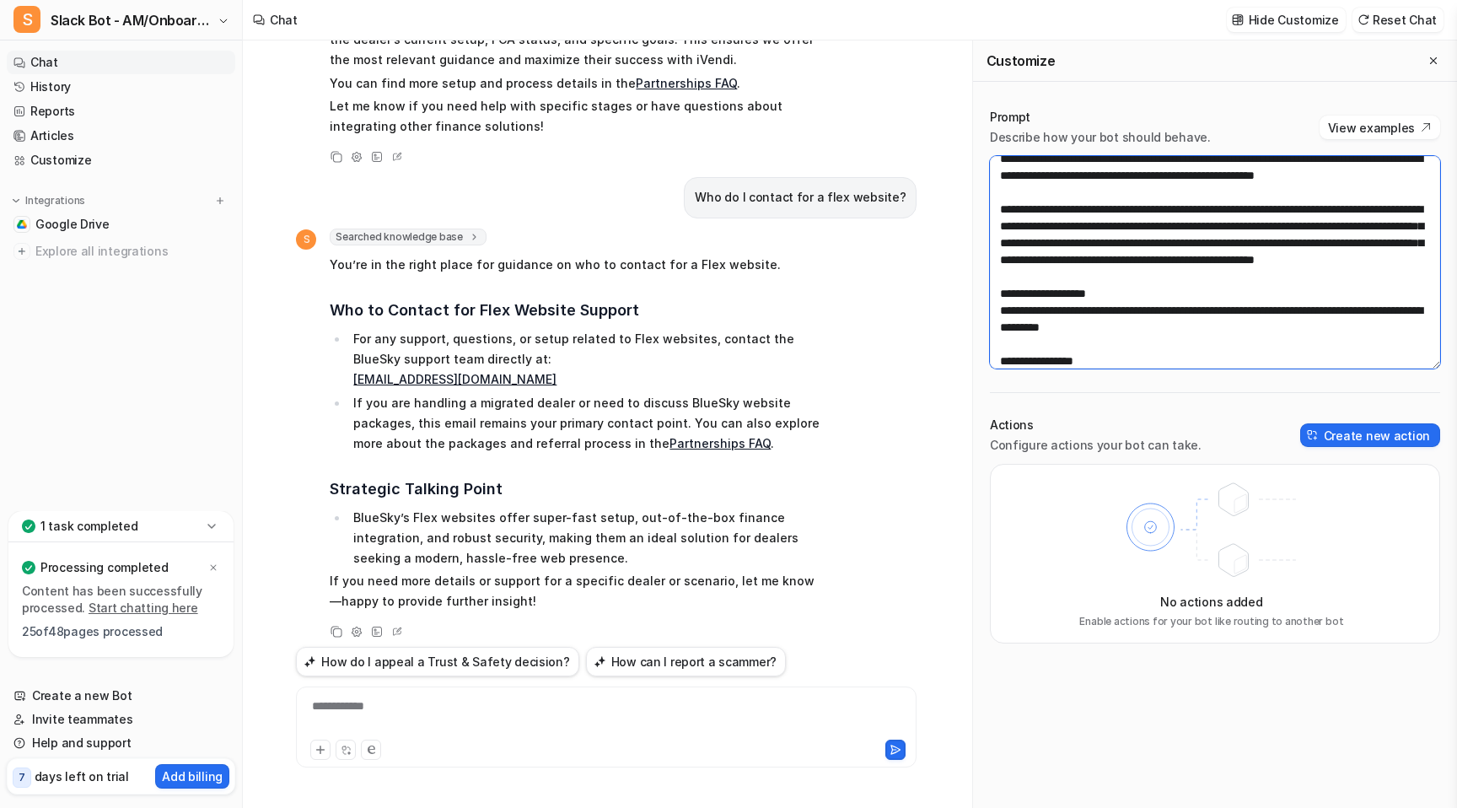
click at [1427, 261] on textarea at bounding box center [1215, 262] width 450 height 213
drag, startPoint x: 1212, startPoint y: 284, endPoint x: 1430, endPoint y: 265, distance: 219.3
click at [1430, 266] on textarea at bounding box center [1215, 262] width 450 height 213
click at [1441, 60] on button "Close flyout" at bounding box center [1434, 61] width 20 height 20
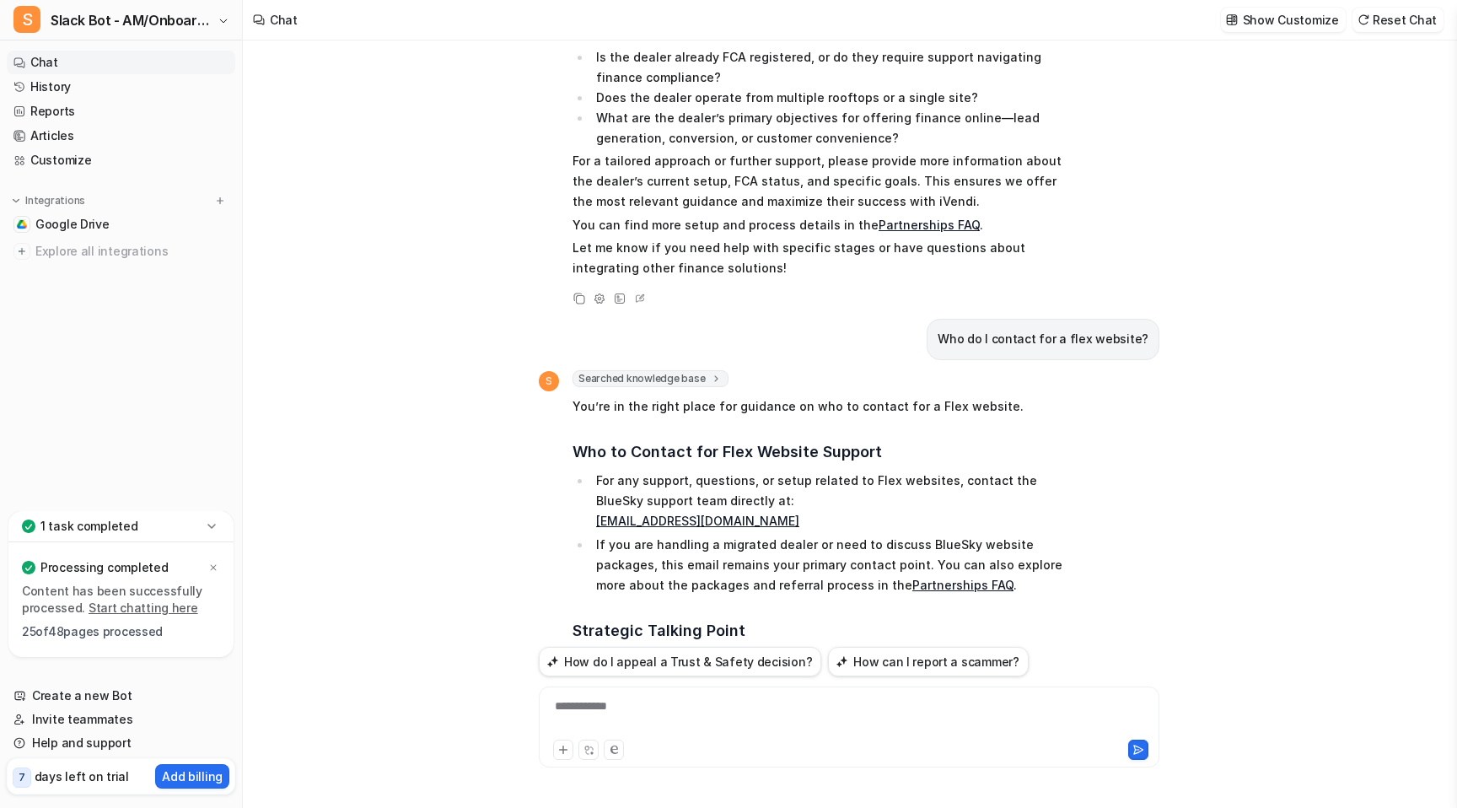
scroll to position [1090, 0]
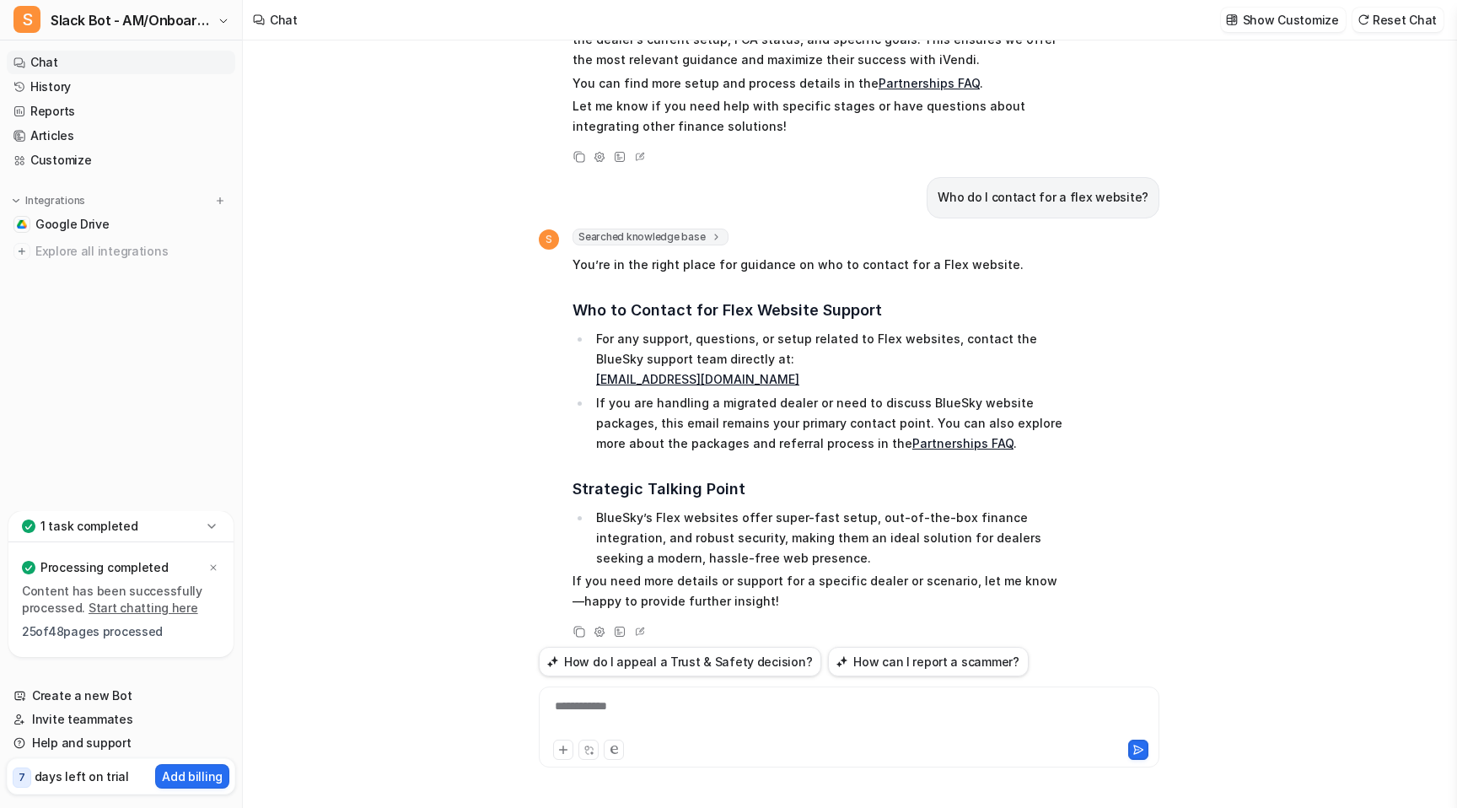
click at [939, 724] on div "**********" at bounding box center [849, 716] width 612 height 39
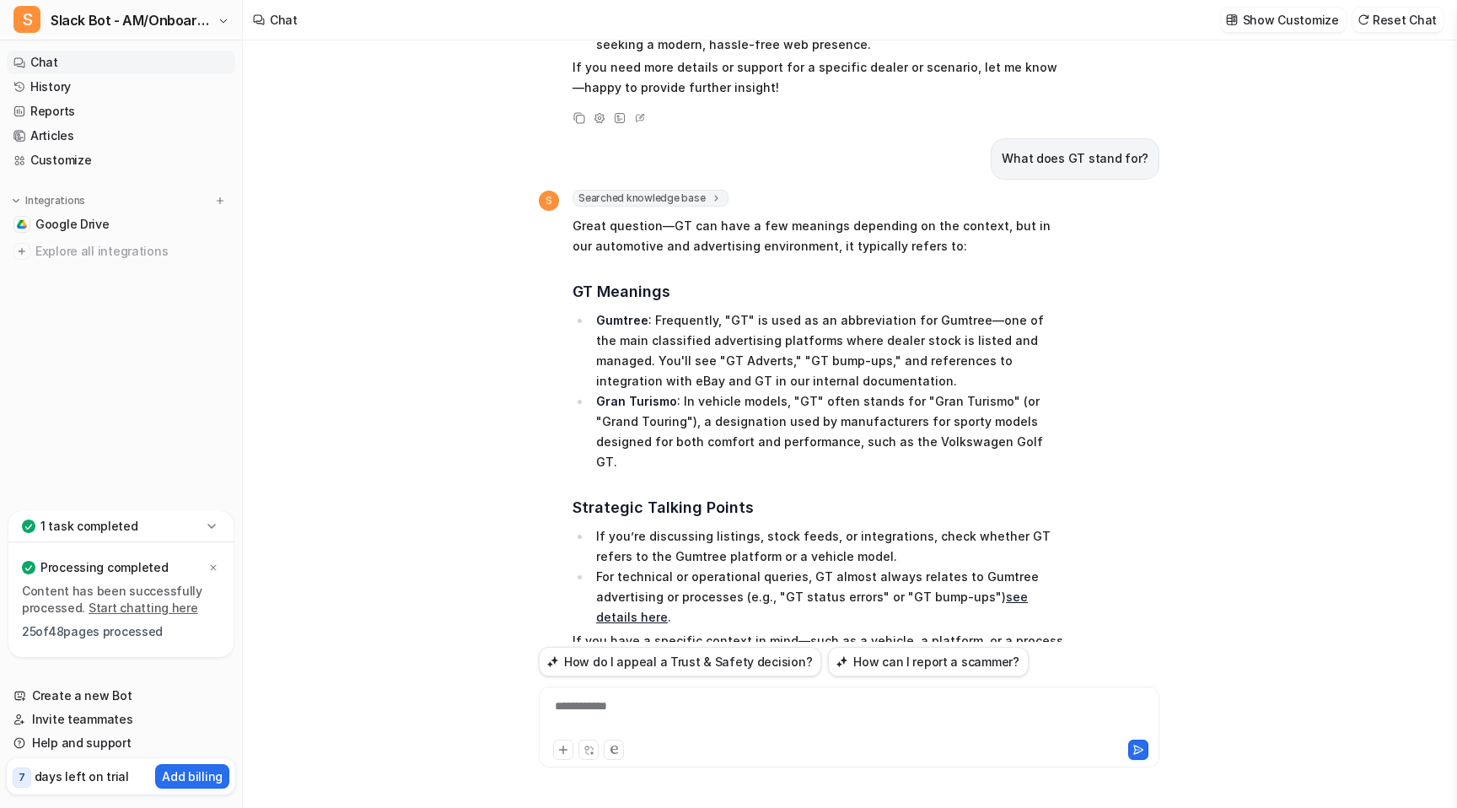
scroll to position [1581, 0]
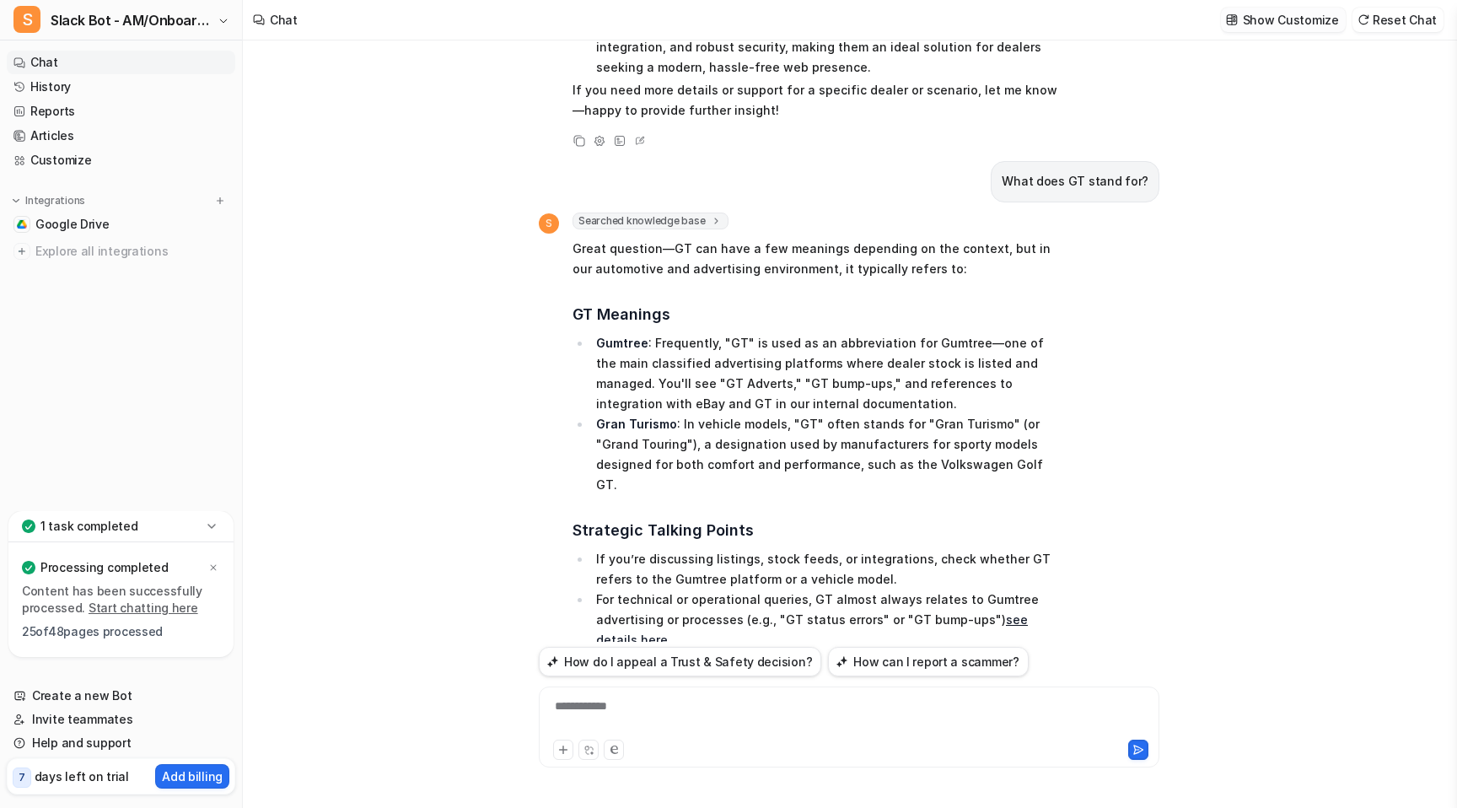
click at [1295, 25] on p "Show Customize" at bounding box center [1291, 20] width 96 height 18
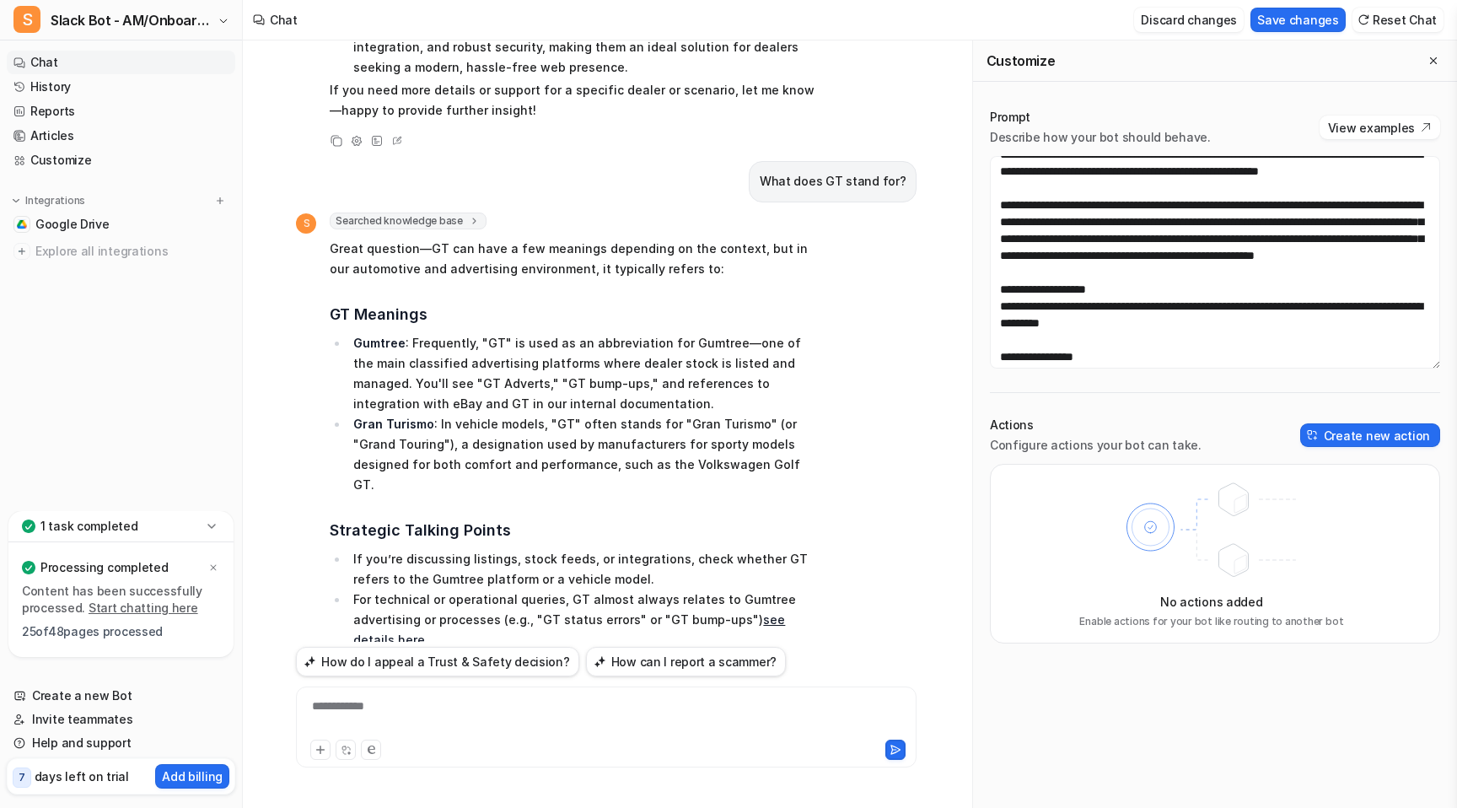
scroll to position [412, 0]
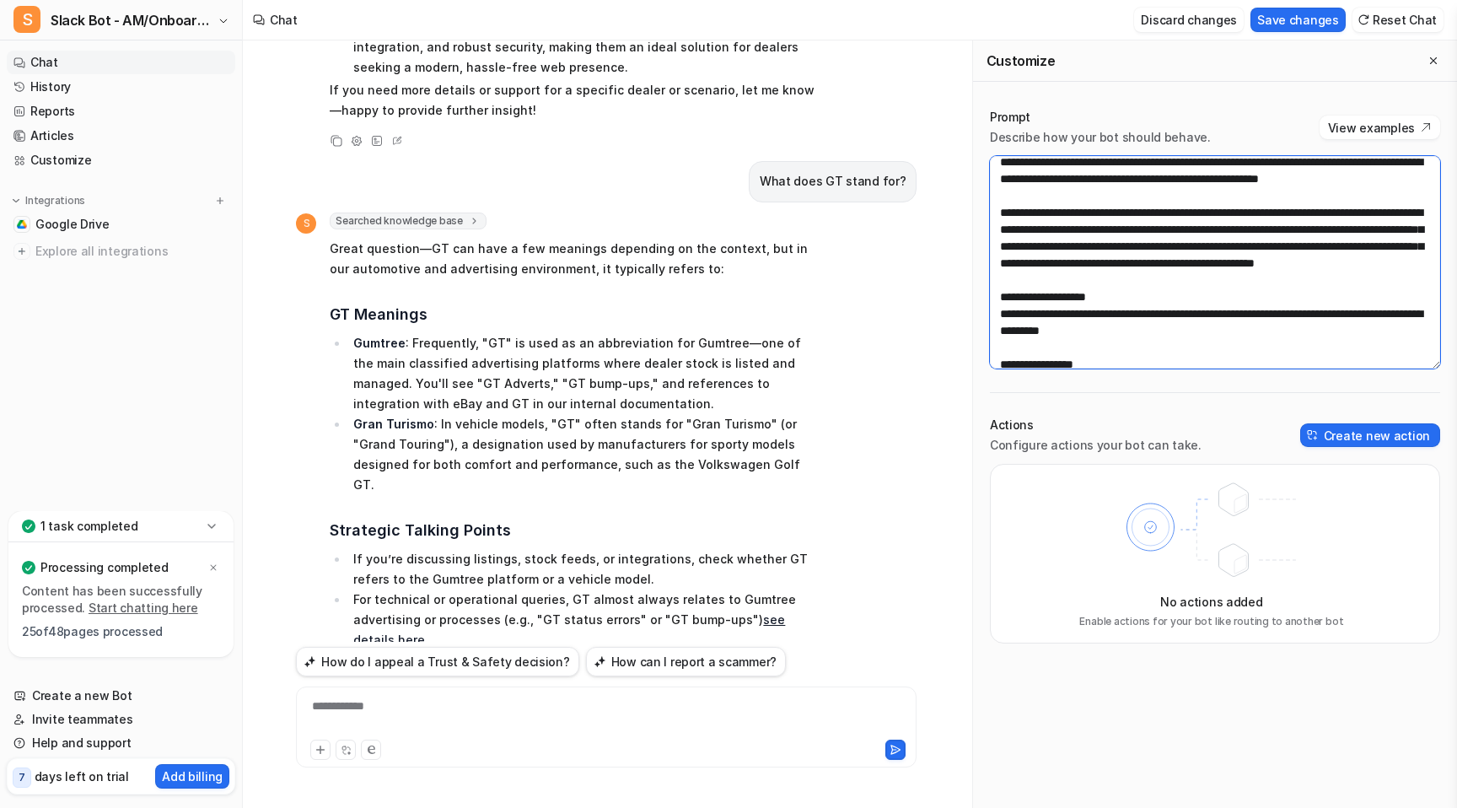
drag, startPoint x: 1429, startPoint y: 262, endPoint x: 997, endPoint y: 250, distance: 432.0
click at [997, 250] on textarea at bounding box center [1215, 262] width 450 height 213
click at [1111, 262] on textarea at bounding box center [1215, 262] width 450 height 213
click at [1144, 249] on textarea at bounding box center [1215, 262] width 450 height 213
click at [1051, 265] on textarea at bounding box center [1215, 262] width 450 height 213
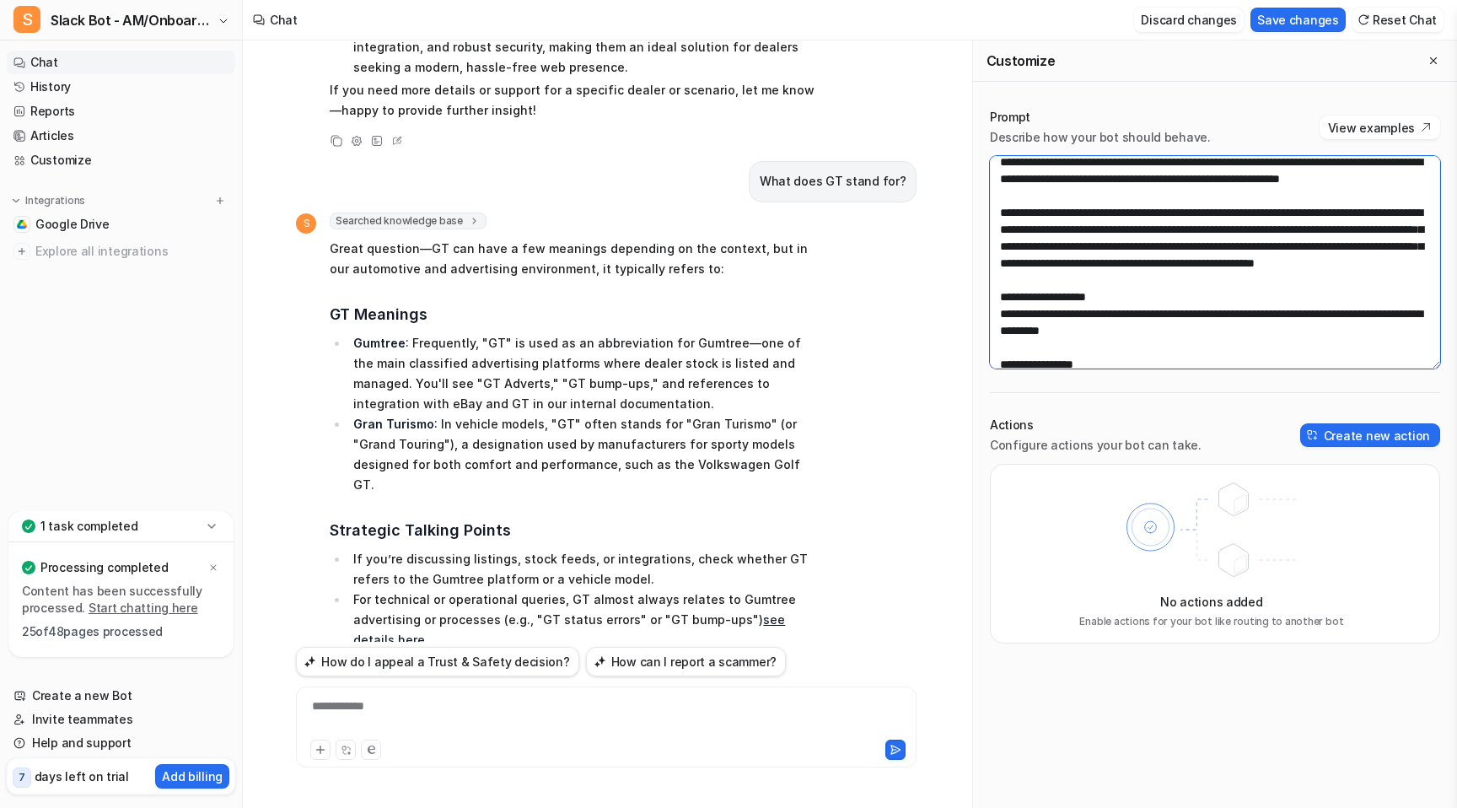
click at [1333, 250] on textarea at bounding box center [1215, 262] width 450 height 213
click at [1211, 266] on textarea at bounding box center [1215, 262] width 450 height 213
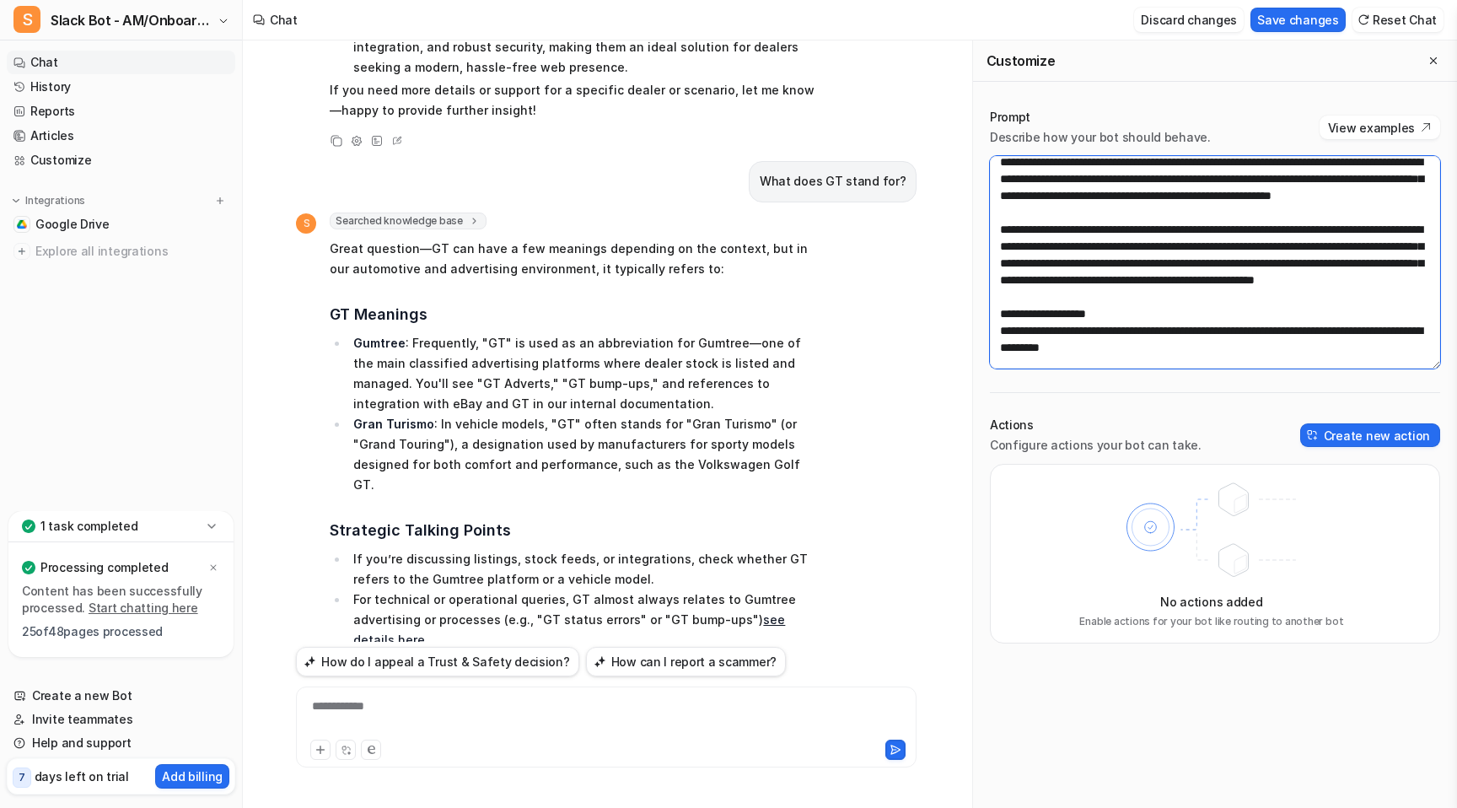
drag, startPoint x: 1215, startPoint y: 303, endPoint x: 1316, endPoint y: 285, distance: 101.9
click at [1316, 285] on textarea at bounding box center [1215, 262] width 450 height 213
type textarea "**********"
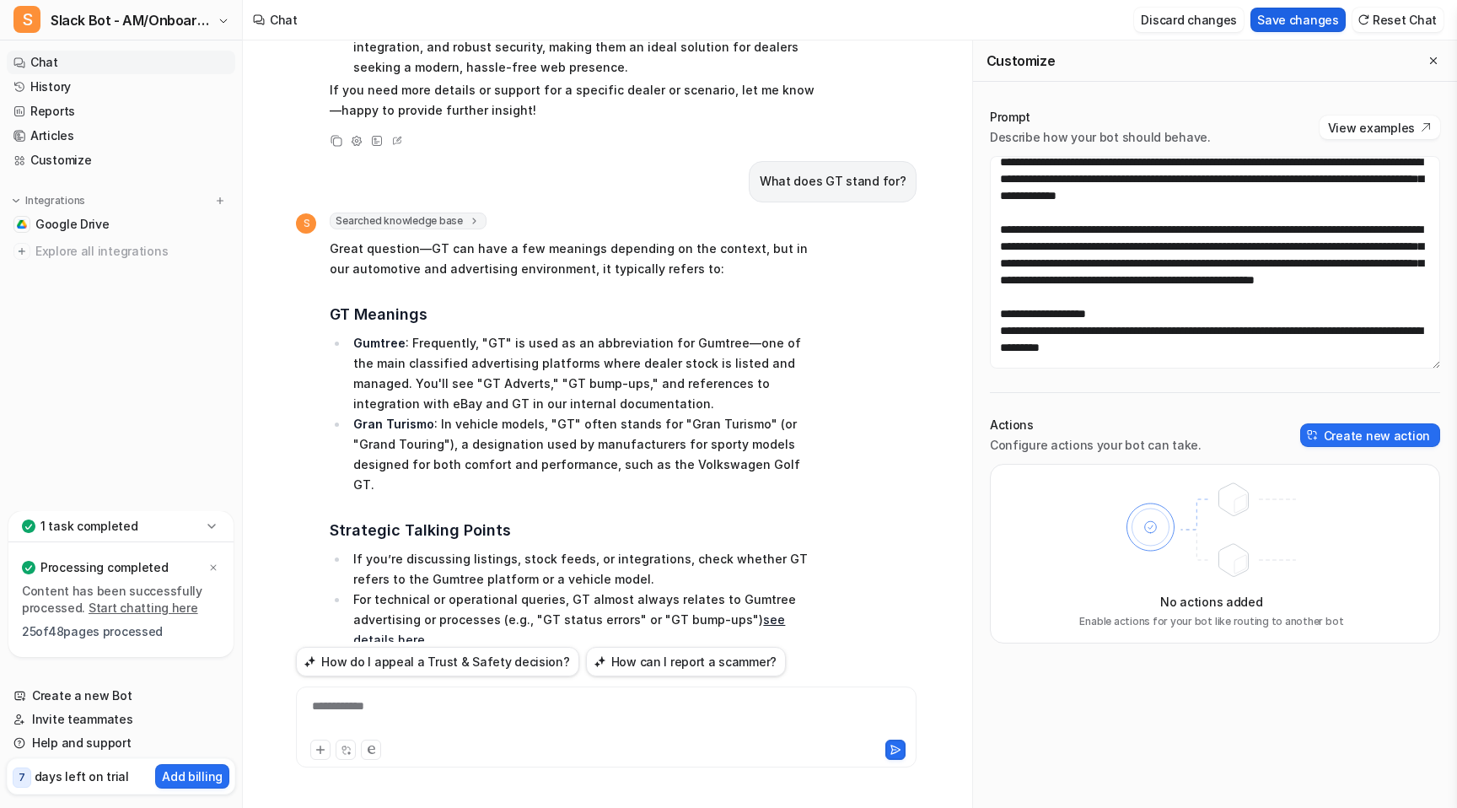
click at [1317, 13] on button "Save changes" at bounding box center [1298, 20] width 95 height 24
click at [1436, 54] on button "Close flyout" at bounding box center [1434, 61] width 20 height 20
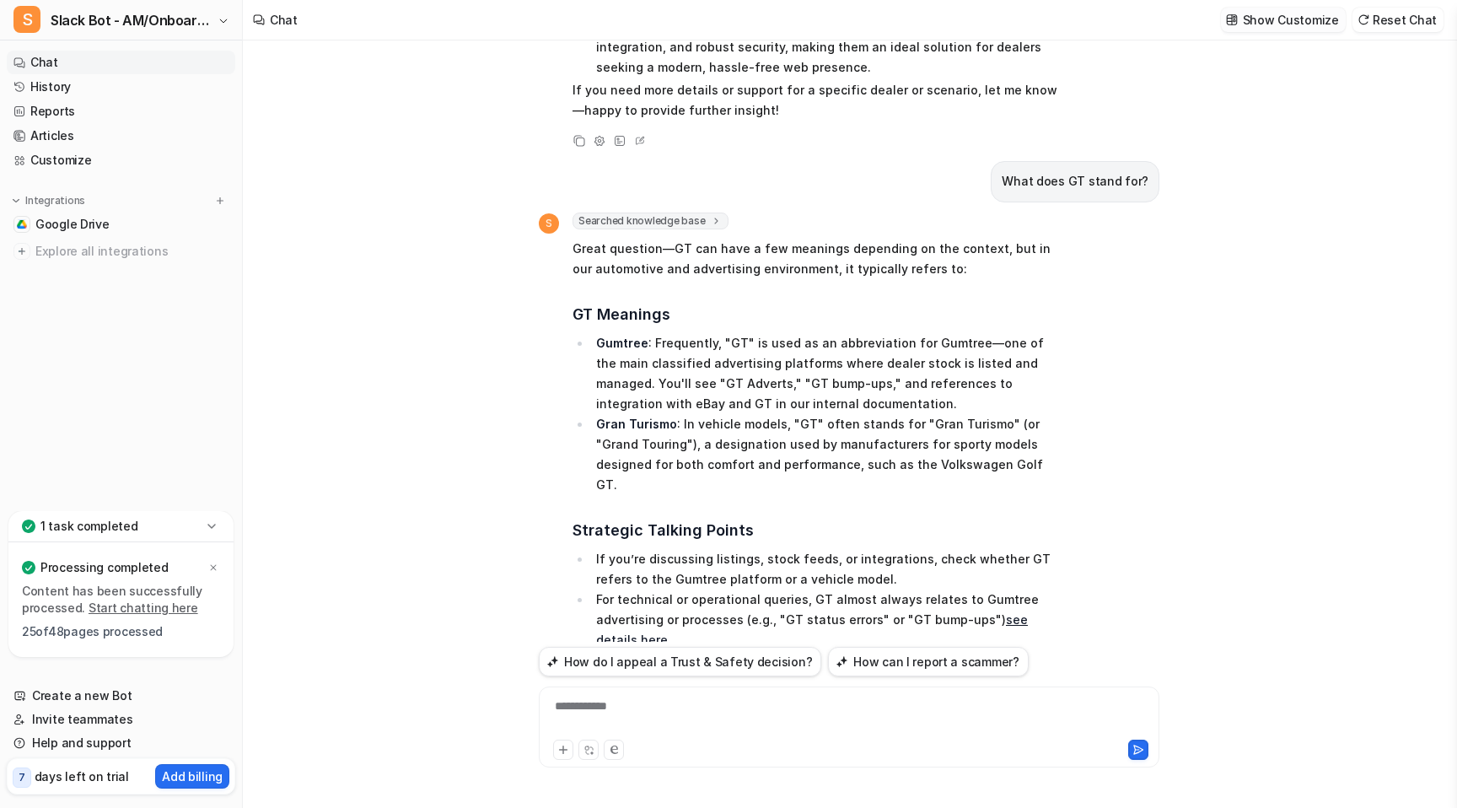
scroll to position [15172, 0]
click at [1037, 171] on p "What does GT stand for?" at bounding box center [1075, 181] width 147 height 20
copy div "What does GT stand for? S"
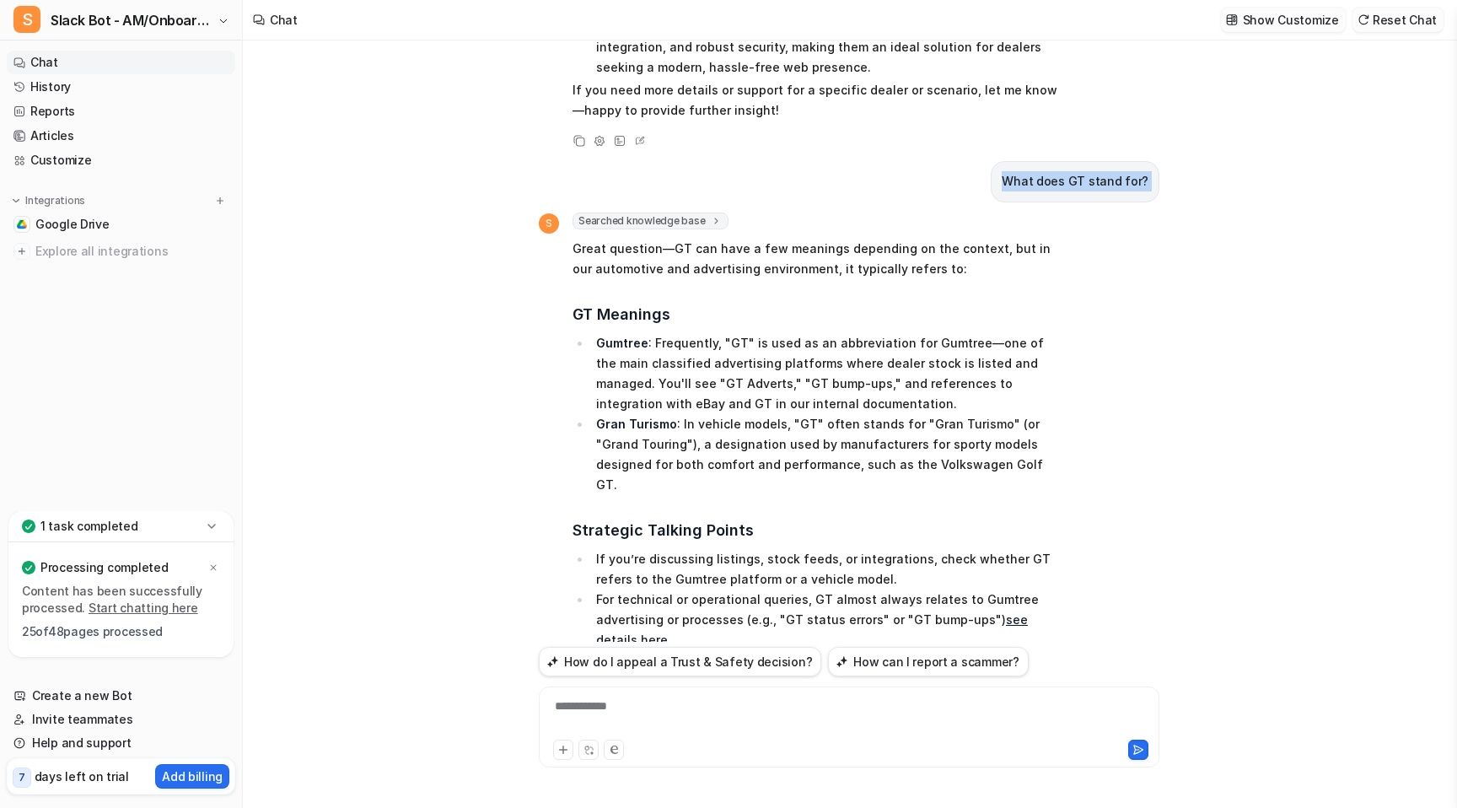
click at [1400, 15] on button "Reset Chat" at bounding box center [1398, 20] width 91 height 24
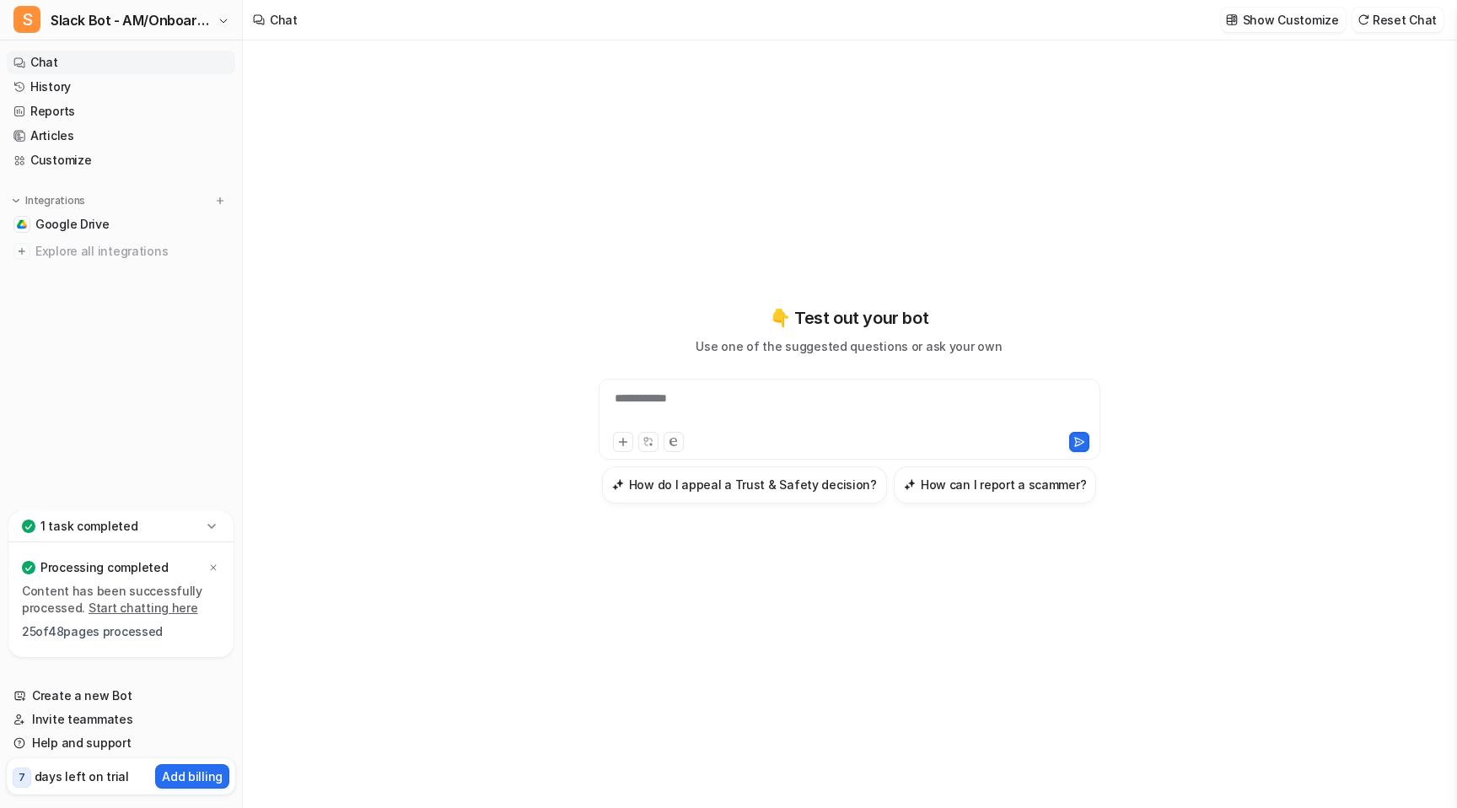
click at [811, 412] on div "**********" at bounding box center [849, 409] width 493 height 39
paste div
click at [1077, 439] on icon at bounding box center [1080, 442] width 12 height 12
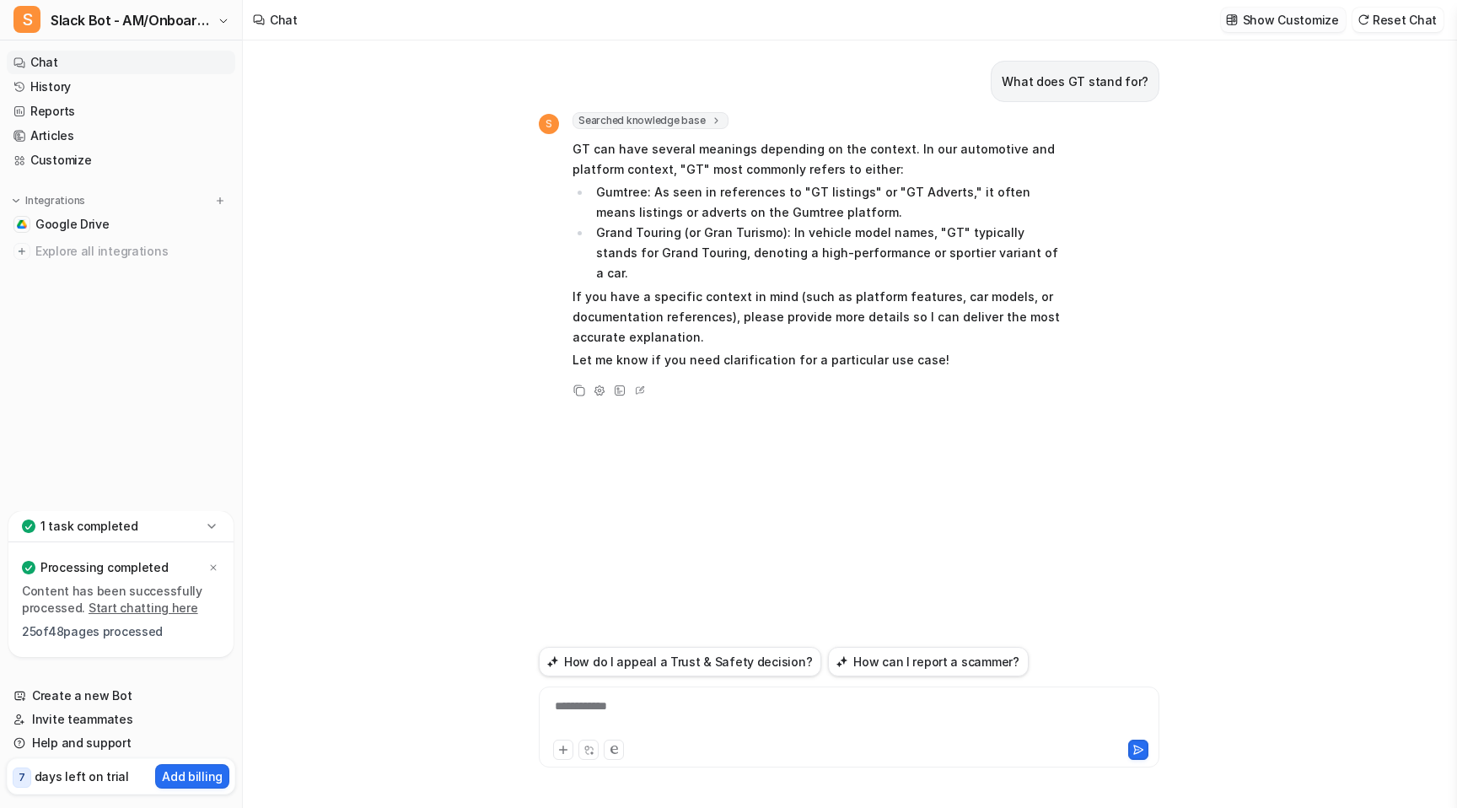
click at [1311, 24] on p "Show Customize" at bounding box center [1291, 20] width 96 height 18
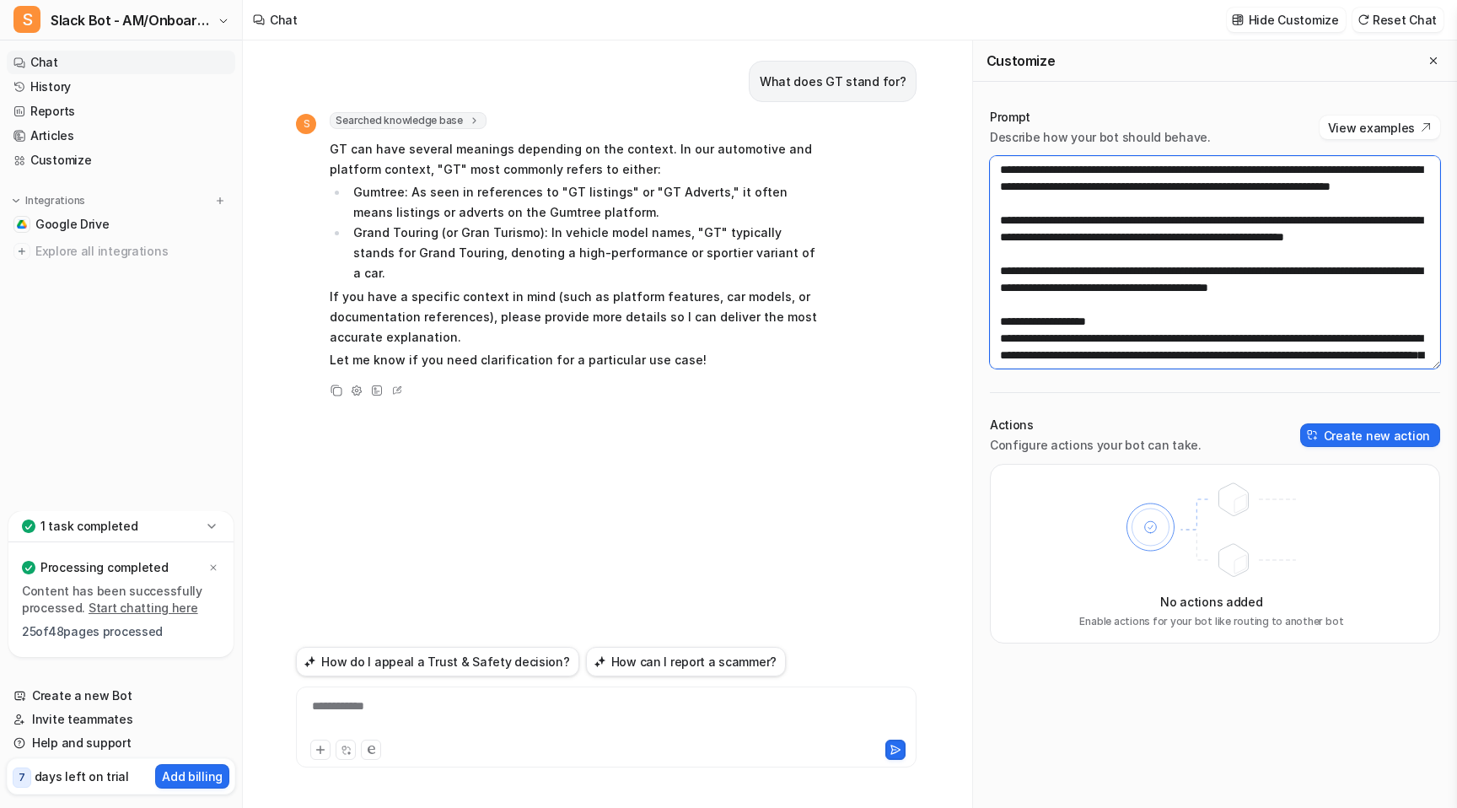
click at [1398, 317] on textarea at bounding box center [1215, 262] width 450 height 213
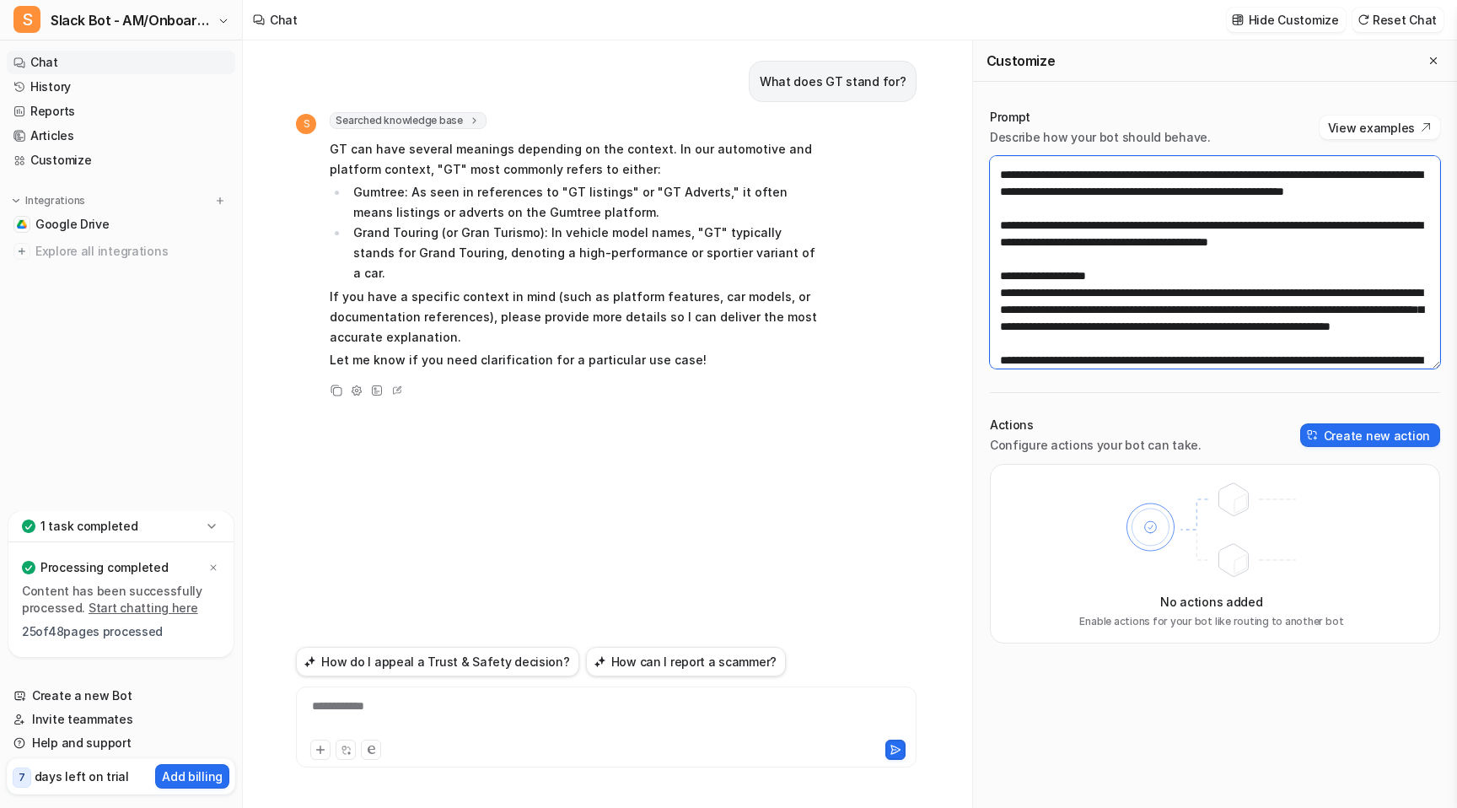
scroll to position [68, 0]
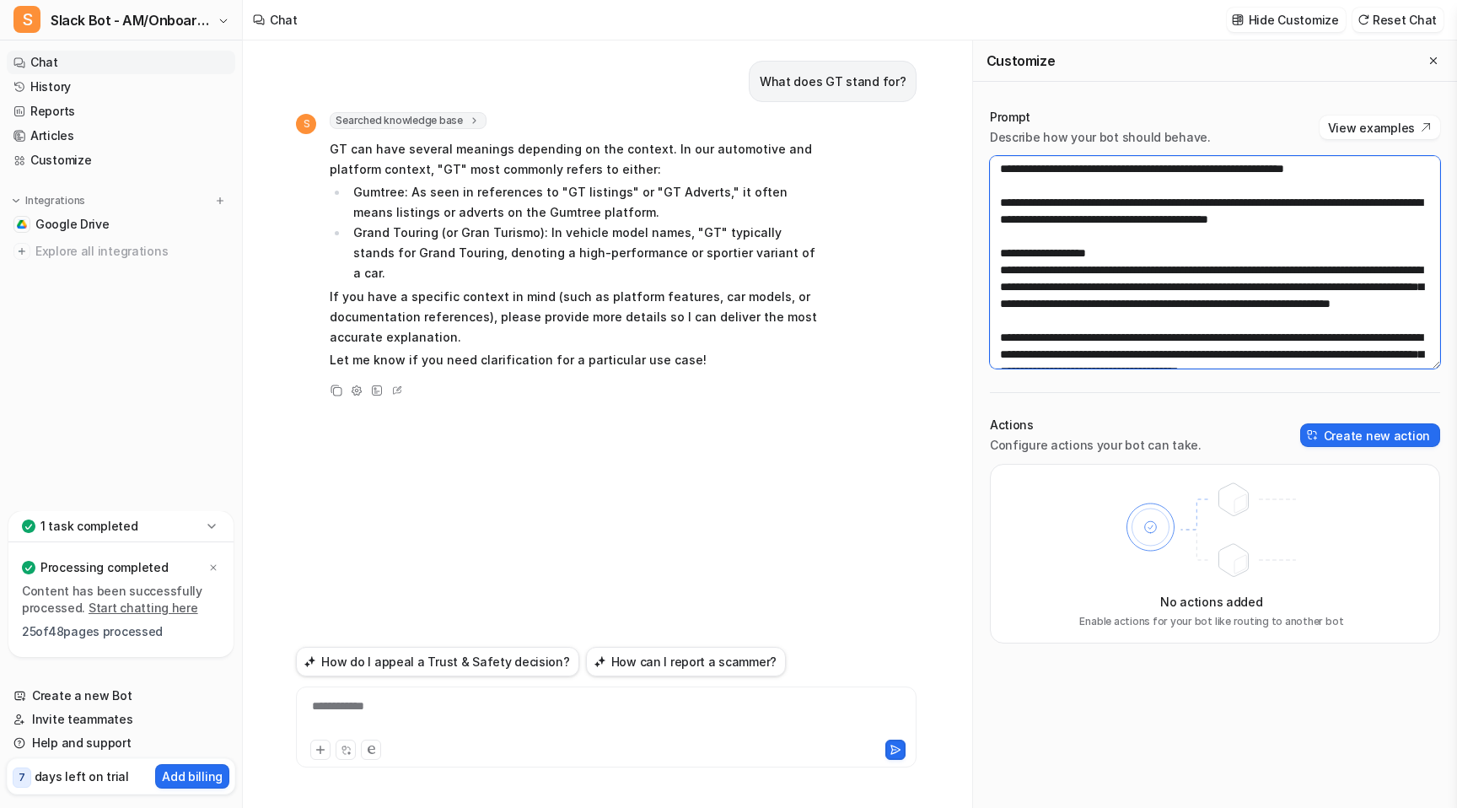
click at [1354, 355] on textarea at bounding box center [1215, 262] width 450 height 213
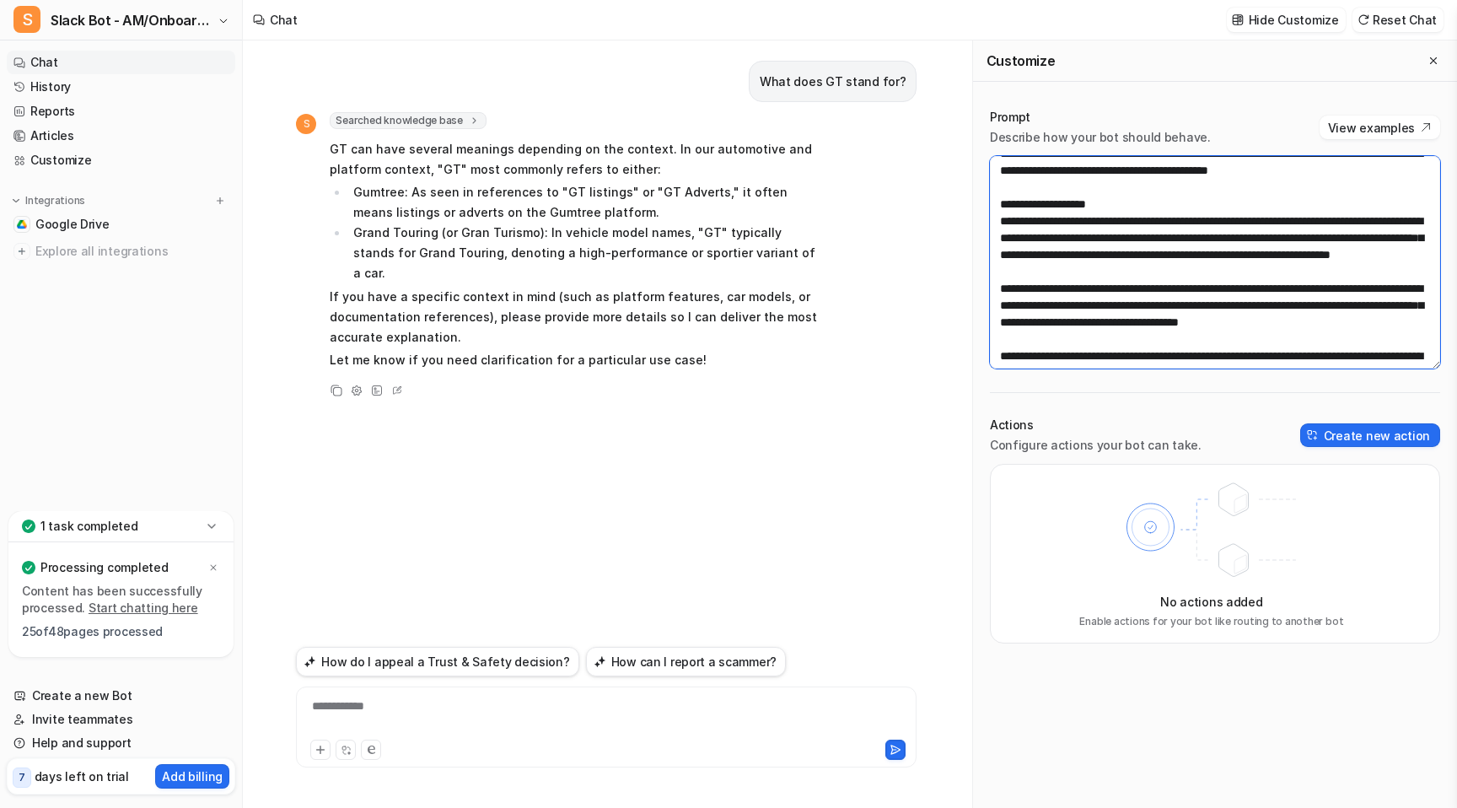
scroll to position [125, 0]
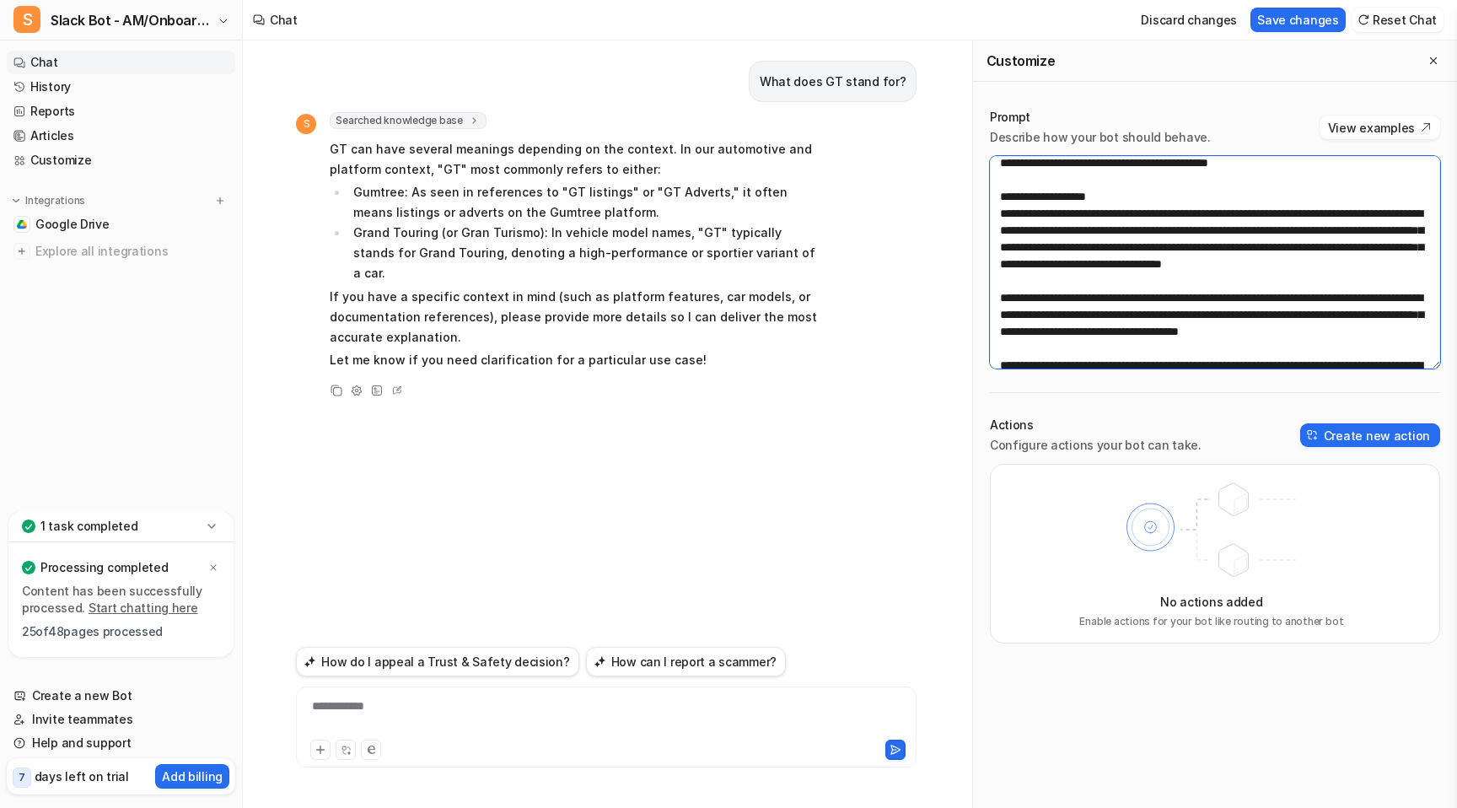
click at [1189, 315] on textarea at bounding box center [1215, 262] width 450 height 213
type textarea "**********"
click at [1313, 21] on button "Save changes" at bounding box center [1298, 20] width 95 height 24
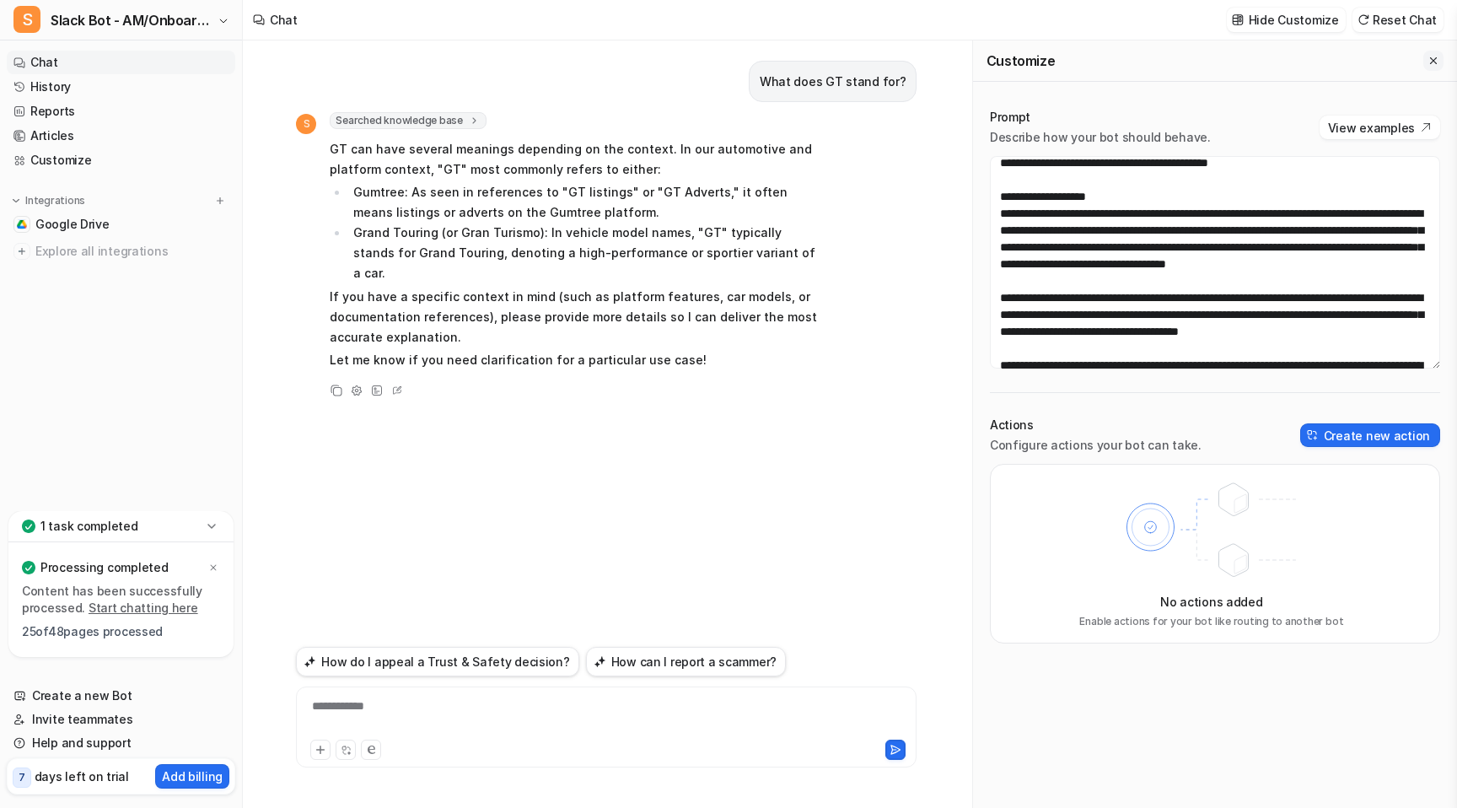
click at [1438, 59] on icon "Close flyout" at bounding box center [1434, 61] width 12 height 12
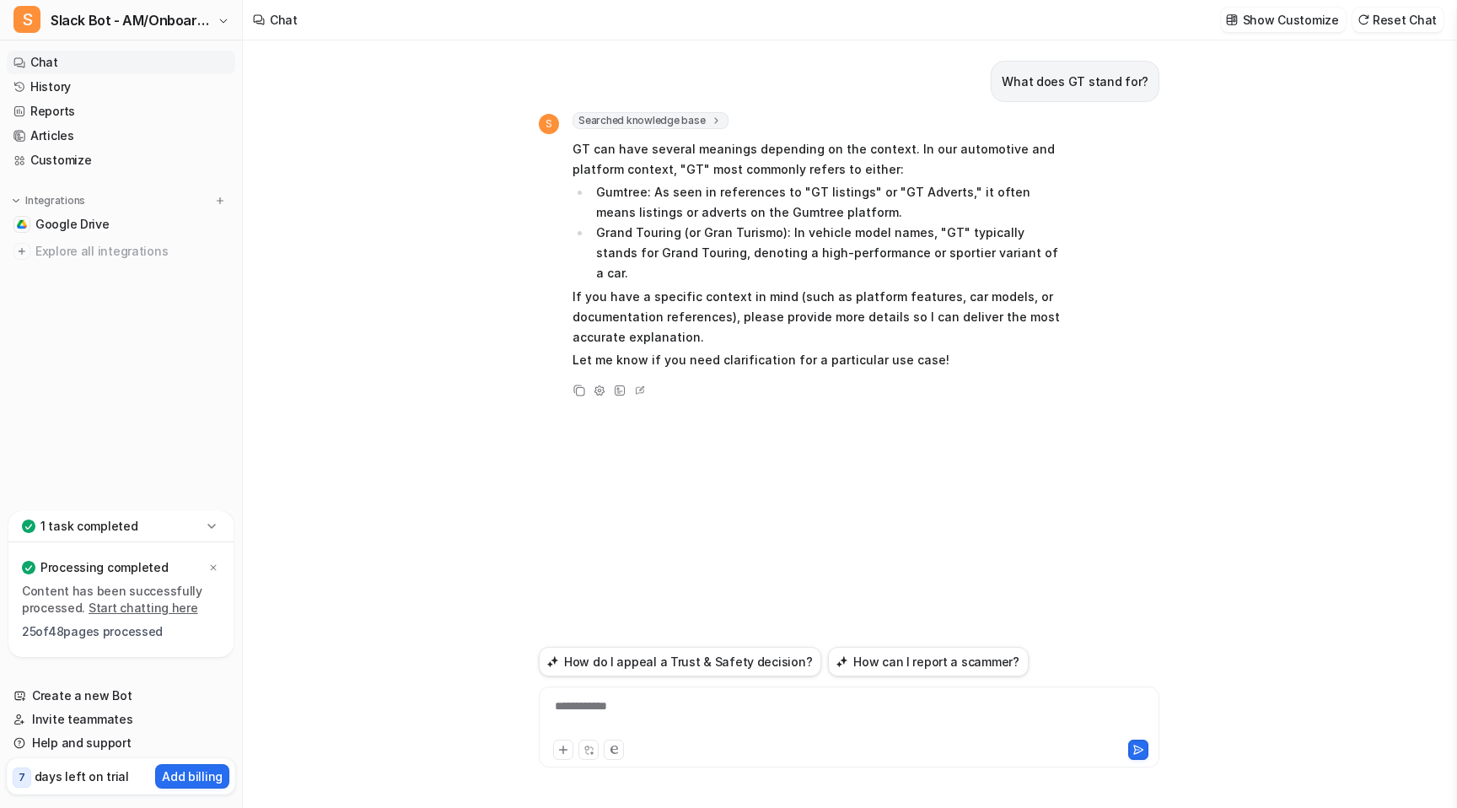
scroll to position [5067, 0]
click at [1082, 83] on p "What does GT stand for?" at bounding box center [1075, 82] width 147 height 20
copy div "What does GT stand for? S"
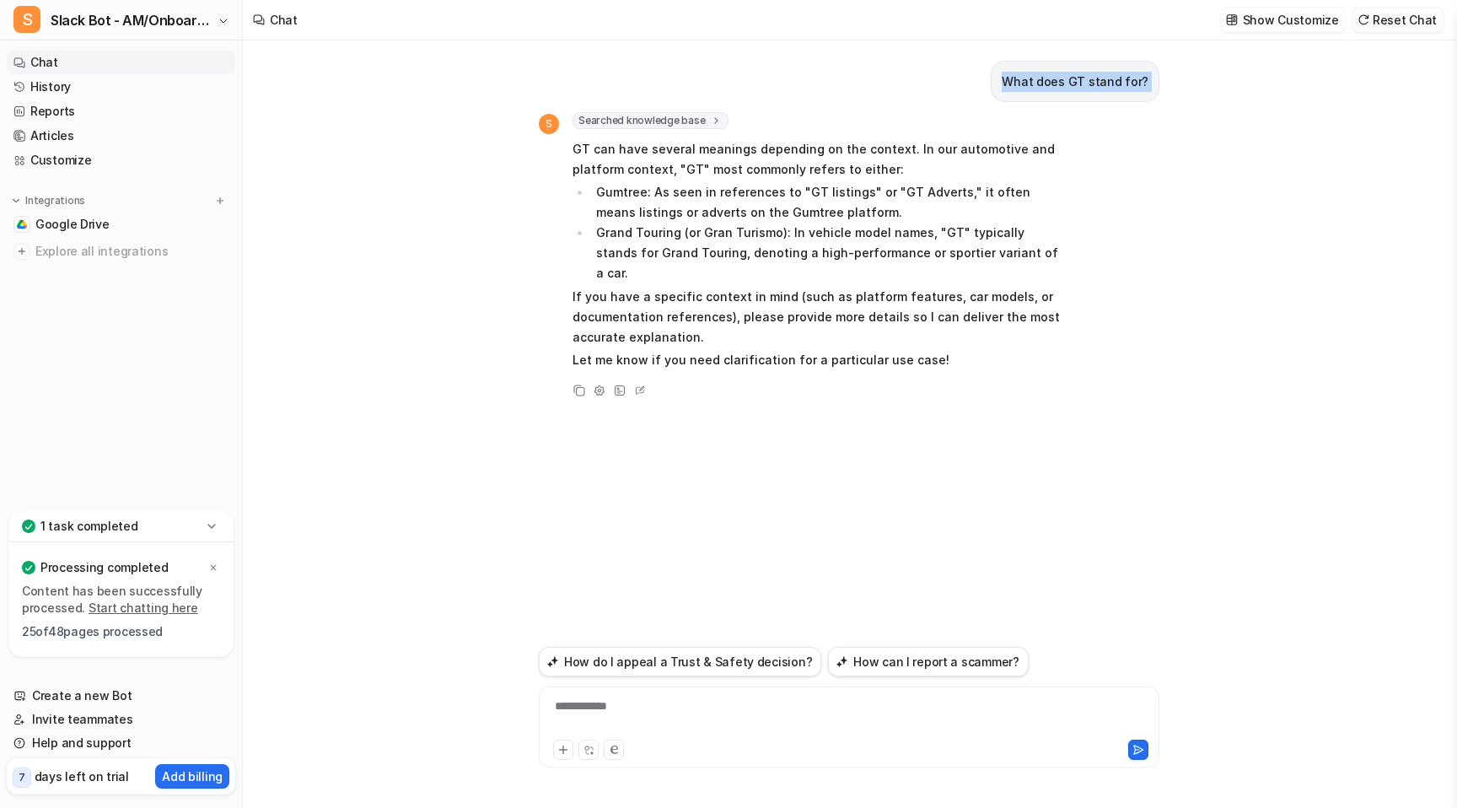
click at [1391, 14] on button "Reset Chat" at bounding box center [1398, 20] width 91 height 24
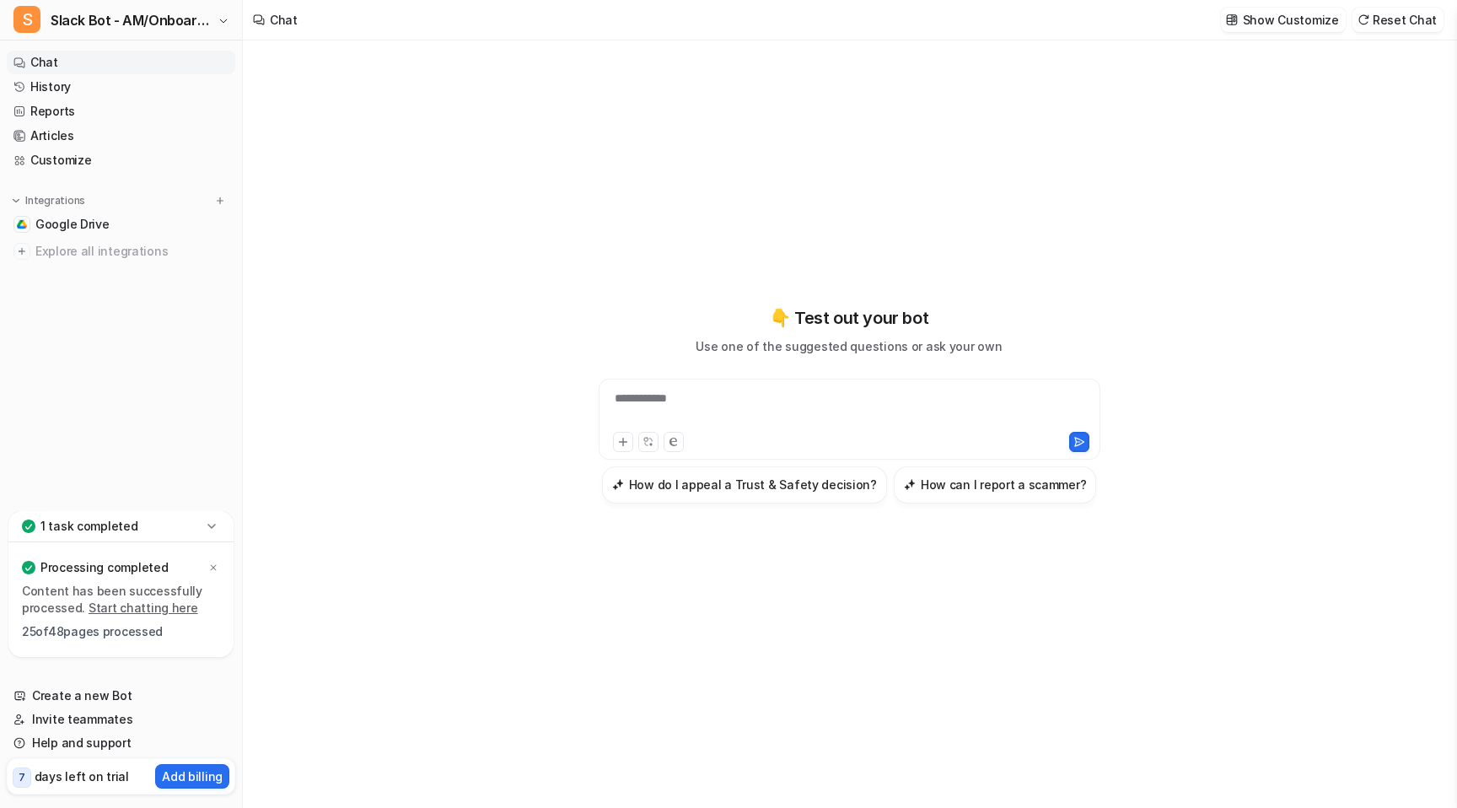
click at [778, 401] on div "**********" at bounding box center [849, 409] width 493 height 39
paste div
click at [1080, 444] on icon at bounding box center [1078, 441] width 9 height 8
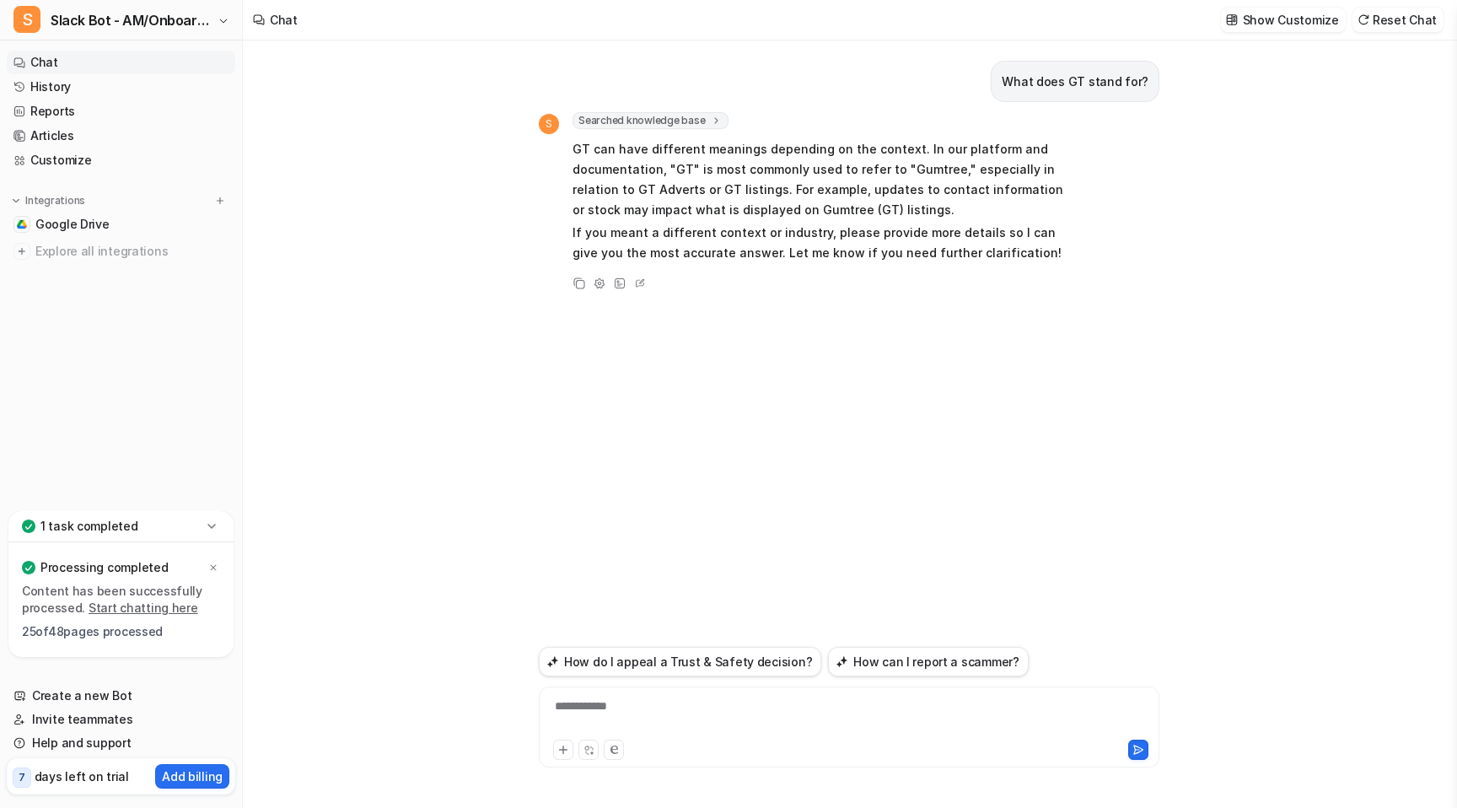
click at [767, 720] on div "**********" at bounding box center [849, 716] width 612 height 39
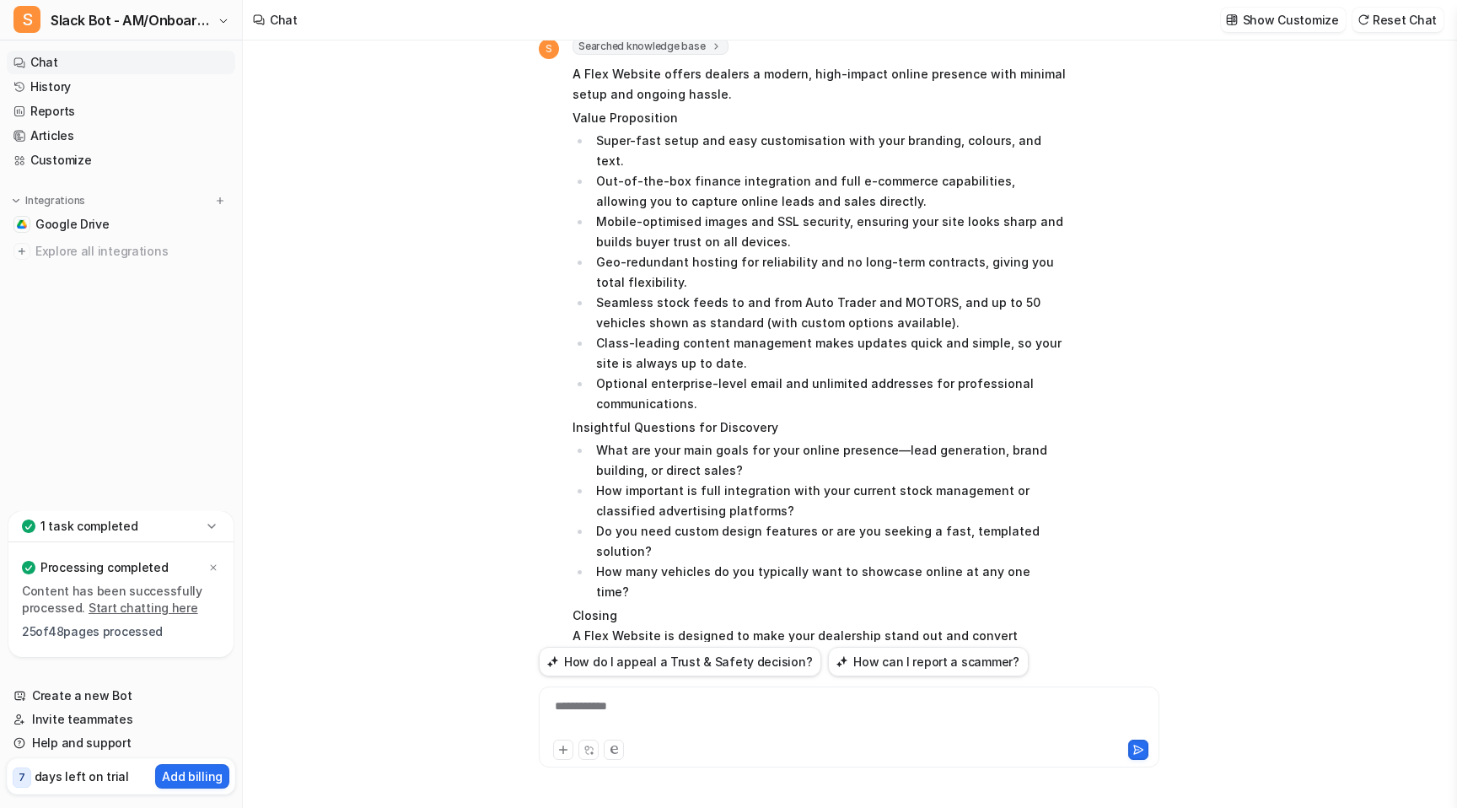
scroll to position [351, 0]
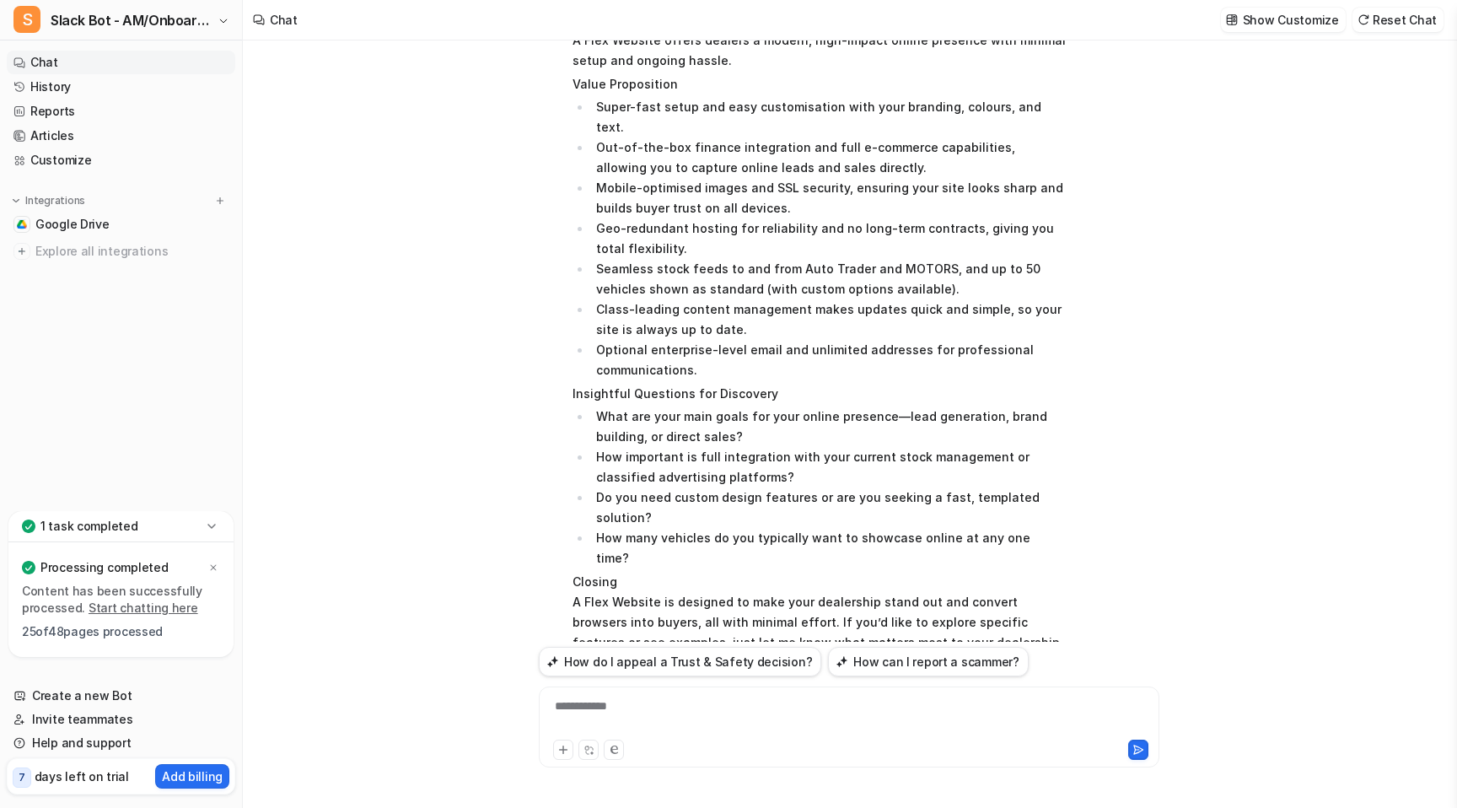
click at [830, 707] on div "**********" at bounding box center [849, 716] width 612 height 39
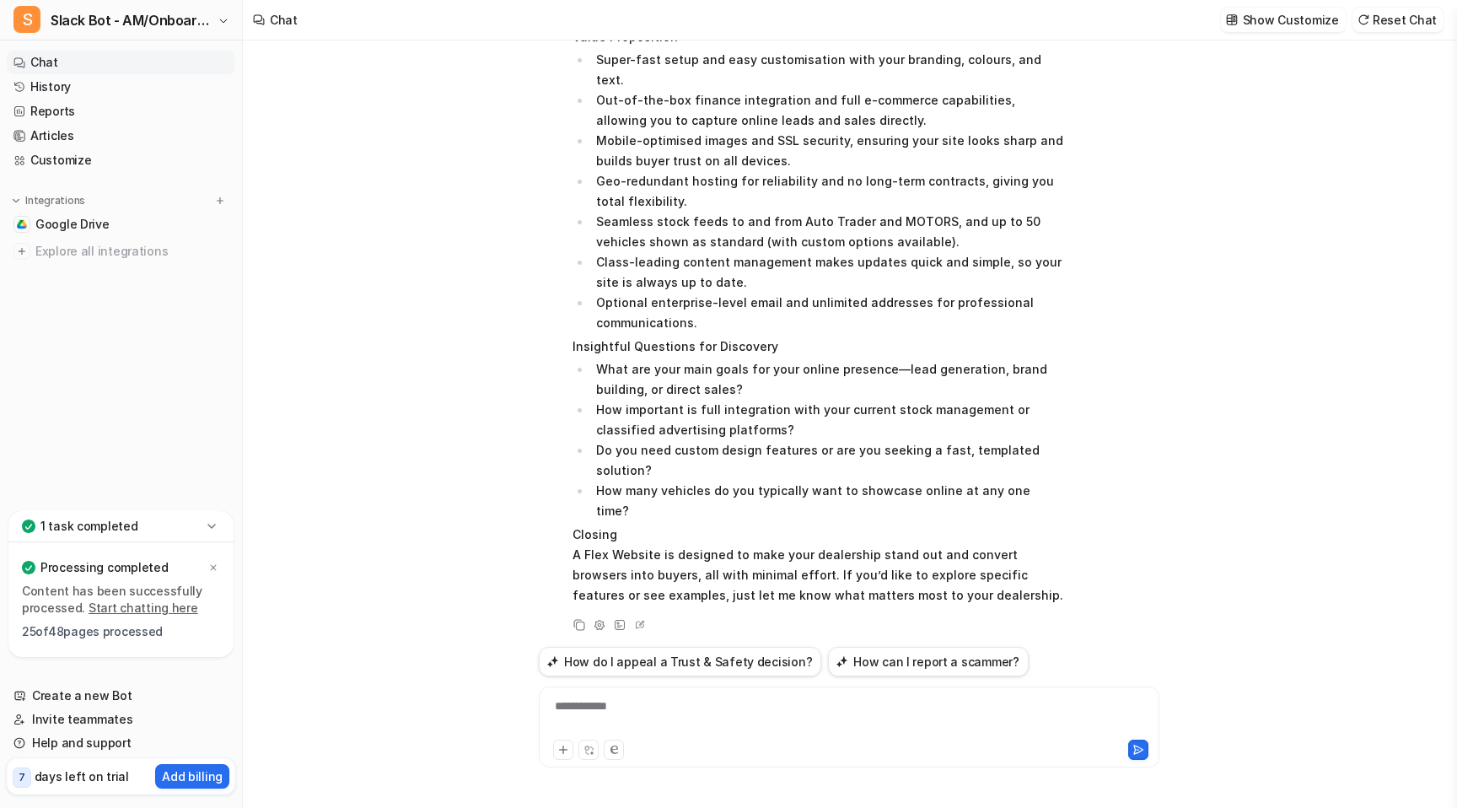
scroll to position [700, 0]
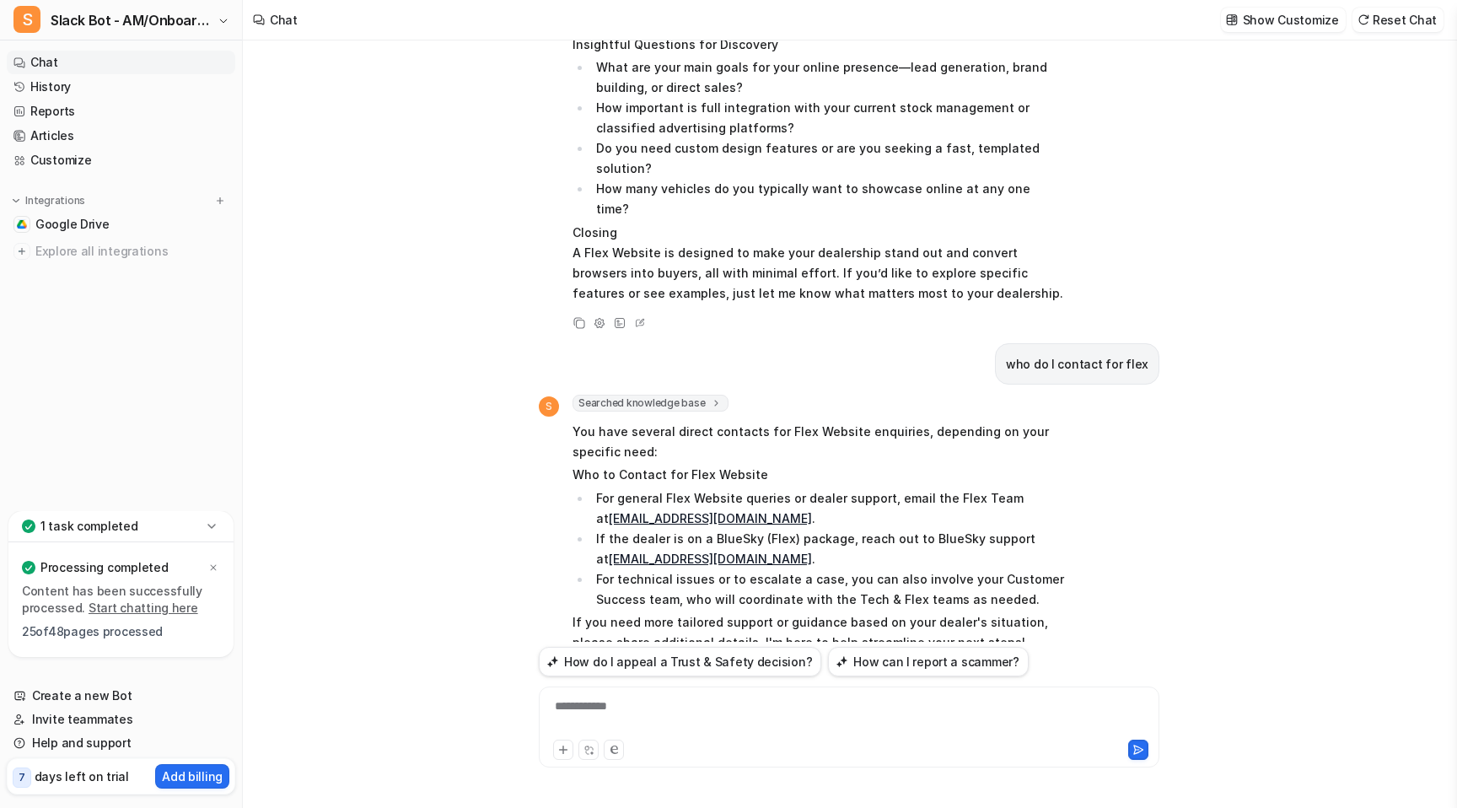
click at [853, 697] on div "**********" at bounding box center [849, 716] width 612 height 39
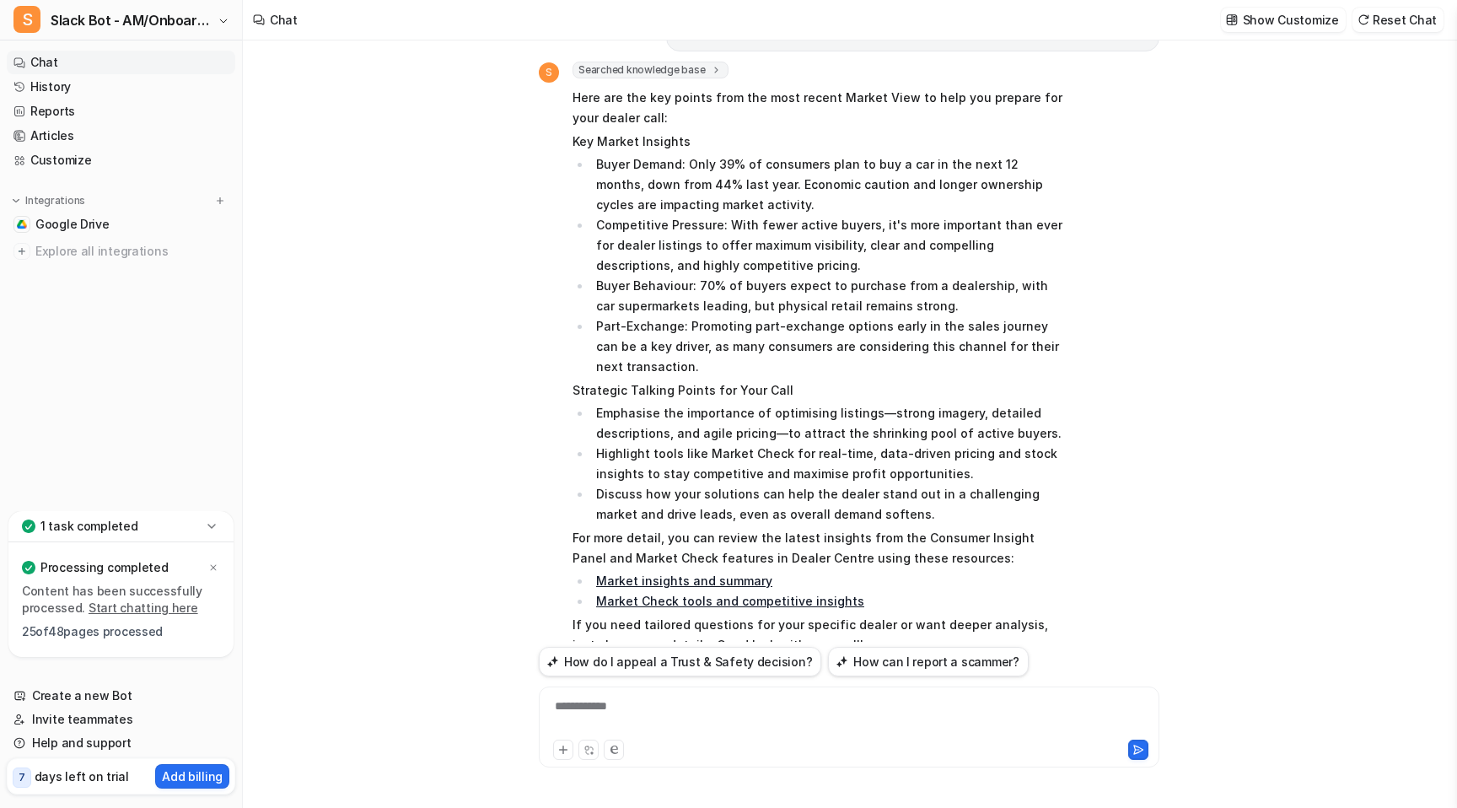
scroll to position [1406, 0]
click at [741, 591] on link "Market Check tools and competitive insights" at bounding box center [730, 598] width 268 height 14
click at [695, 571] on link "Market insights and summary" at bounding box center [684, 578] width 176 height 14
click at [871, 719] on div "**********" at bounding box center [849, 716] width 612 height 39
click at [617, 666] on icon at bounding box center [620, 672] width 12 height 12
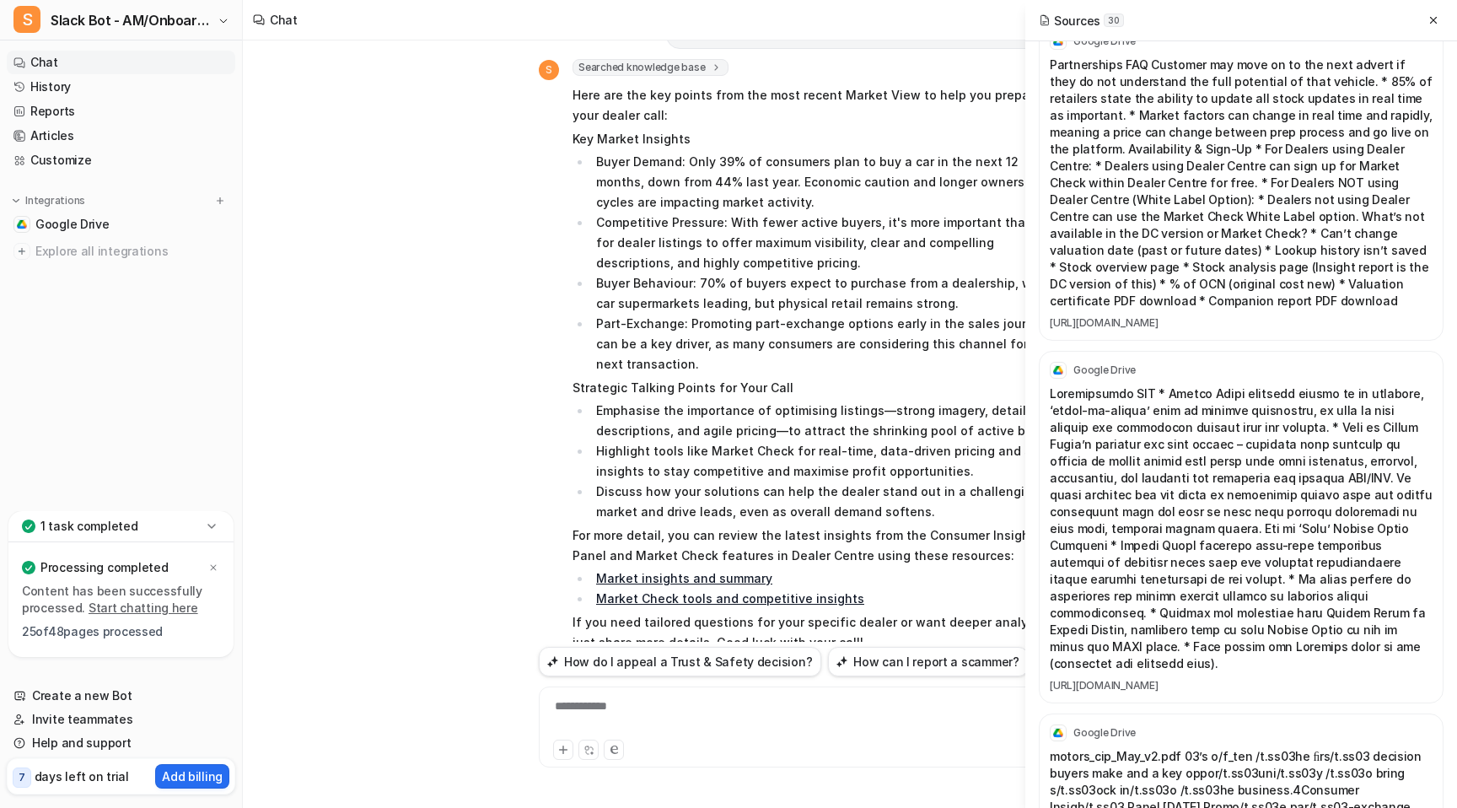
scroll to position [6679, 0]
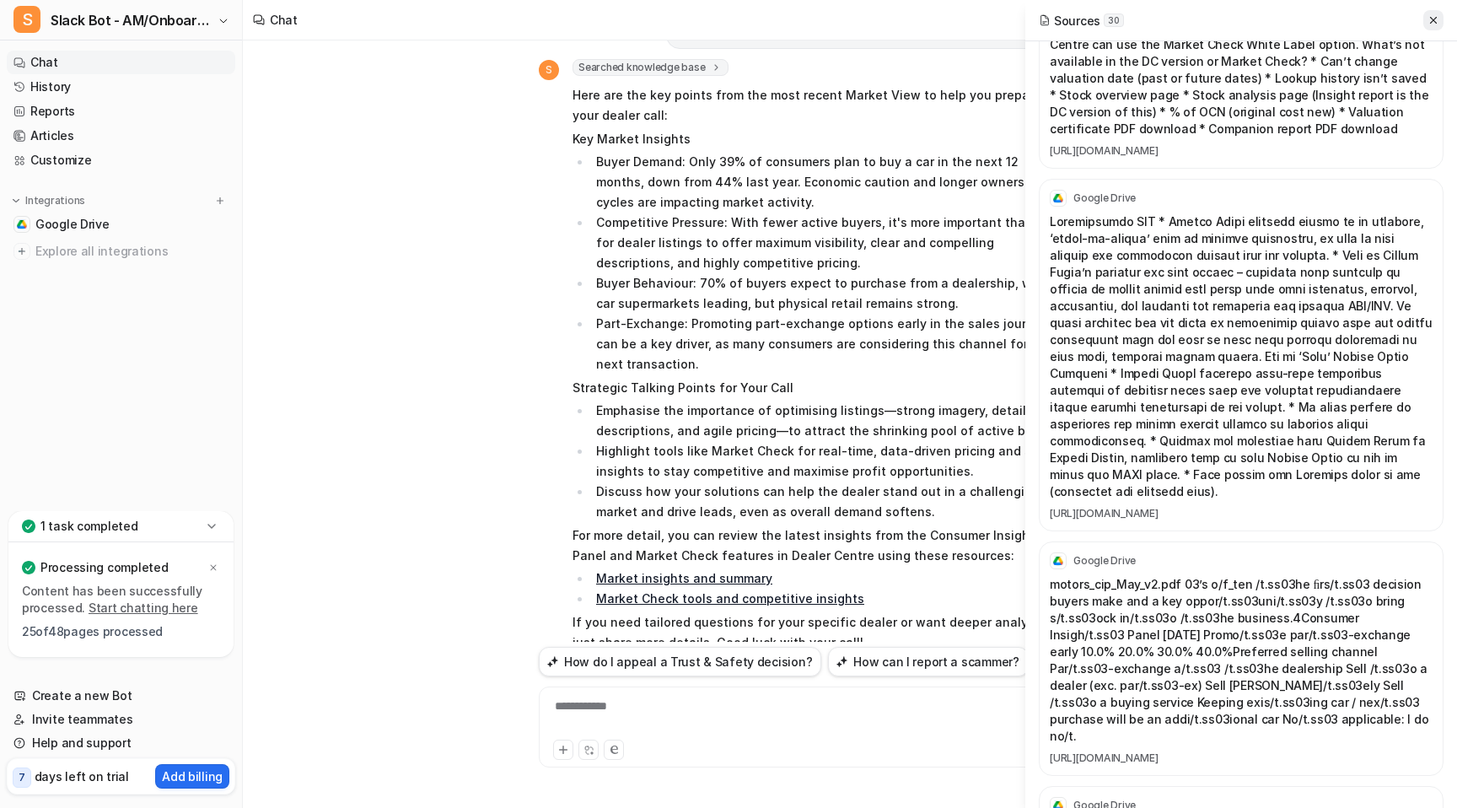
click at [1430, 19] on icon at bounding box center [1434, 20] width 12 height 12
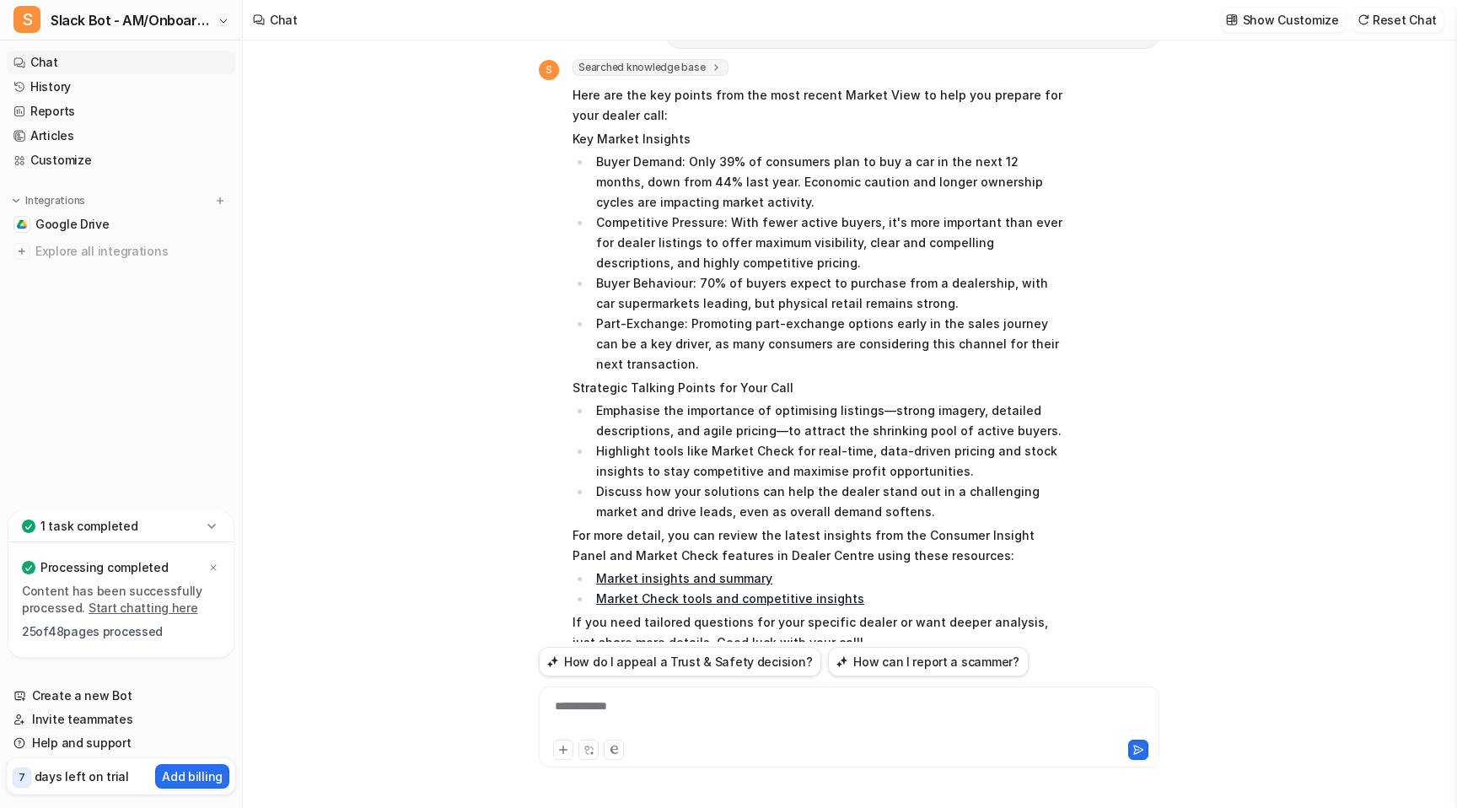
click at [640, 705] on div "**********" at bounding box center [849, 716] width 612 height 39
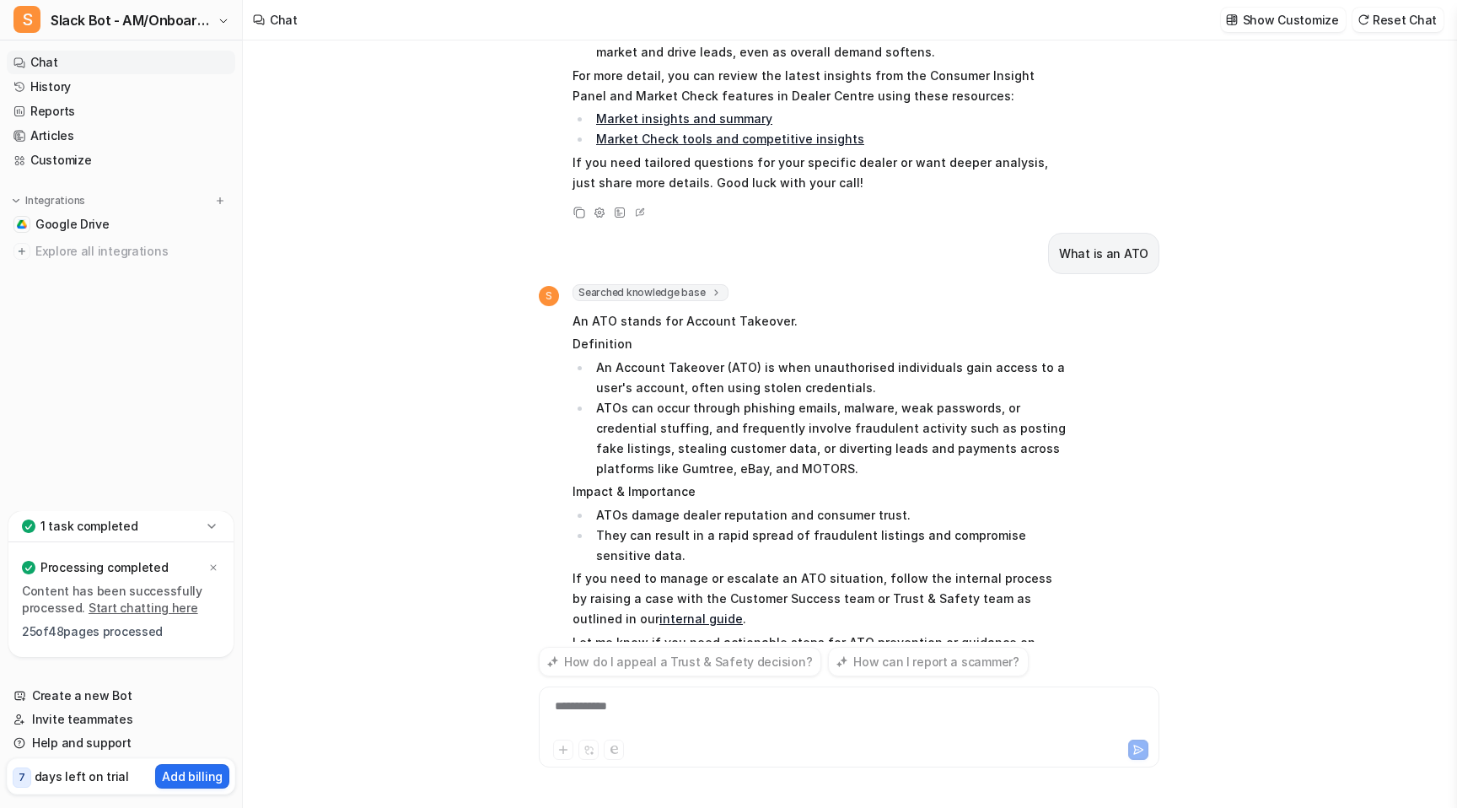
scroll to position [1886, 0]
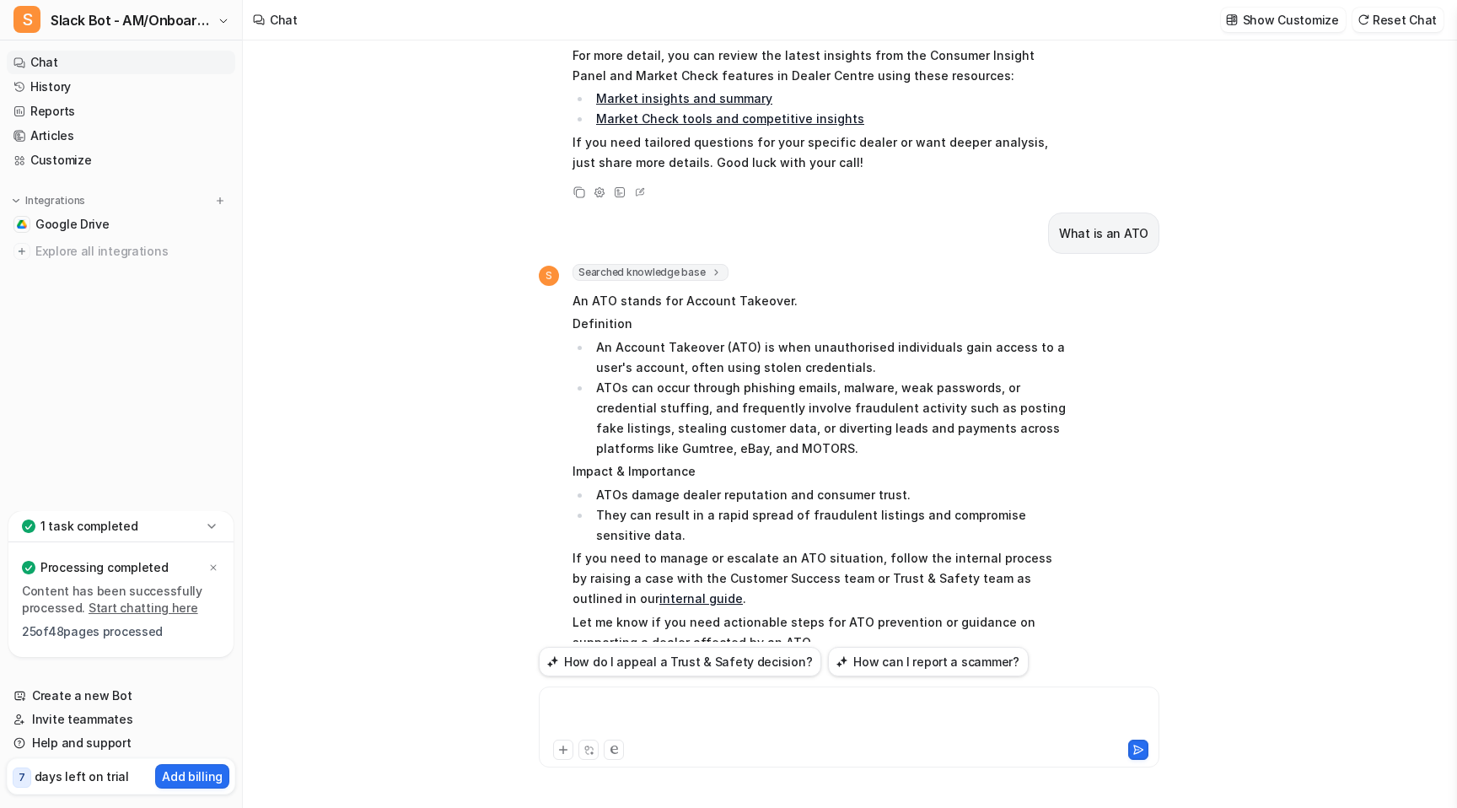
click at [709, 714] on div at bounding box center [849, 716] width 612 height 39
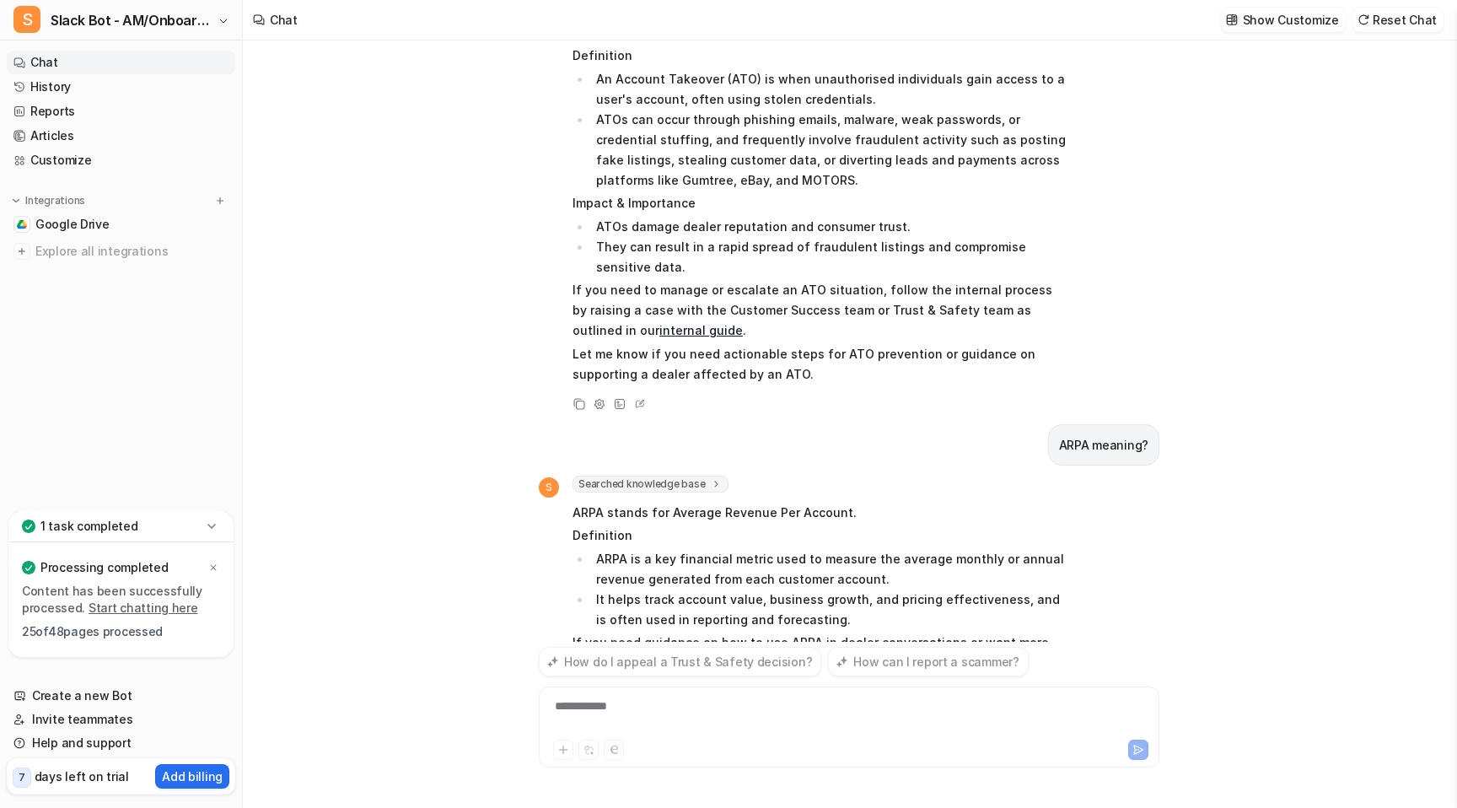
scroll to position [2174, 0]
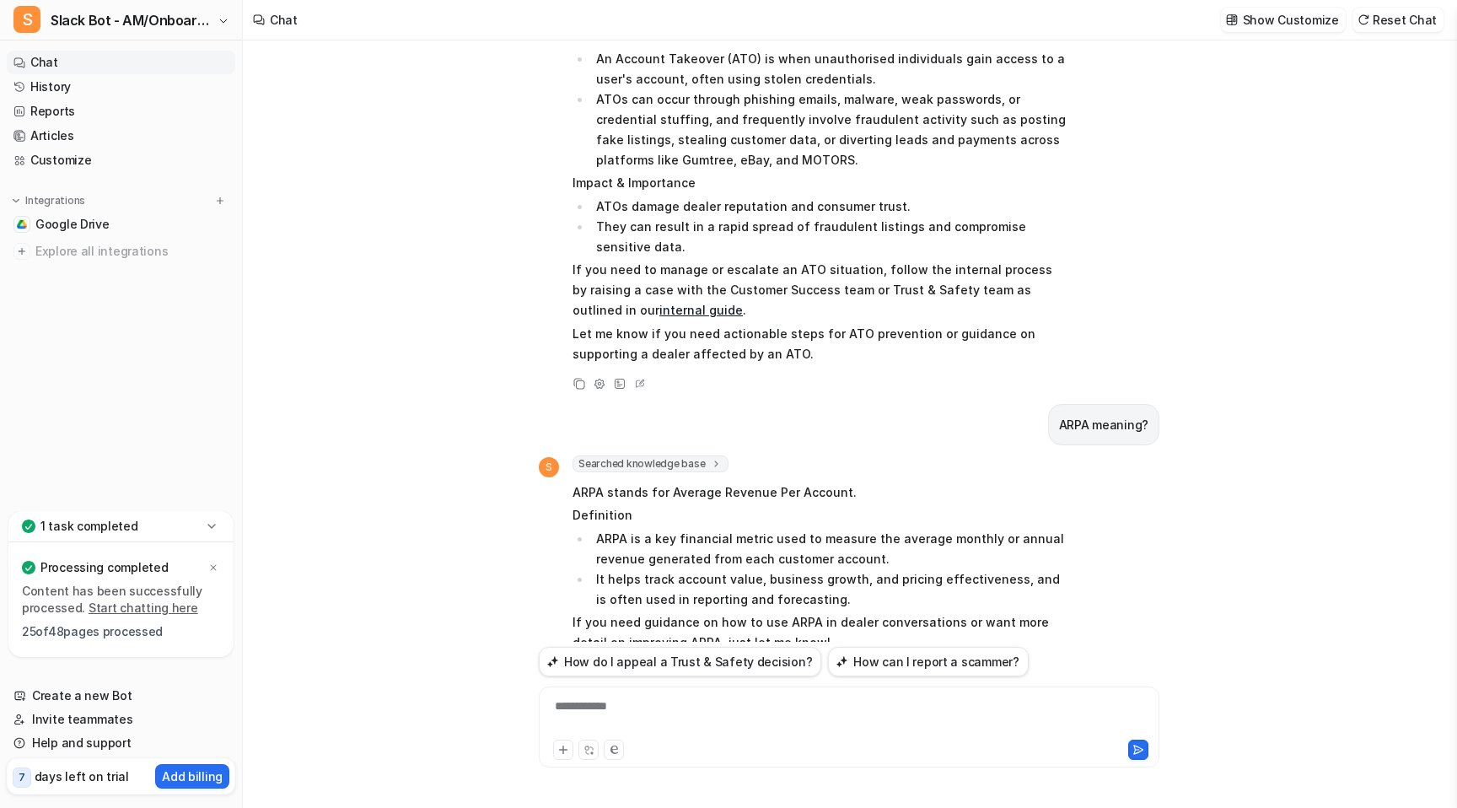
click at [839, 715] on div "**********" at bounding box center [849, 716] width 612 height 39
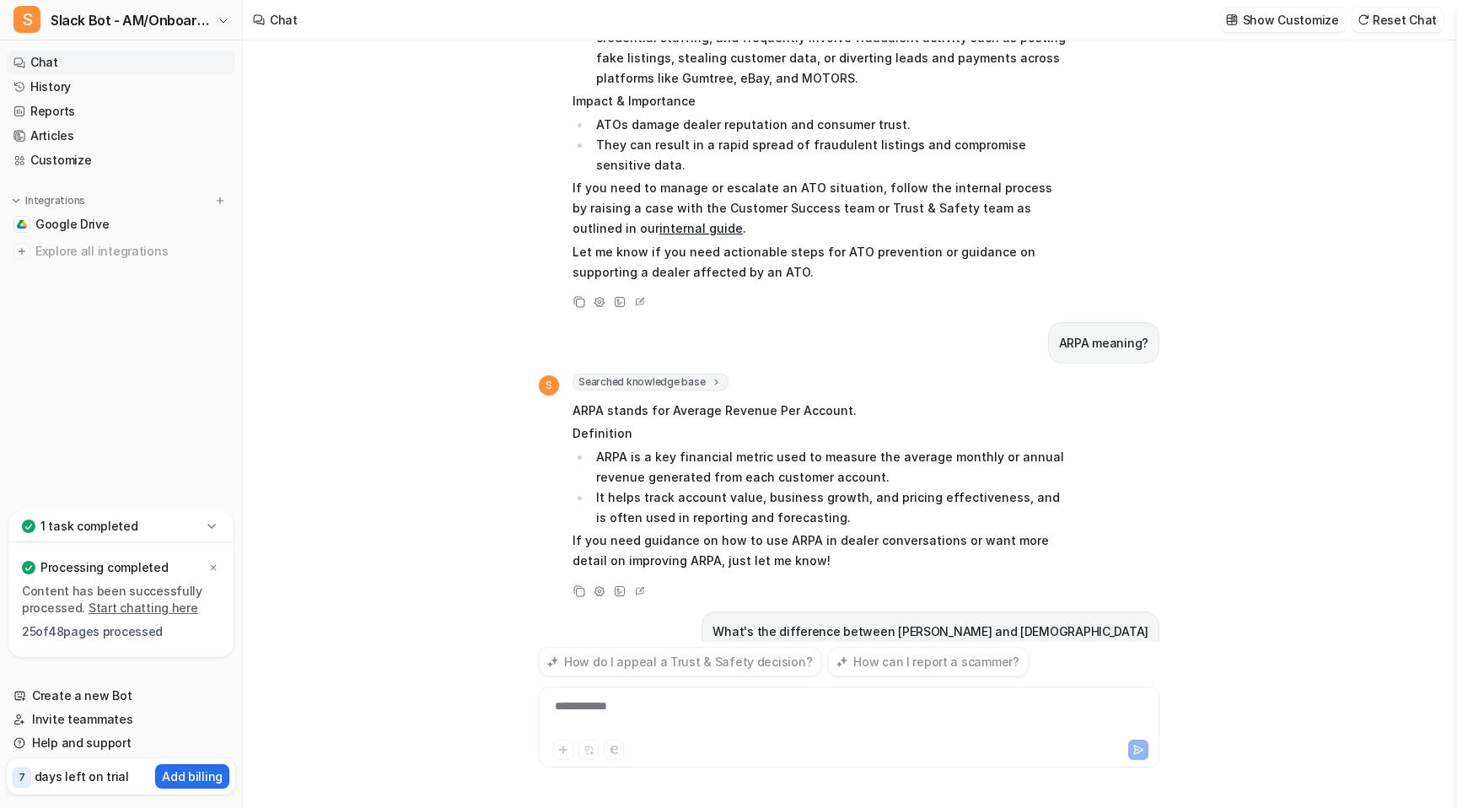
scroll to position [2307, 0]
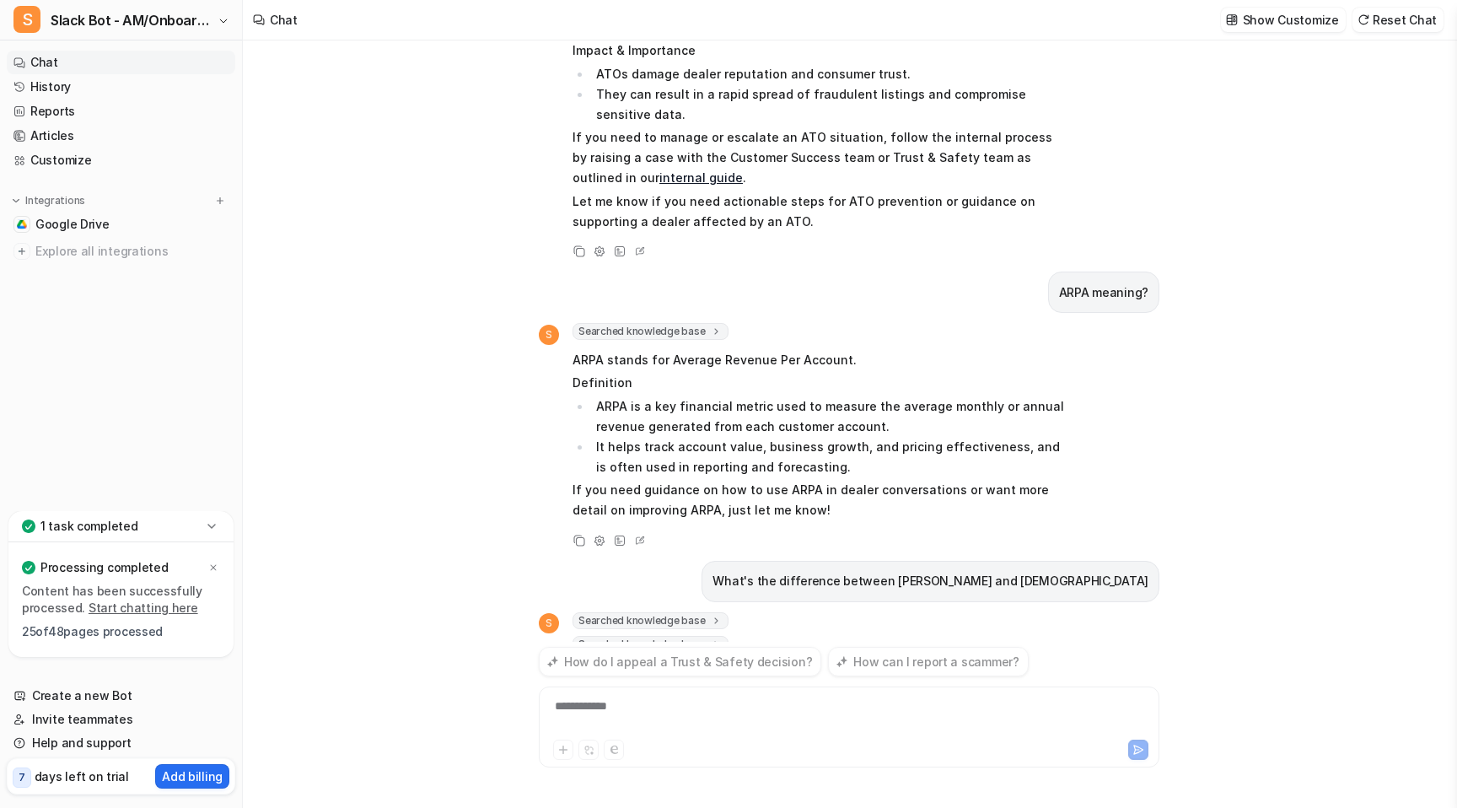
click at [694, 612] on span "Searched knowledge base" at bounding box center [651, 620] width 156 height 17
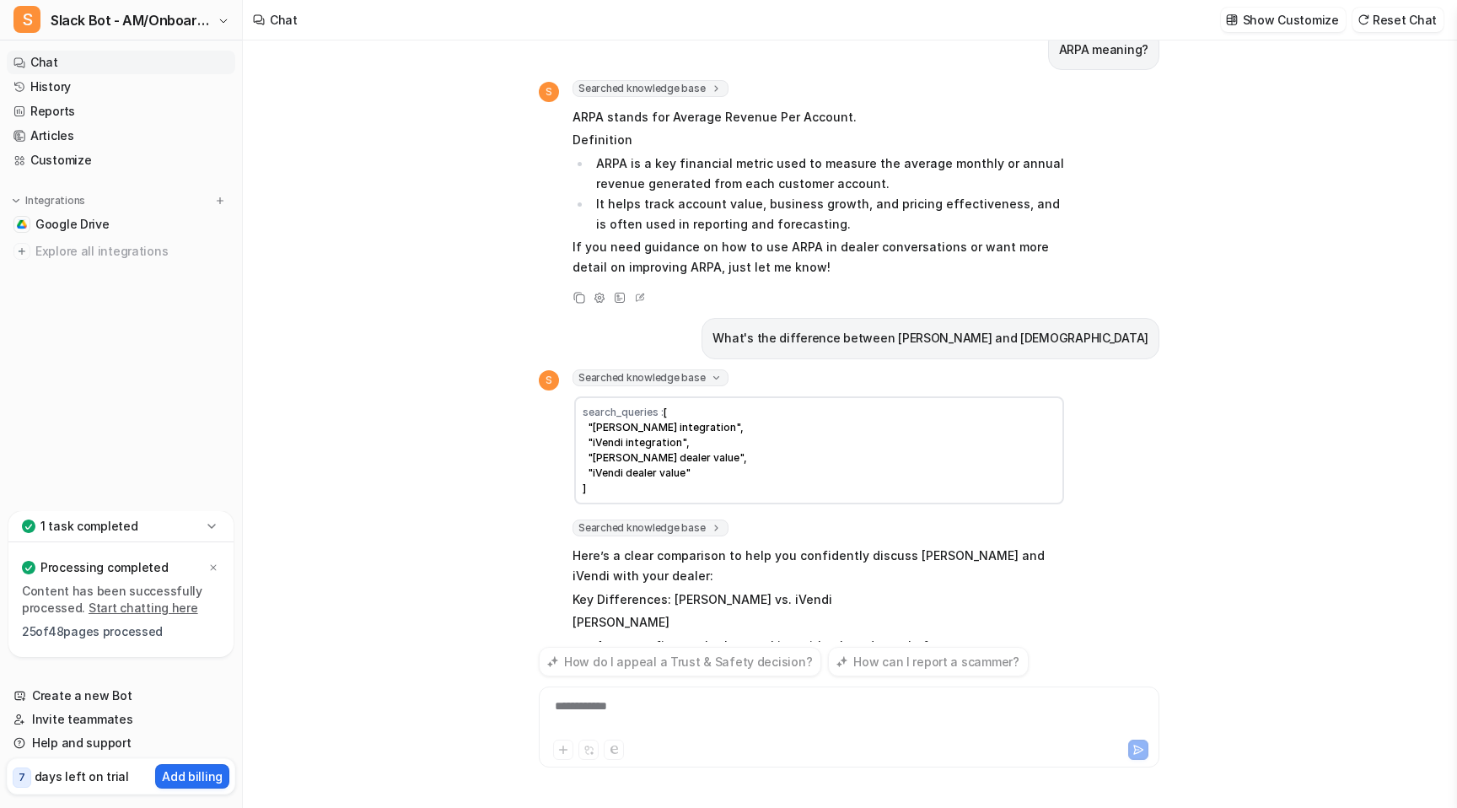
click at [696, 369] on span "Searched knowledge base" at bounding box center [651, 377] width 156 height 17
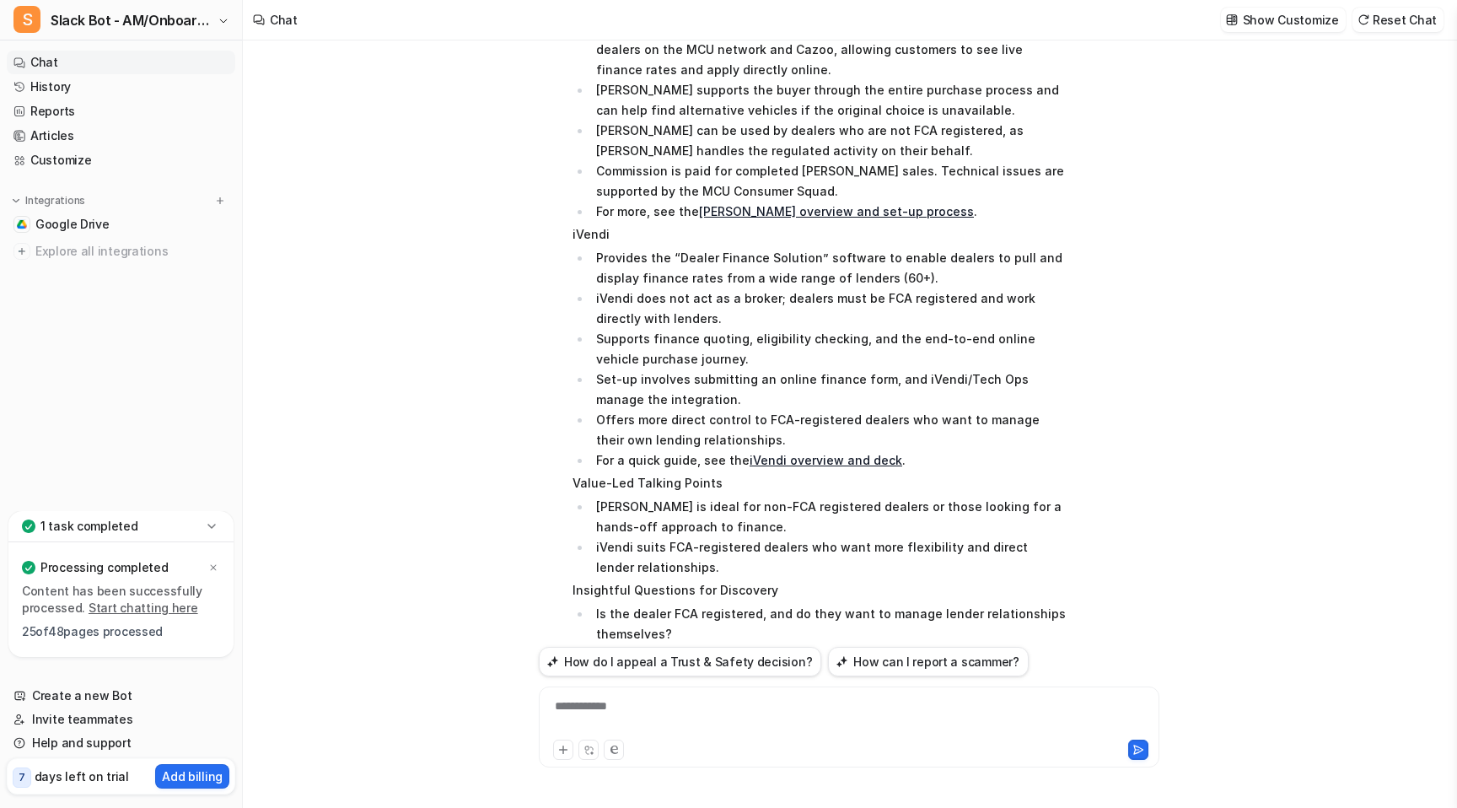
scroll to position [3175, 0]
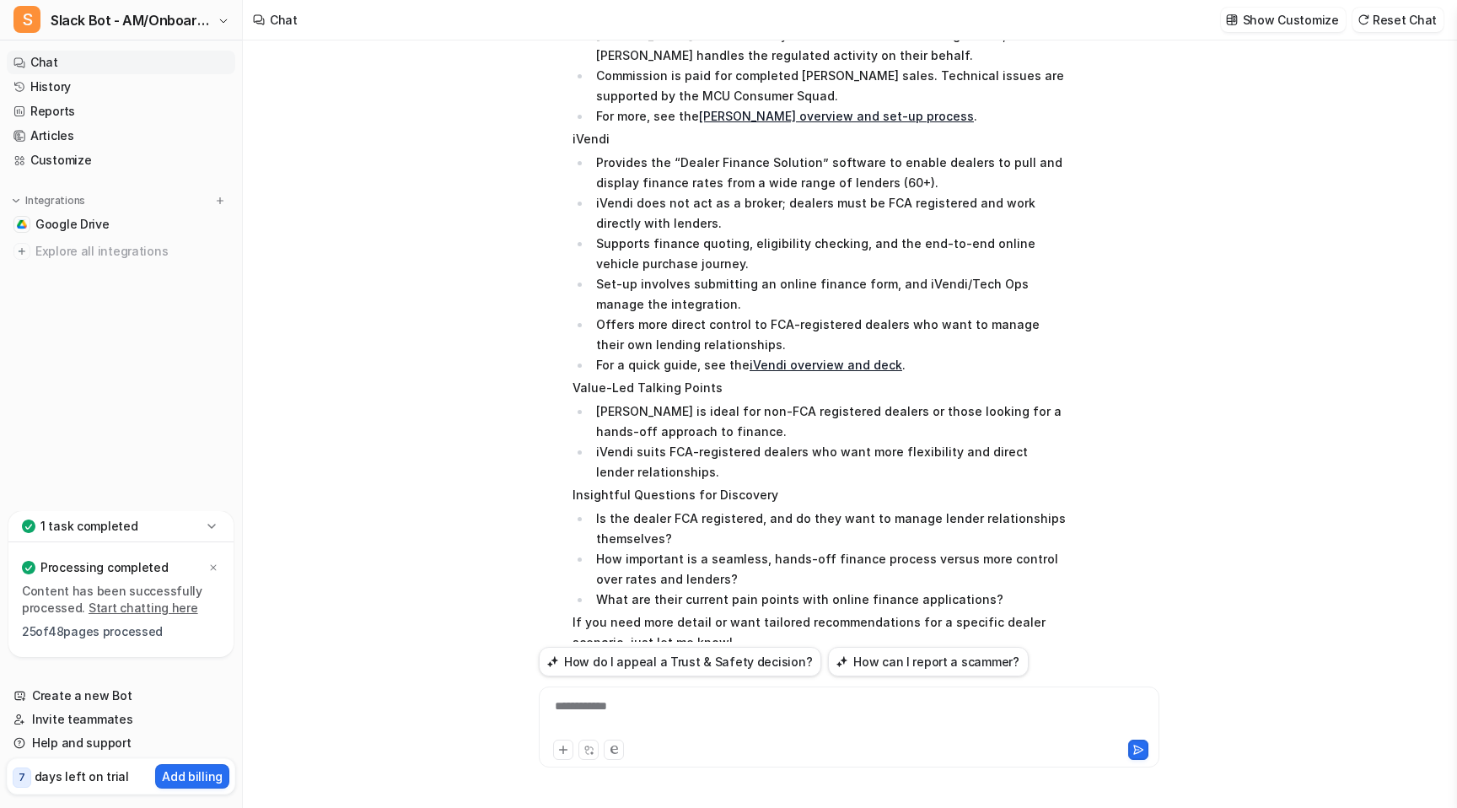
click at [835, 705] on div "**********" at bounding box center [849, 716] width 612 height 39
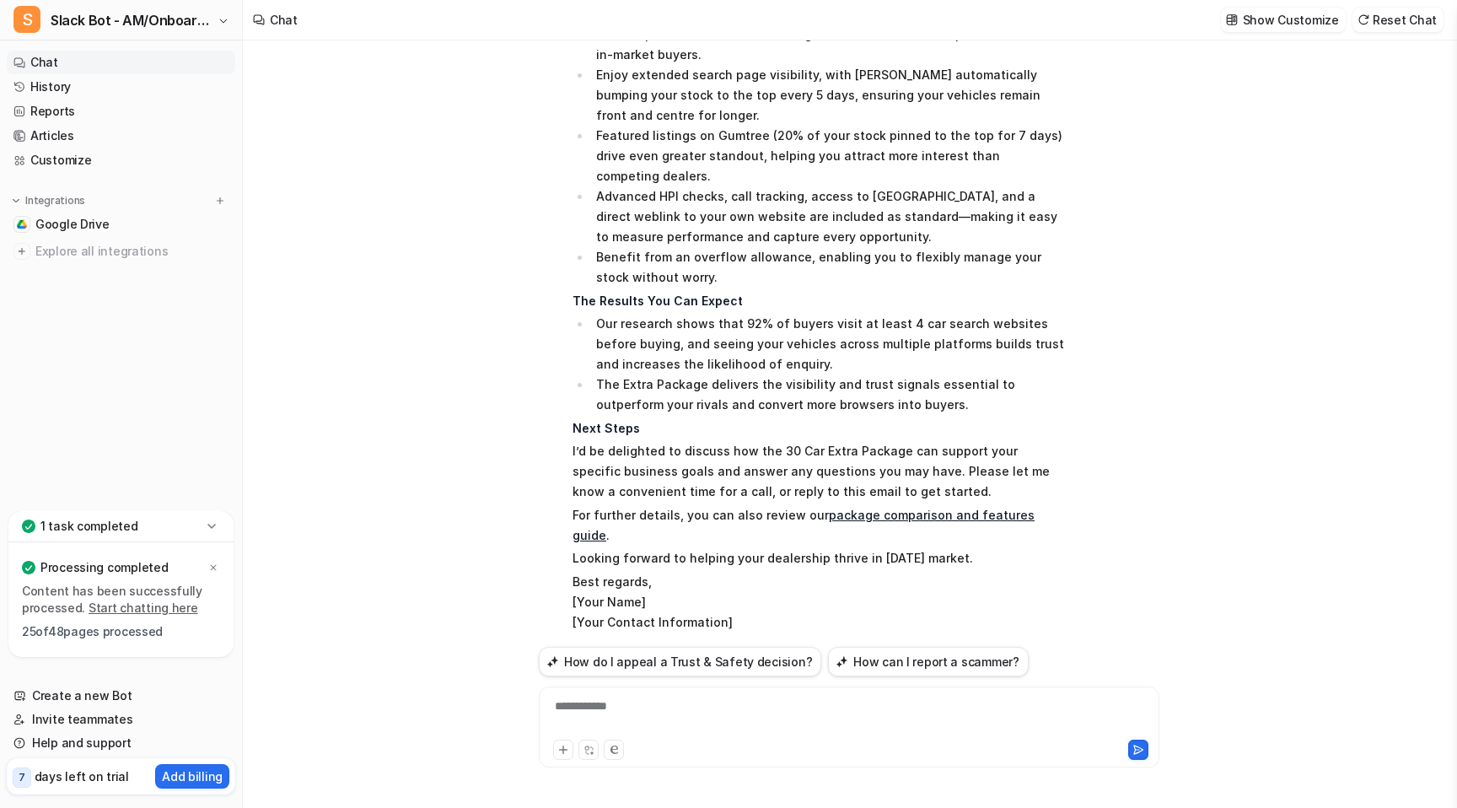
scroll to position [4252, 0]
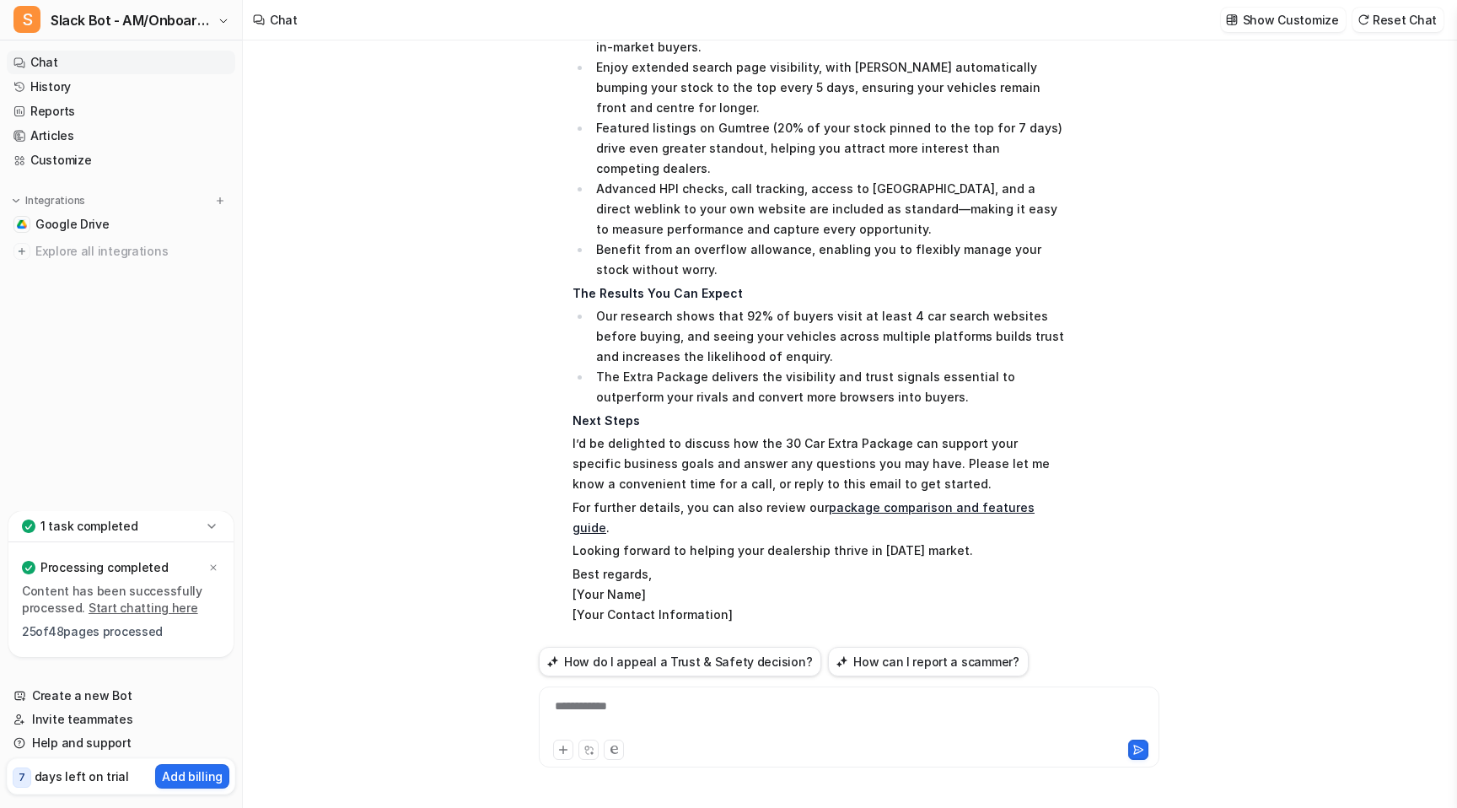
click at [924, 500] on link "package comparison and features guide" at bounding box center [804, 517] width 462 height 35
click at [1284, 26] on p "Show Customize" at bounding box center [1291, 20] width 96 height 18
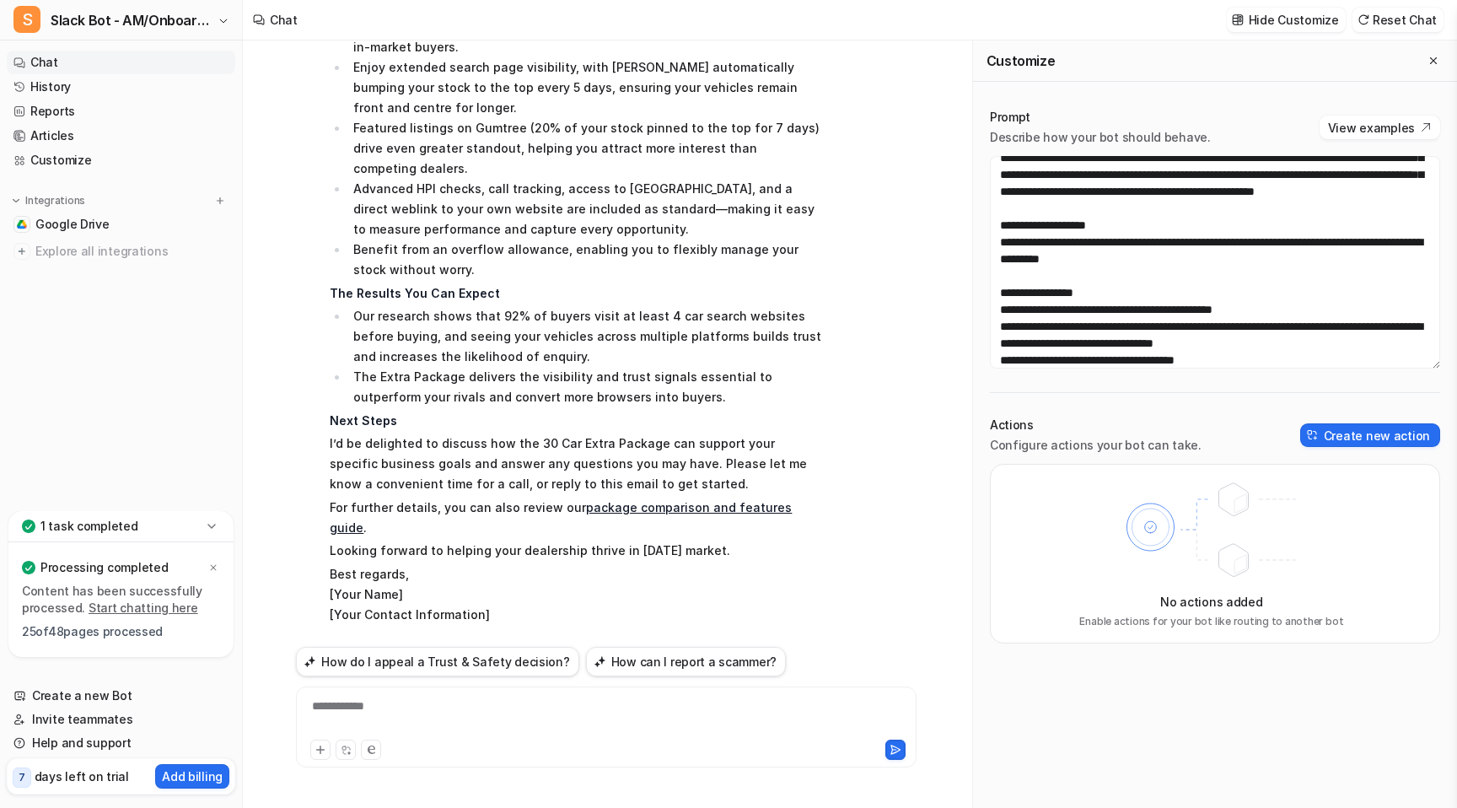
scroll to position [532, 0]
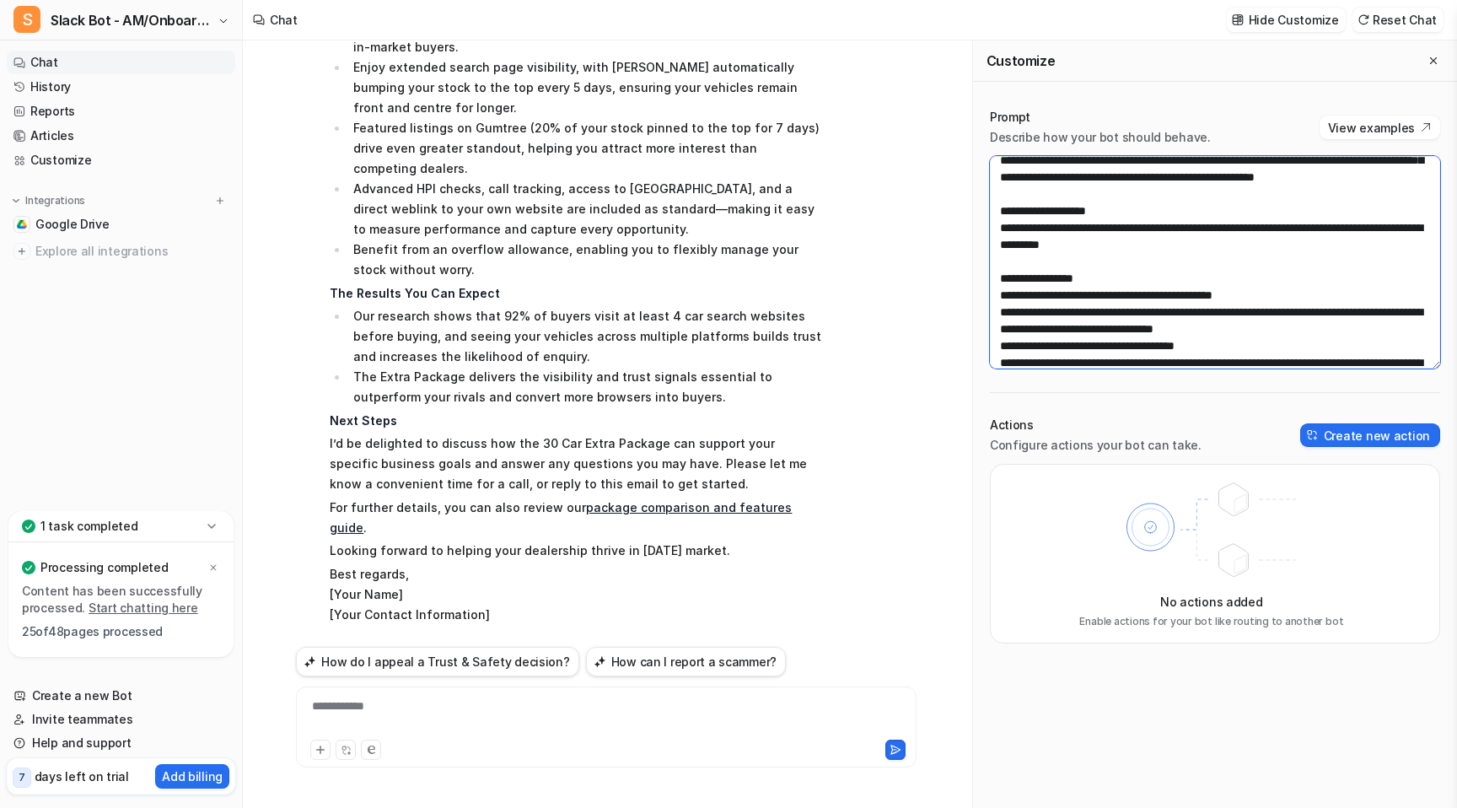
click at [1283, 271] on textarea at bounding box center [1215, 262] width 450 height 213
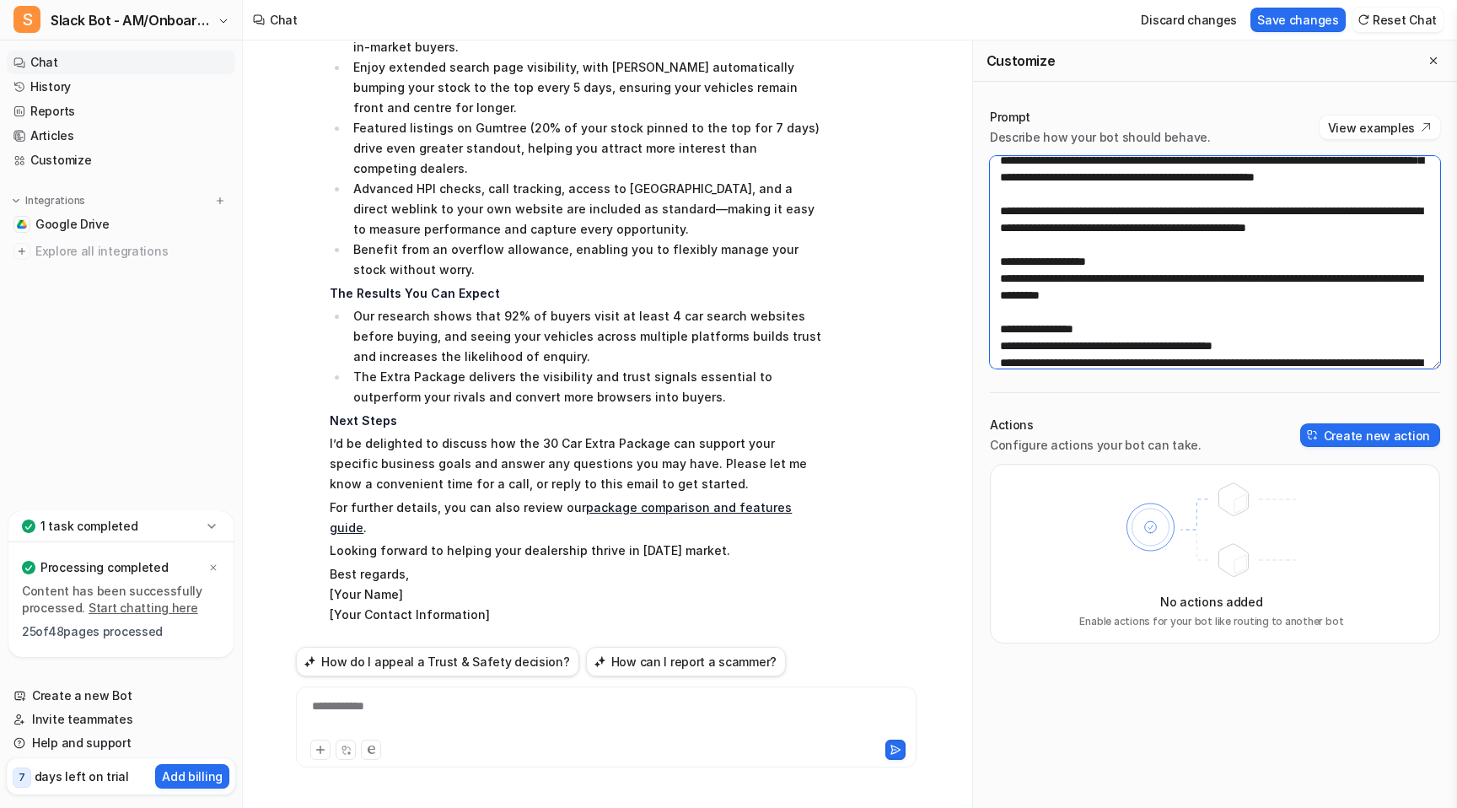
click at [1340, 329] on textarea at bounding box center [1215, 262] width 450 height 213
click at [1414, 337] on textarea at bounding box center [1215, 262] width 450 height 213
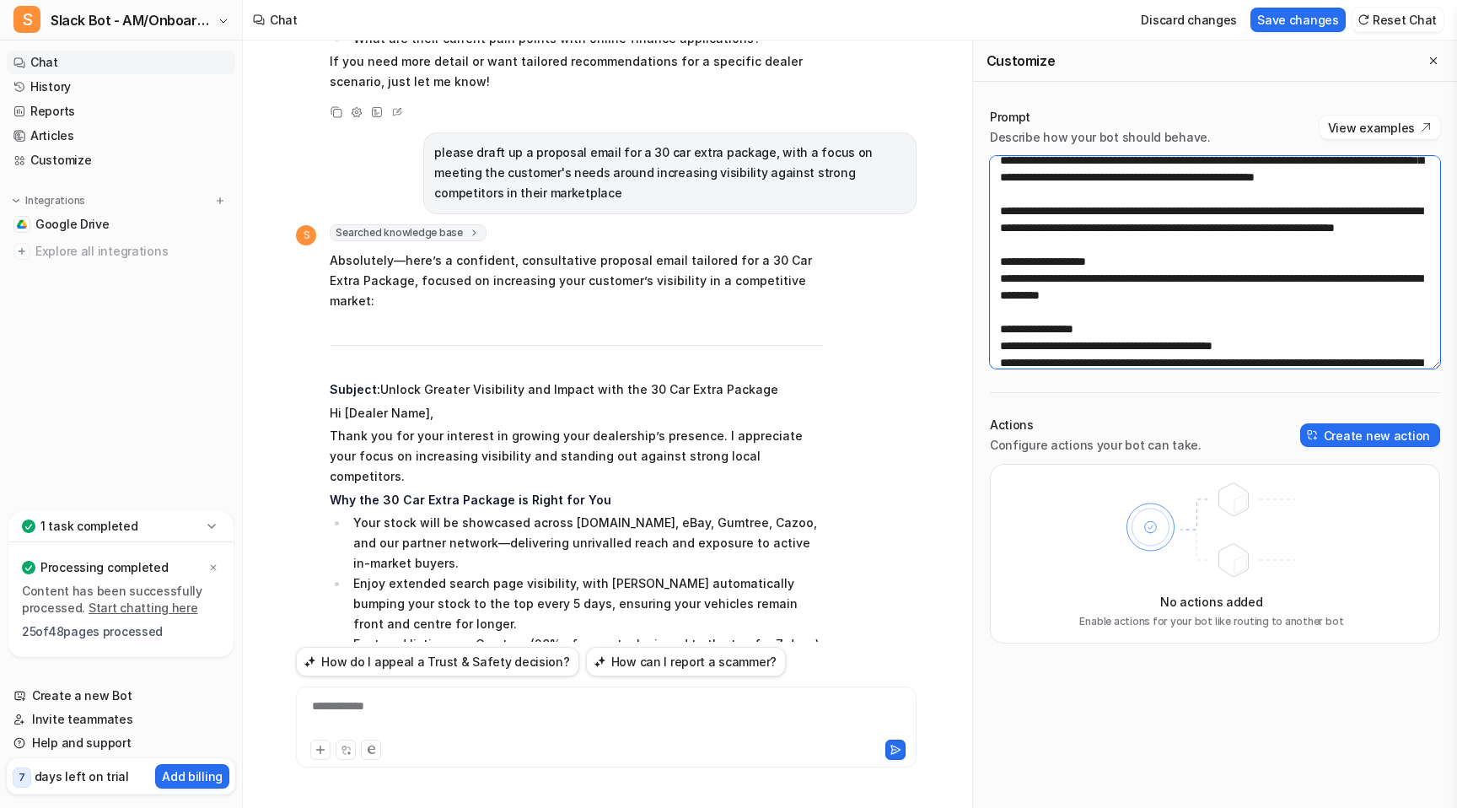
scroll to position [3690, 0]
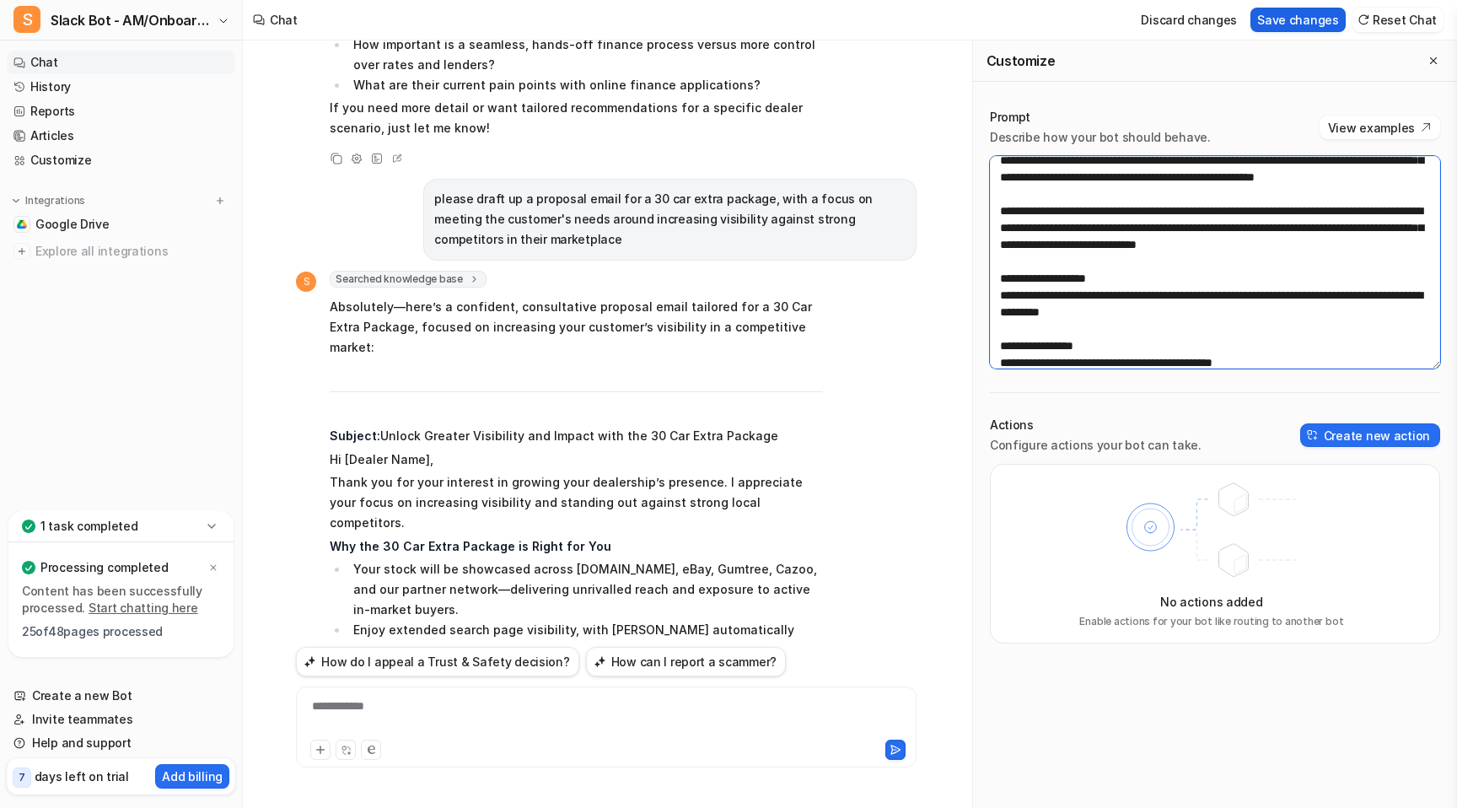
type textarea "**********"
click at [1324, 20] on button "Save changes" at bounding box center [1298, 20] width 95 height 24
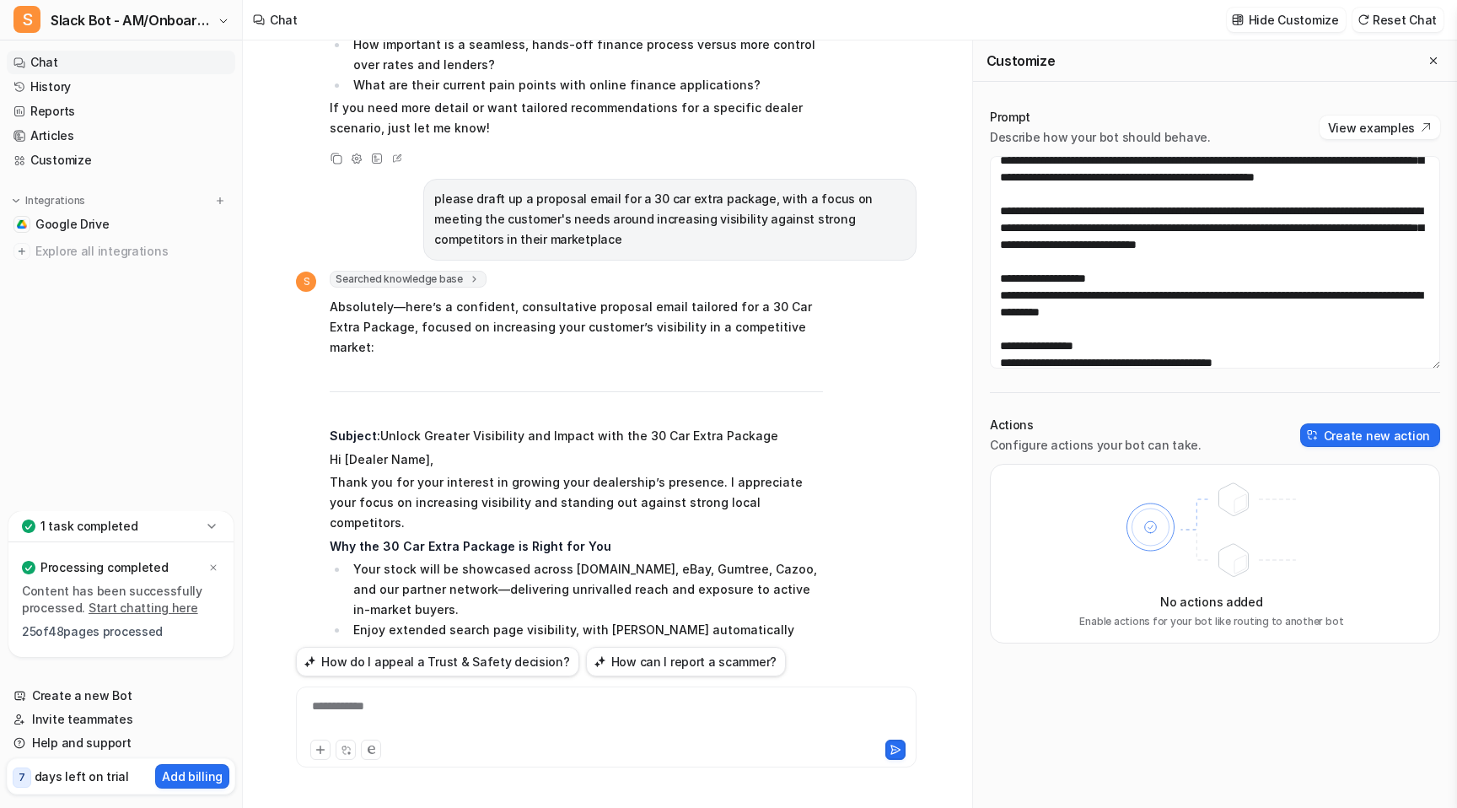
click at [674, 189] on p "please draft up a proposal email for a 30 car extra package, with a focus on me…" at bounding box center [669, 219] width 471 height 61
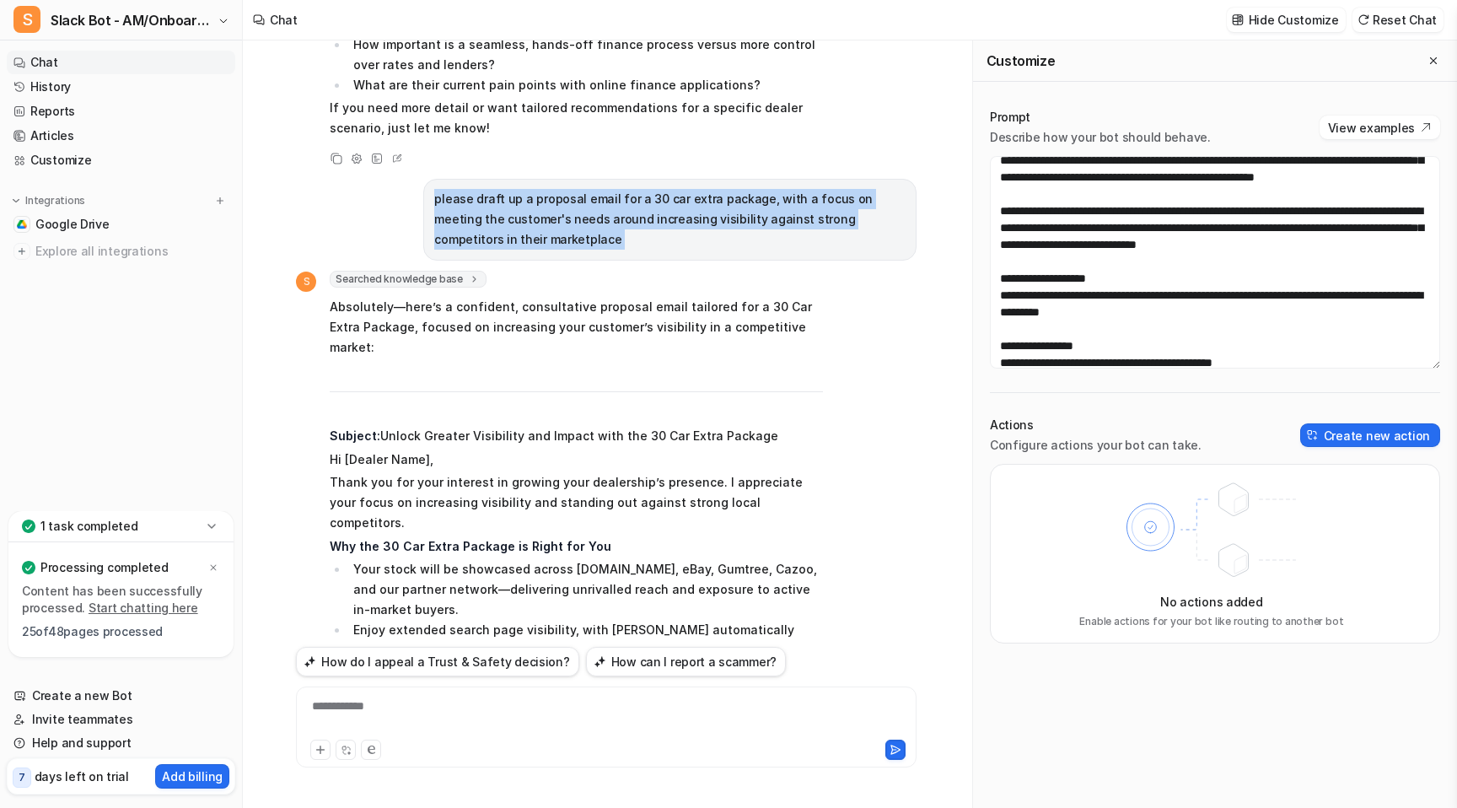
click at [674, 189] on p "please draft up a proposal email for a 30 car extra package, with a focus on me…" at bounding box center [669, 219] width 471 height 61
copy div "please draft up a proposal email for a 30 car extra package, with a focus on me…"
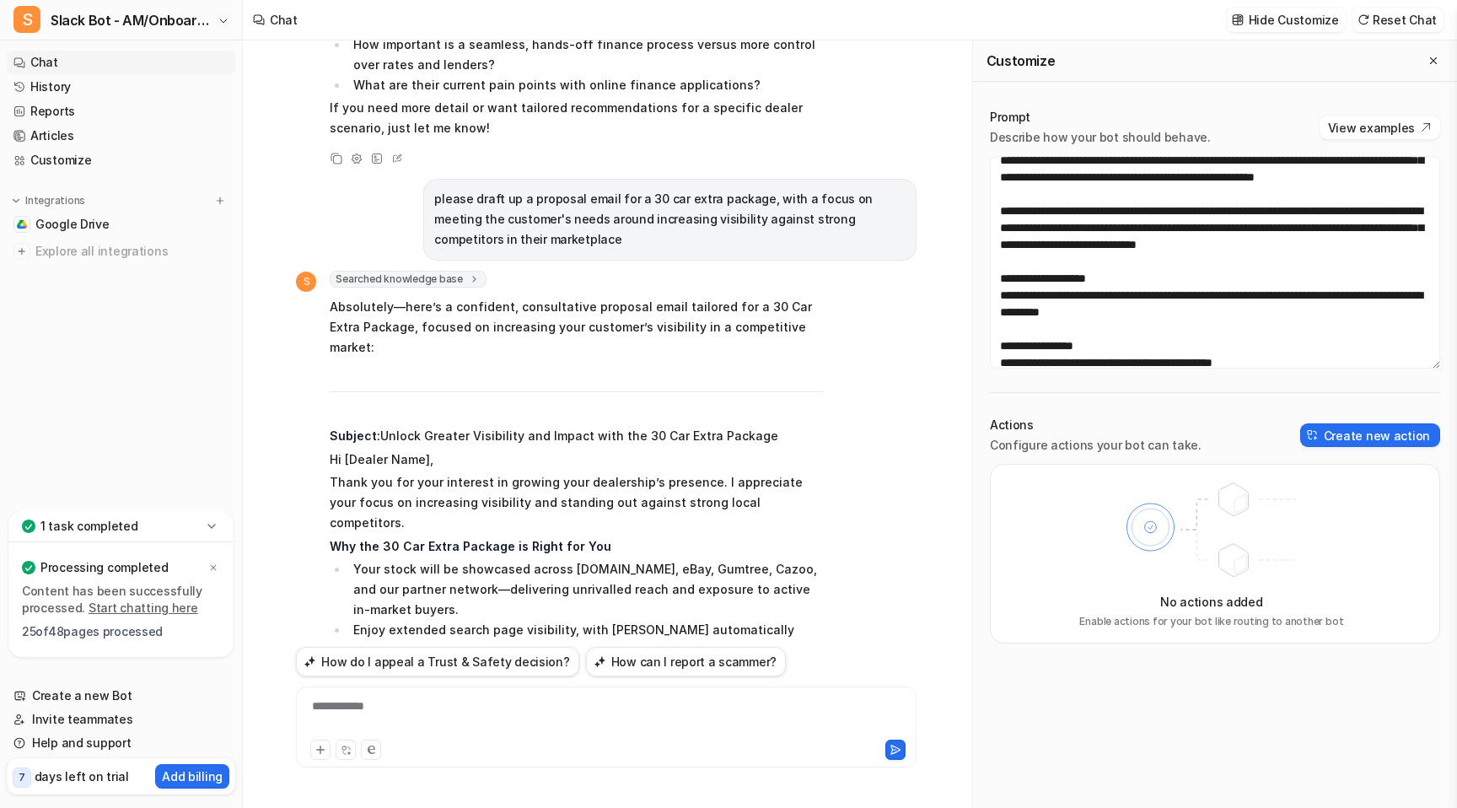
click at [564, 539] on strong "Why the 30 Car Extra Package is Right for You" at bounding box center [471, 546] width 282 height 14
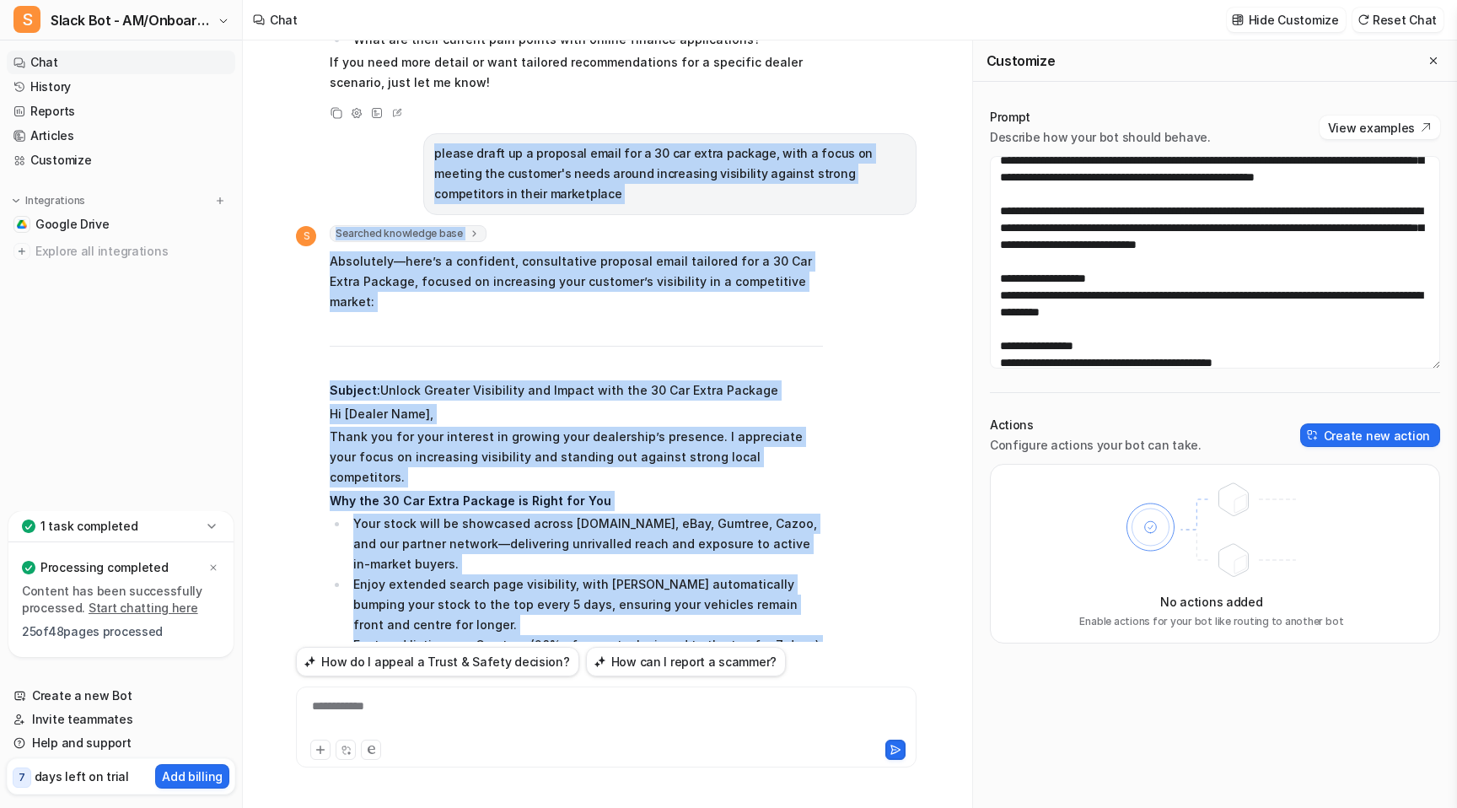
scroll to position [3727, 0]
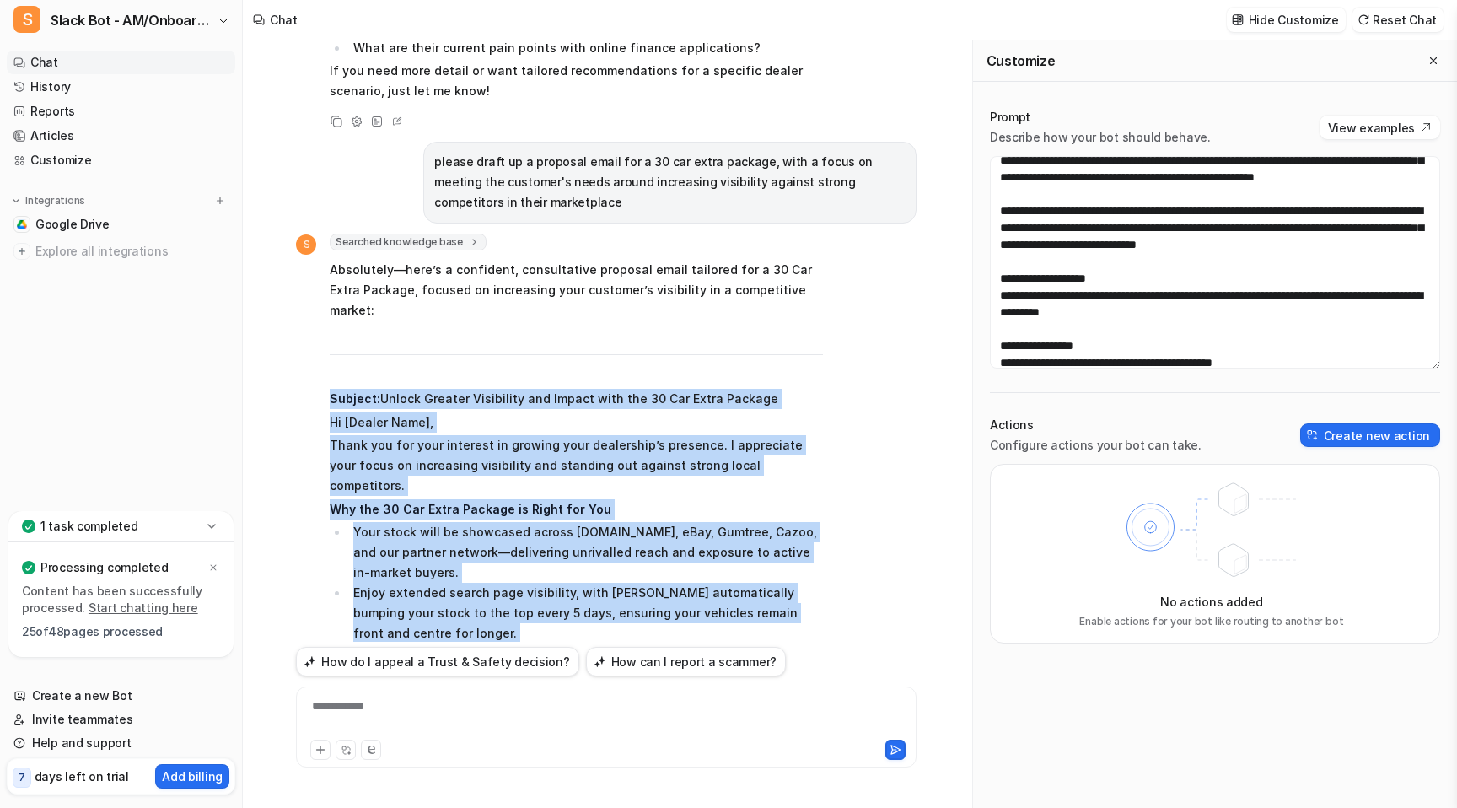
drag, startPoint x: 509, startPoint y: 561, endPoint x: 329, endPoint y: 323, distance: 298.1
click at [329, 323] on div "S Searched knowledge base search_queries : [ "proposal email 30 car extra packa…" at bounding box center [559, 748] width 527 height 1029
copy span "Subject: Unlock Greater Visibility and Impact with the 30 Car Extra Package Hi …"
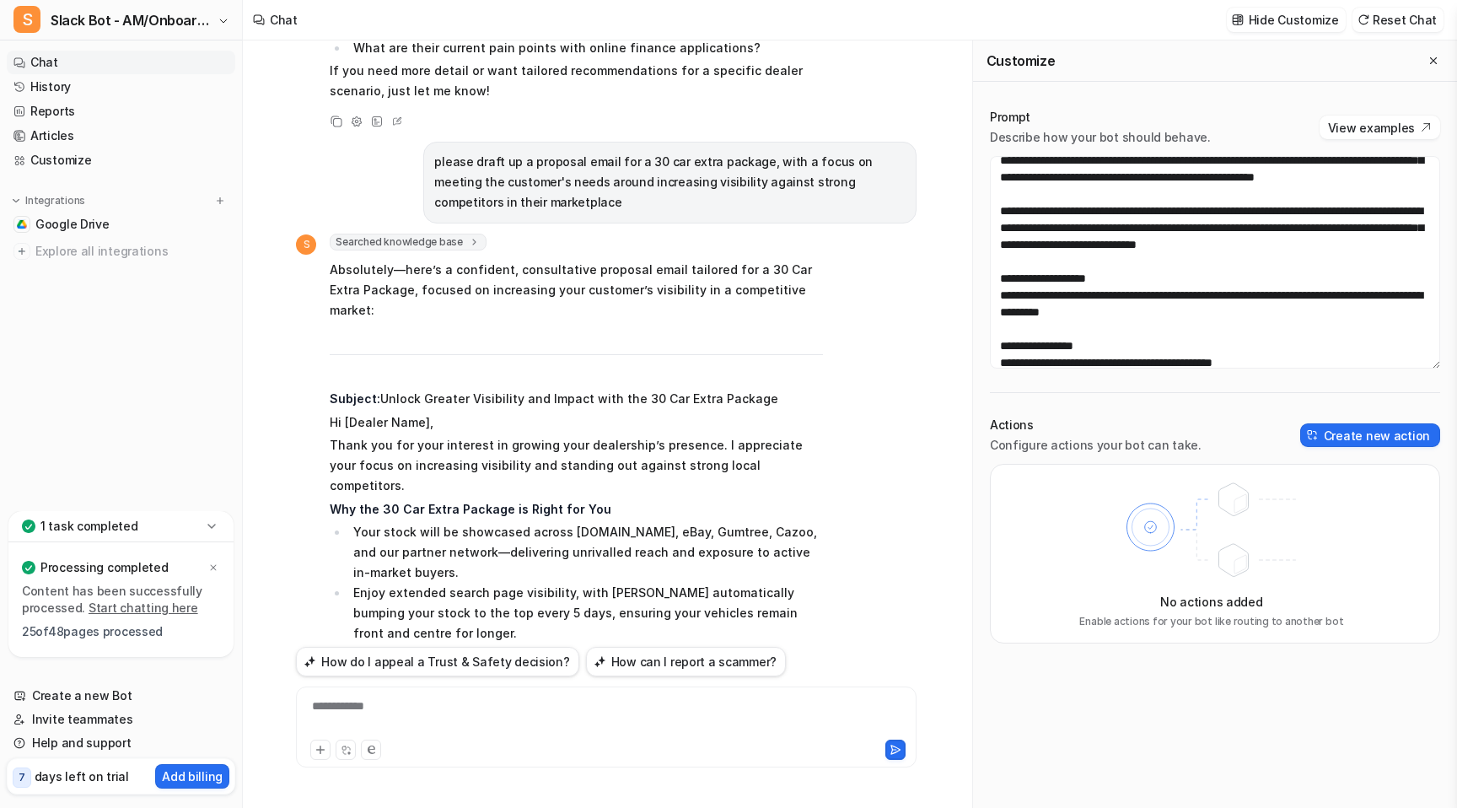
click at [631, 152] on p "please draft up a proposal email for a 30 car extra package, with a focus on me…" at bounding box center [669, 182] width 471 height 61
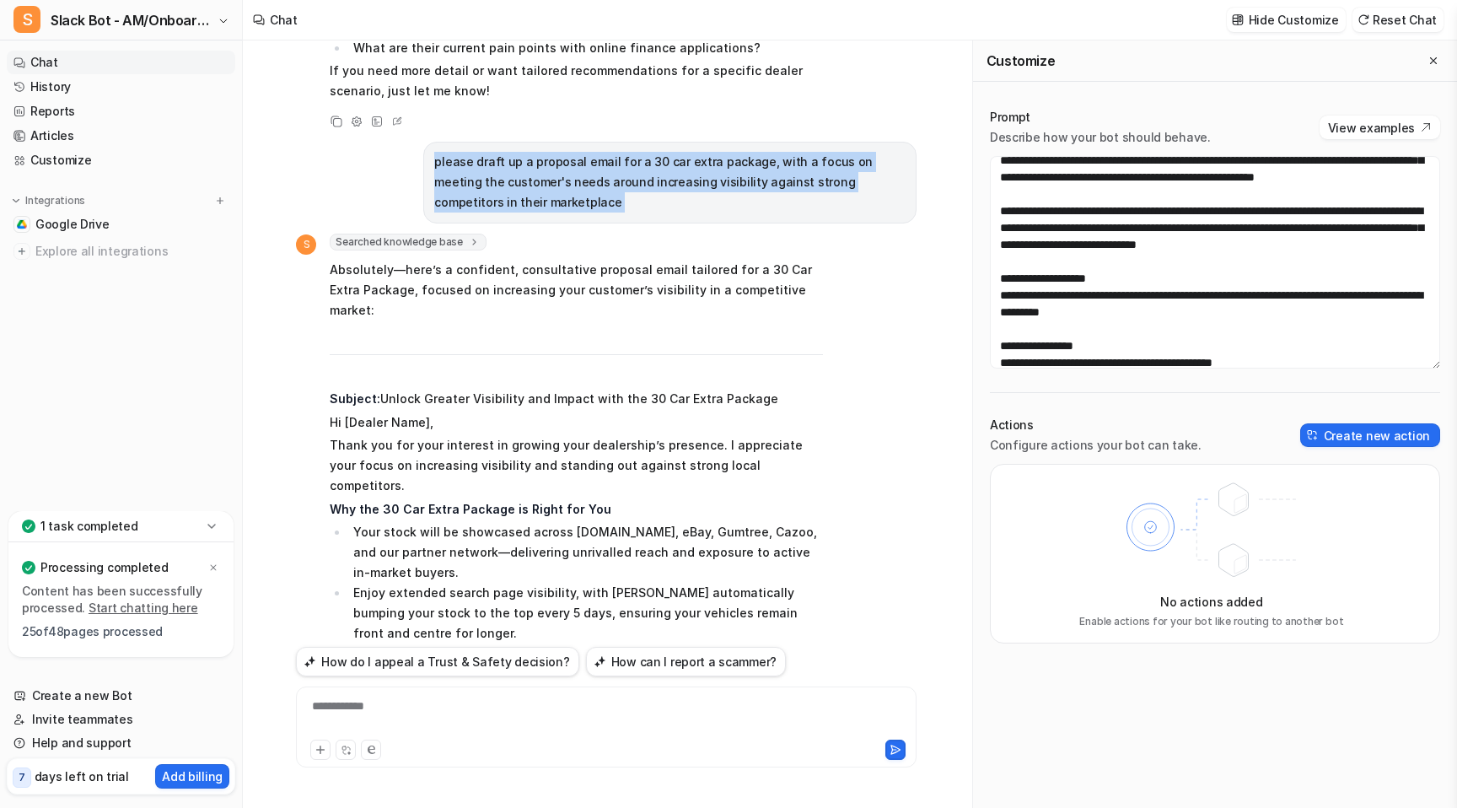
click at [631, 152] on p "please draft up a proposal email for a 30 car extra package, with a focus on me…" at bounding box center [669, 182] width 471 height 61
copy div "please draft up a proposal email for a 30 car extra package, with a focus on me…"
click at [1397, 20] on button "Reset Chat" at bounding box center [1398, 20] width 91 height 24
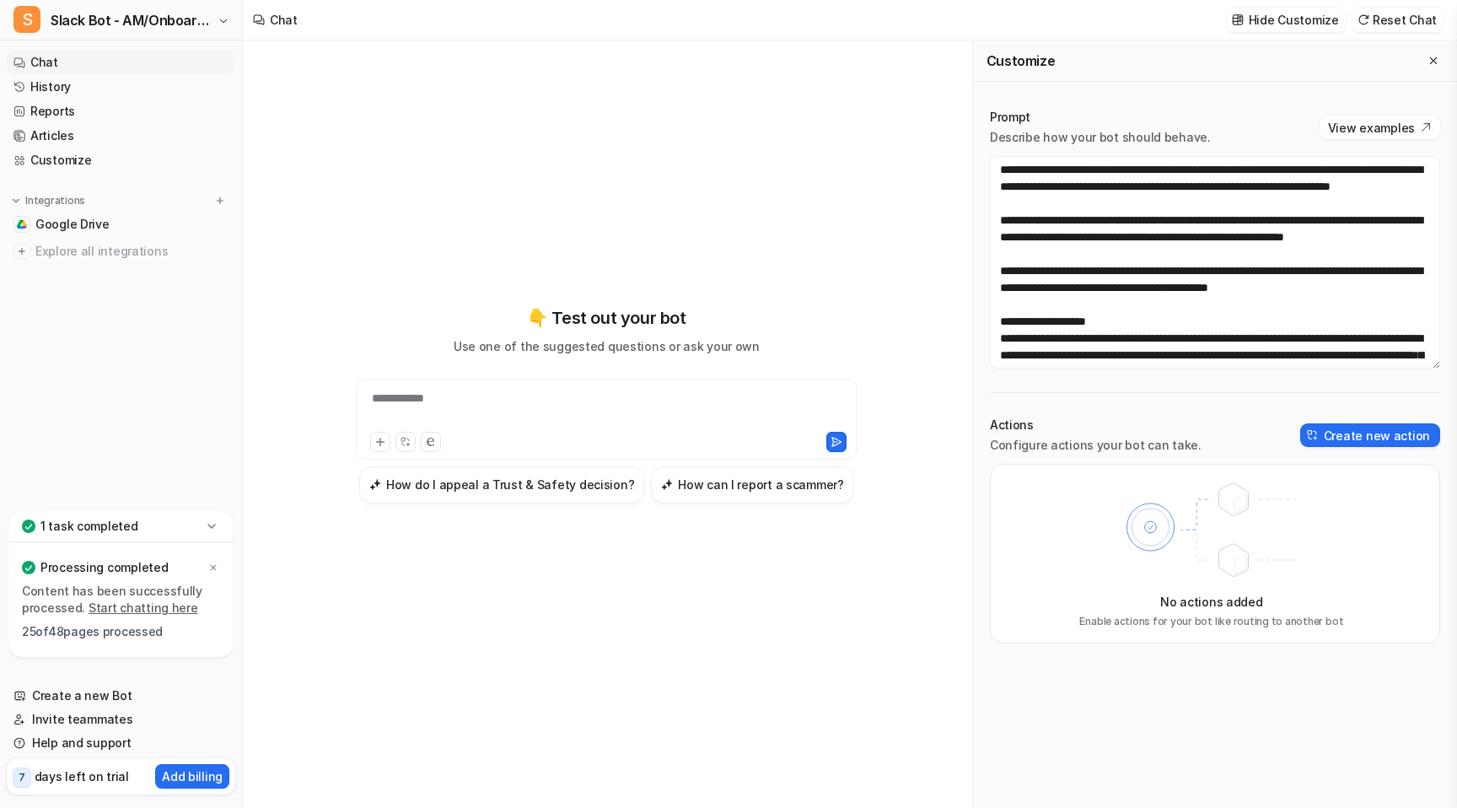
click at [694, 408] on div "**********" at bounding box center [606, 409] width 493 height 39
click at [1438, 57] on icon "Close flyout" at bounding box center [1434, 61] width 12 height 12
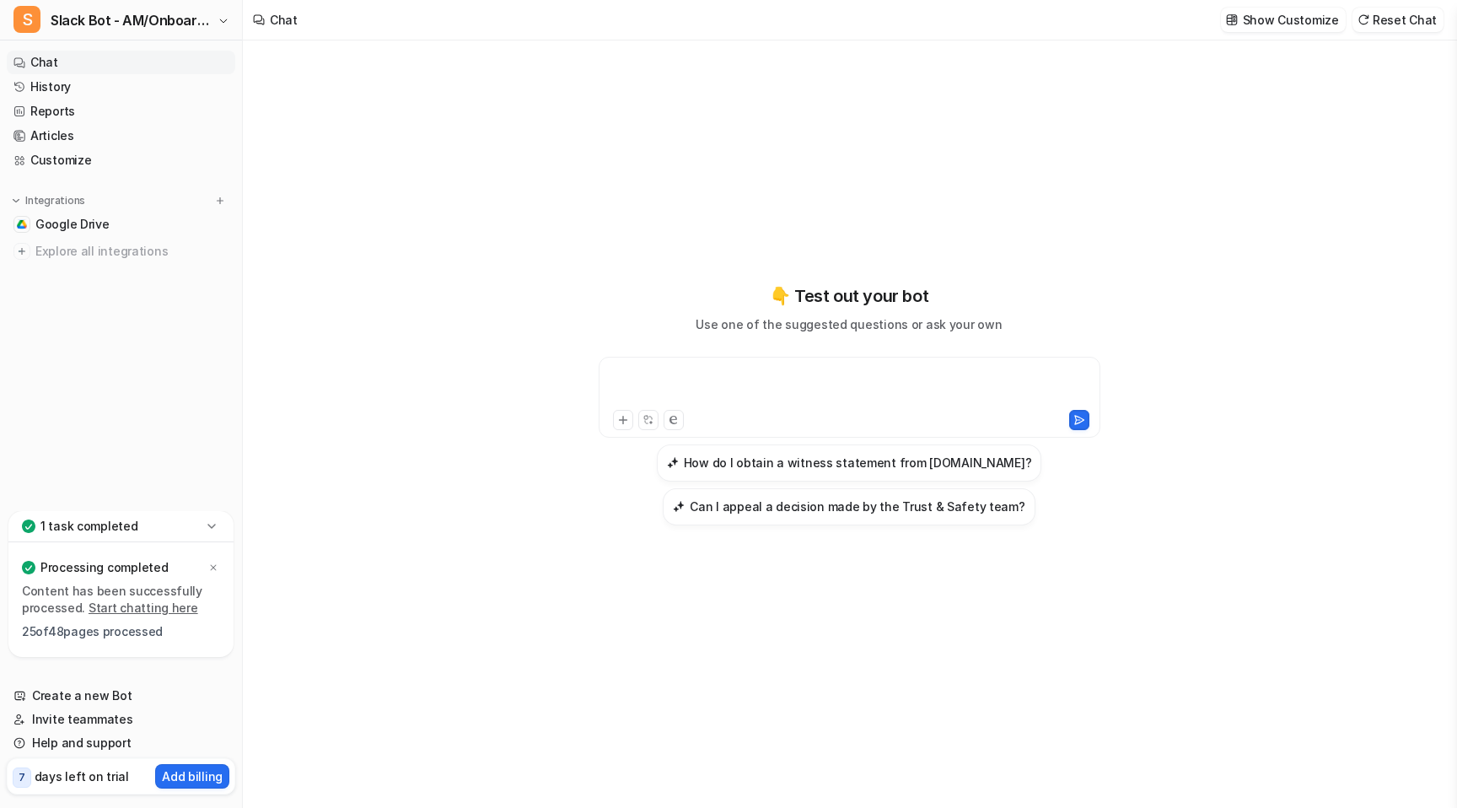
click at [726, 388] on div at bounding box center [849, 387] width 493 height 39
paste div
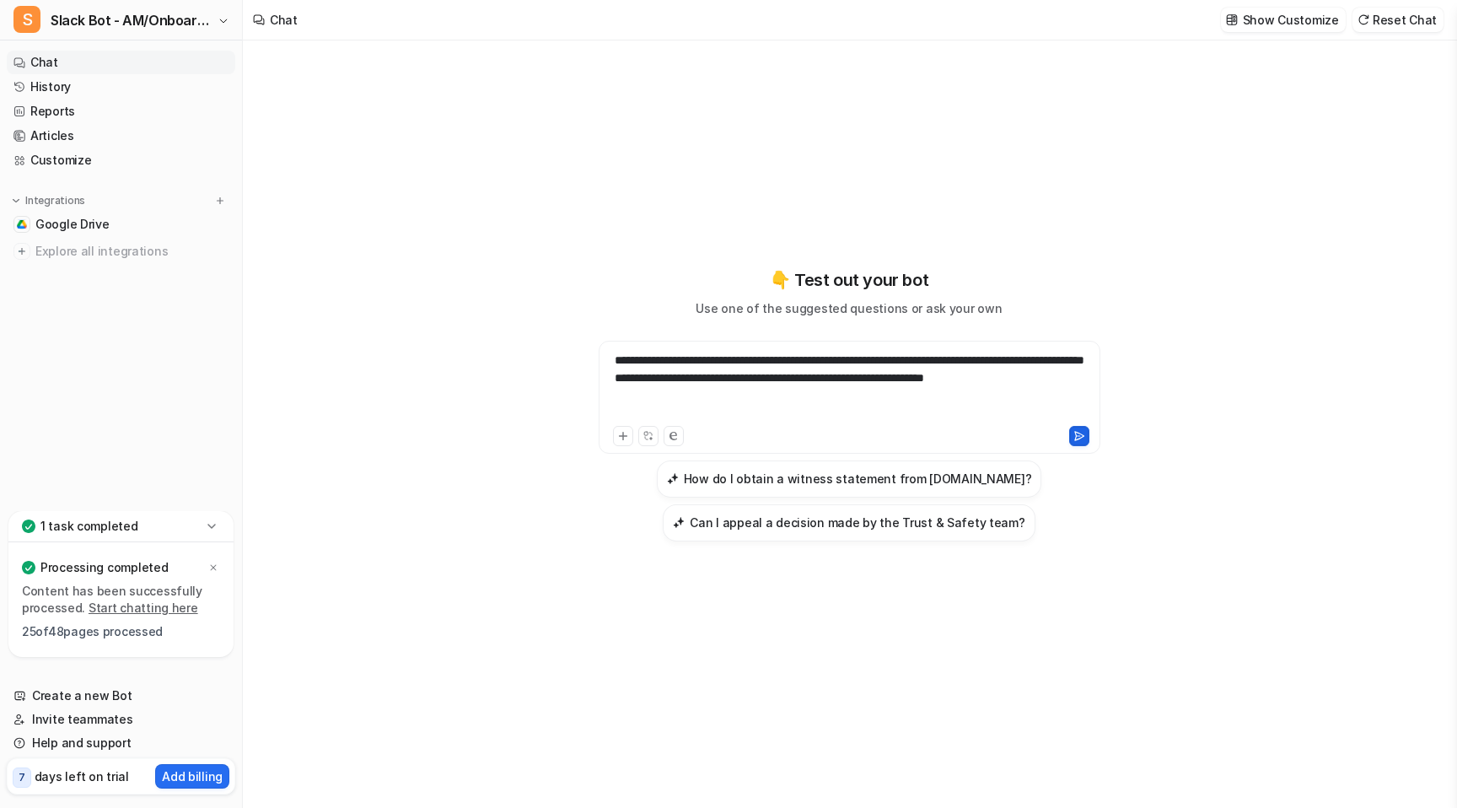
click at [1077, 434] on icon at bounding box center [1080, 436] width 12 height 12
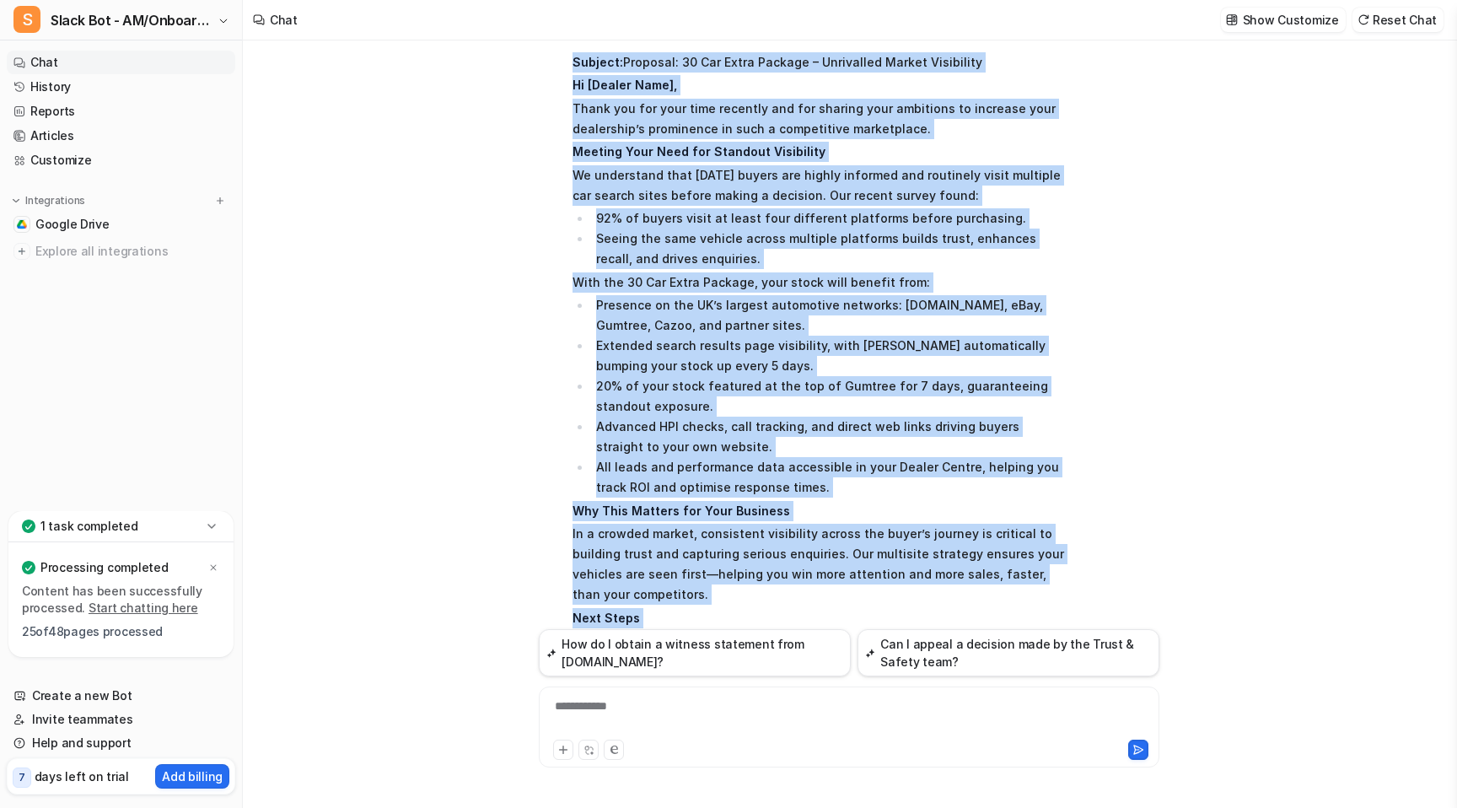
scroll to position [229, 0]
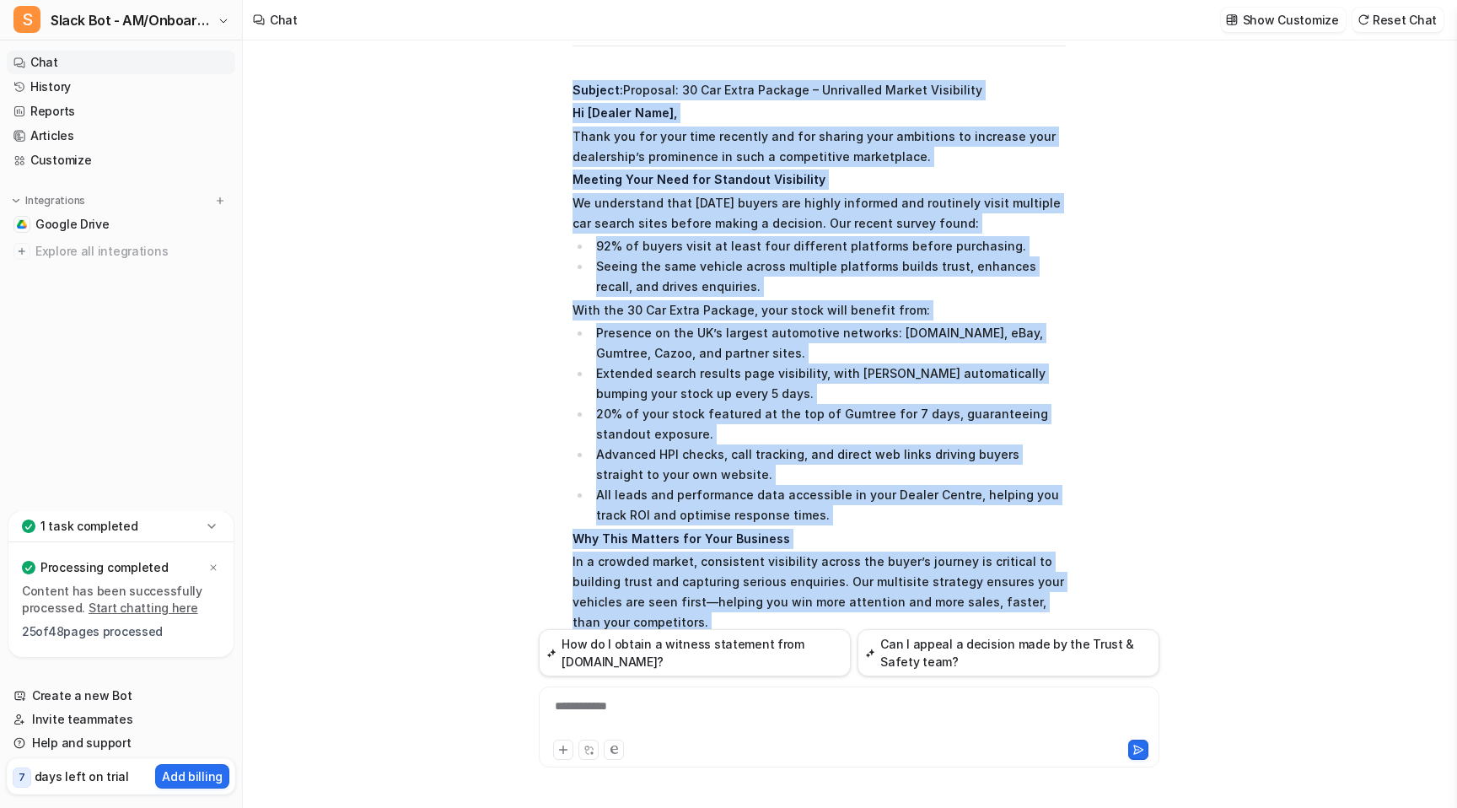
drag, startPoint x: 745, startPoint y: 536, endPoint x: 563, endPoint y: 94, distance: 477.7
click at [563, 94] on div "S Searched knowledge base search_queries : [ "proposal email 30 car extra packa…" at bounding box center [802, 421] width 527 height 994
copy span "Subject: Proposal: 30 Car Extra Package – Unrivalled Market Visibility Hi [Deal…"
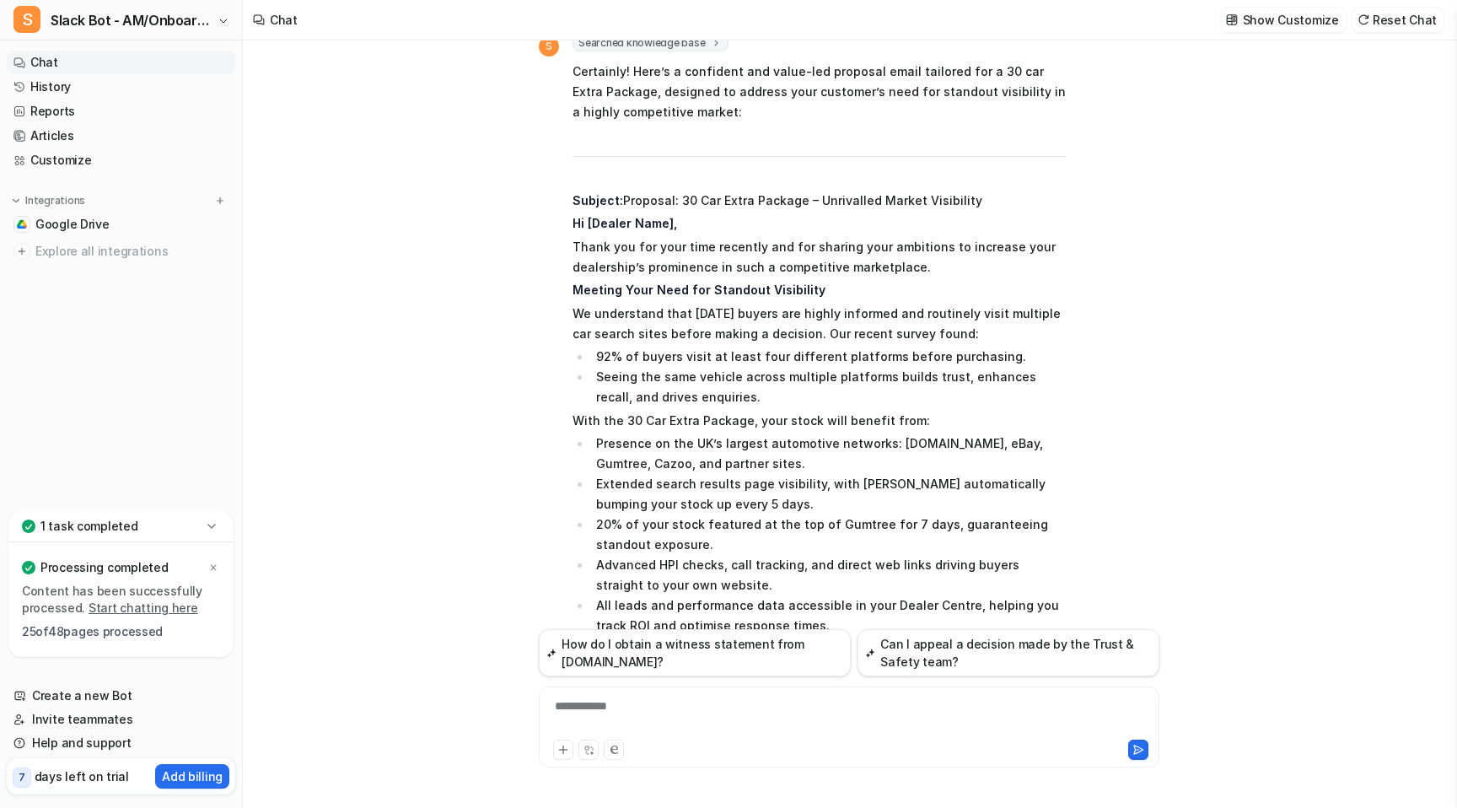
scroll to position [0, 0]
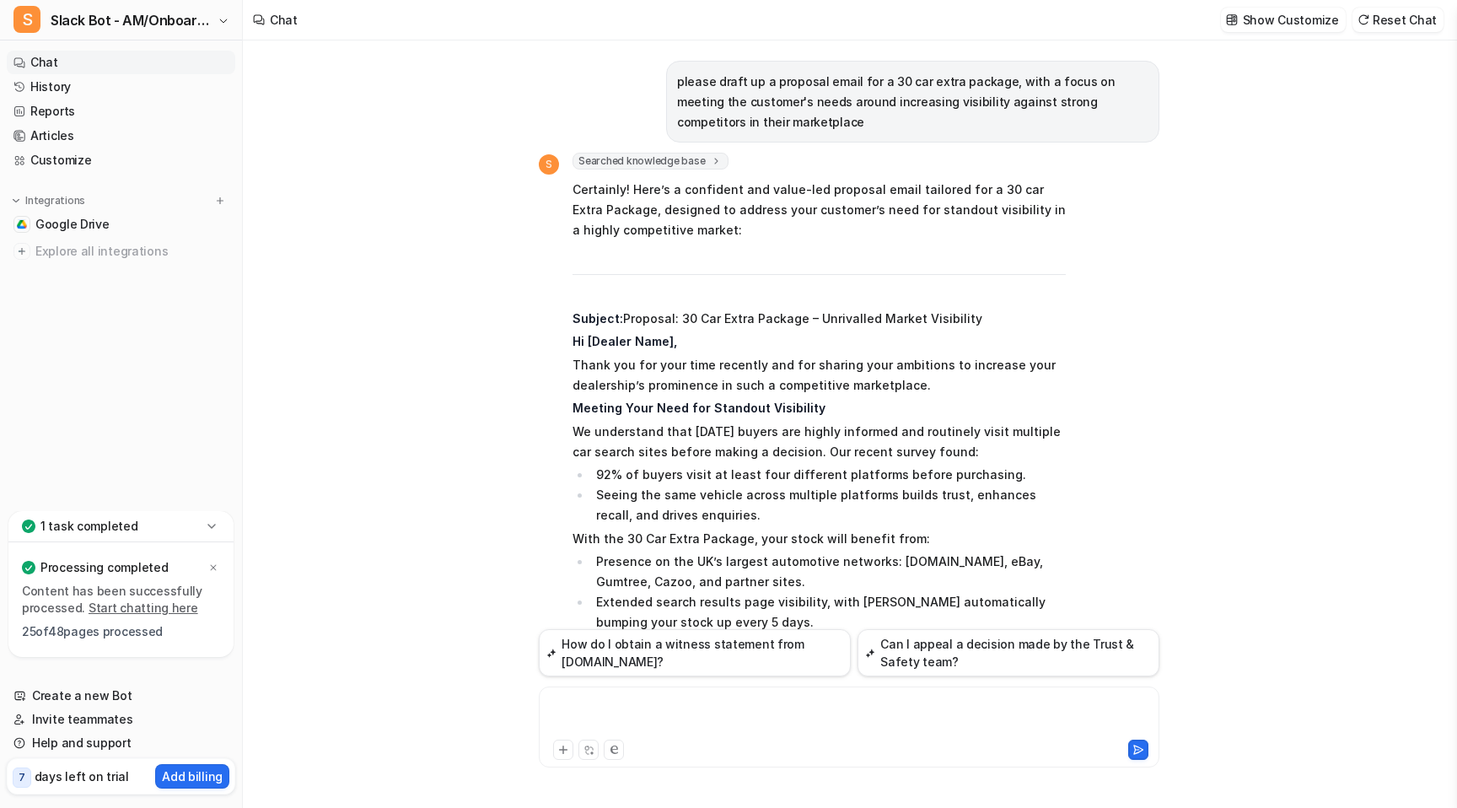
click at [785, 716] on div at bounding box center [849, 716] width 612 height 39
click at [147, 250] on span "Explore all integrations" at bounding box center [131, 251] width 193 height 27
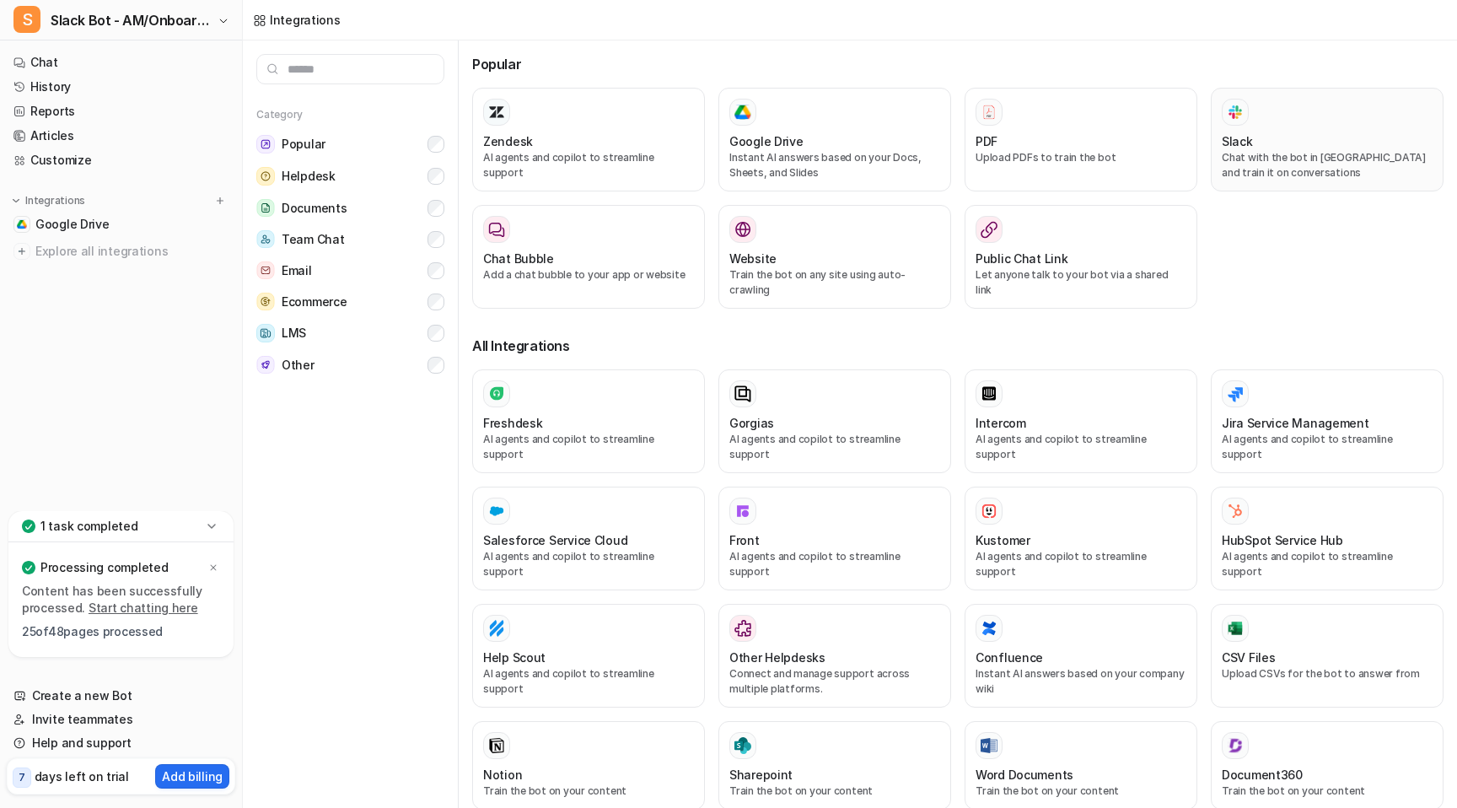
click at [1288, 155] on p "Chat with the bot in [GEOGRAPHIC_DATA] and train it on conversations" at bounding box center [1327, 165] width 211 height 30
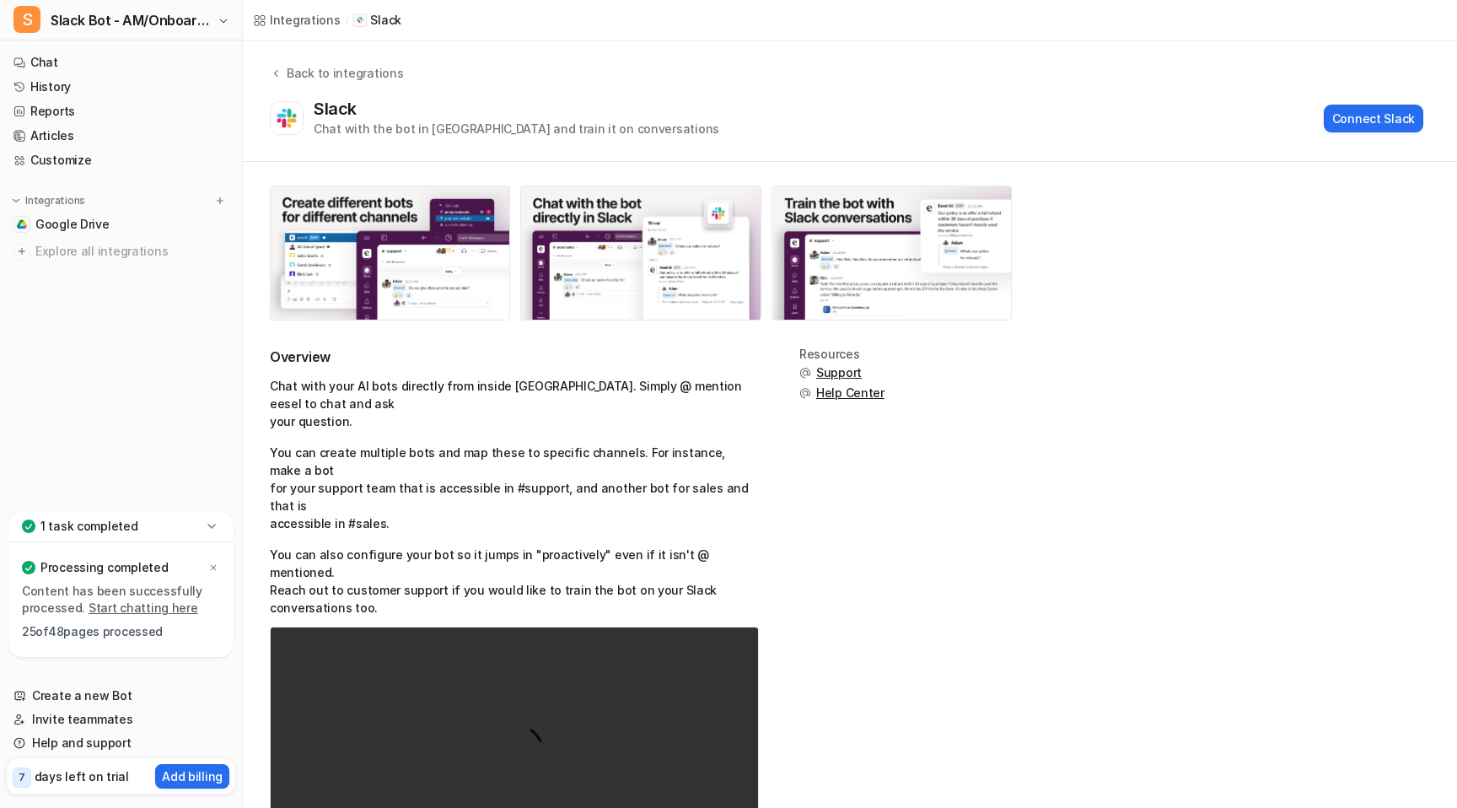
scroll to position [67, 0]
